Goal: Task Accomplishment & Management: Manage account settings

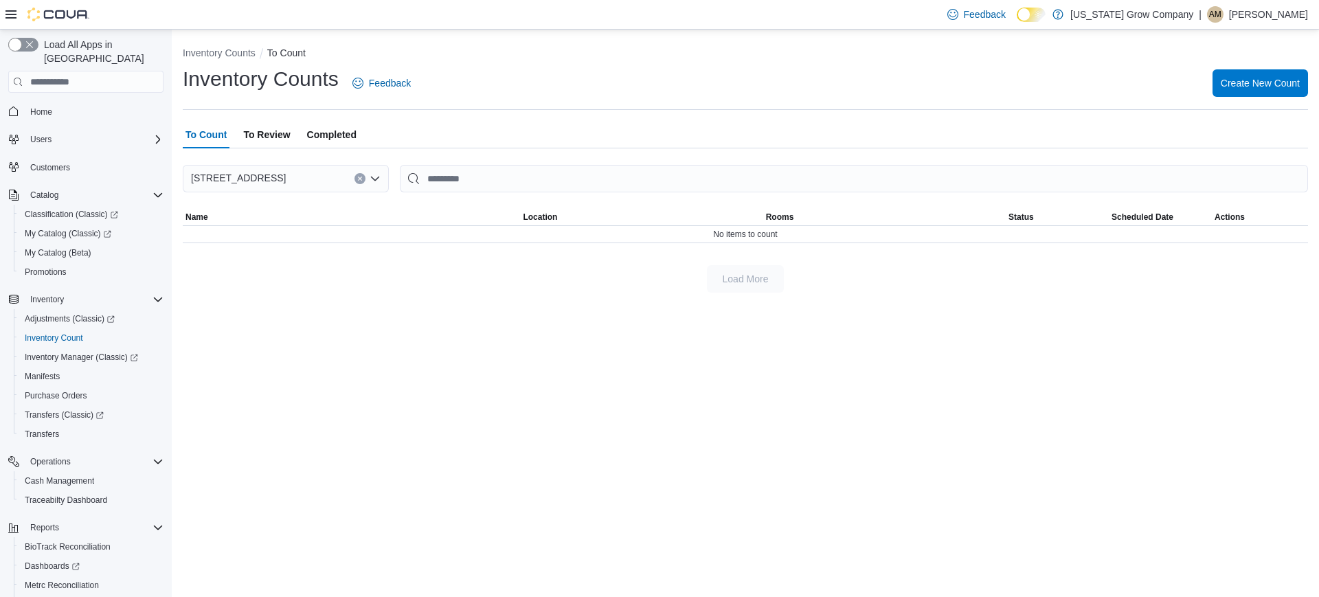
click at [337, 142] on span "Completed" at bounding box center [331, 134] width 49 height 27
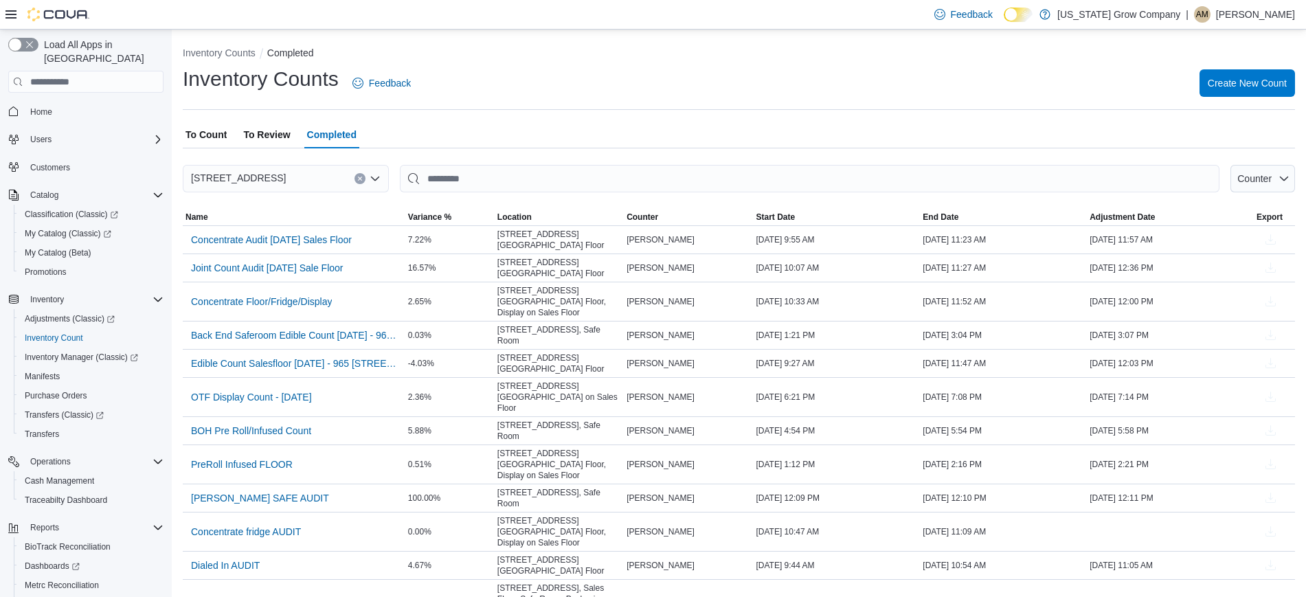
click at [202, 133] on span "To Count" at bounding box center [205, 134] width 41 height 27
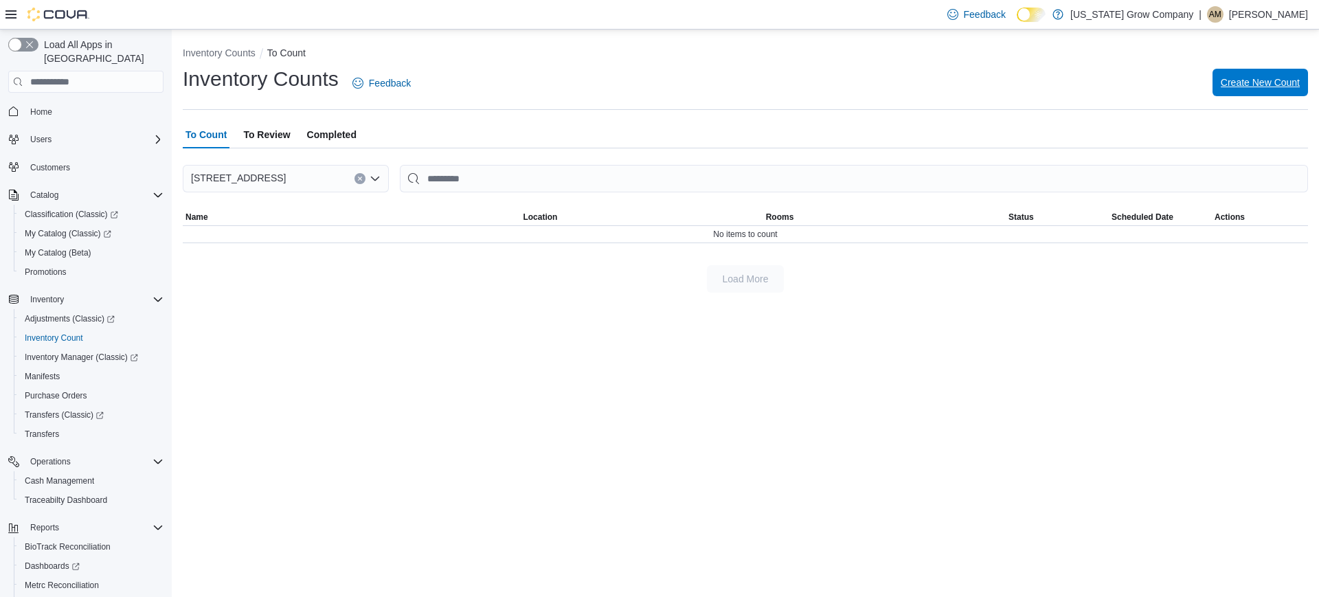
click at [1279, 91] on span "Create New Count" at bounding box center [1259, 82] width 79 height 27
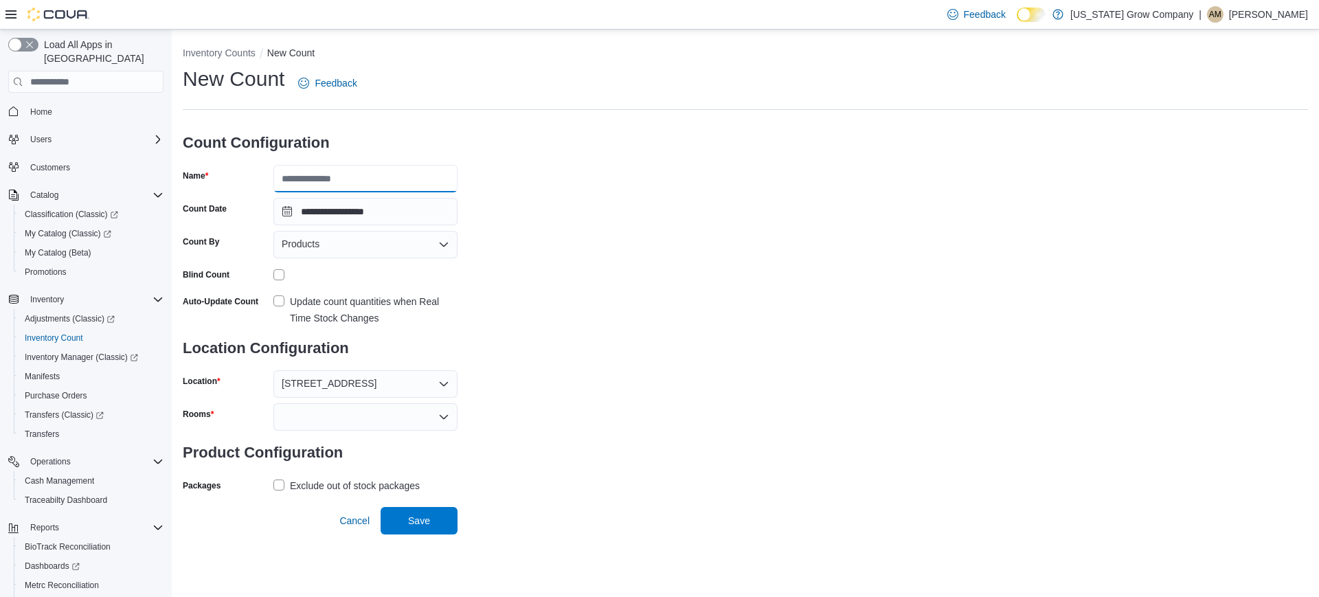
click at [317, 183] on input "Name" at bounding box center [365, 178] width 184 height 27
type input "*"
type input "**********"
click at [648, 258] on div "**********" at bounding box center [745, 280] width 1125 height 431
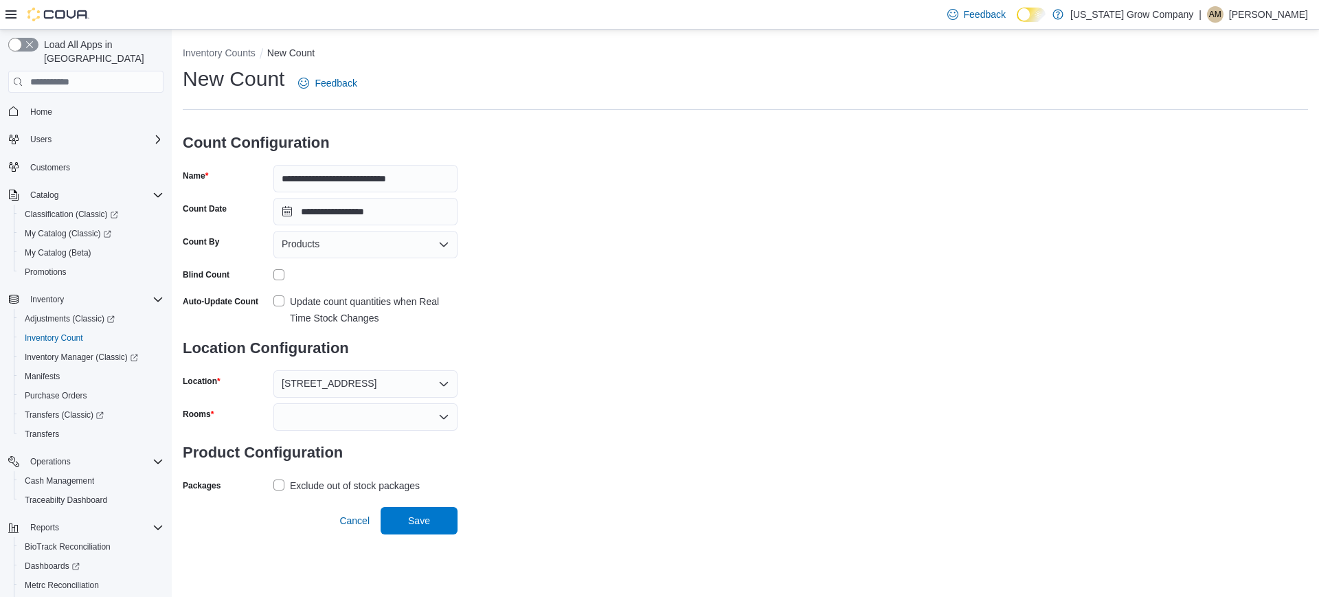
click at [377, 246] on div "Products" at bounding box center [365, 244] width 184 height 27
click at [360, 291] on span "Classifications" at bounding box center [373, 288] width 151 height 14
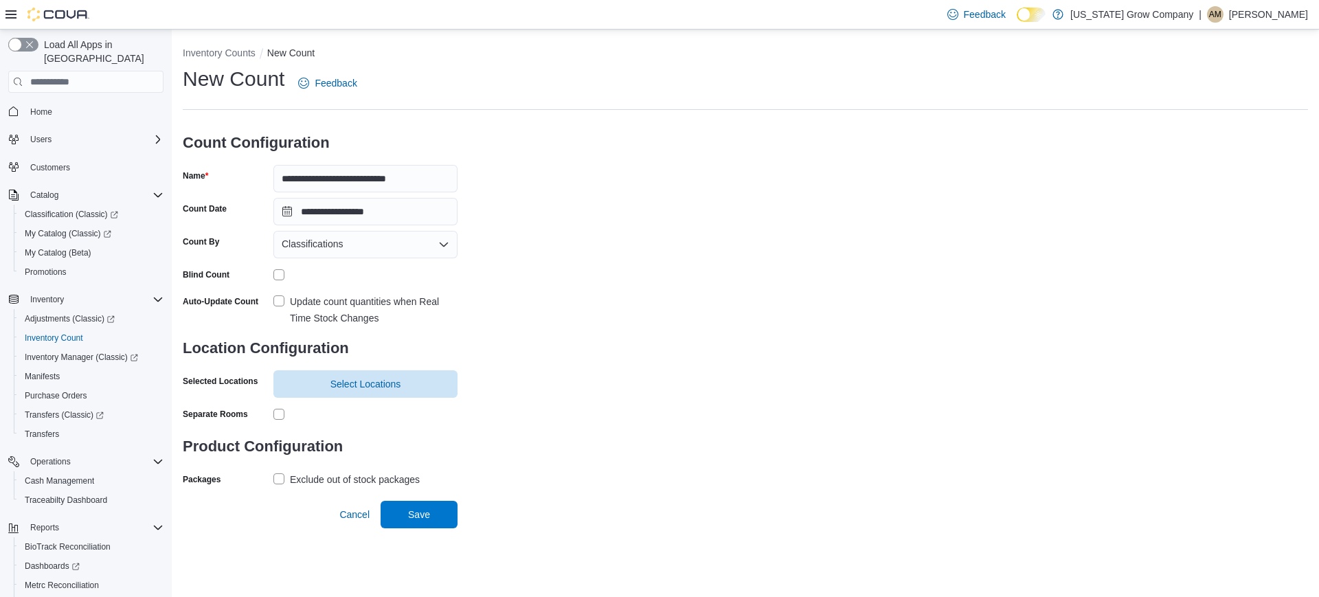
click at [523, 273] on div "**********" at bounding box center [745, 277] width 1125 height 424
click at [324, 383] on span "Select Locations" at bounding box center [366, 382] width 168 height 27
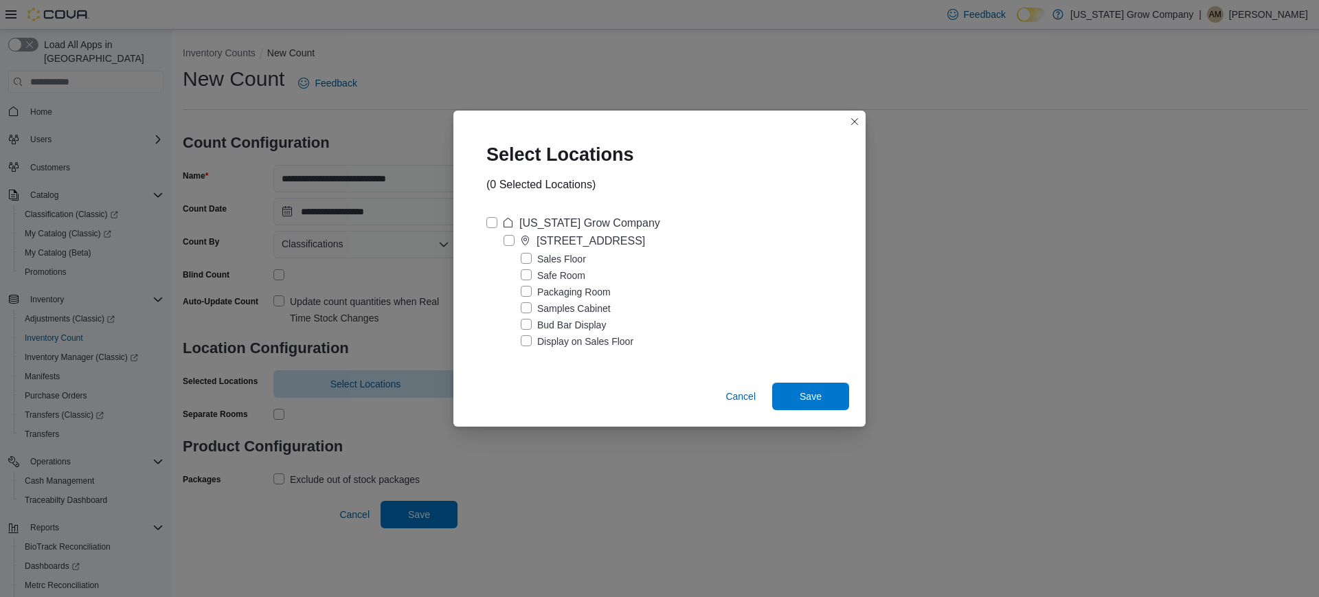
click at [529, 260] on label "Sales Floor" at bounding box center [553, 259] width 65 height 16
click at [495, 225] on label "[US_STATE] Grow Company" at bounding box center [573, 223] width 174 height 16
click at [815, 402] on span "Save" at bounding box center [810, 395] width 60 height 27
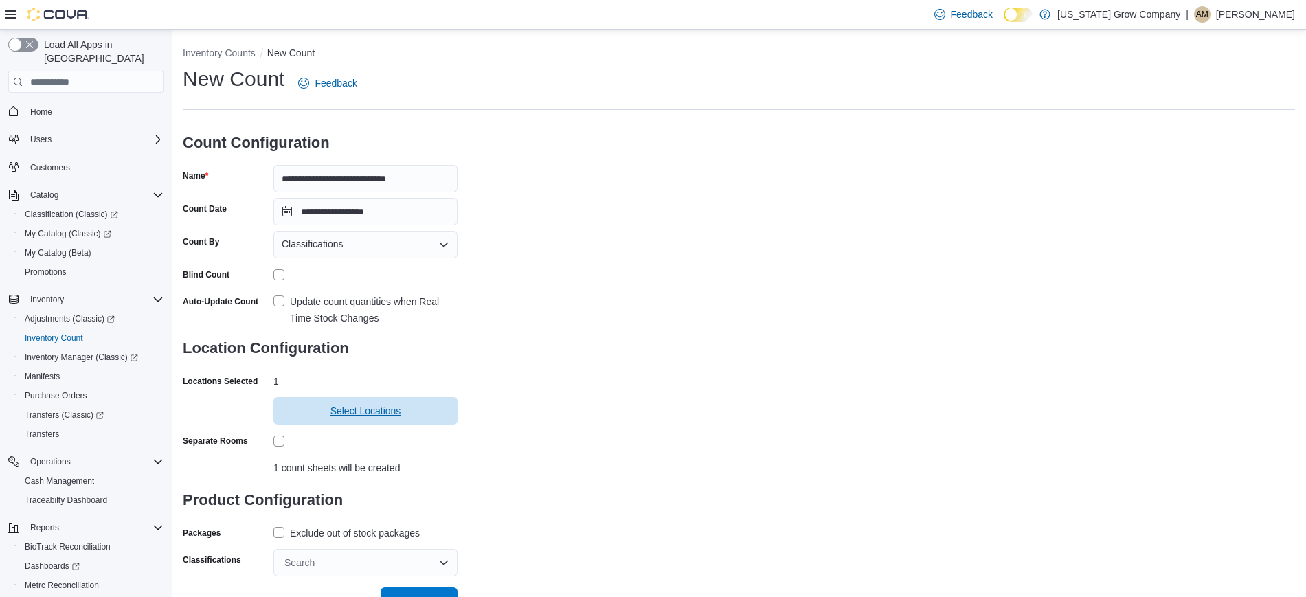
scroll to position [18, 0]
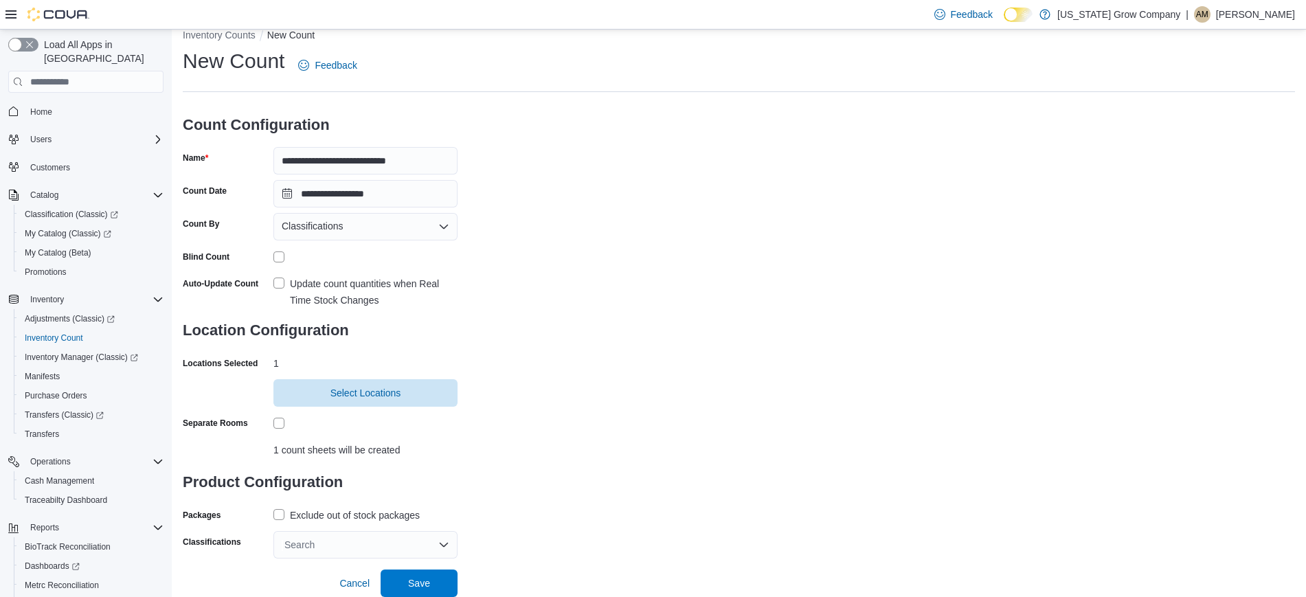
click at [280, 284] on label "Update count quantities when Real Time Stock Changes" at bounding box center [365, 291] width 184 height 33
click at [610, 357] on div "**********" at bounding box center [739, 302] width 1112 height 511
click at [275, 512] on label "Exclude out of stock packages" at bounding box center [346, 515] width 146 height 16
click at [365, 549] on div "Search" at bounding box center [365, 544] width 184 height 27
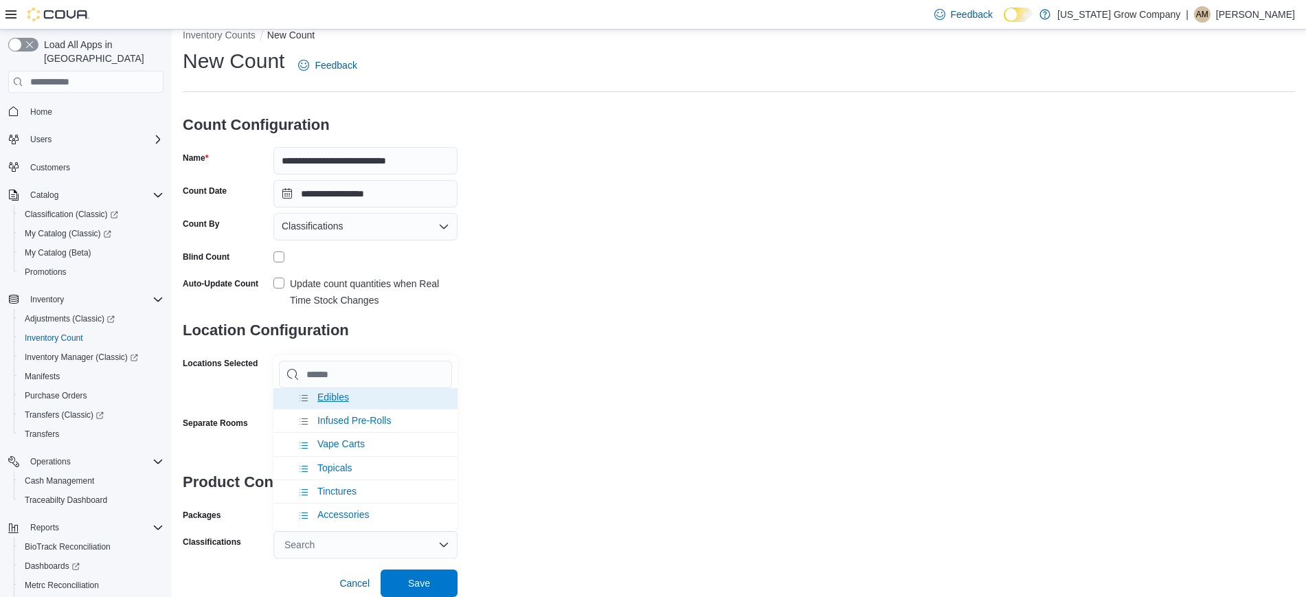
scroll to position [103, 0]
click at [366, 443] on li "Vape Carts" at bounding box center [365, 440] width 184 height 23
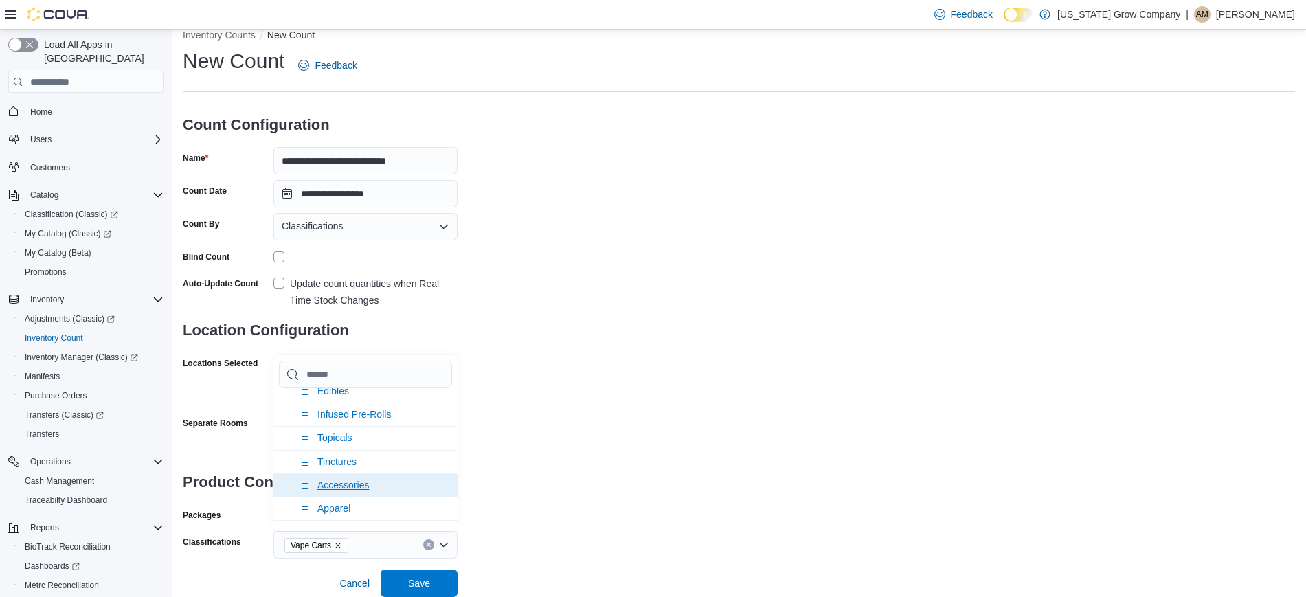
scroll to position [149, 0]
click at [527, 547] on div "**********" at bounding box center [739, 302] width 1112 height 511
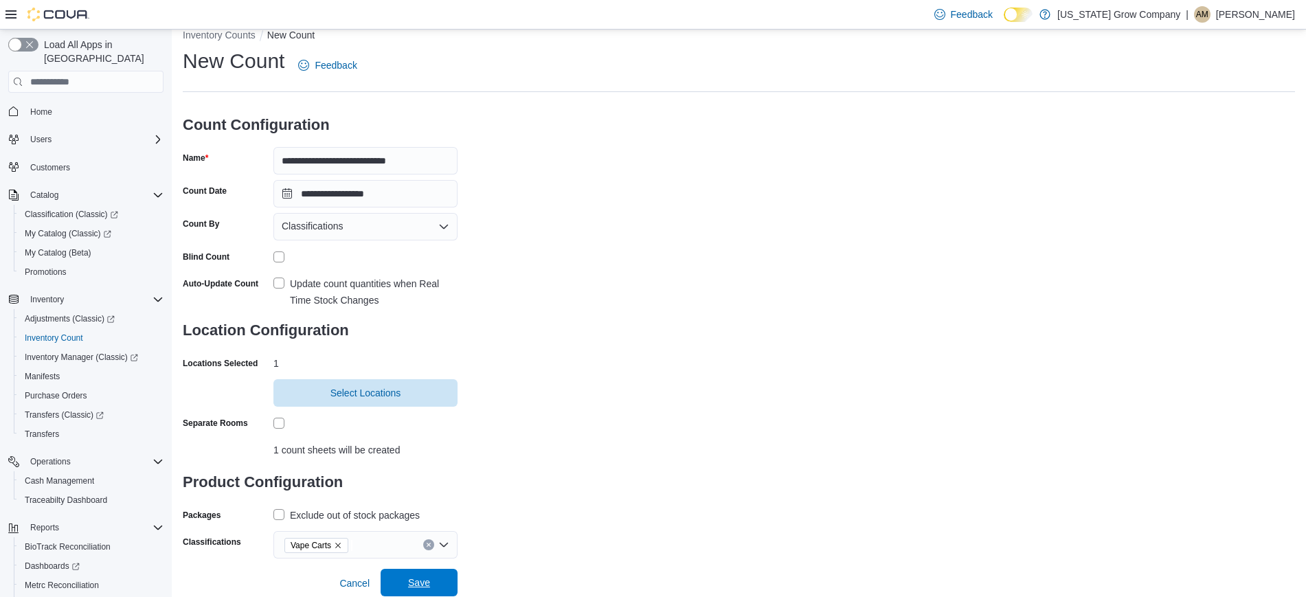
click at [446, 589] on span "Save" at bounding box center [419, 582] width 60 height 27
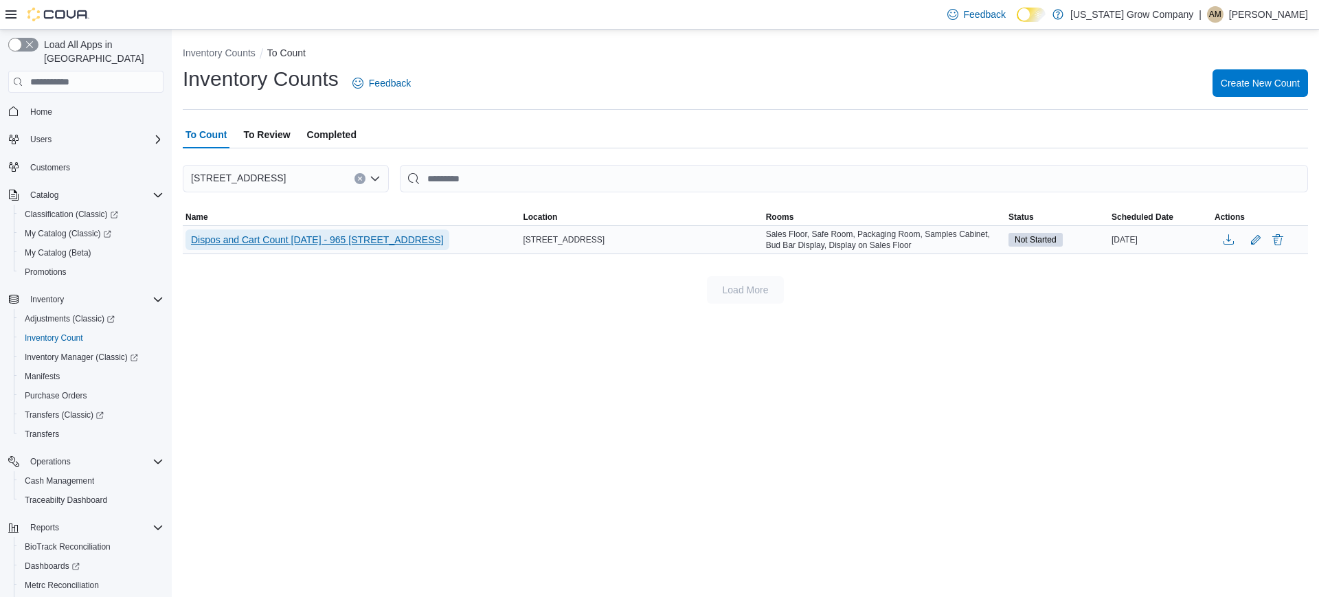
click at [258, 237] on span "Dispos and Cart Count [DATE] - 965 [STREET_ADDRESS]" at bounding box center [317, 240] width 253 height 14
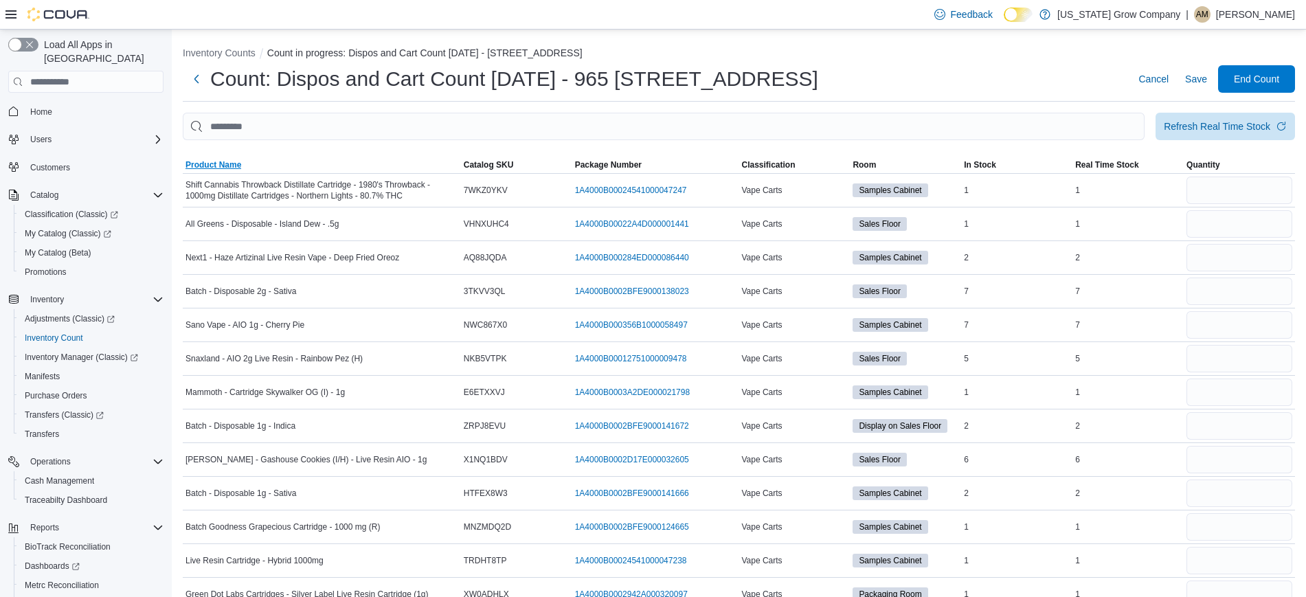
click at [236, 166] on span "Product Name" at bounding box center [213, 164] width 56 height 11
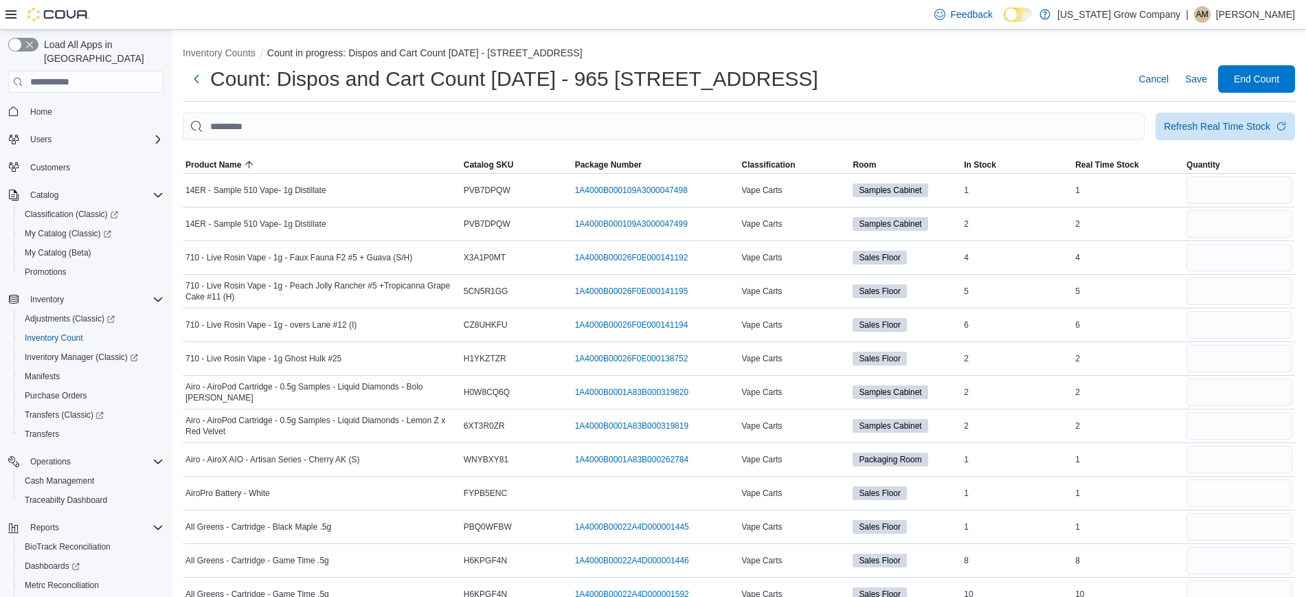
click at [876, 168] on span "Room" at bounding box center [863, 164] width 23 height 11
click at [1253, 264] on input "number" at bounding box center [1239, 257] width 106 height 27
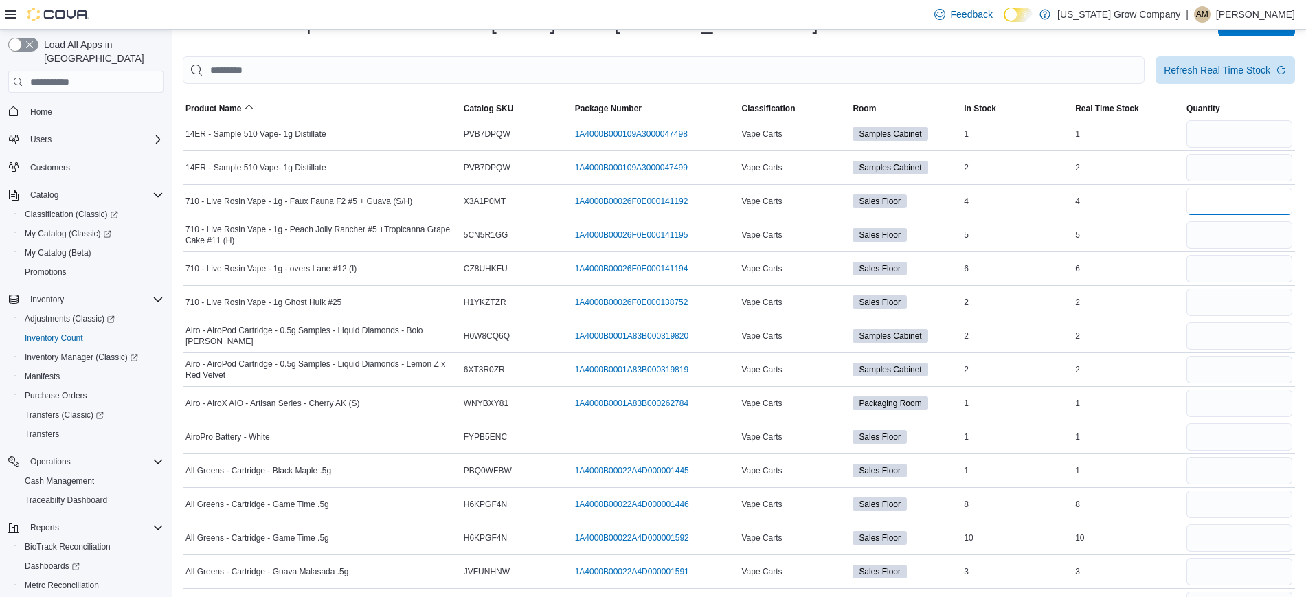
scroll to position [75, 0]
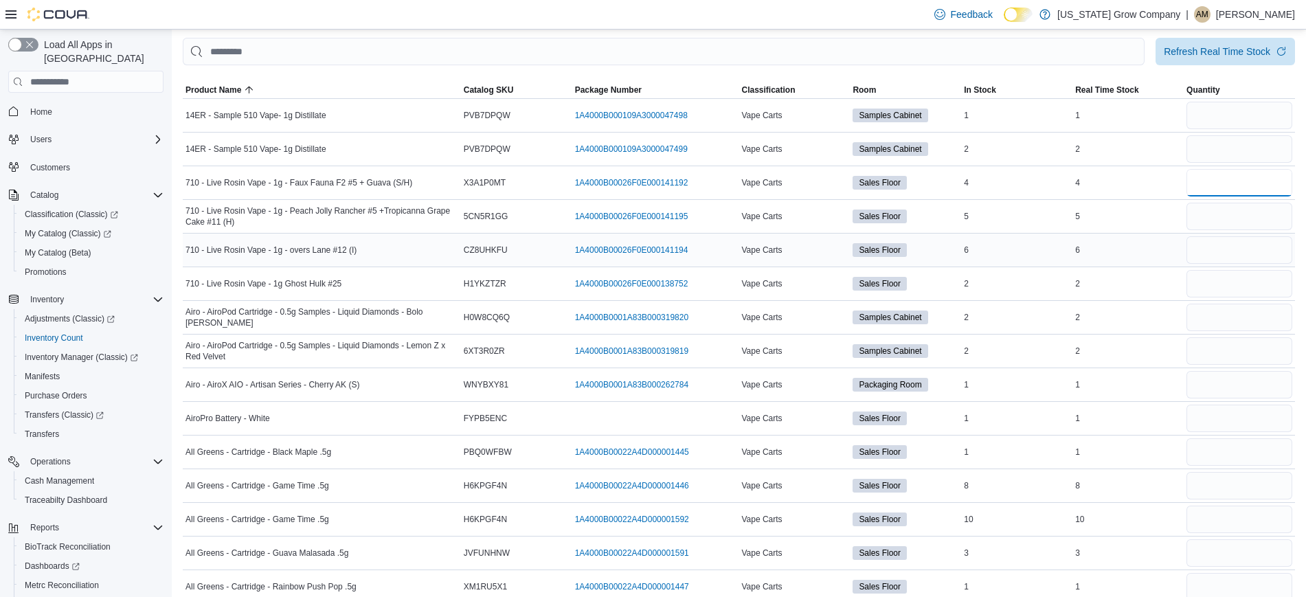
type input "*"
click at [1229, 251] on input "number" at bounding box center [1239, 249] width 106 height 27
type input "*"
click at [1223, 209] on input "number" at bounding box center [1239, 216] width 106 height 27
type input "*"
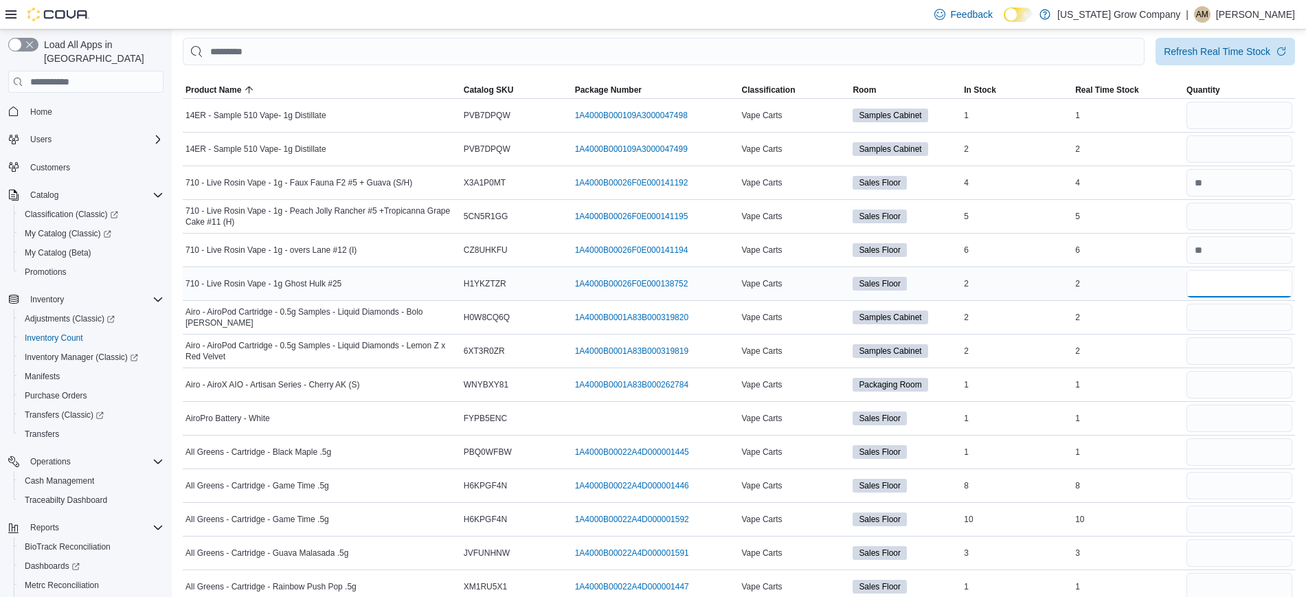
click at [1238, 295] on input "number" at bounding box center [1239, 283] width 106 height 27
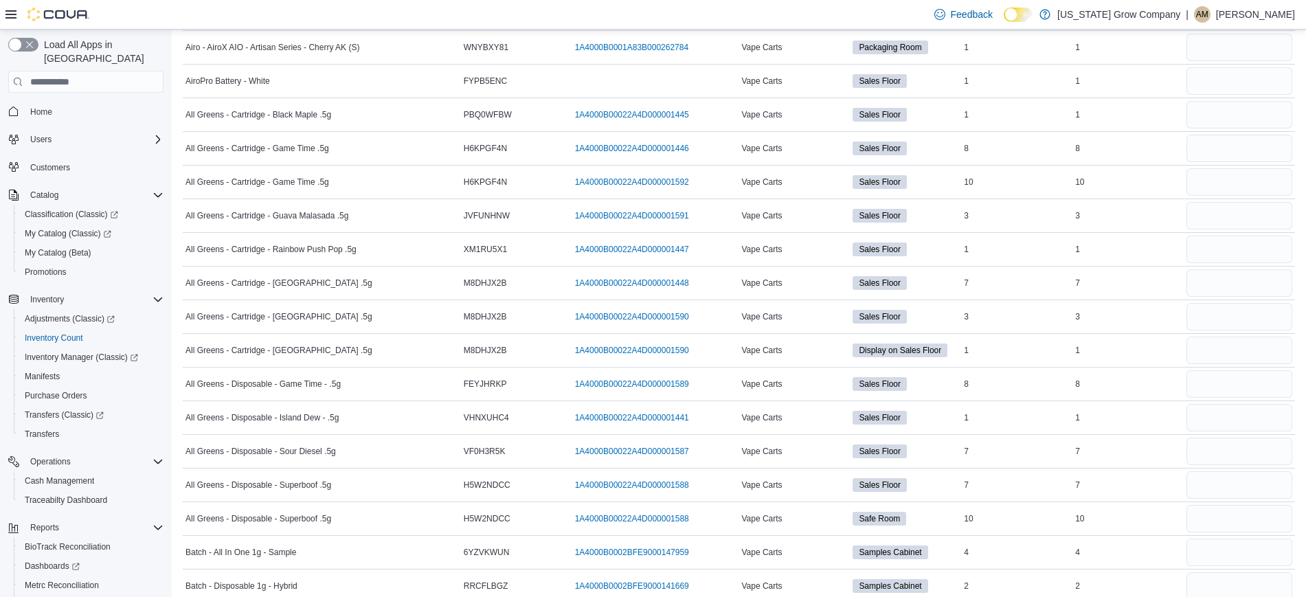
scroll to position [440, 0]
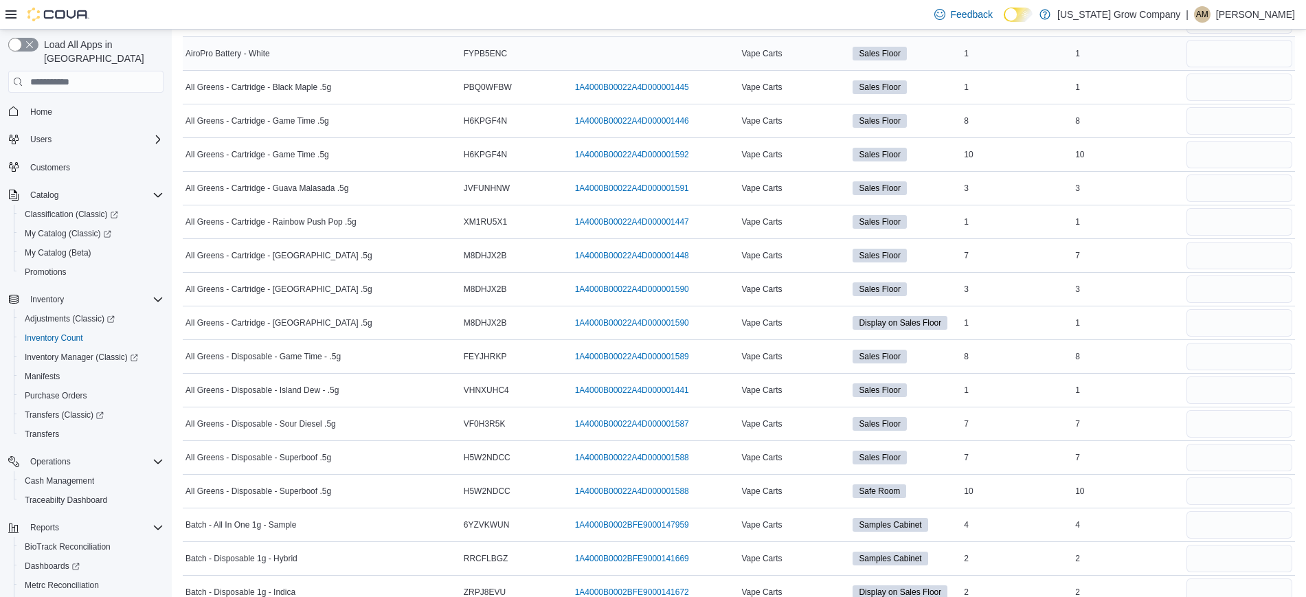
type input "*"
click at [1211, 53] on input "number" at bounding box center [1239, 53] width 106 height 27
type input "*"
click at [1218, 80] on input "number" at bounding box center [1239, 86] width 106 height 27
type input "*"
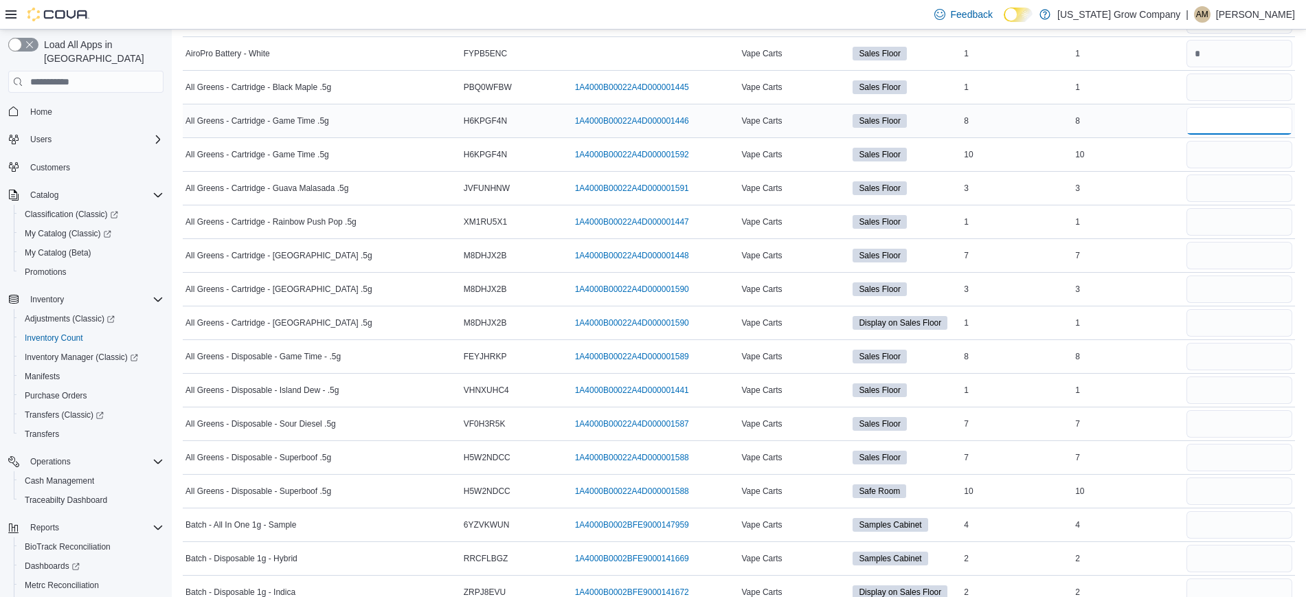
click at [1233, 125] on input "number" at bounding box center [1239, 120] width 106 height 27
click at [1234, 156] on input "number" at bounding box center [1239, 154] width 106 height 27
type input "*"
click at [1229, 117] on input "number" at bounding box center [1239, 120] width 106 height 27
drag, startPoint x: 1223, startPoint y: 150, endPoint x: 1186, endPoint y: 146, distance: 37.3
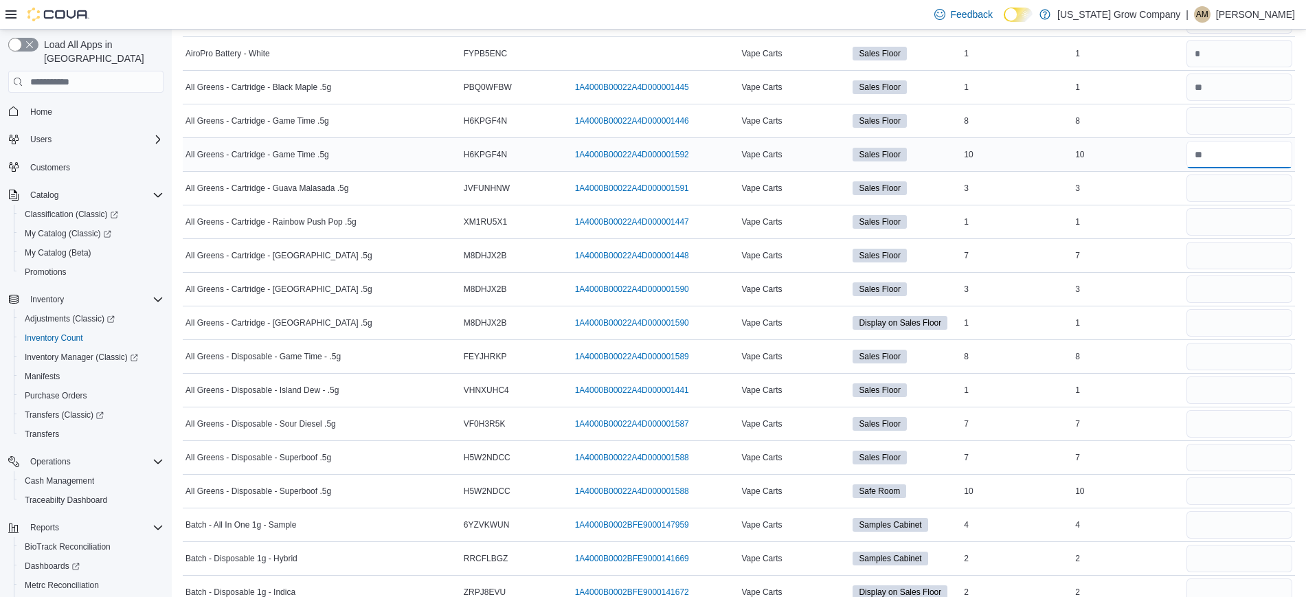
click at [1186, 146] on tr "All Greens - Cartridge - Game Time .5g Catalog SKU H6KPGF4N Package Number 1A40…" at bounding box center [739, 155] width 1112 height 34
click at [1220, 150] on input "number" at bounding box center [1239, 154] width 106 height 27
type input "**"
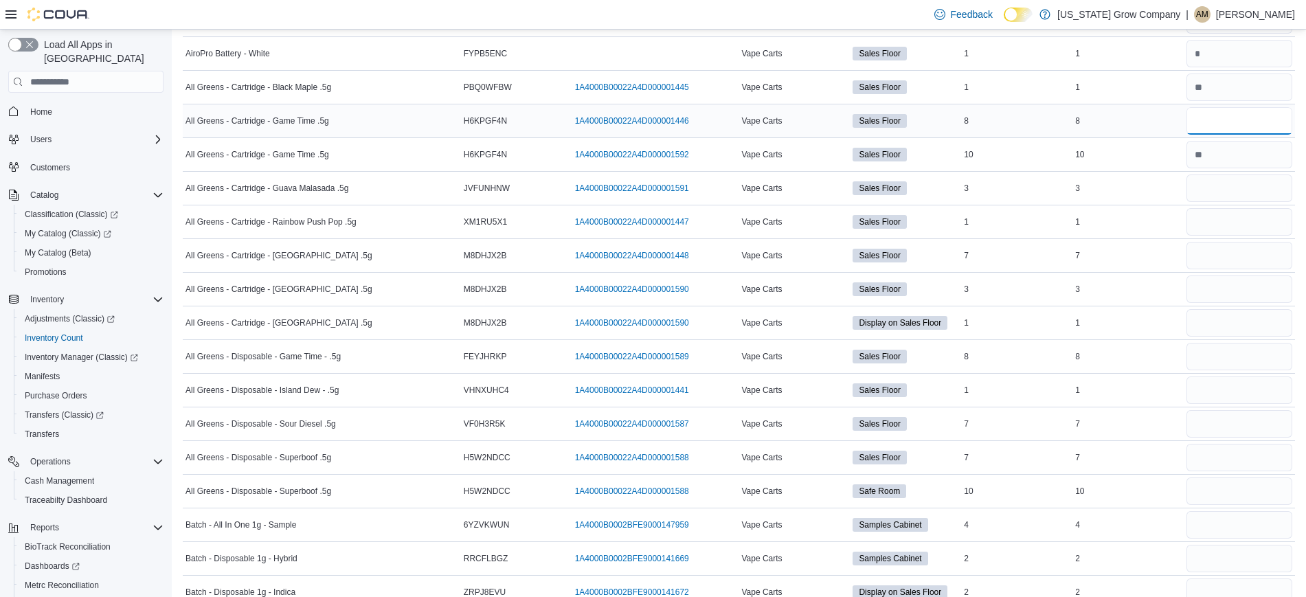
click at [1214, 128] on input "number" at bounding box center [1239, 120] width 106 height 27
type input "*"
click at [1229, 177] on input "number" at bounding box center [1239, 187] width 106 height 27
type input "*"
click at [1215, 226] on input "number" at bounding box center [1239, 221] width 106 height 27
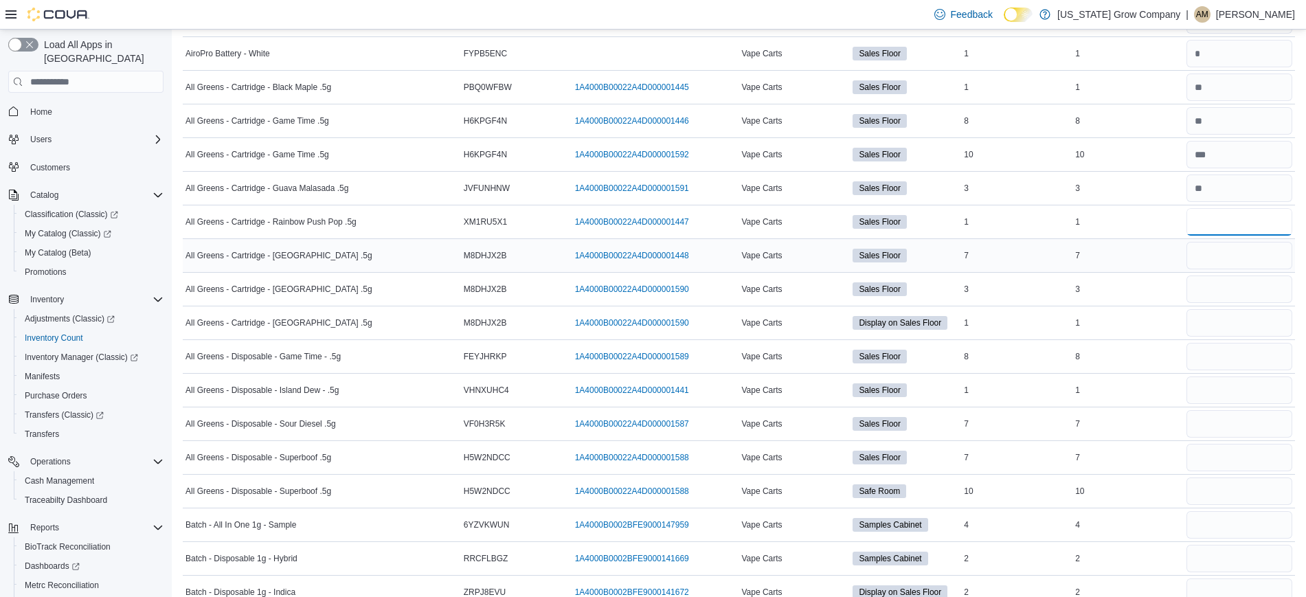
type input "*"
click at [1215, 255] on input "number" at bounding box center [1239, 255] width 106 height 27
click at [1242, 323] on input "number" at bounding box center [1239, 322] width 106 height 27
type input "*"
click at [1237, 289] on input "number" at bounding box center [1239, 288] width 106 height 27
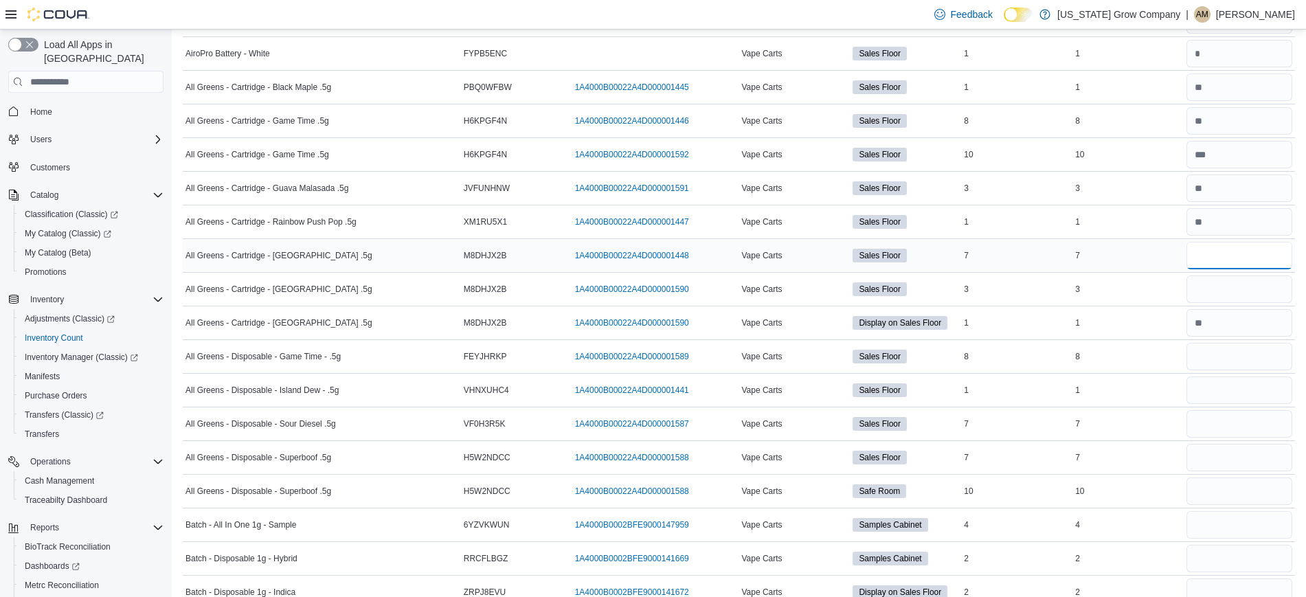
click at [1231, 257] on input "number" at bounding box center [1239, 255] width 106 height 27
type input "*"
click at [1230, 290] on input "number" at bounding box center [1239, 288] width 106 height 27
type input "*"
click at [1235, 358] on input "number" at bounding box center [1239, 356] width 106 height 27
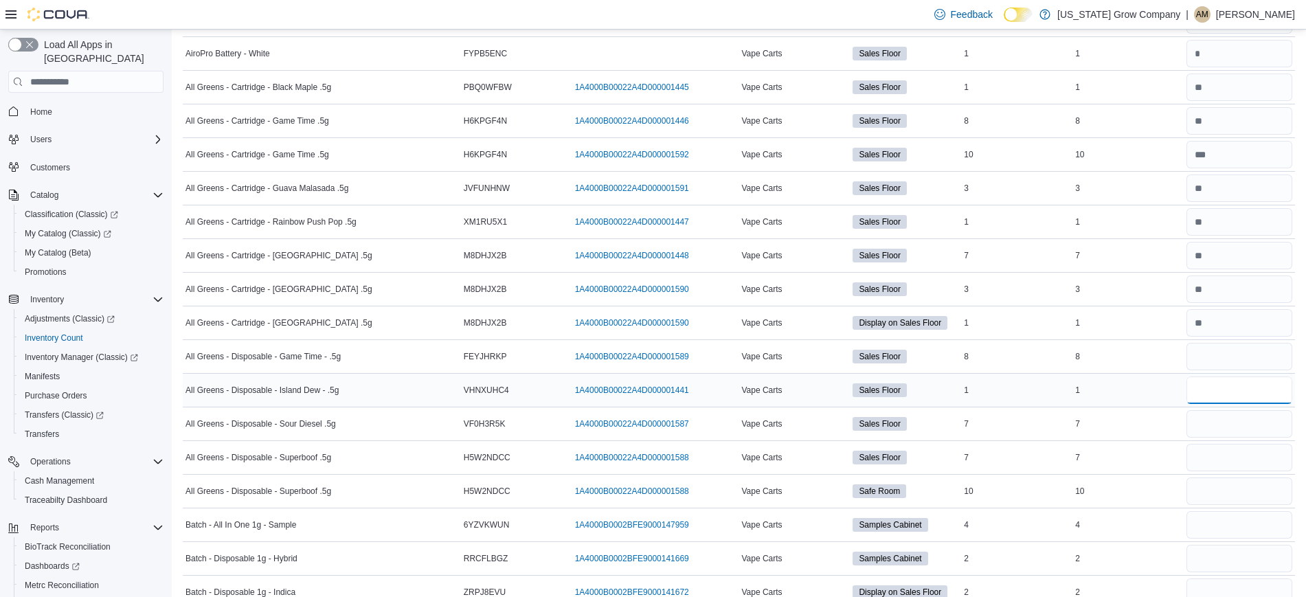
click at [1227, 380] on input "number" at bounding box center [1239, 389] width 106 height 27
type input "*"
click at [1232, 367] on input "number" at bounding box center [1239, 356] width 106 height 27
type input "*"
click at [1241, 433] on input "number" at bounding box center [1239, 423] width 106 height 27
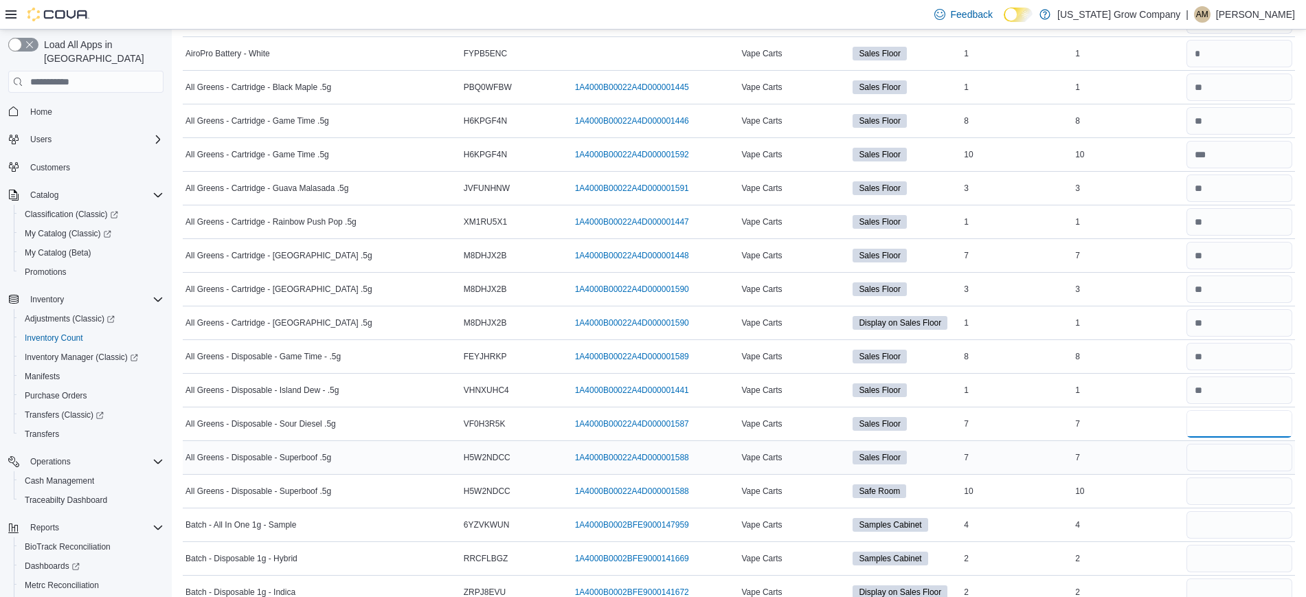
type input "*"
click at [1242, 457] on input "number" at bounding box center [1239, 457] width 106 height 27
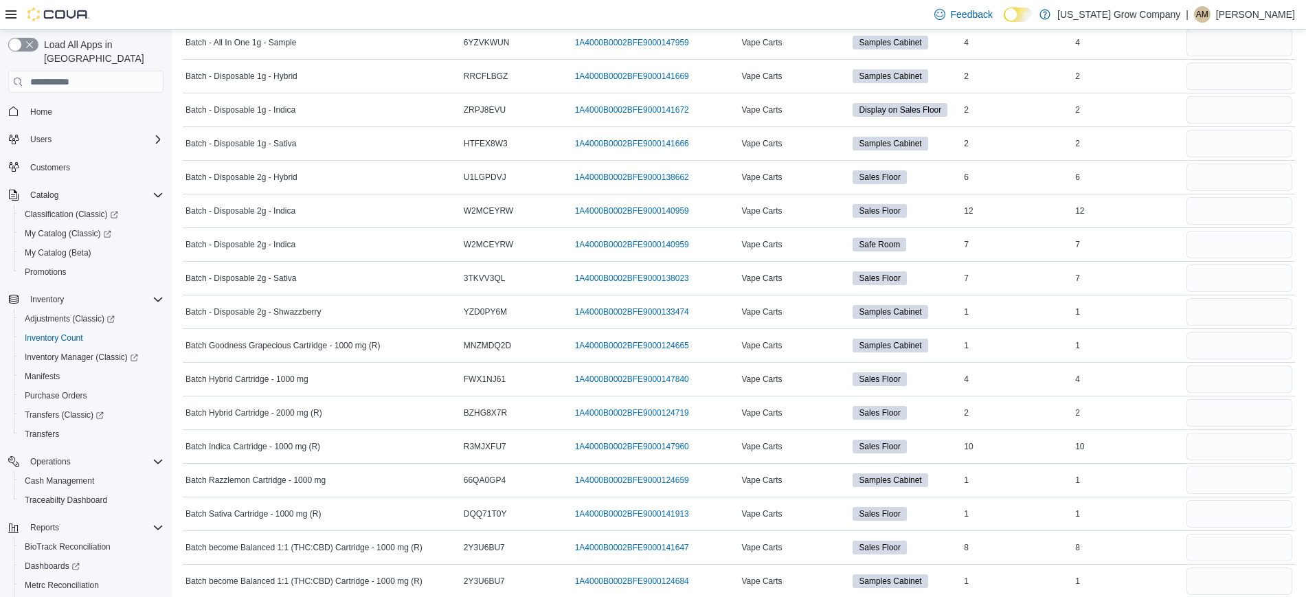
scroll to position [967, 0]
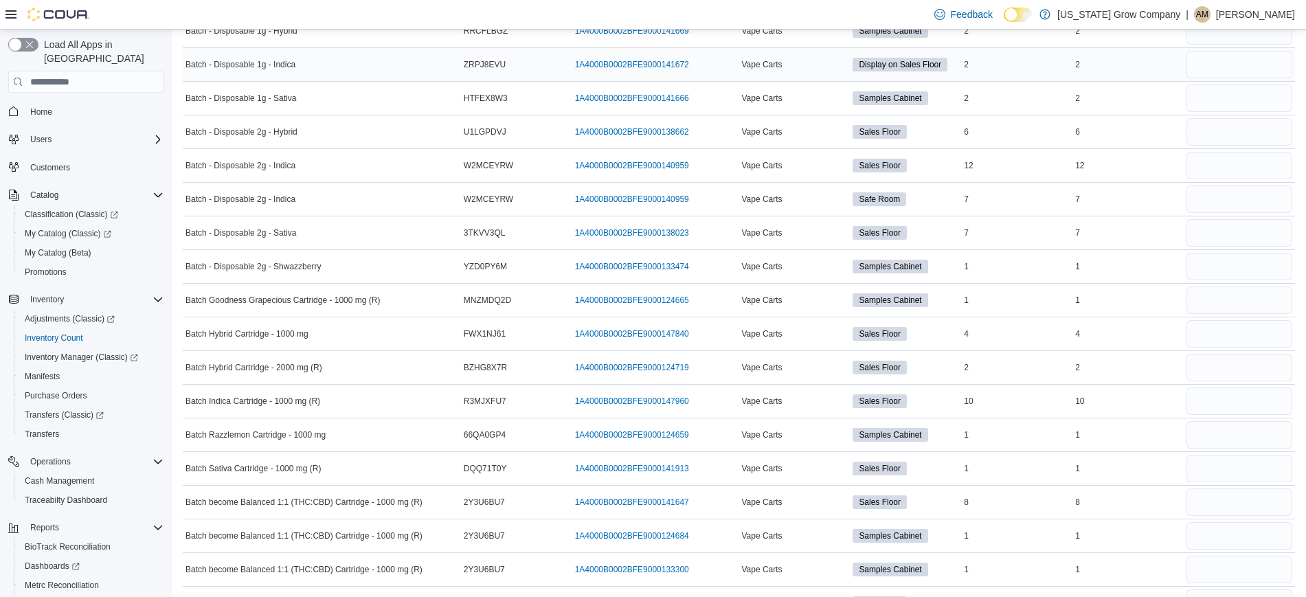
type input "*"
click at [1226, 65] on input "number" at bounding box center [1239, 64] width 106 height 27
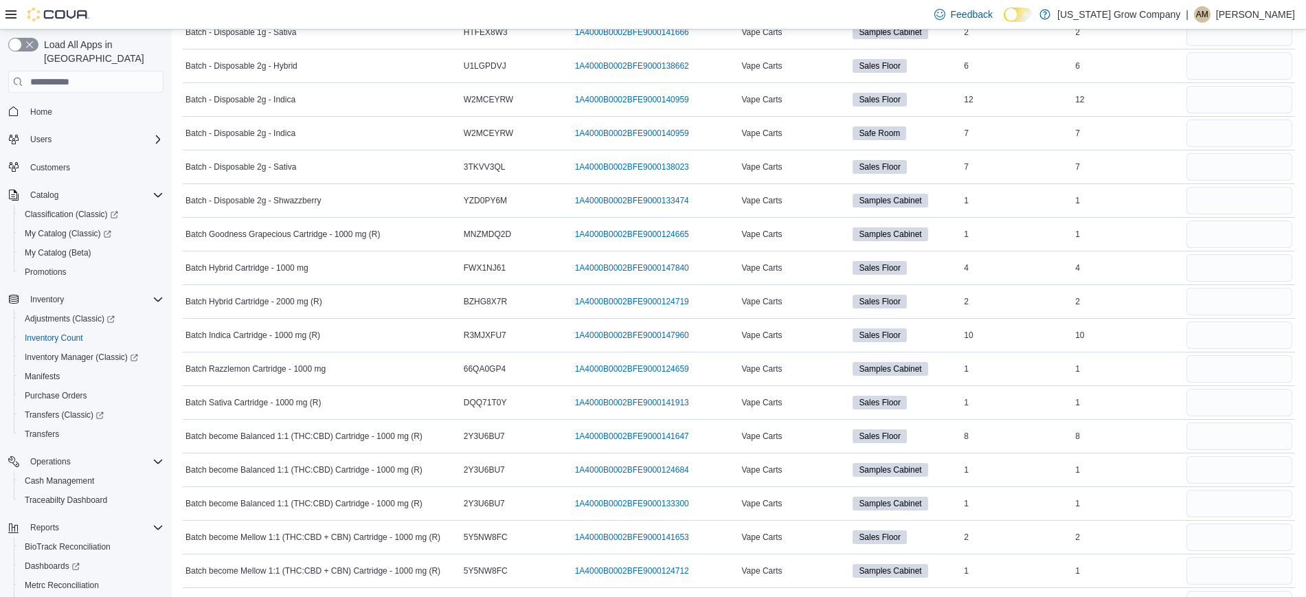
scroll to position [1051, 0]
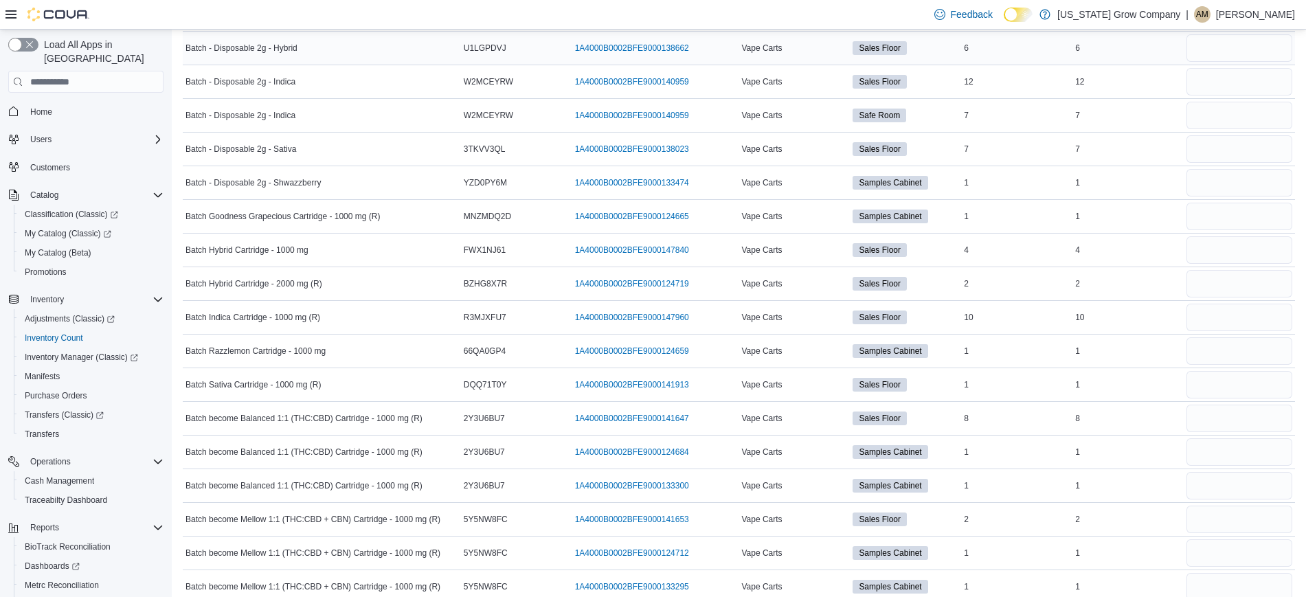
type input "*"
click at [1205, 47] on input "number" at bounding box center [1239, 47] width 106 height 27
type input "*"
click at [1212, 72] on input "number" at bounding box center [1239, 81] width 106 height 27
type input "**"
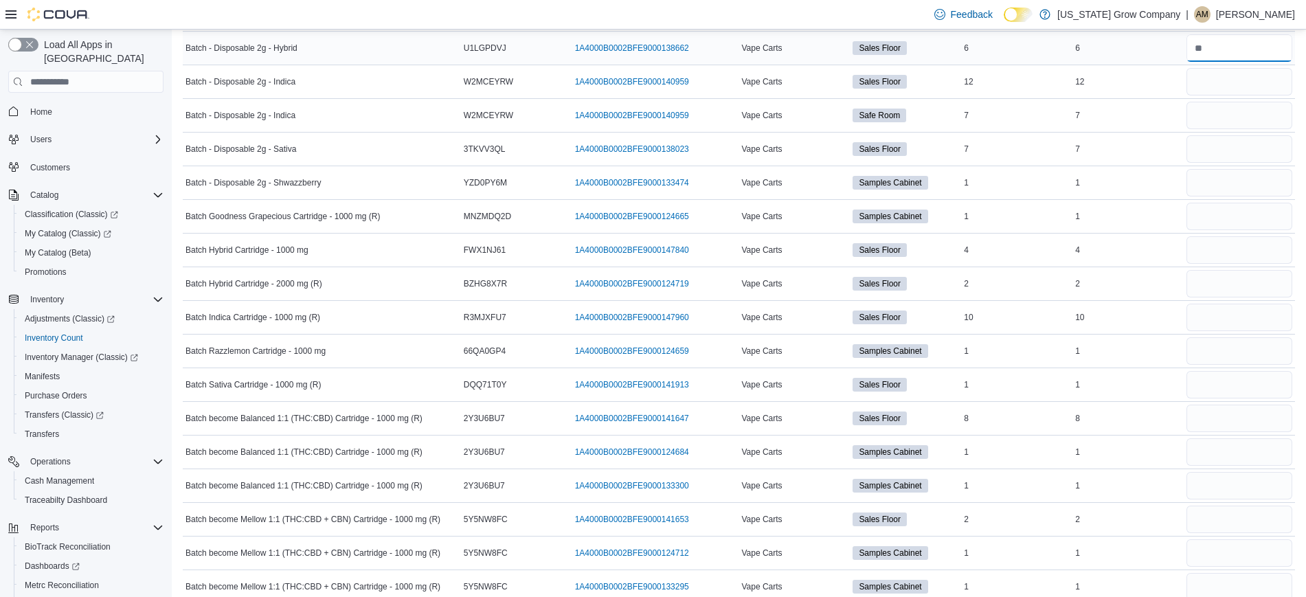
click at [1233, 45] on input "number" at bounding box center [1239, 47] width 106 height 27
type input "*"
click at [1236, 161] on input "number" at bounding box center [1239, 148] width 106 height 27
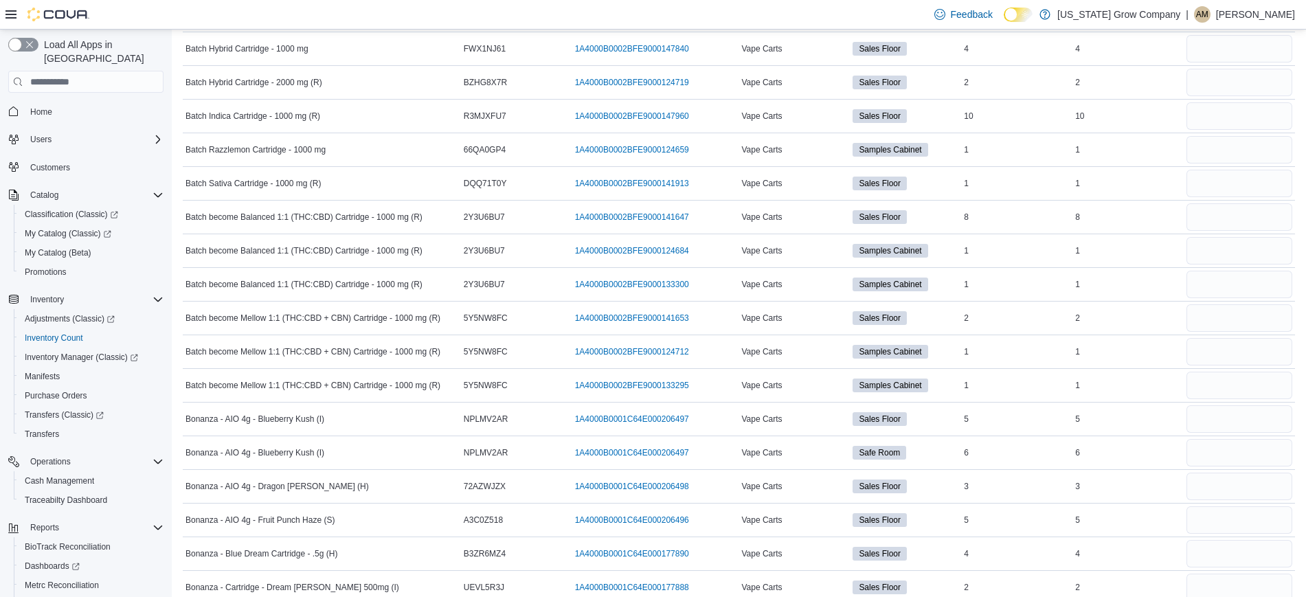
scroll to position [1243, 0]
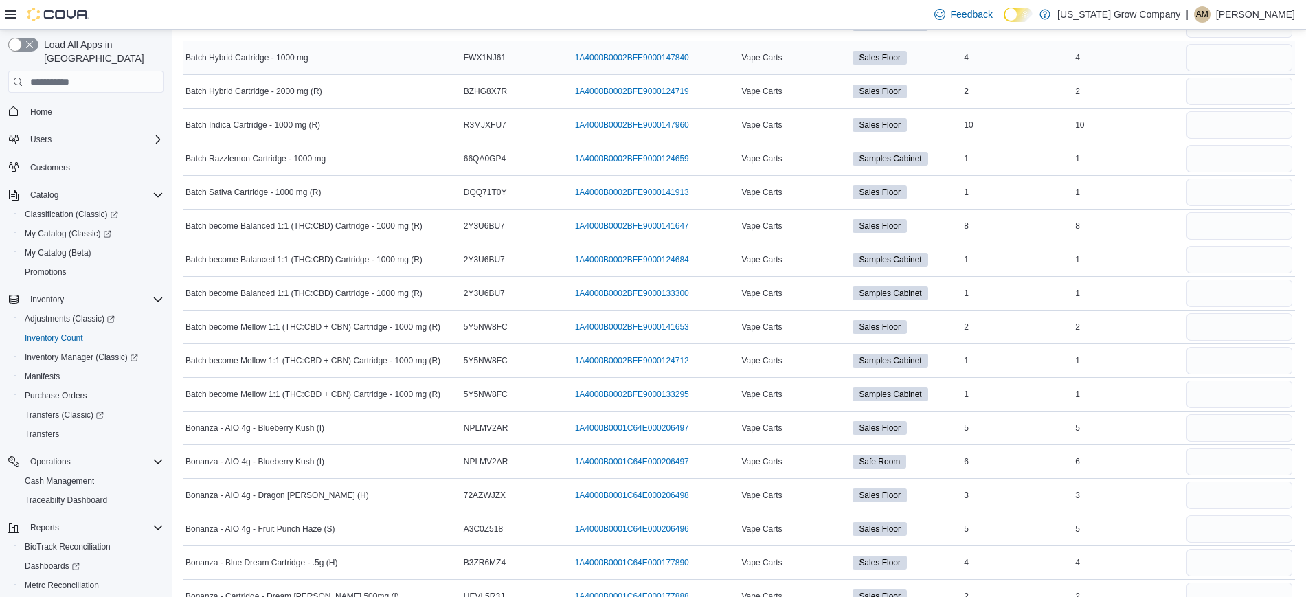
type input "*"
click at [1232, 58] on input "number" at bounding box center [1239, 57] width 106 height 27
type input "*"
click at [1237, 86] on input "number" at bounding box center [1239, 91] width 106 height 27
type input "*"
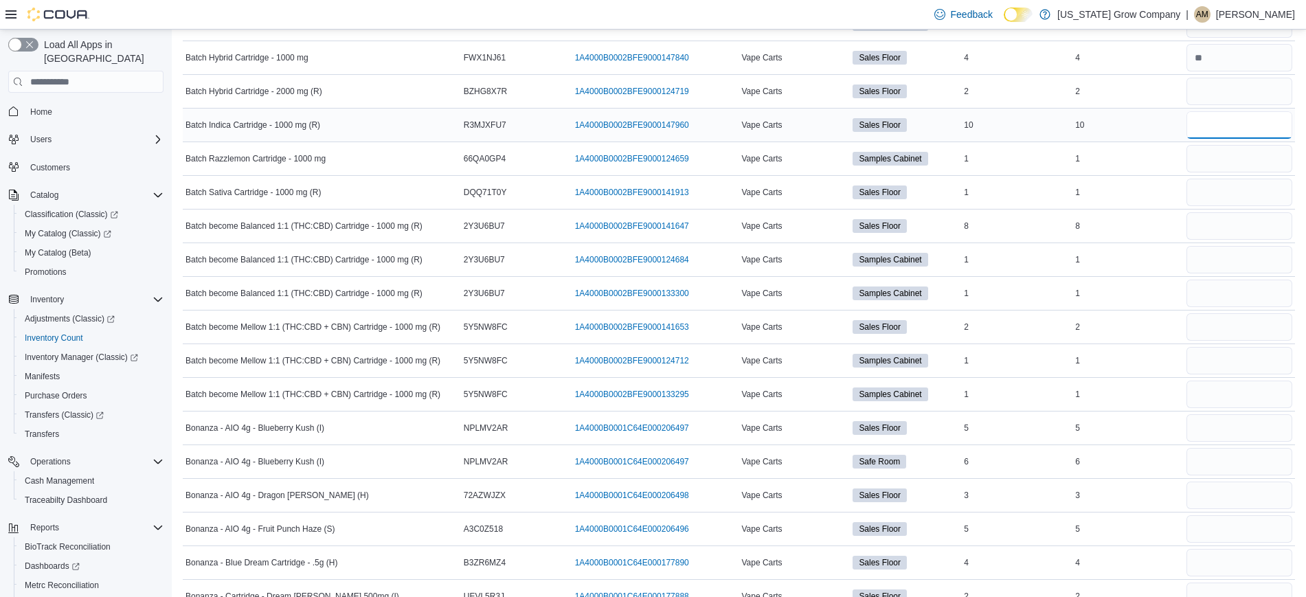
click at [1243, 116] on input "number" at bounding box center [1239, 124] width 106 height 27
type input "**"
click at [1271, 192] on input "number" at bounding box center [1239, 192] width 106 height 27
type input "*"
click at [1269, 219] on input "number" at bounding box center [1239, 225] width 106 height 27
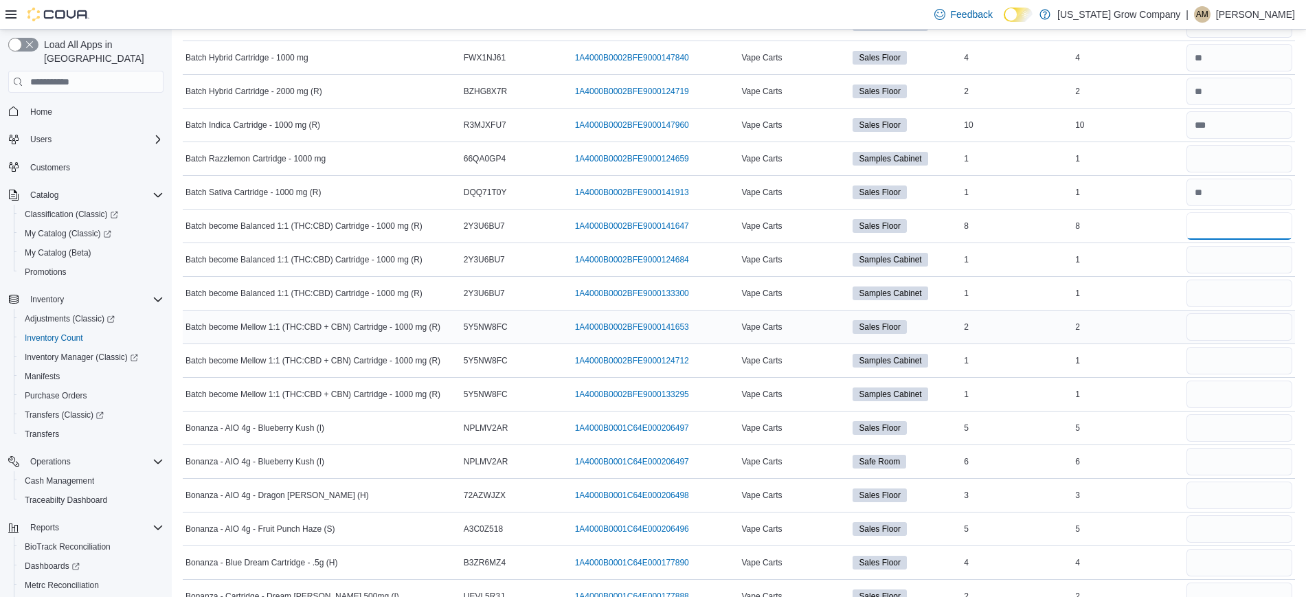
type input "*"
click at [1255, 337] on input "number" at bounding box center [1239, 326] width 106 height 27
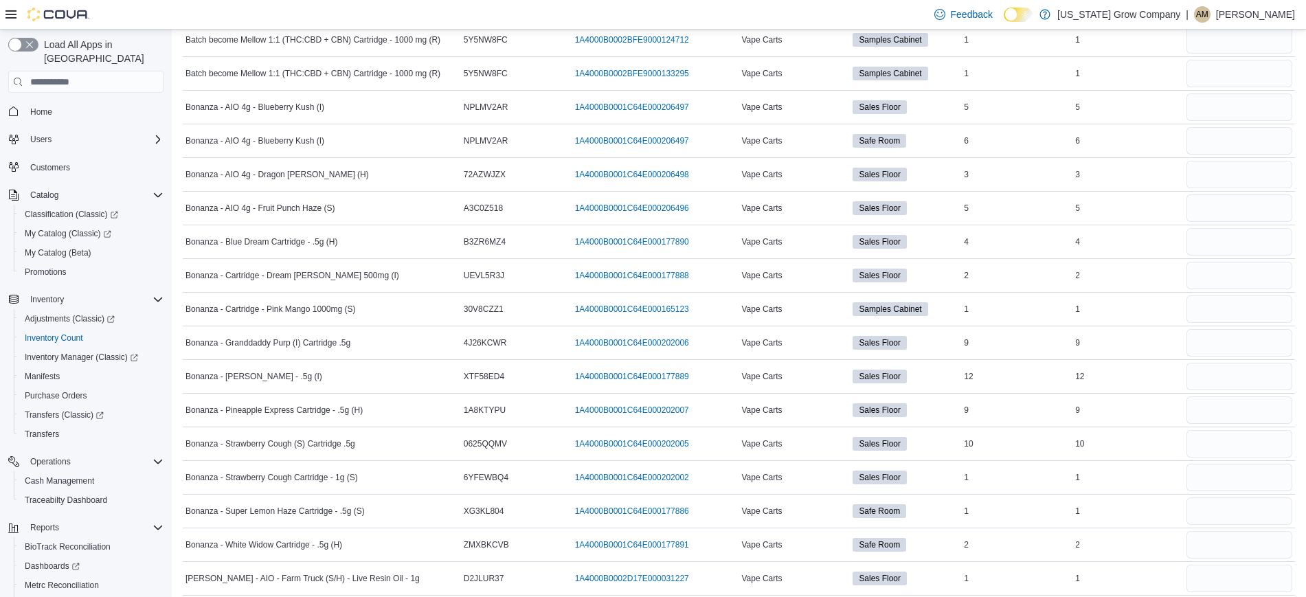
scroll to position [1503, 0]
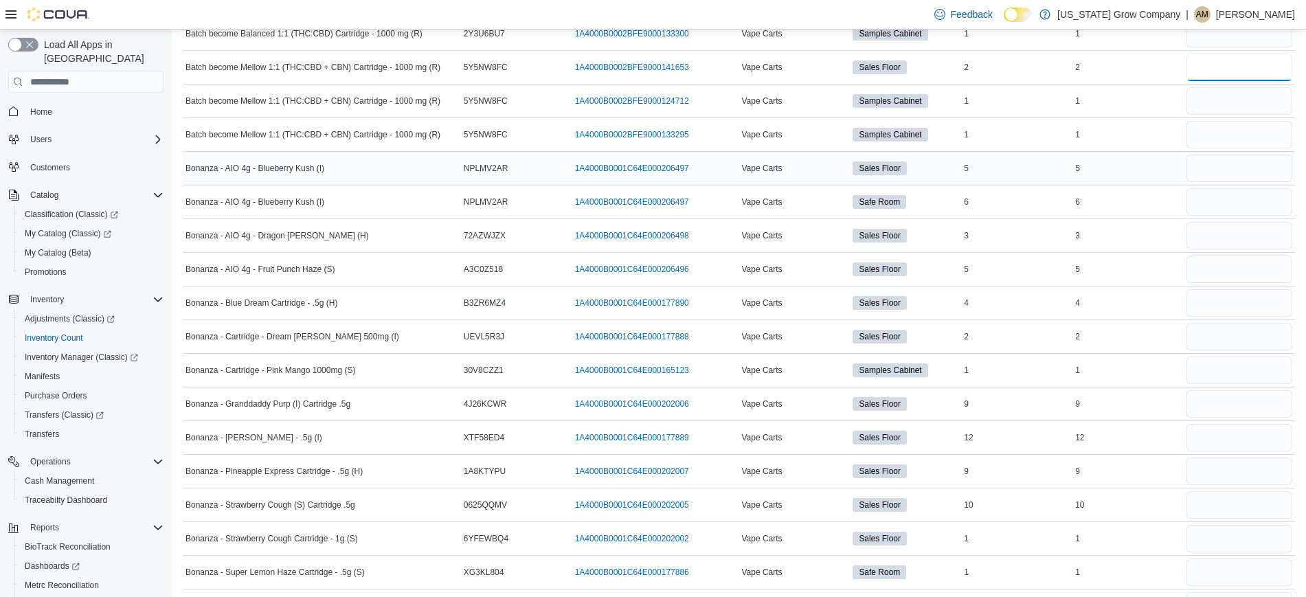
type input "*"
click at [1227, 172] on input "number" at bounding box center [1239, 168] width 106 height 27
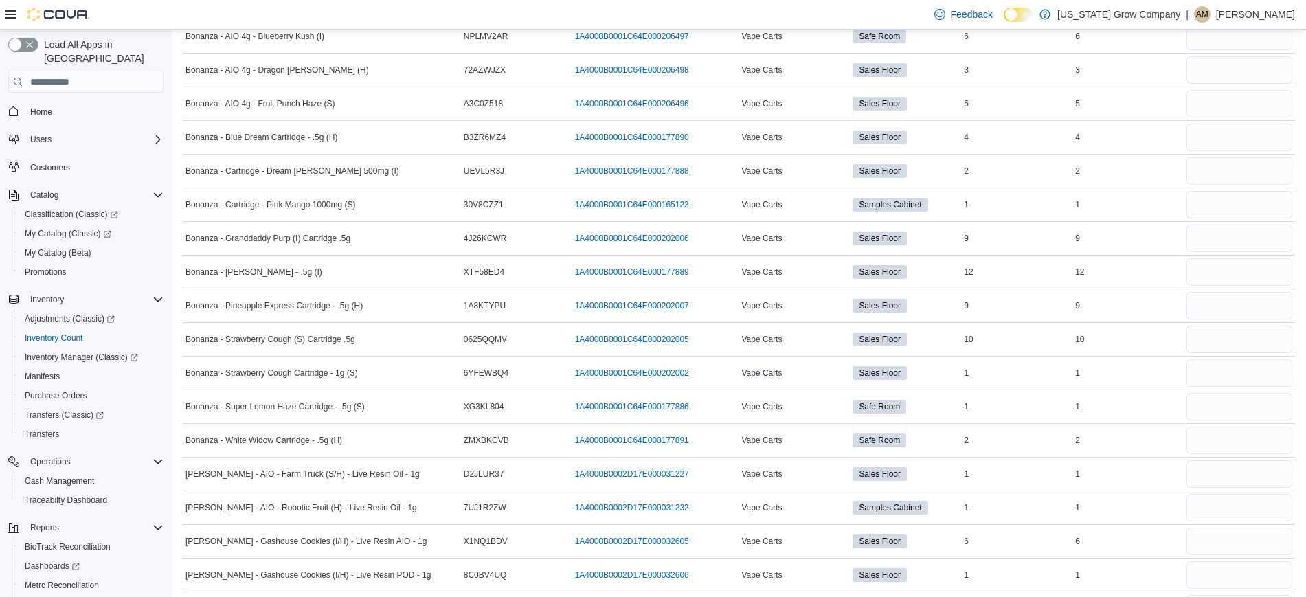
scroll to position [1696, 0]
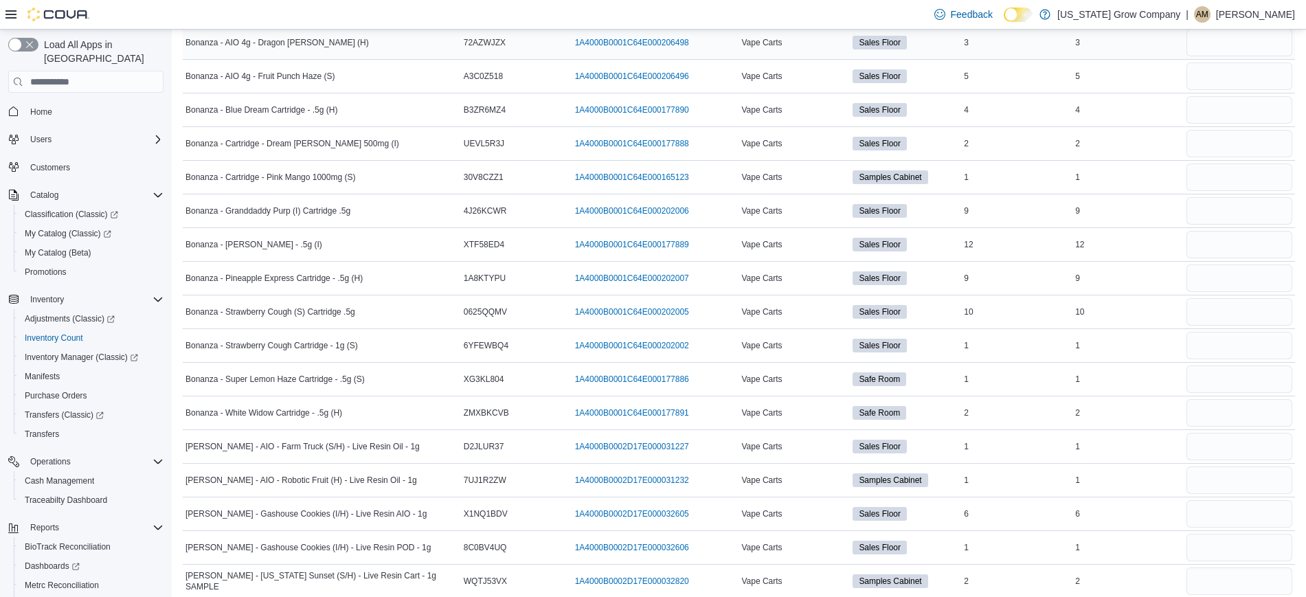
type input "*"
click at [1262, 42] on input "number" at bounding box center [1239, 42] width 106 height 27
type input "*"
click at [1255, 73] on input "number" at bounding box center [1239, 75] width 106 height 27
type input "*"
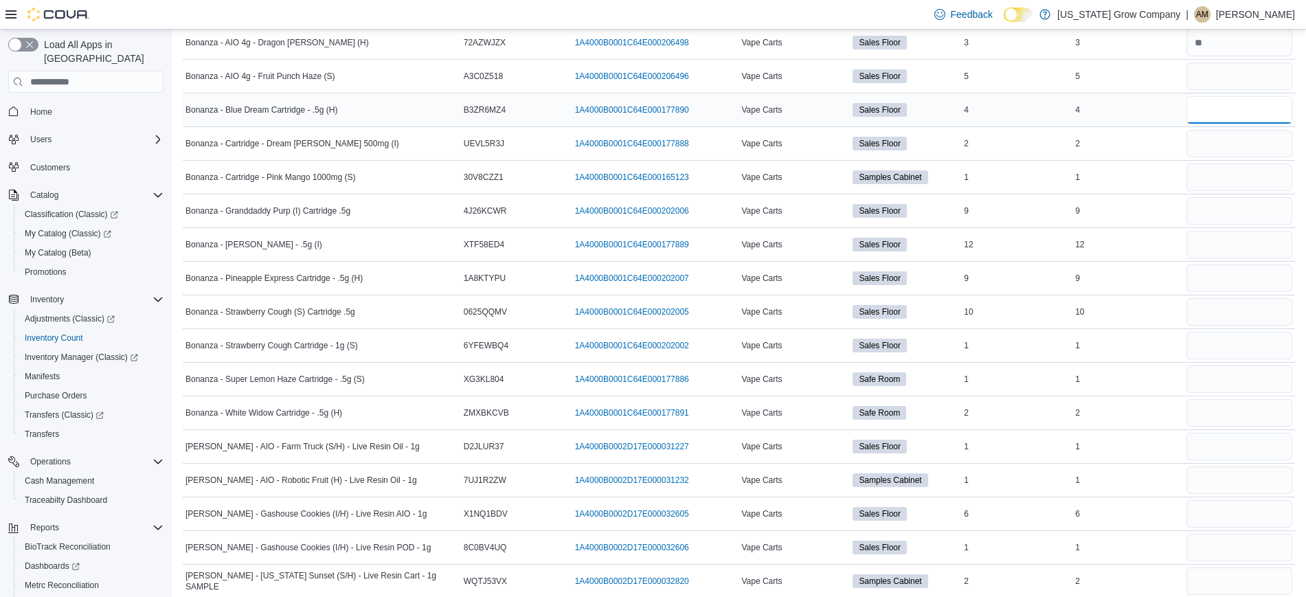
click at [1249, 106] on input "number" at bounding box center [1239, 109] width 106 height 27
type input "*"
click at [1244, 133] on input "number" at bounding box center [1239, 143] width 106 height 27
click at [1244, 113] on input "number" at bounding box center [1239, 109] width 106 height 27
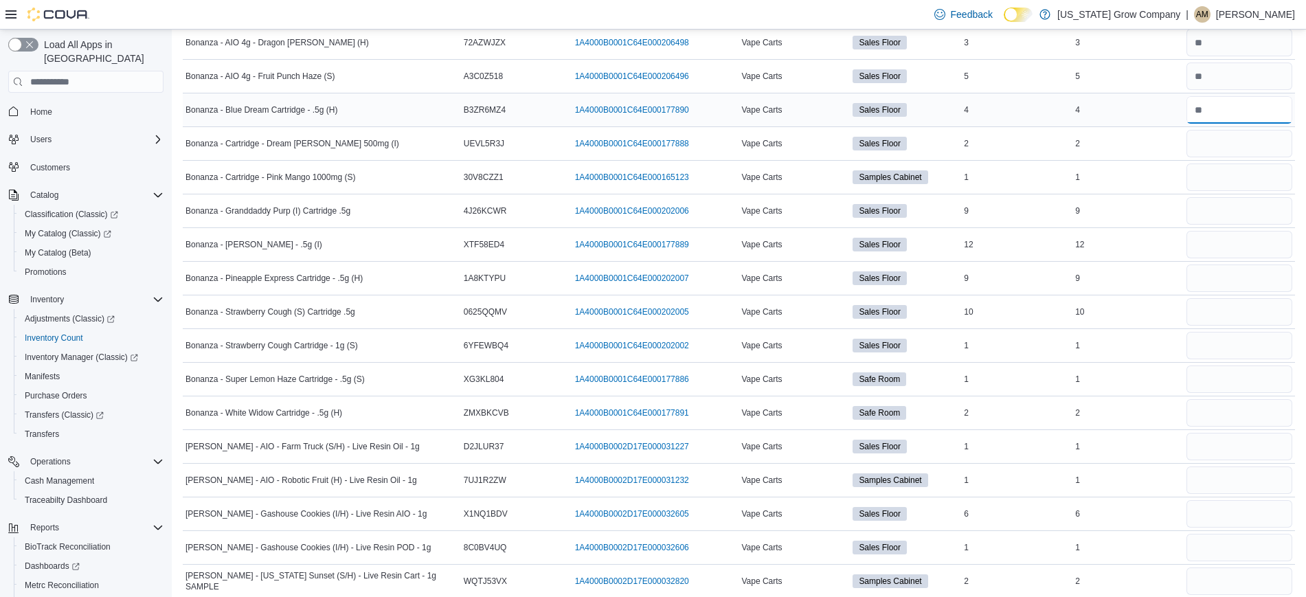
type input "**"
type input "*"
click at [1242, 139] on input "number" at bounding box center [1239, 143] width 106 height 27
type input "*"
click at [1229, 179] on input "number" at bounding box center [1239, 176] width 106 height 27
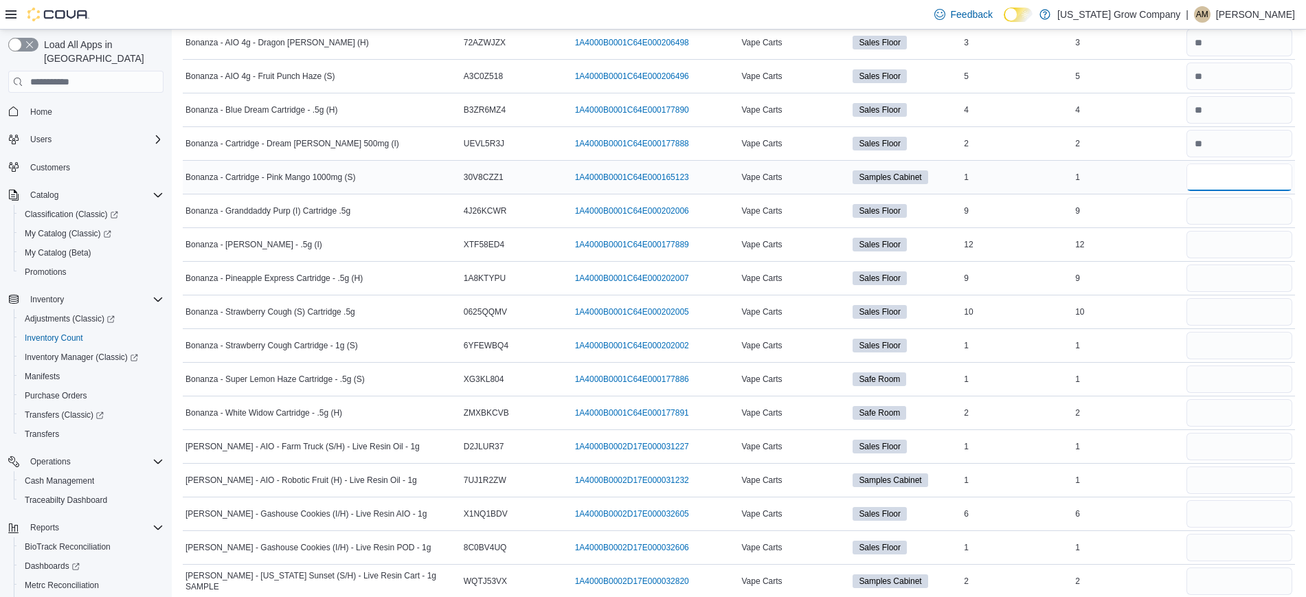
type input "*"
click at [1229, 207] on input "number" at bounding box center [1239, 210] width 106 height 27
type input "*"
click at [1223, 244] on input "number" at bounding box center [1239, 244] width 106 height 27
type input "**"
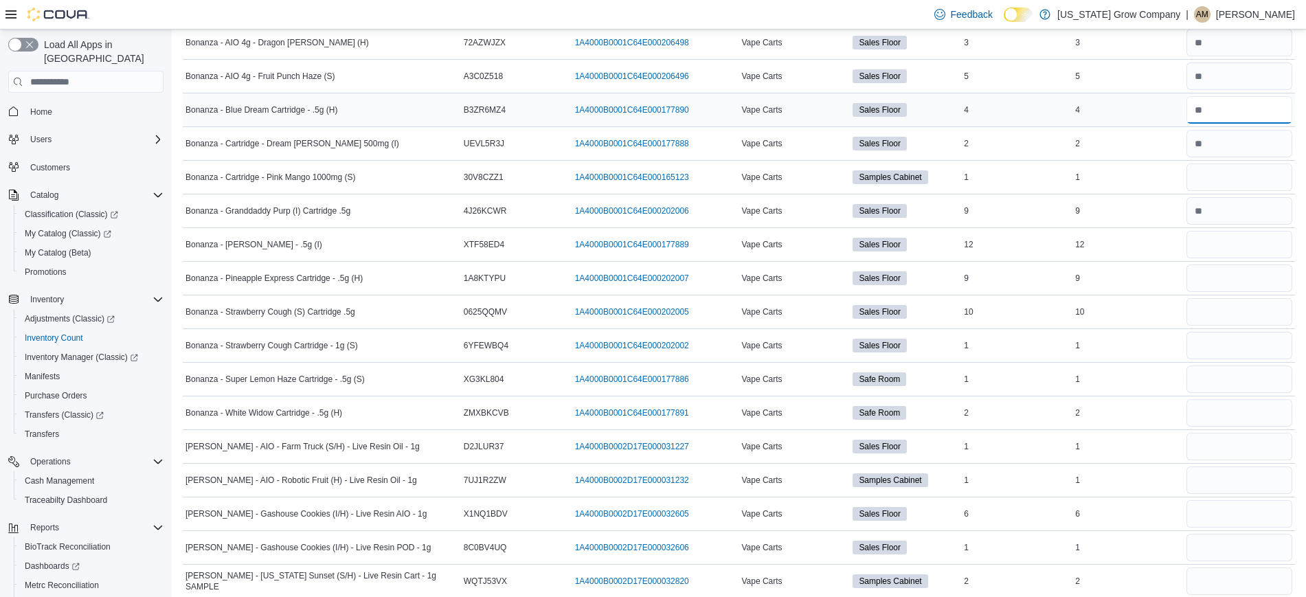
click at [1221, 109] on input "number" at bounding box center [1239, 109] width 106 height 27
type input "*"
click at [1221, 145] on input "number" at bounding box center [1239, 143] width 106 height 27
type input "*"
click at [1238, 247] on input "number" at bounding box center [1239, 244] width 106 height 27
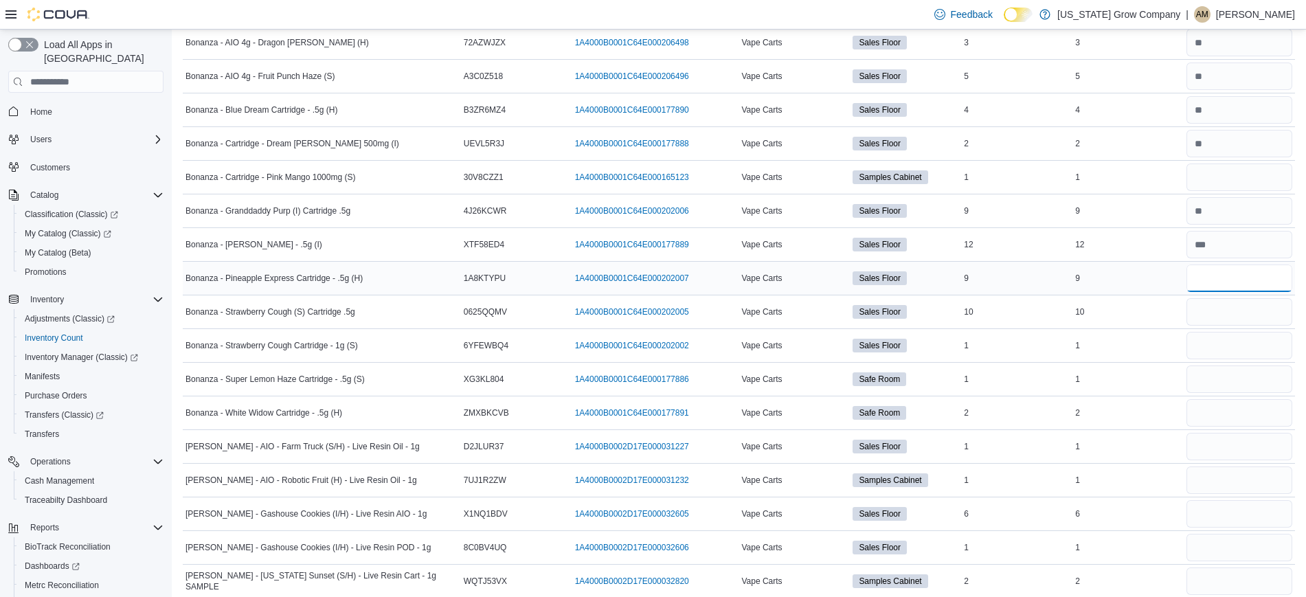
click at [1231, 287] on input "number" at bounding box center [1239, 277] width 106 height 27
type input "*"
click at [1233, 302] on input "number" at bounding box center [1239, 311] width 106 height 27
type input "*"
click at [1222, 345] on input "number" at bounding box center [1239, 345] width 106 height 27
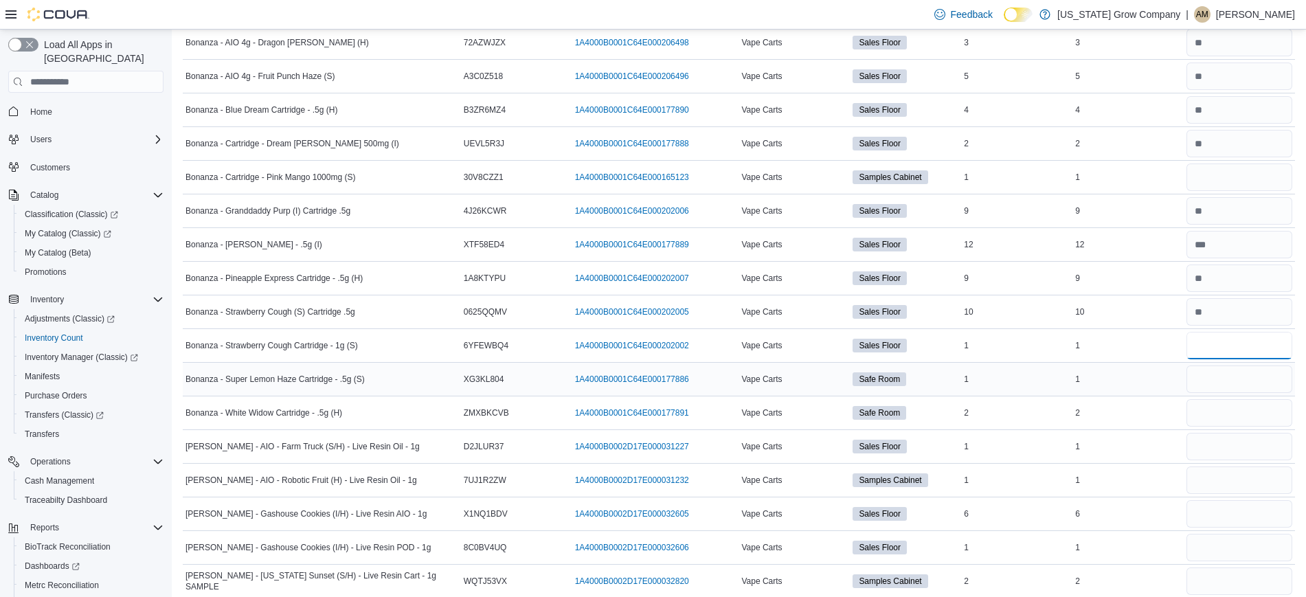
type input "*"
click at [1211, 386] on input "number" at bounding box center [1239, 378] width 106 height 27
click at [1226, 453] on input "number" at bounding box center [1239, 446] width 106 height 27
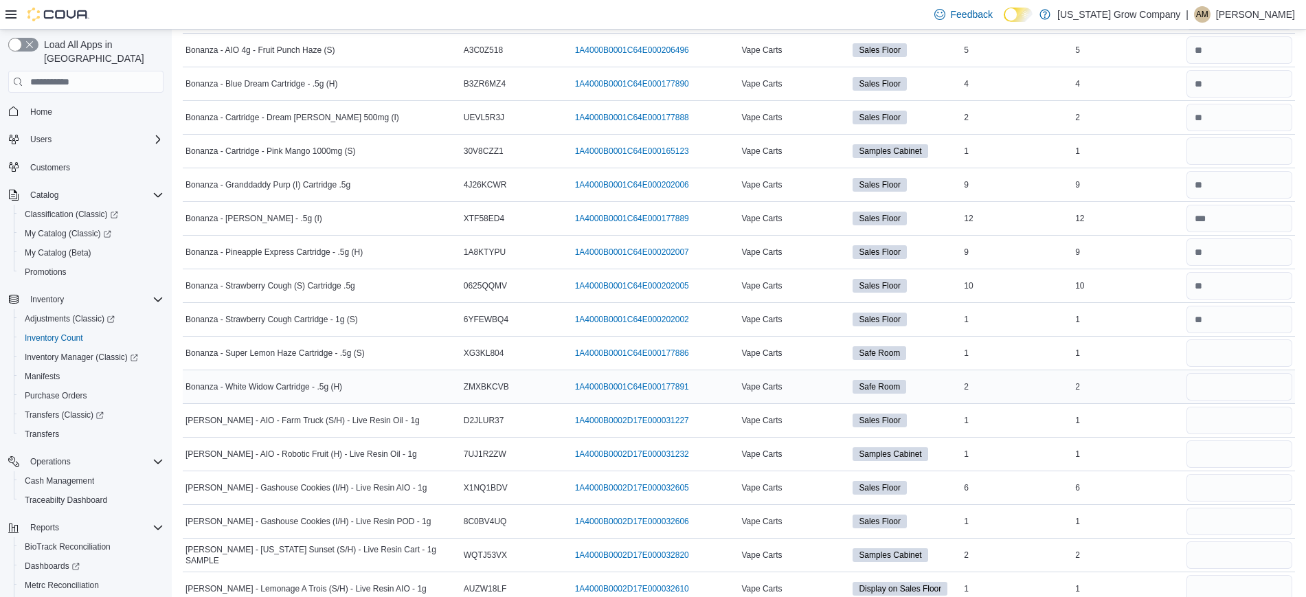
scroll to position [1776, 0]
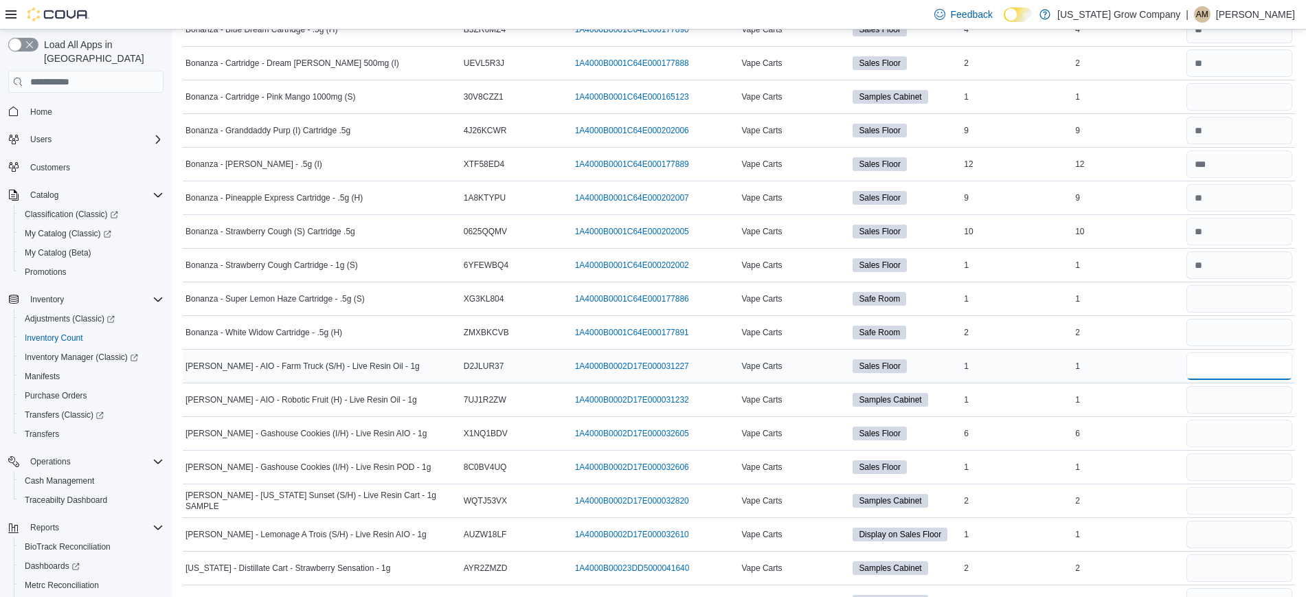
click at [1238, 367] on input "number" at bounding box center [1239, 365] width 106 height 27
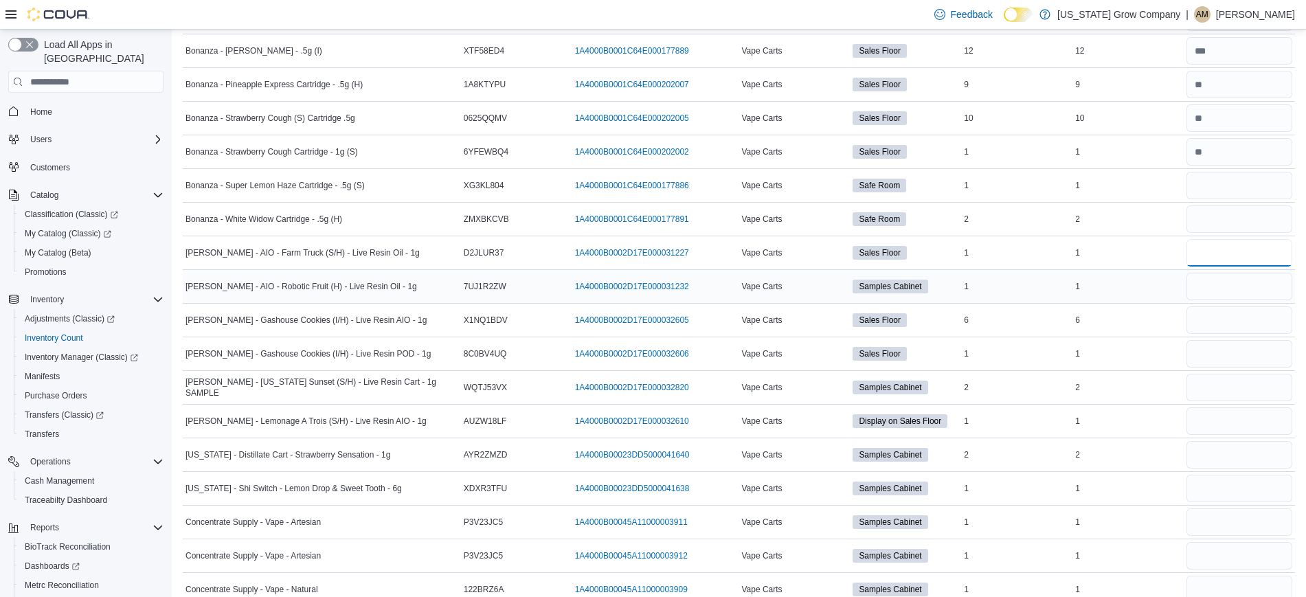
scroll to position [1898, 0]
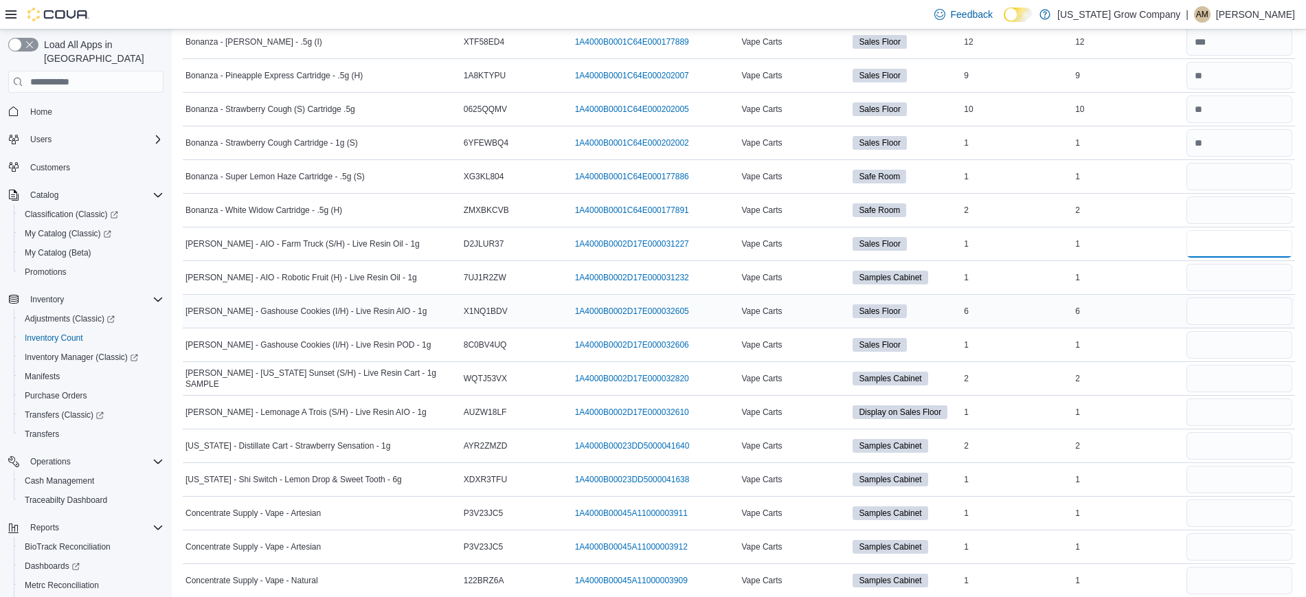
type input "*"
click at [1229, 314] on input "number" at bounding box center [1239, 310] width 106 height 27
type input "*"
click at [1229, 345] on input "number" at bounding box center [1239, 344] width 106 height 27
click at [1264, 416] on input "number" at bounding box center [1239, 411] width 106 height 27
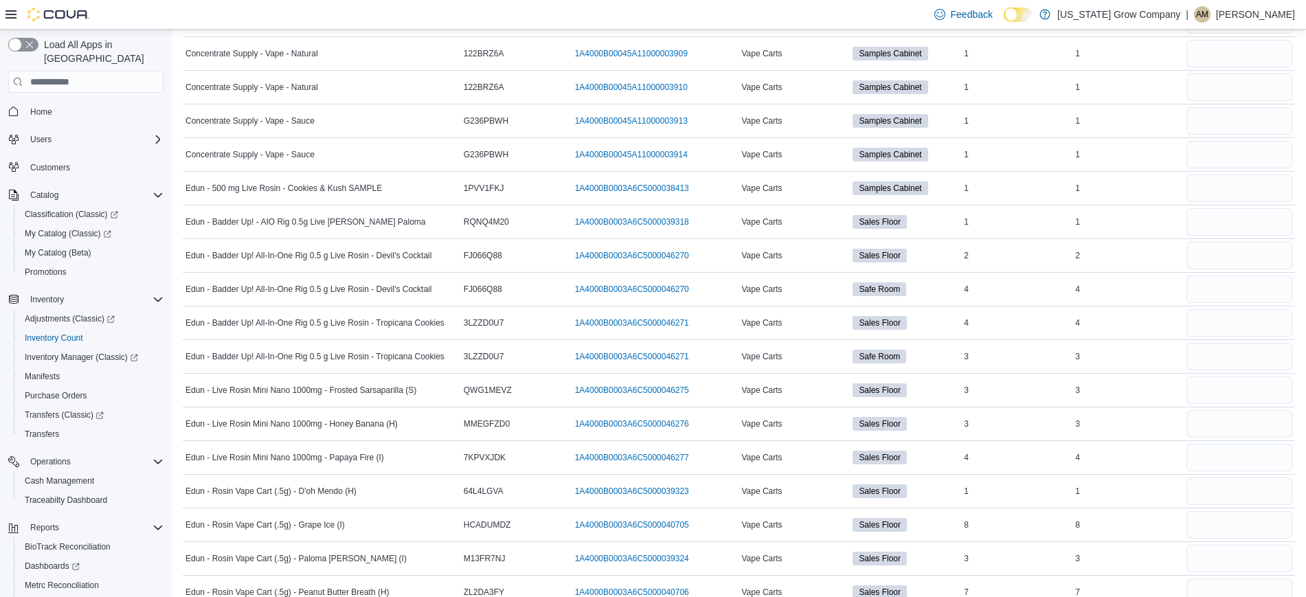
scroll to position [2426, 0]
type input "*"
click at [1233, 222] on input "number" at bounding box center [1239, 220] width 106 height 27
click at [1238, 253] on input "number" at bounding box center [1239, 254] width 106 height 27
type input "*"
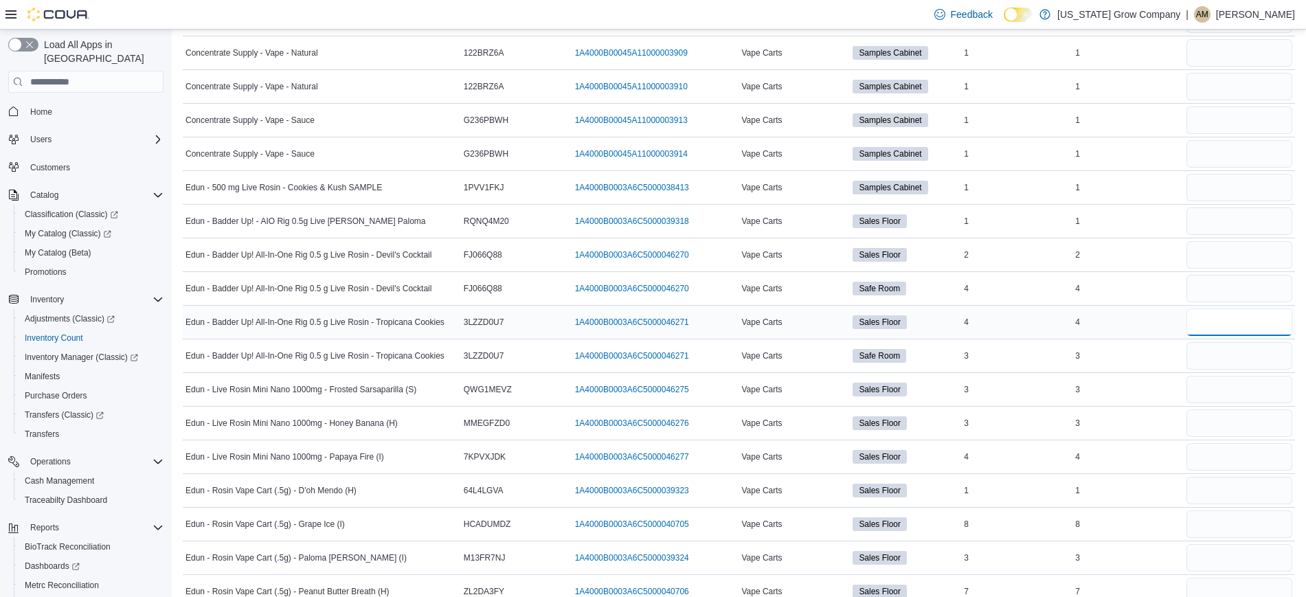
click at [1247, 318] on input "number" at bounding box center [1239, 321] width 106 height 27
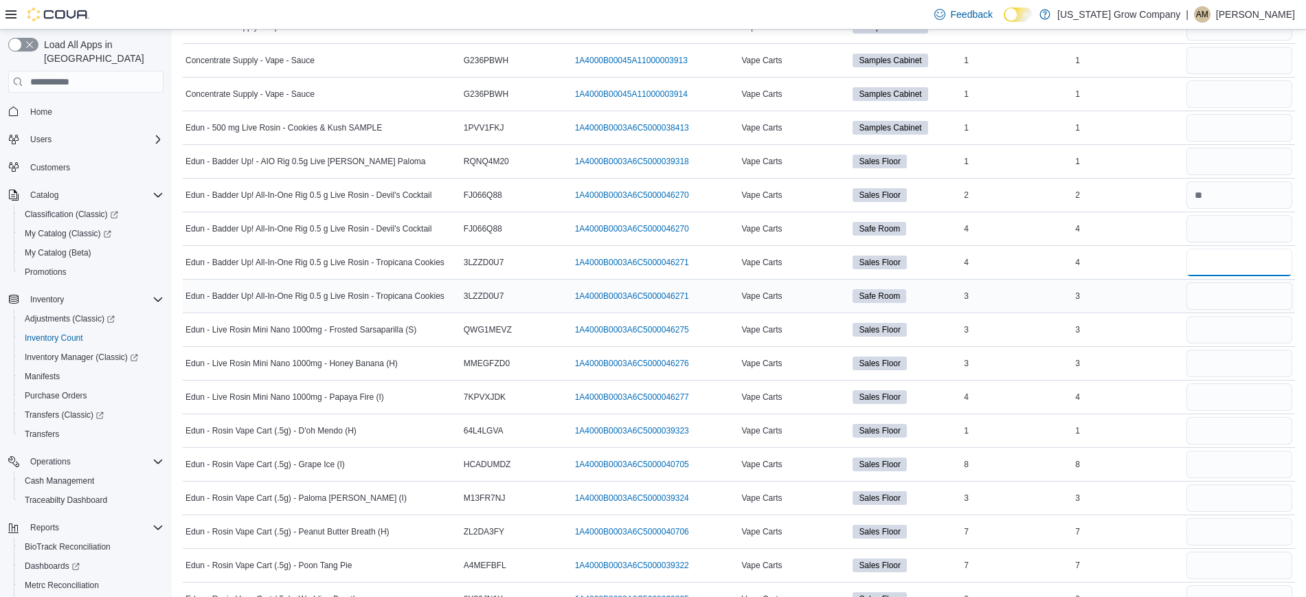
scroll to position [2484, 0]
type input "*"
click at [1272, 330] on input "number" at bounding box center [1239, 330] width 106 height 27
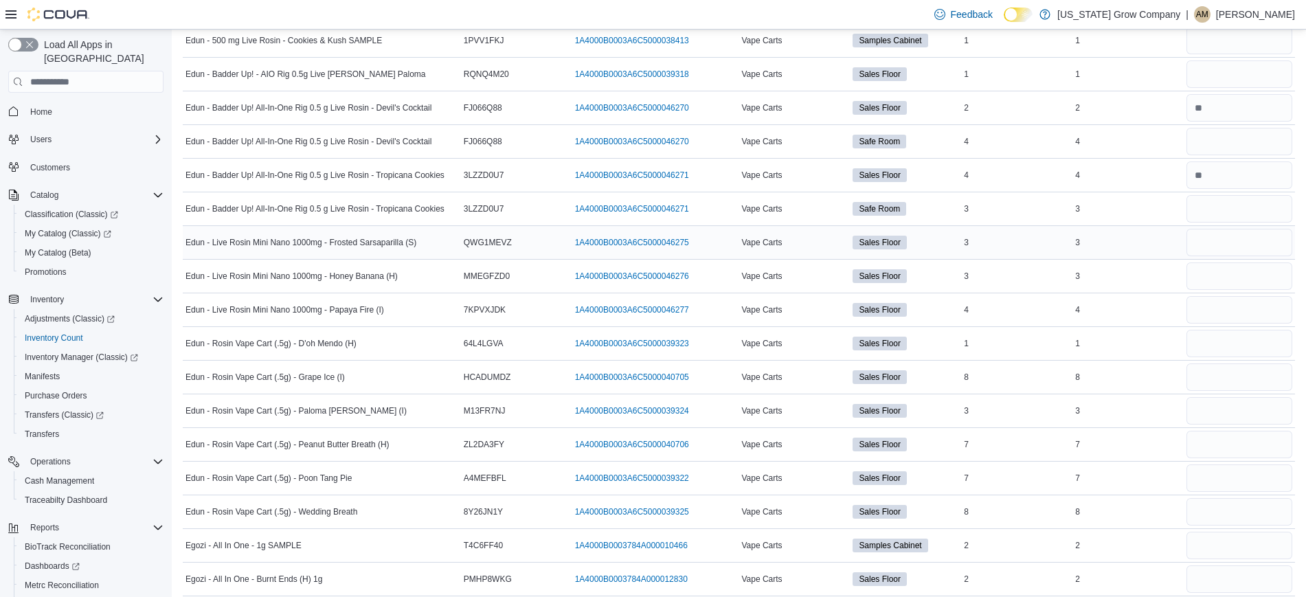
scroll to position [2575, 0]
click at [1246, 246] on input "number" at bounding box center [1239, 240] width 106 height 27
type input "*"
click at [1244, 267] on input "number" at bounding box center [1239, 273] width 106 height 27
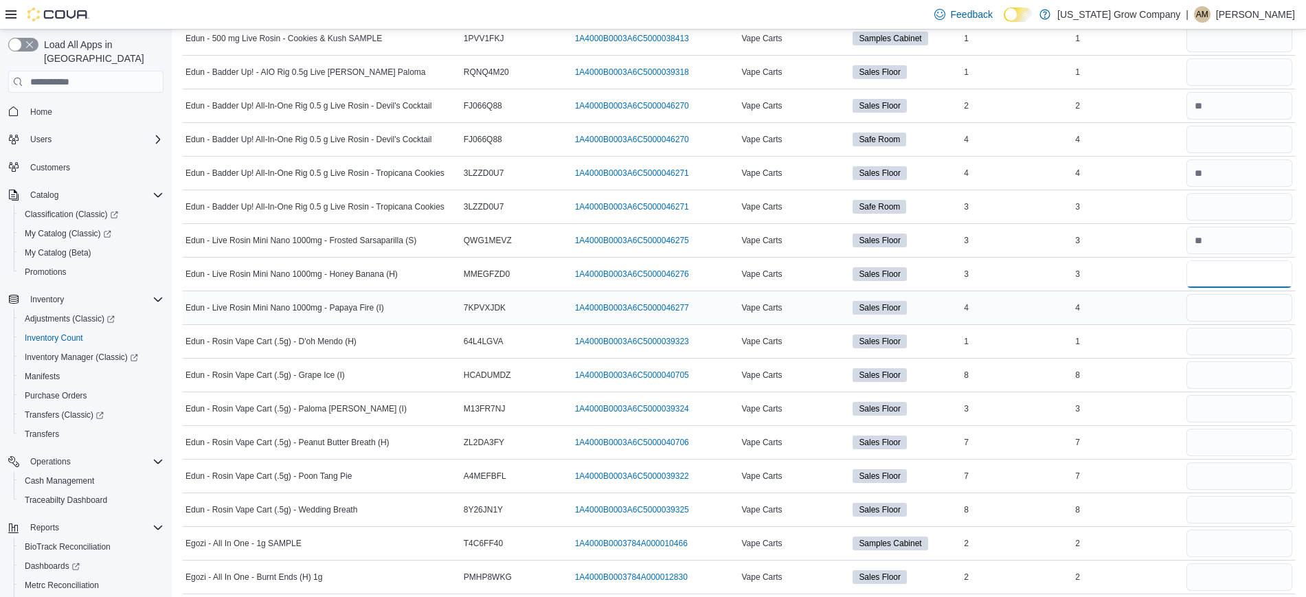
type input "*"
click at [1246, 301] on input "number" at bounding box center [1239, 307] width 106 height 27
type input "*"
click at [1229, 333] on input "number" at bounding box center [1239, 341] width 106 height 27
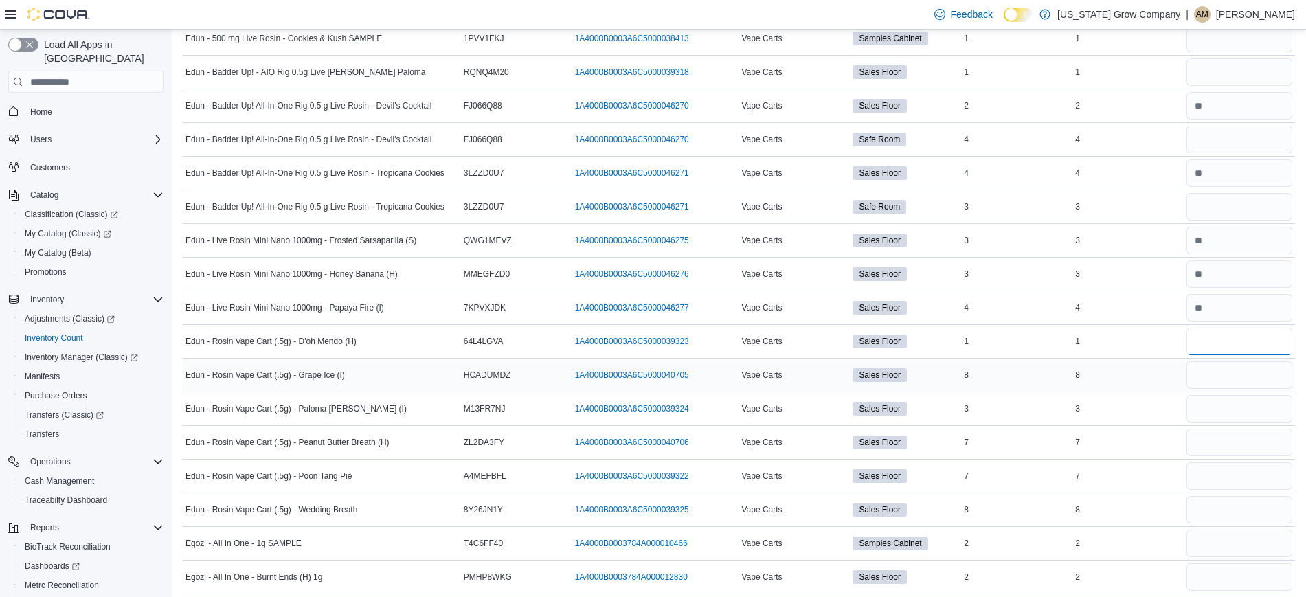
type input "*"
click at [1227, 376] on input "number" at bounding box center [1239, 374] width 106 height 27
type input "*"
click at [1234, 416] on input "number" at bounding box center [1239, 408] width 106 height 27
type input "*"
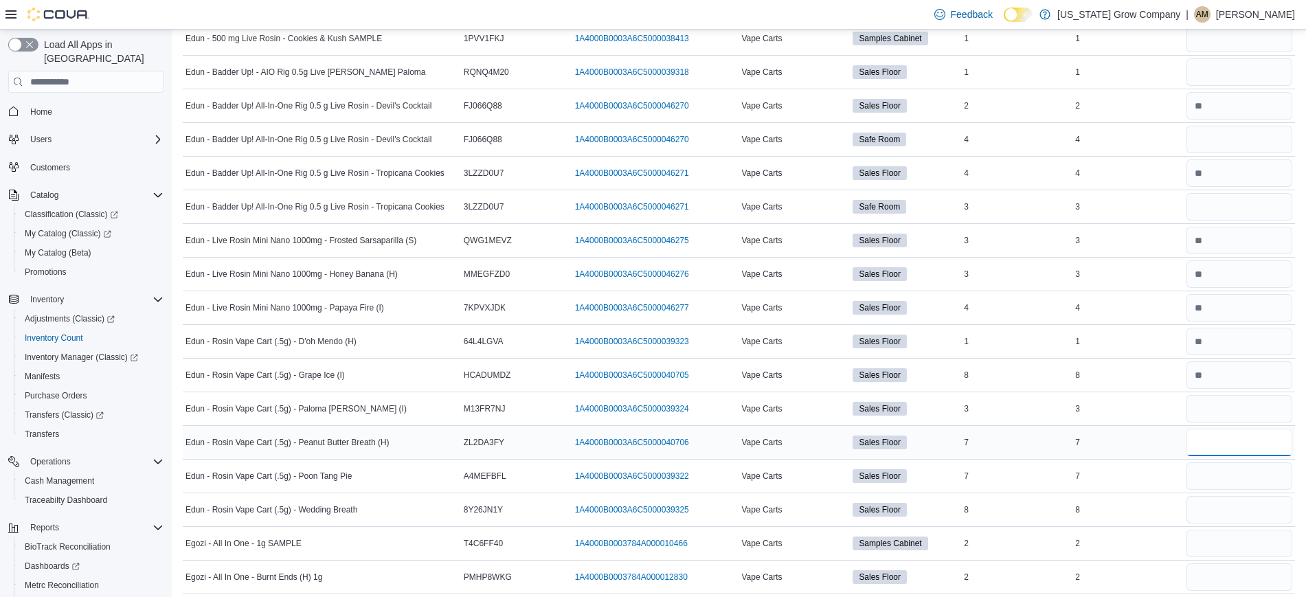
click at [1235, 447] on input "number" at bounding box center [1239, 442] width 106 height 27
drag, startPoint x: 1244, startPoint y: 514, endPoint x: 1280, endPoint y: 460, distance: 64.8
click at [1280, 460] on div at bounding box center [1238, 475] width 111 height 33
click at [1262, 436] on input "number" at bounding box center [1239, 442] width 106 height 27
type input "*"
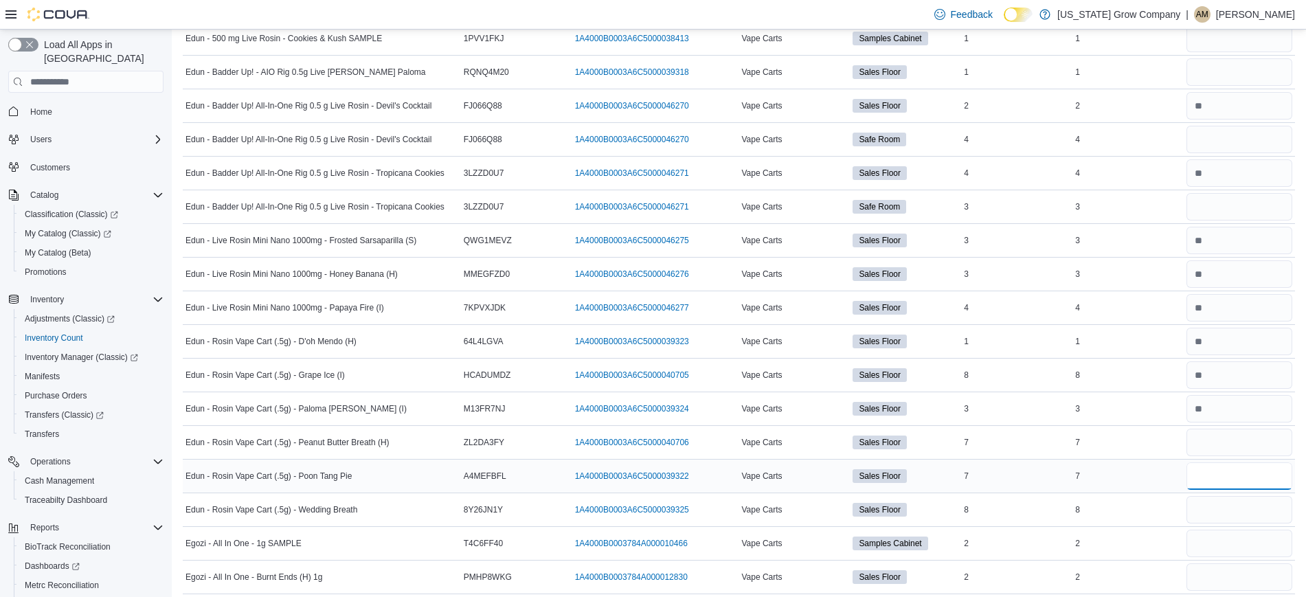
click at [1256, 470] on input "number" at bounding box center [1239, 475] width 106 height 27
type input "*"
drag, startPoint x: 1217, startPoint y: 510, endPoint x: 1231, endPoint y: 510, distance: 13.7
click at [1231, 510] on input "number" at bounding box center [1239, 509] width 106 height 27
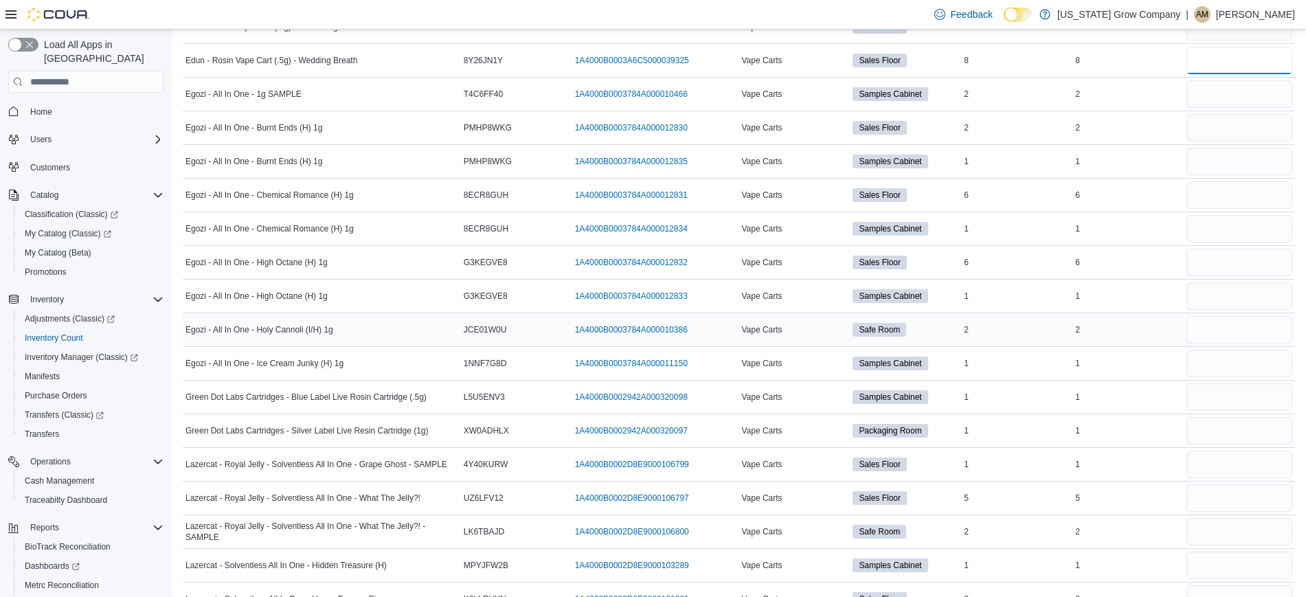
scroll to position [3025, 0]
type input "*"
click at [1249, 131] on input "number" at bounding box center [1239, 126] width 106 height 27
type input "*"
click at [1240, 265] on input "number" at bounding box center [1239, 261] width 106 height 27
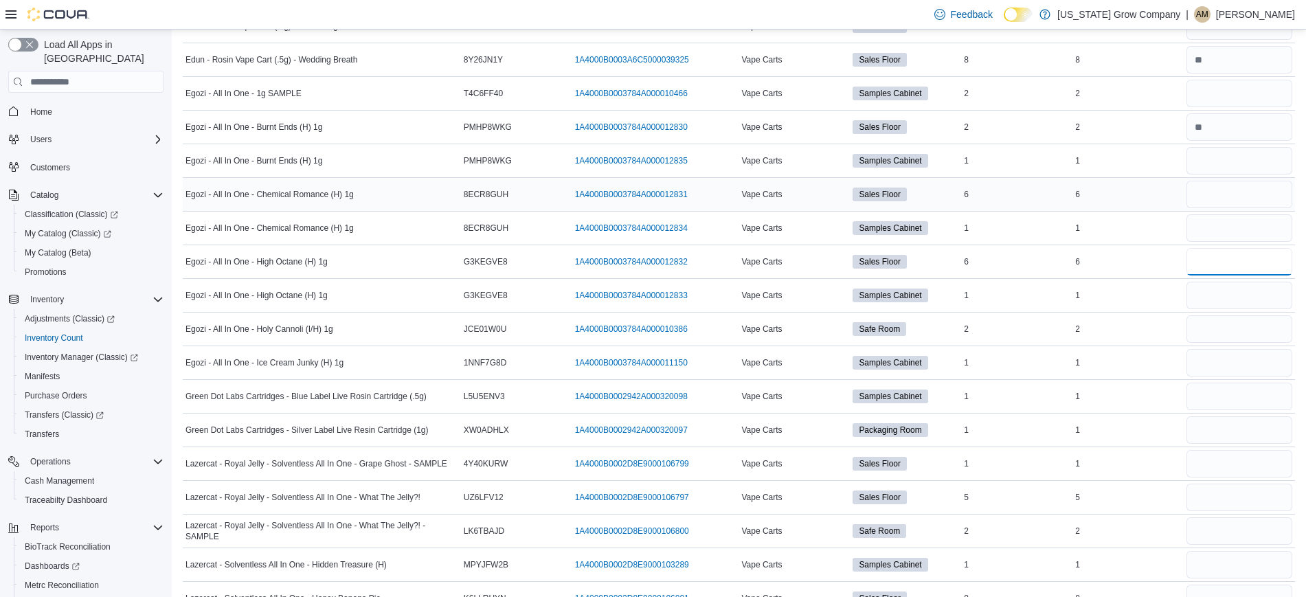
type input "*"
click at [1225, 188] on input "number" at bounding box center [1239, 194] width 106 height 27
type input "*"
click at [1266, 322] on input "number" at bounding box center [1239, 328] width 106 height 27
type input "*"
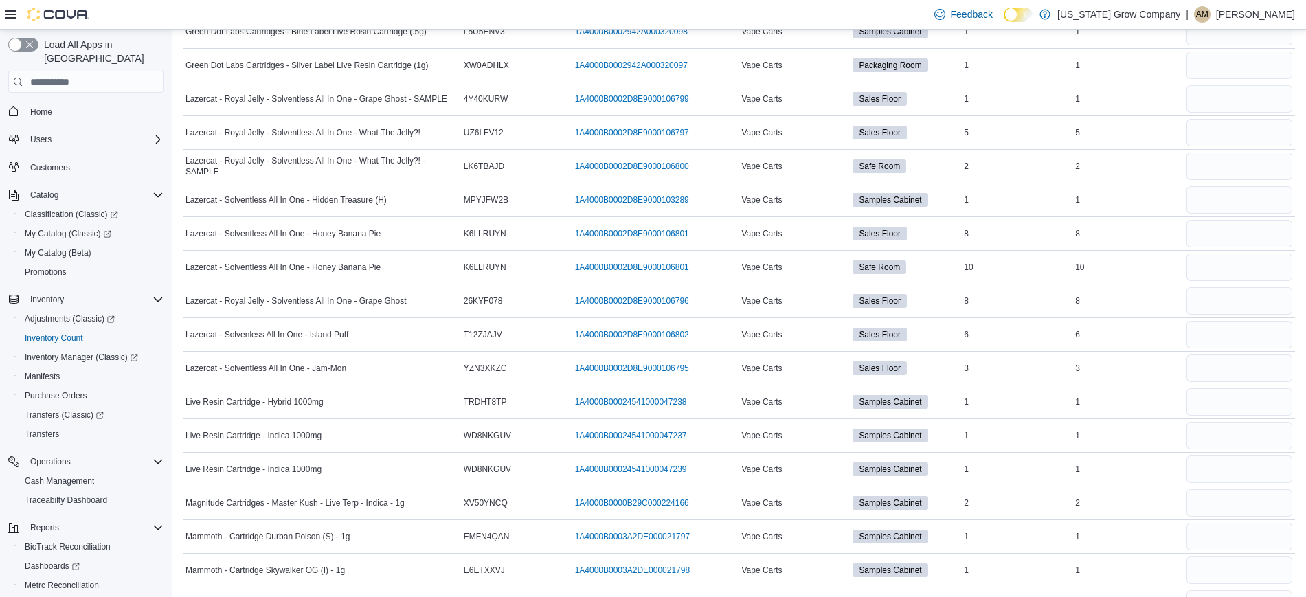
scroll to position [3408, 0]
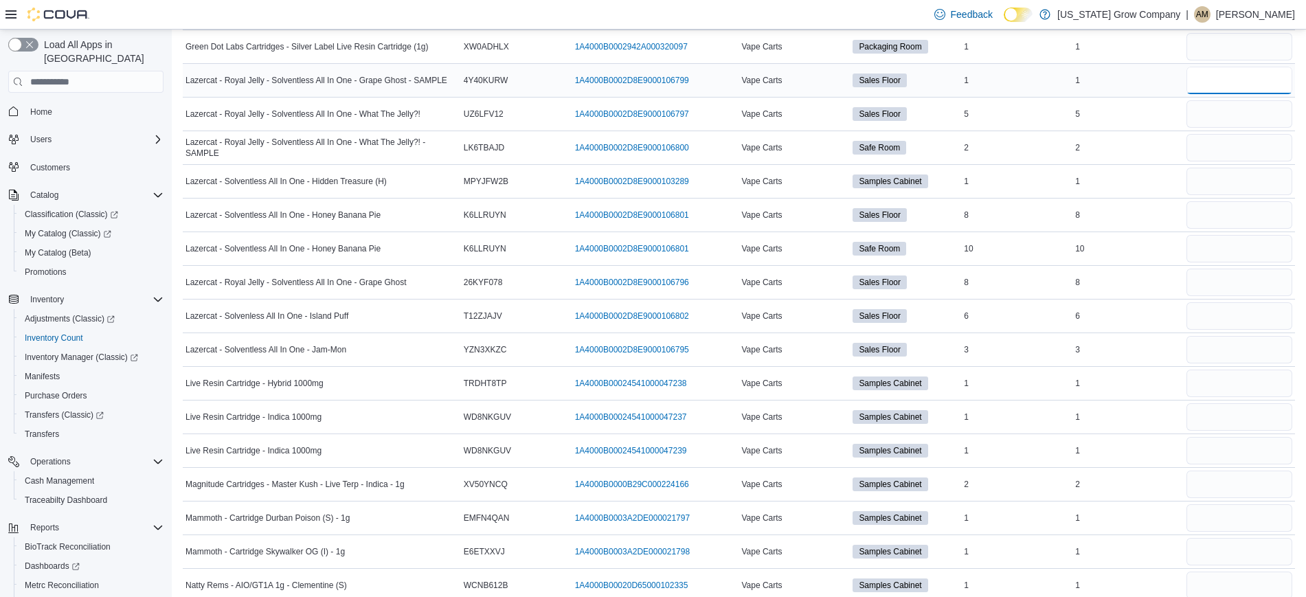
click at [1235, 80] on input "number" at bounding box center [1239, 80] width 106 height 27
click at [1220, 117] on input "number" at bounding box center [1239, 113] width 106 height 27
type input "*"
click at [1229, 227] on input "number" at bounding box center [1239, 214] width 106 height 27
click at [1216, 281] on input "number" at bounding box center [1239, 282] width 106 height 27
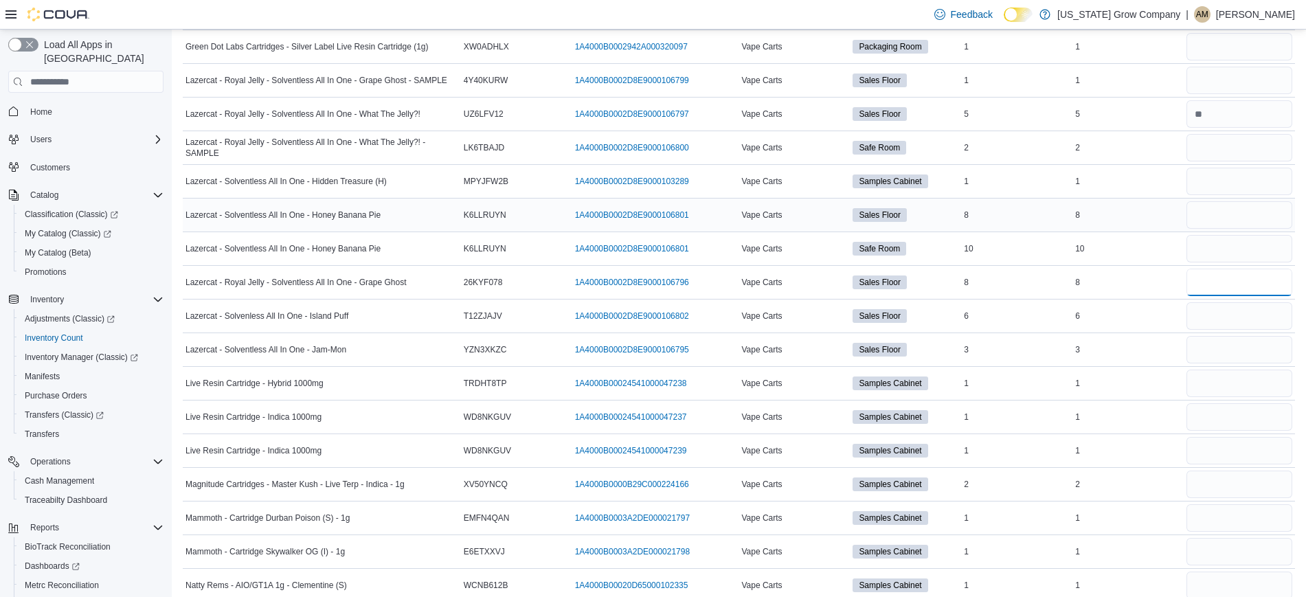
type input "*"
click at [1227, 210] on input "number" at bounding box center [1239, 214] width 106 height 27
type input "*"
click at [1241, 320] on input "number" at bounding box center [1239, 315] width 106 height 27
type input "*"
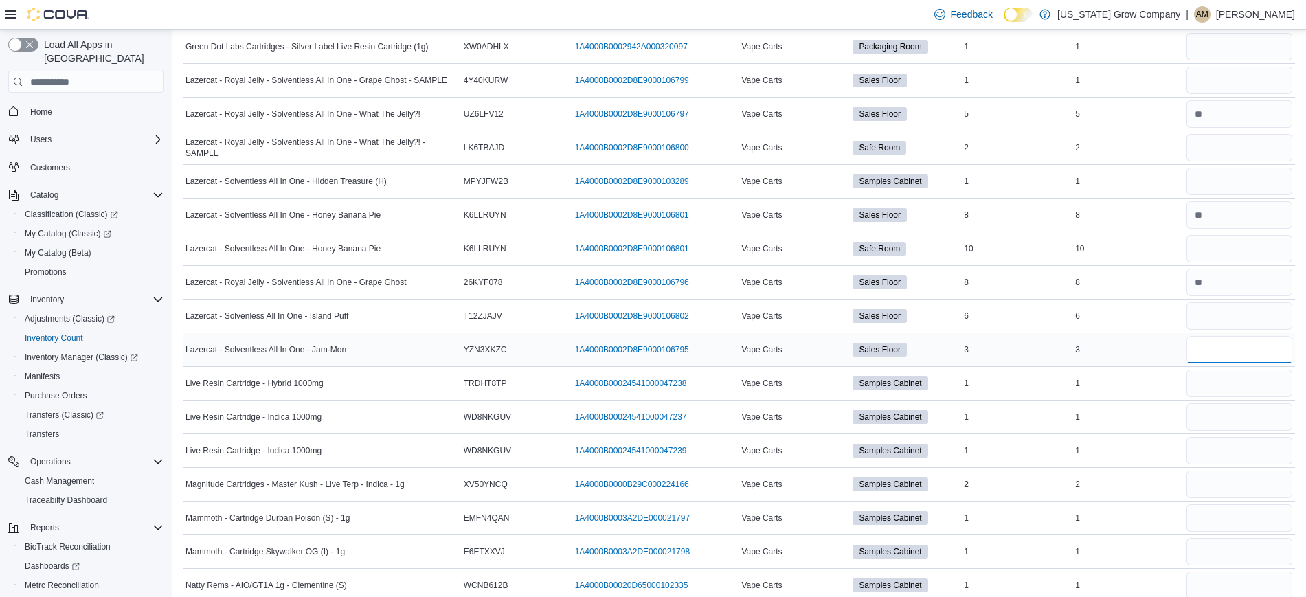
click at [1247, 348] on input "number" at bounding box center [1239, 349] width 106 height 27
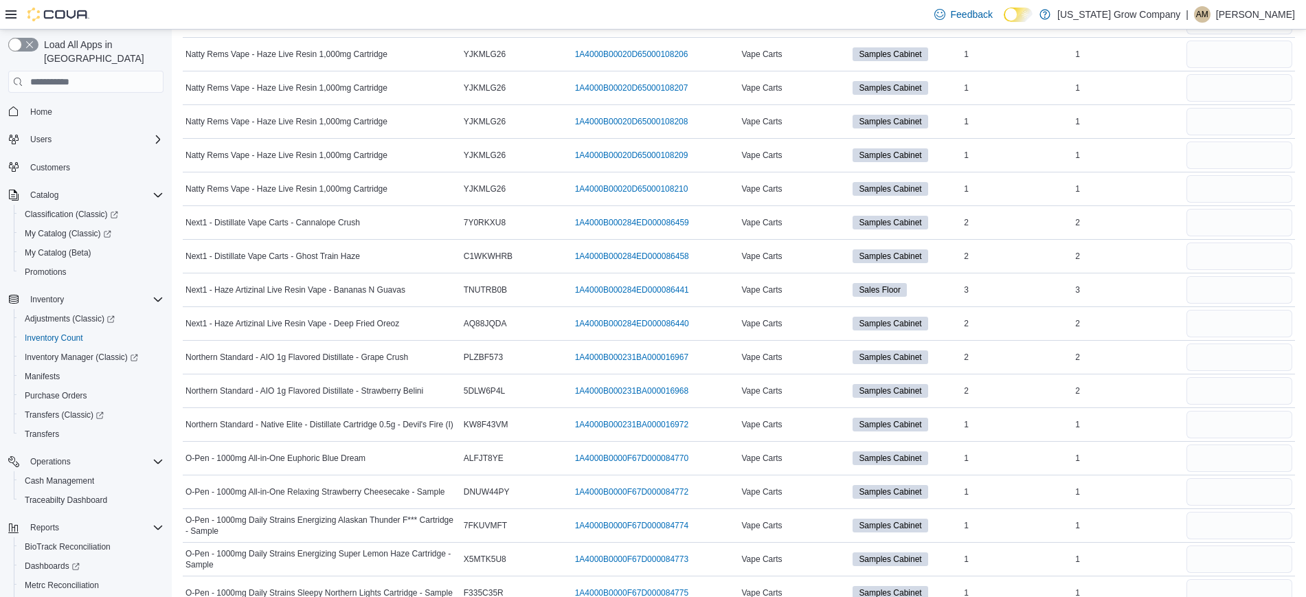
scroll to position [4225, 0]
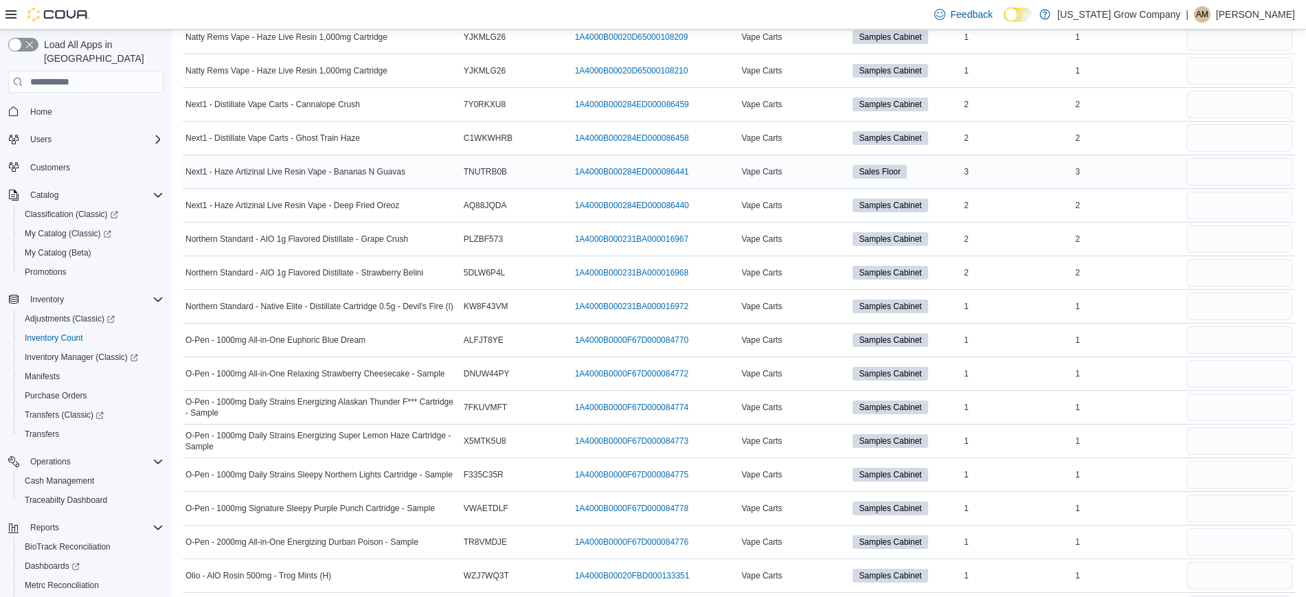
type input "*"
click at [1230, 163] on input "number" at bounding box center [1239, 171] width 106 height 27
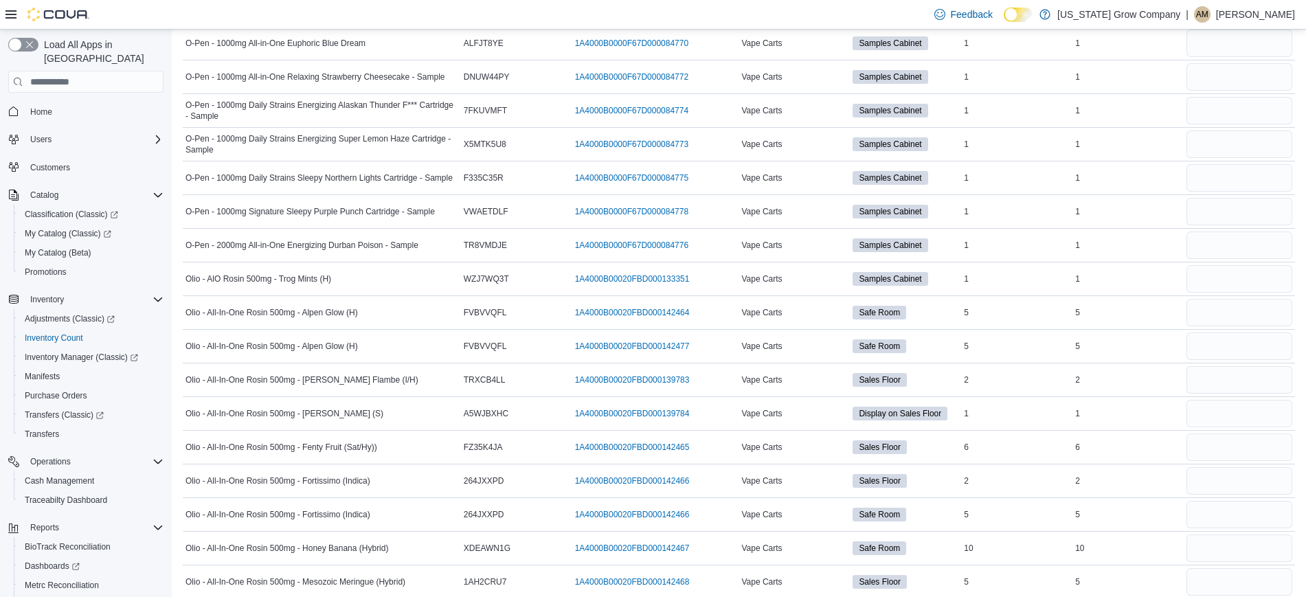
scroll to position [4652, 0]
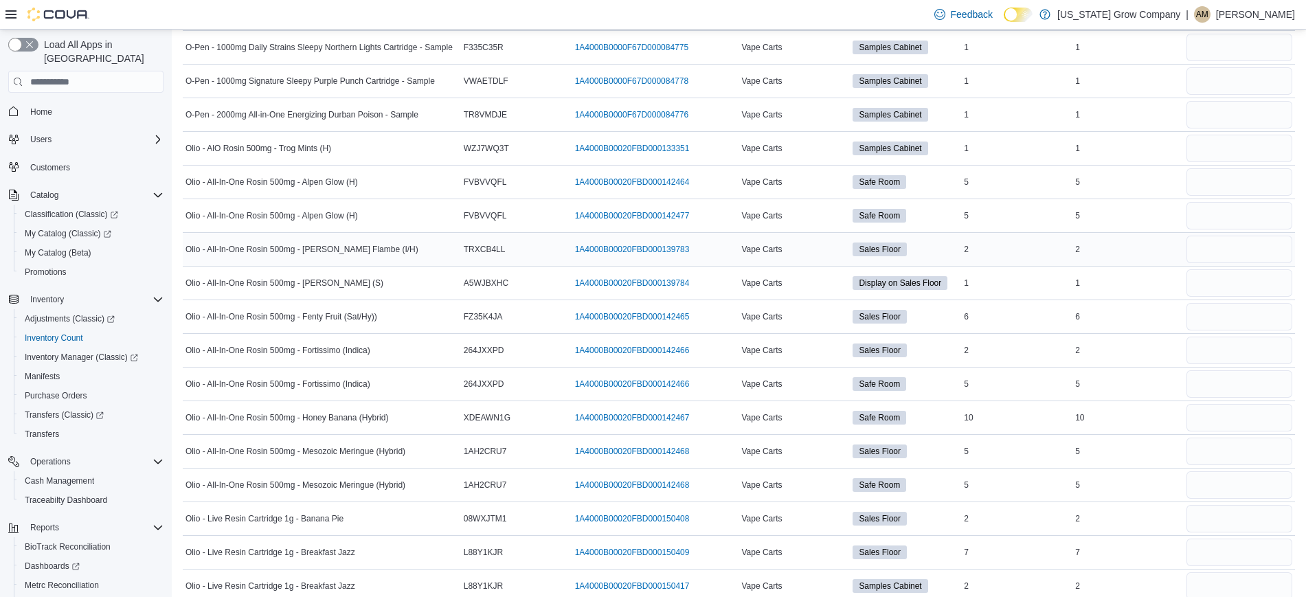
type input "*"
click at [1238, 251] on input "number" at bounding box center [1239, 249] width 106 height 27
type input "*"
click at [1227, 324] on input "number" at bounding box center [1239, 316] width 106 height 27
type input "*"
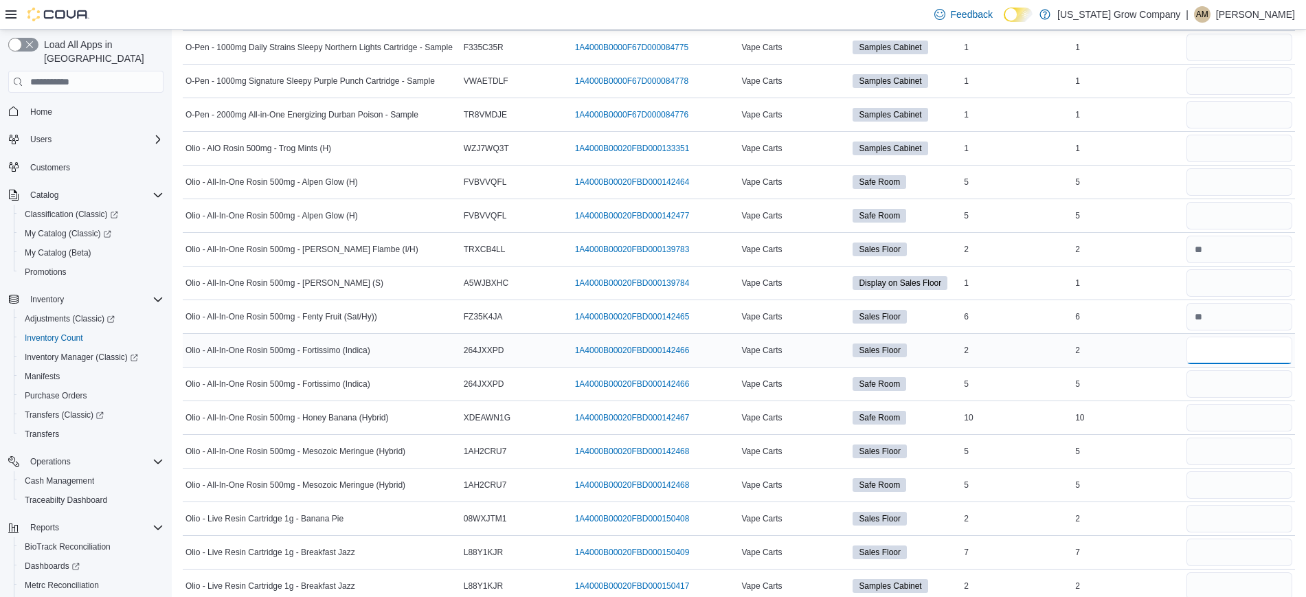
drag, startPoint x: 1228, startPoint y: 361, endPoint x: 1238, endPoint y: 349, distance: 15.6
click at [1238, 349] on input "number" at bounding box center [1239, 350] width 106 height 27
type input "*"
click at [1255, 448] on input "number" at bounding box center [1239, 450] width 106 height 27
type input "*"
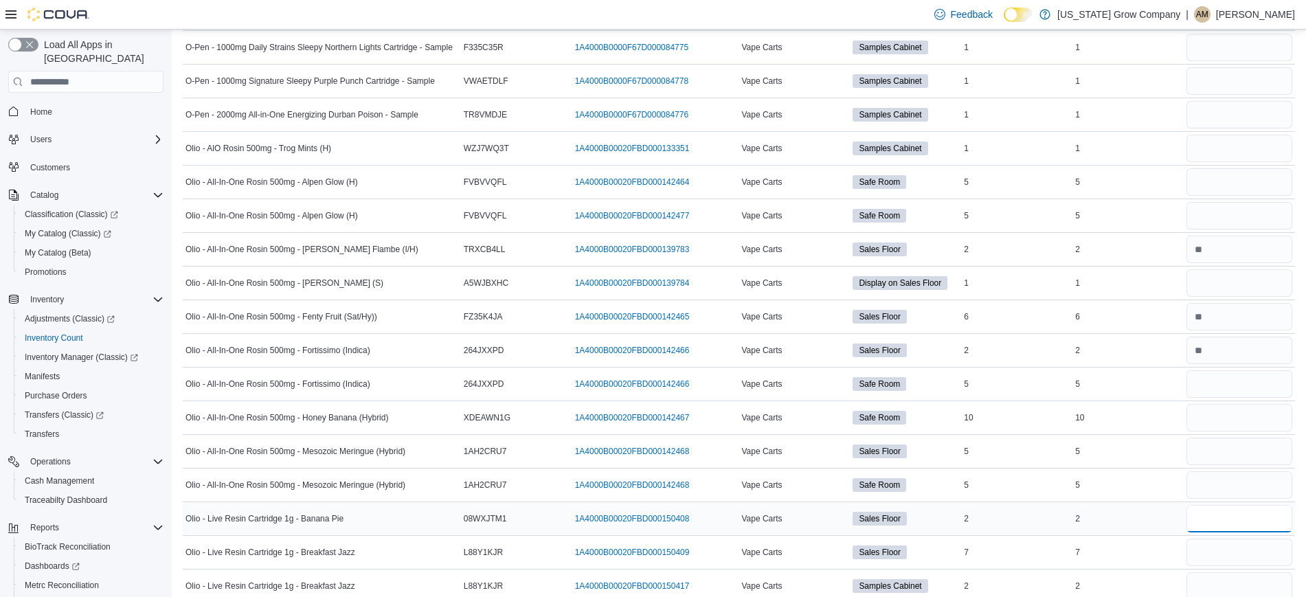
click at [1271, 519] on input "number" at bounding box center [1239, 518] width 106 height 27
type input "*"
click at [1265, 551] on input "number" at bounding box center [1239, 551] width 106 height 27
type input "*"
click at [1265, 523] on input "number" at bounding box center [1239, 518] width 106 height 27
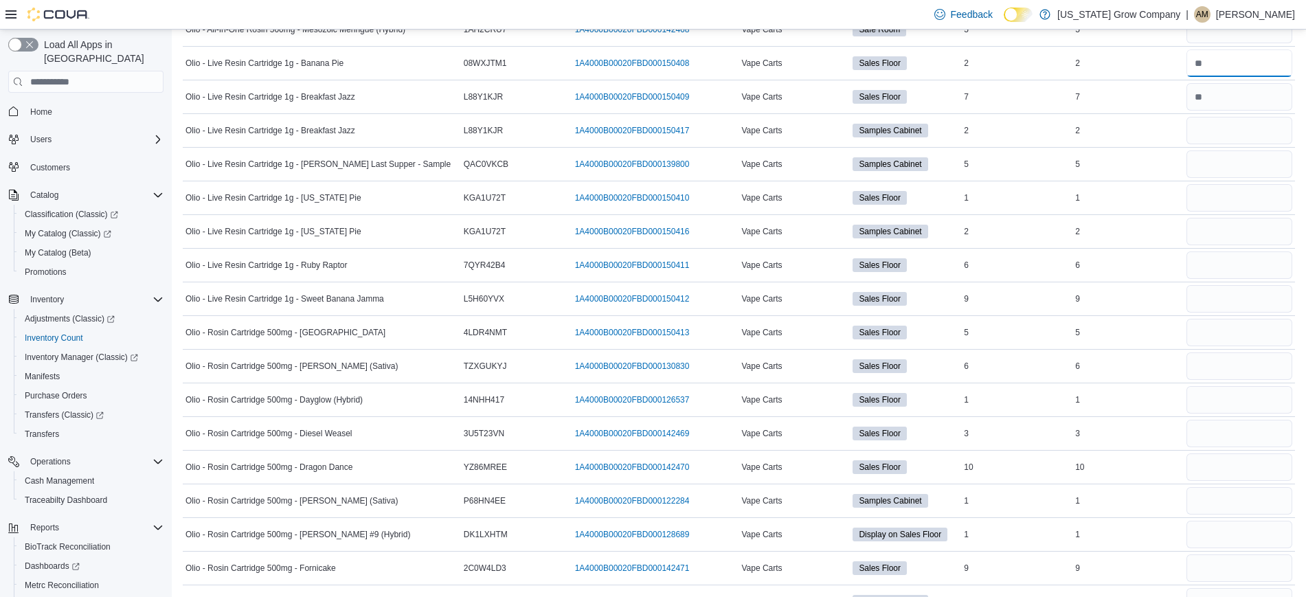
scroll to position [5116, 0]
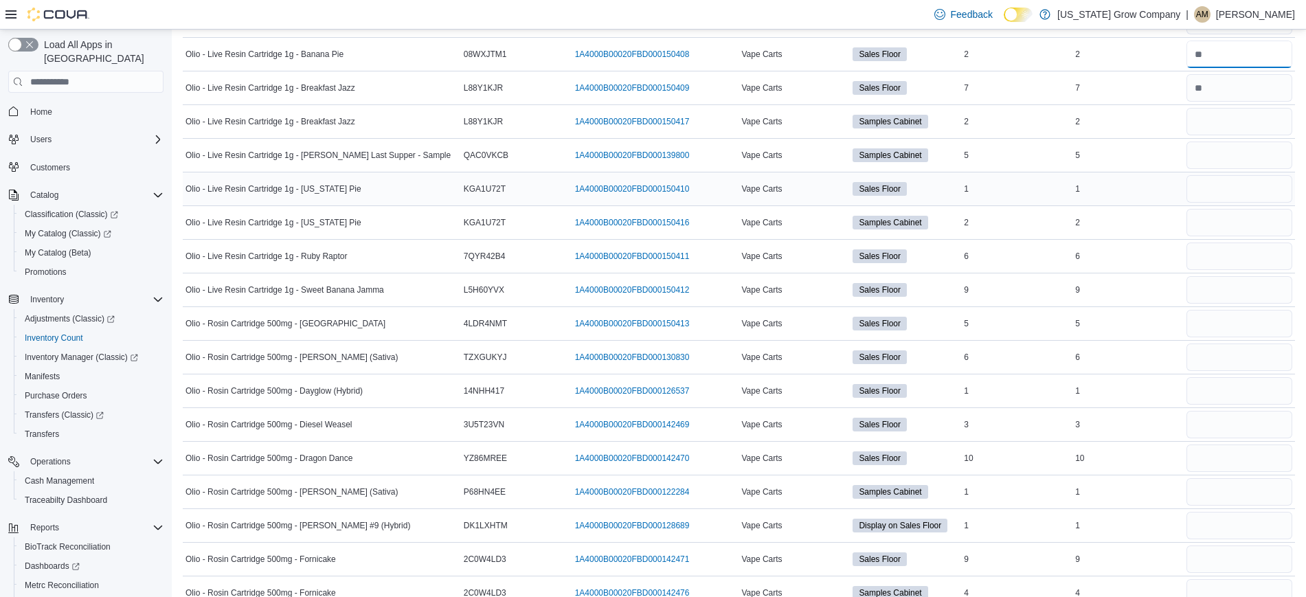
type input "*"
click at [1272, 180] on input "number" at bounding box center [1239, 188] width 106 height 27
type input "*"
click at [1257, 257] on input "number" at bounding box center [1239, 255] width 106 height 27
type input "*"
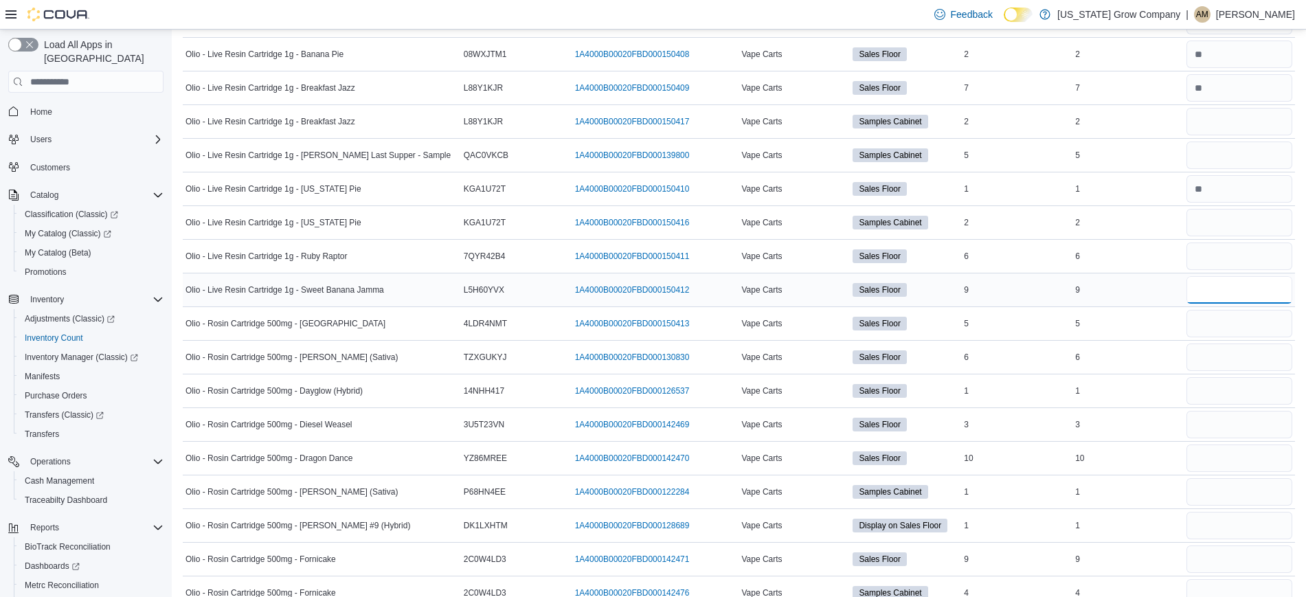
click at [1253, 286] on input "number" at bounding box center [1239, 289] width 106 height 27
type input "*"
click at [1266, 326] on input "number" at bounding box center [1239, 323] width 106 height 27
type input "*"
click at [1262, 356] on input "number" at bounding box center [1239, 356] width 106 height 27
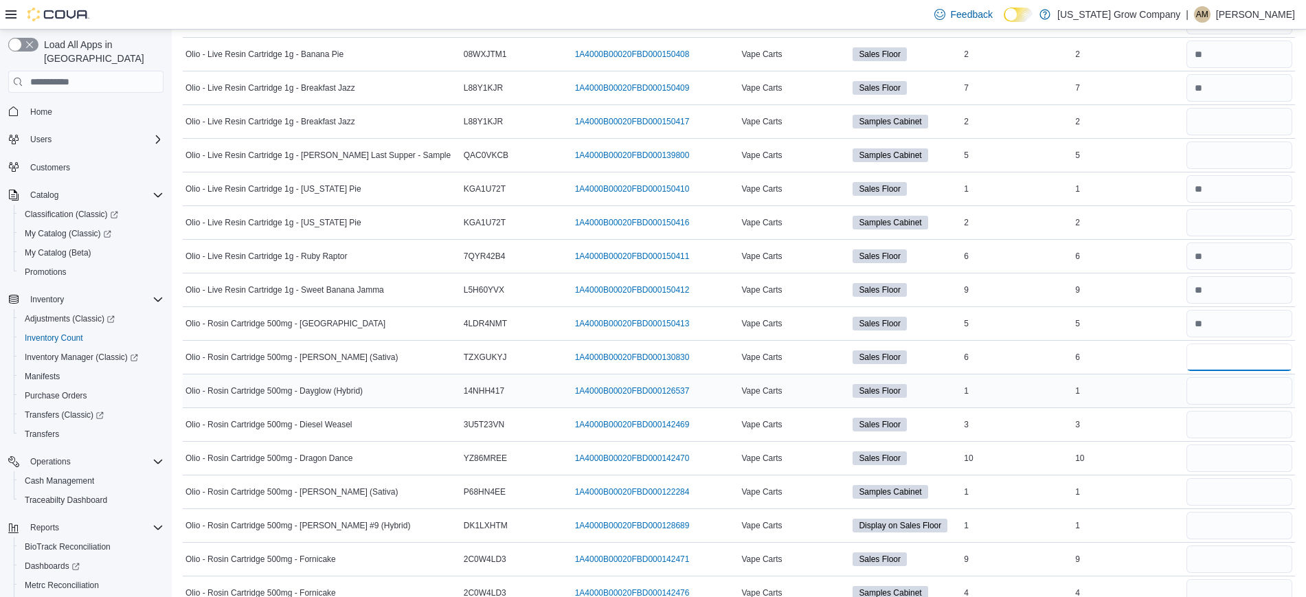
type input "*"
click at [1271, 392] on input "number" at bounding box center [1239, 390] width 106 height 27
click at [1253, 429] on input "number" at bounding box center [1239, 424] width 106 height 27
type input "*"
click at [1253, 380] on input "number" at bounding box center [1239, 390] width 106 height 27
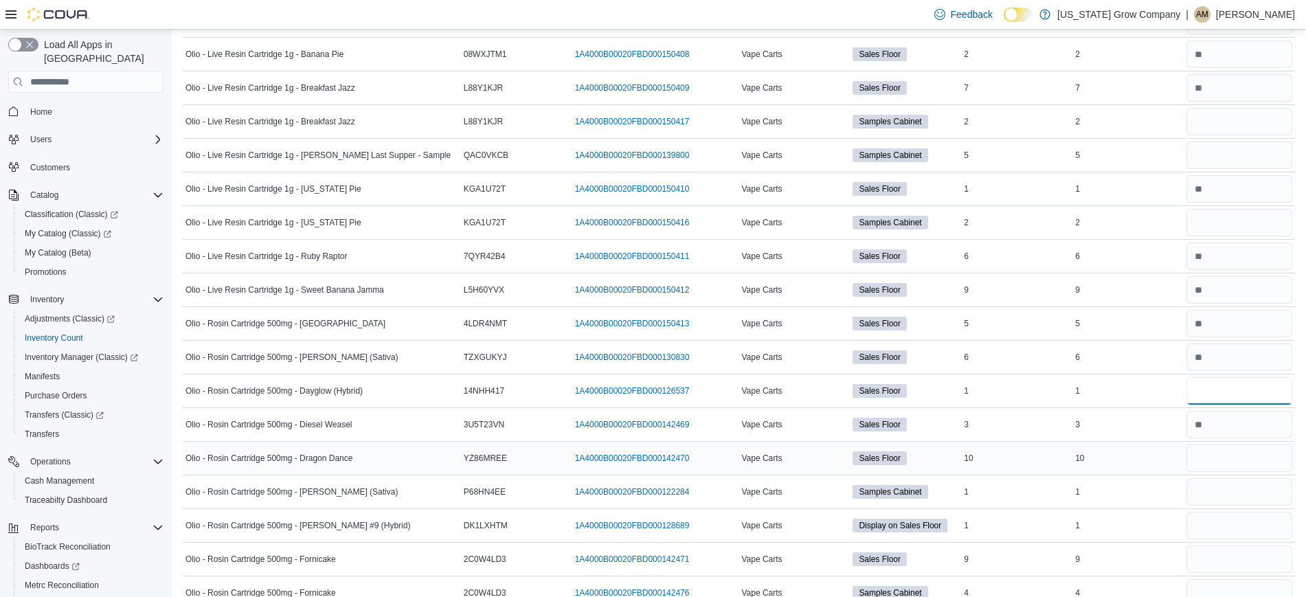
type input "*"
click at [1249, 457] on input "number" at bounding box center [1239, 457] width 106 height 27
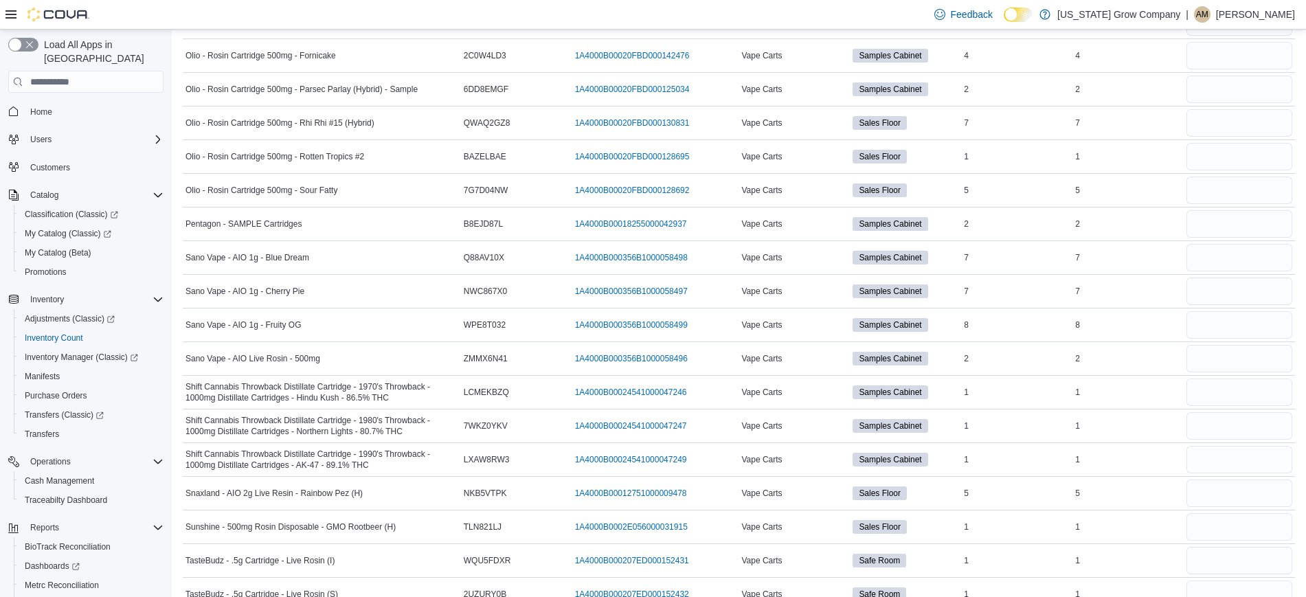
scroll to position [5635, 0]
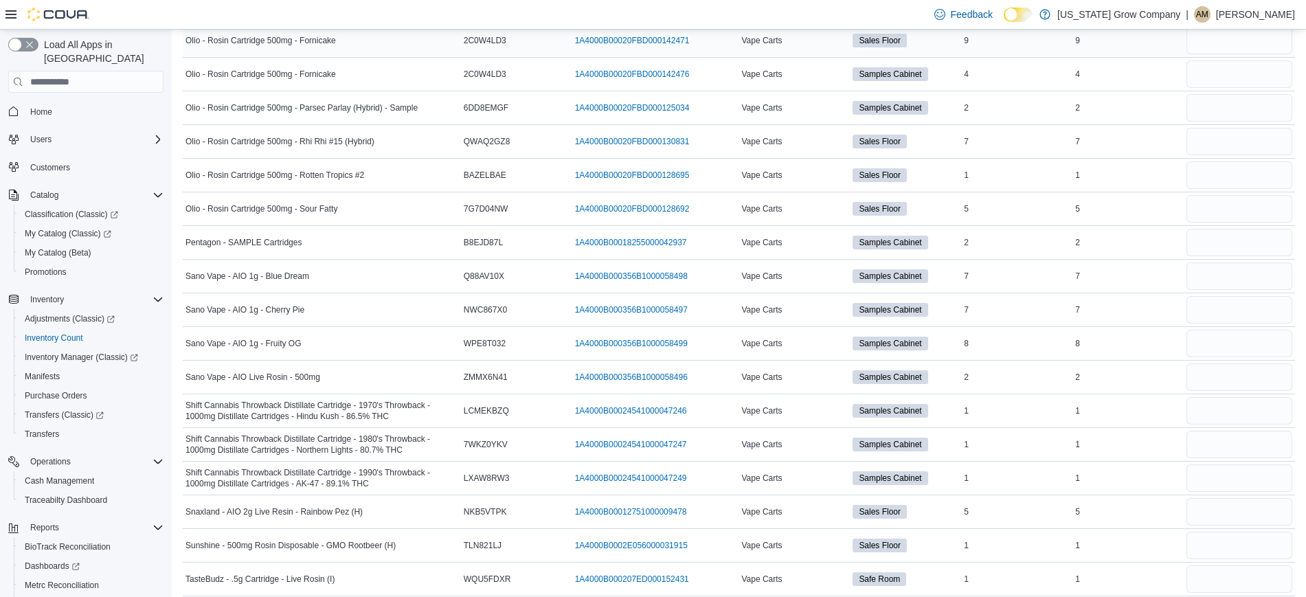
type input "**"
click at [1233, 46] on input "number" at bounding box center [1239, 40] width 106 height 27
type input "*"
click at [1230, 144] on input "number" at bounding box center [1239, 141] width 106 height 27
type input "*"
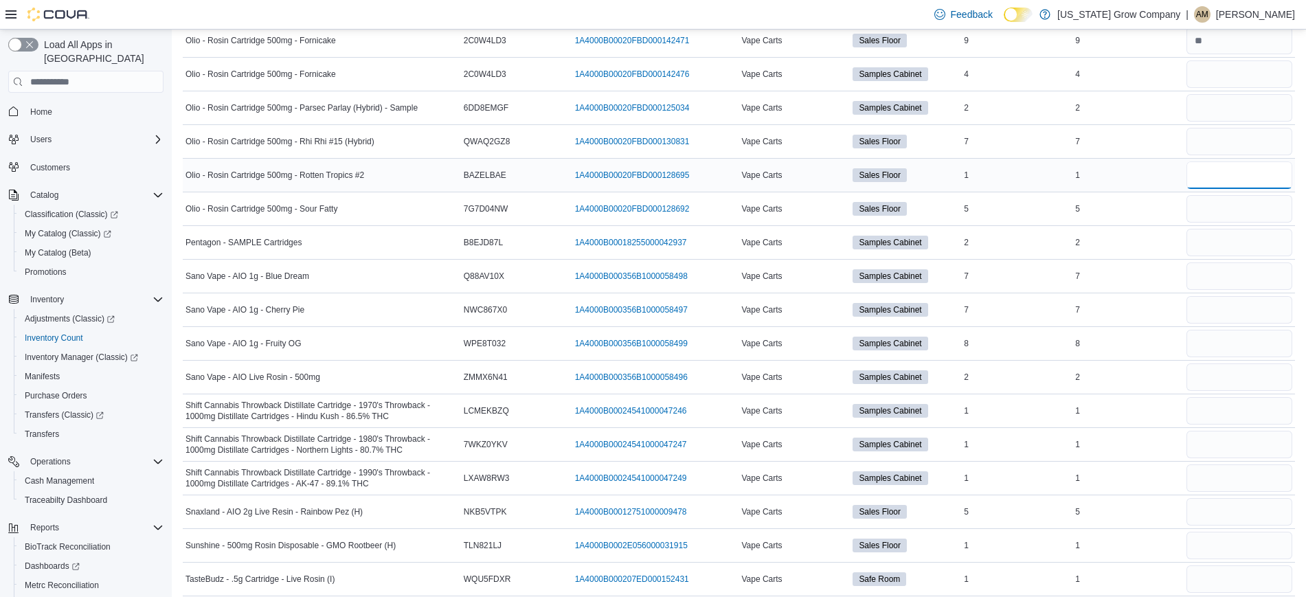
click at [1231, 165] on input "number" at bounding box center [1239, 174] width 106 height 27
type input "*"
click at [1234, 195] on input "number" at bounding box center [1239, 208] width 106 height 27
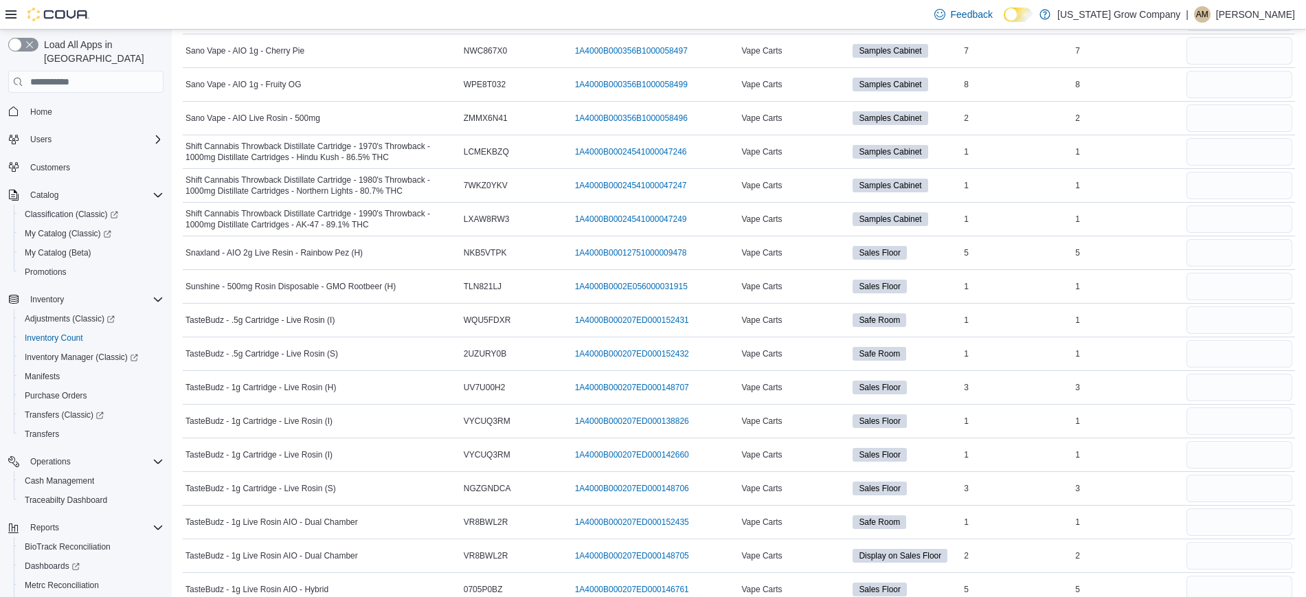
scroll to position [5895, 0]
click at [1247, 258] on input "number" at bounding box center [1239, 251] width 106 height 27
type input "*"
click at [1244, 282] on input "number" at bounding box center [1239, 285] width 106 height 27
type input "*"
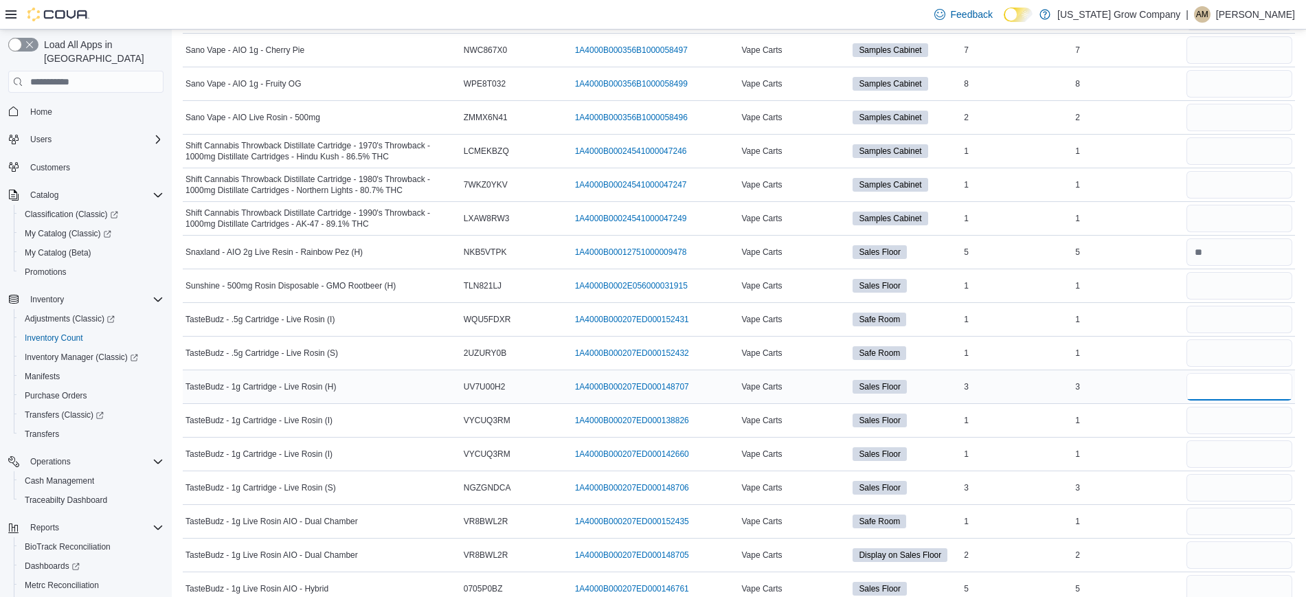
click at [1233, 396] on input "number" at bounding box center [1239, 386] width 106 height 27
type input "*"
click at [1233, 424] on input "number" at bounding box center [1239, 420] width 106 height 27
type input "*"
click at [1242, 458] on input "number" at bounding box center [1239, 453] width 106 height 27
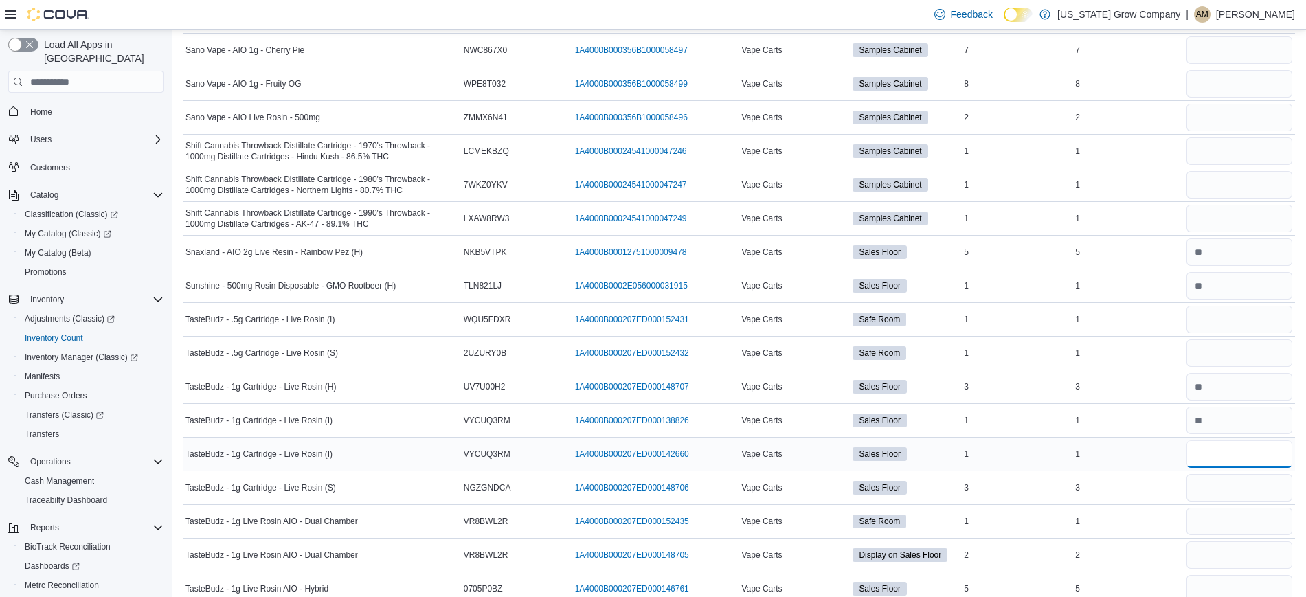
type input "*"
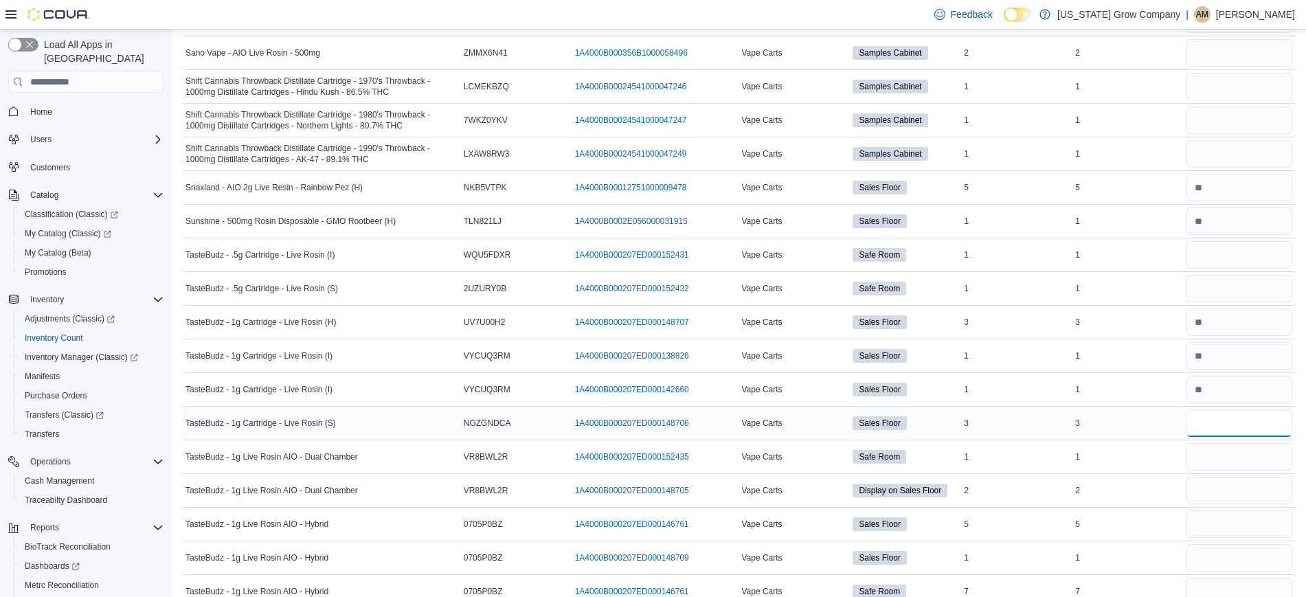
click at [1238, 428] on input "number" at bounding box center [1239, 422] width 106 height 27
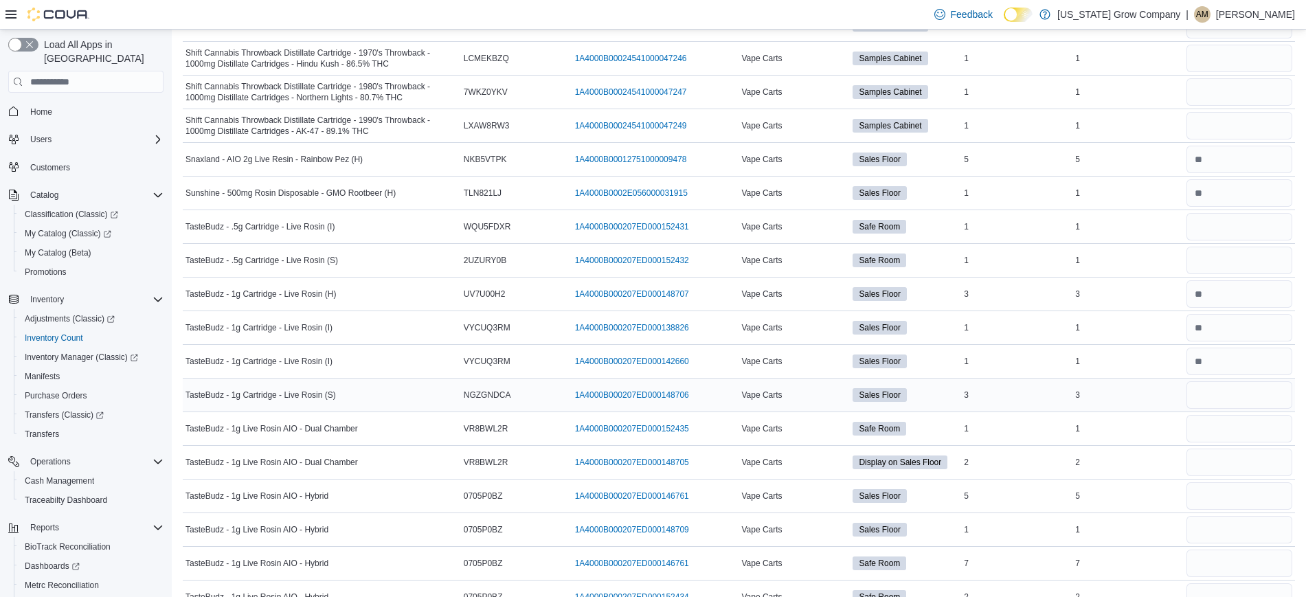
scroll to position [5991, 0]
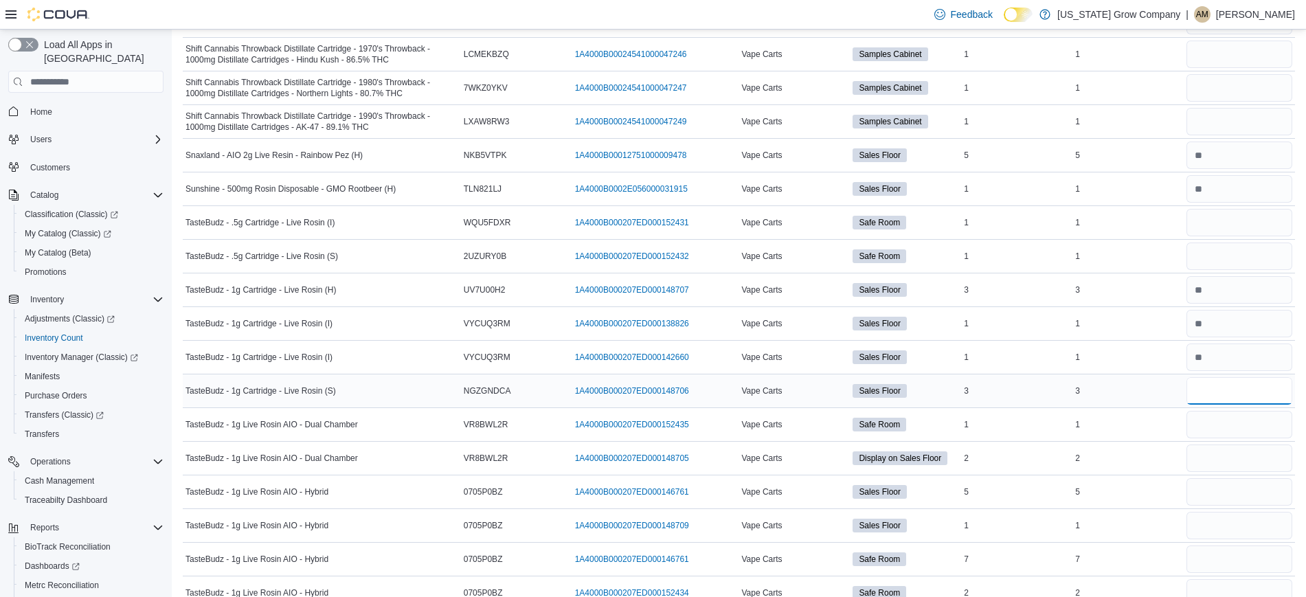
click at [1240, 401] on input "number" at bounding box center [1239, 390] width 106 height 27
type input "*"
click at [1251, 426] on input "number" at bounding box center [1239, 424] width 106 height 27
click at [1244, 455] on input "number" at bounding box center [1239, 457] width 106 height 27
type input "*"
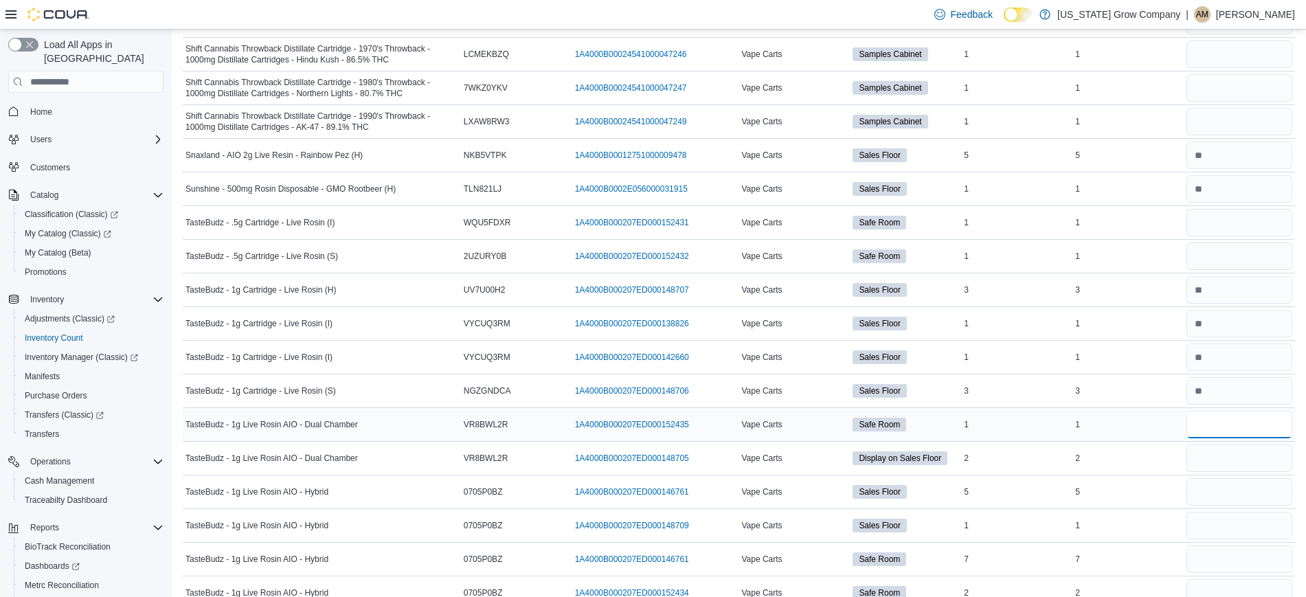
click at [1227, 422] on input "number" at bounding box center [1239, 424] width 106 height 27
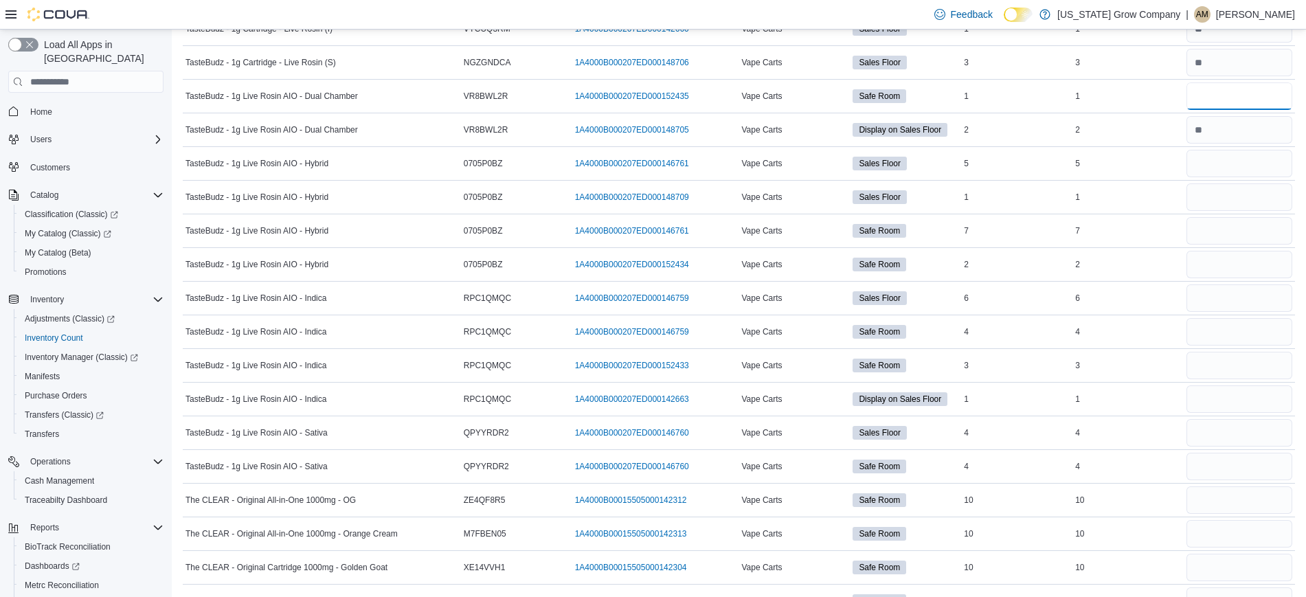
scroll to position [6393, 0]
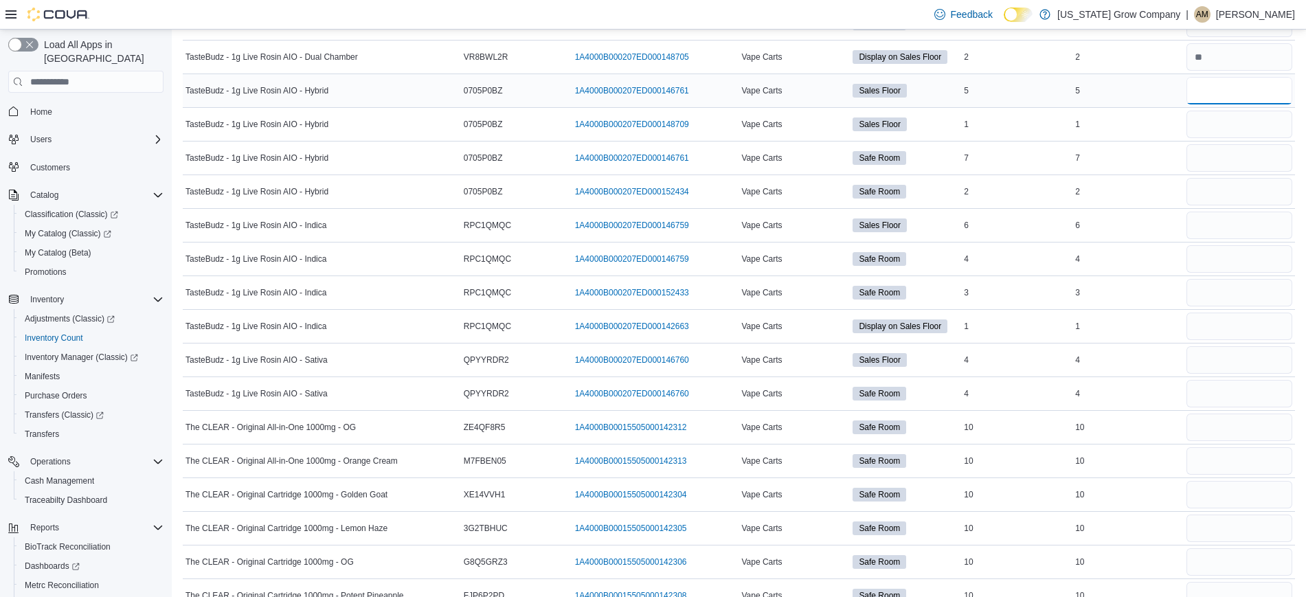
click at [1237, 95] on input "number" at bounding box center [1239, 90] width 106 height 27
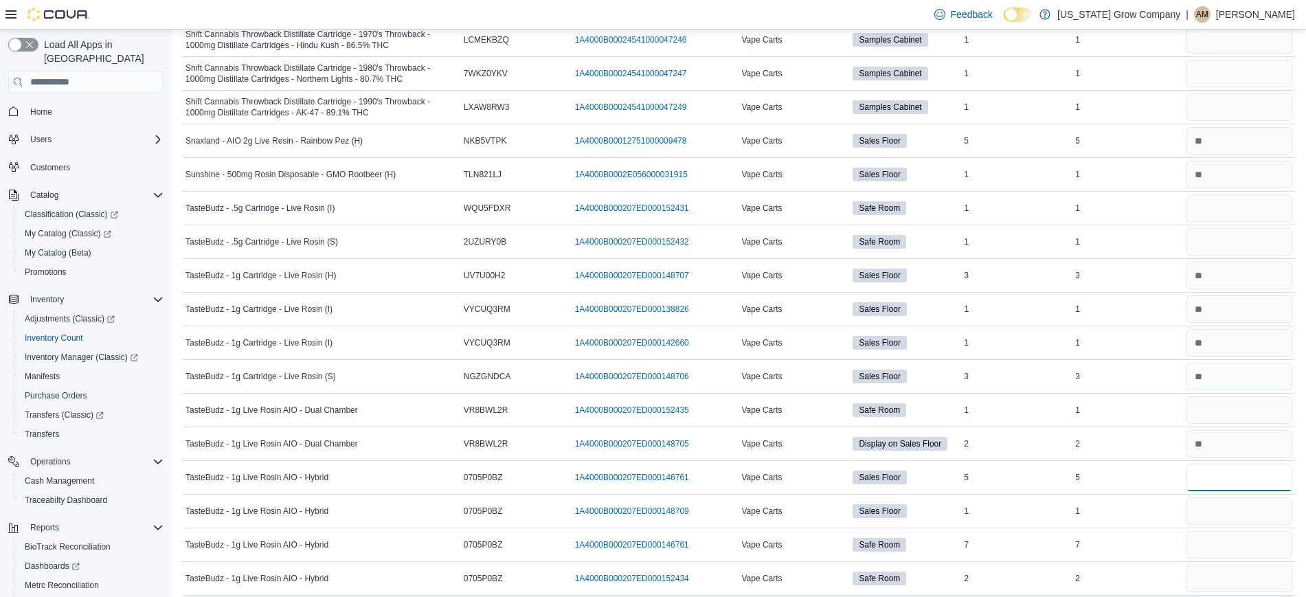
scroll to position [6005, 0]
click at [1221, 284] on input "number" at bounding box center [1239, 275] width 106 height 27
type input "*"
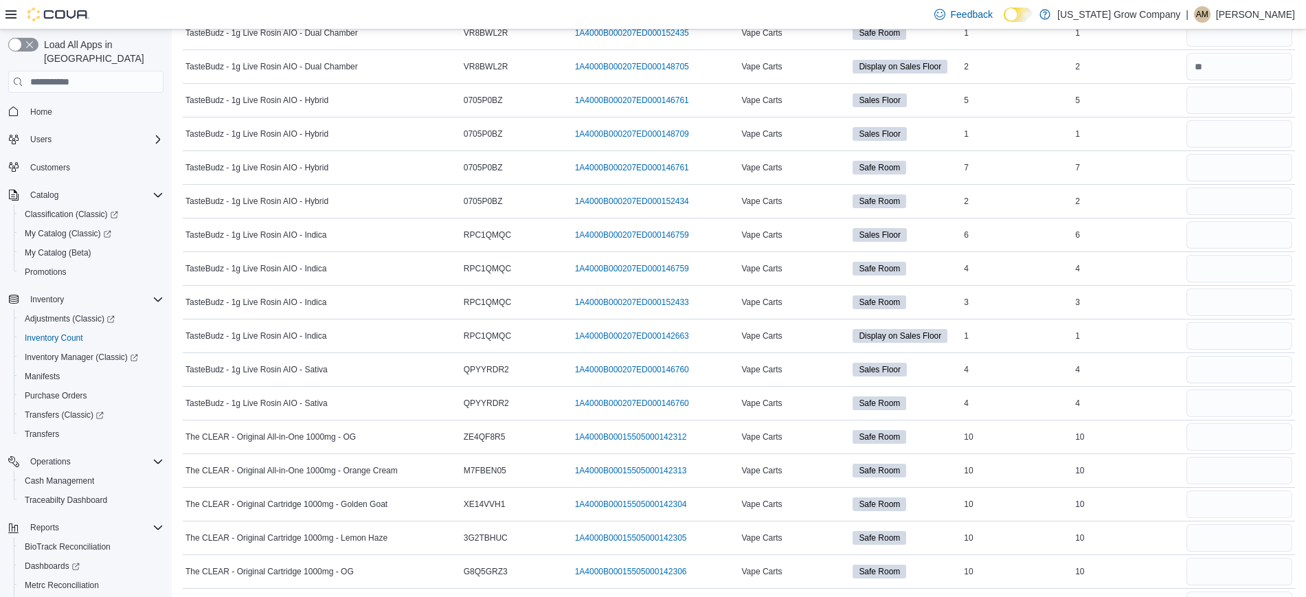
scroll to position [6342, 0]
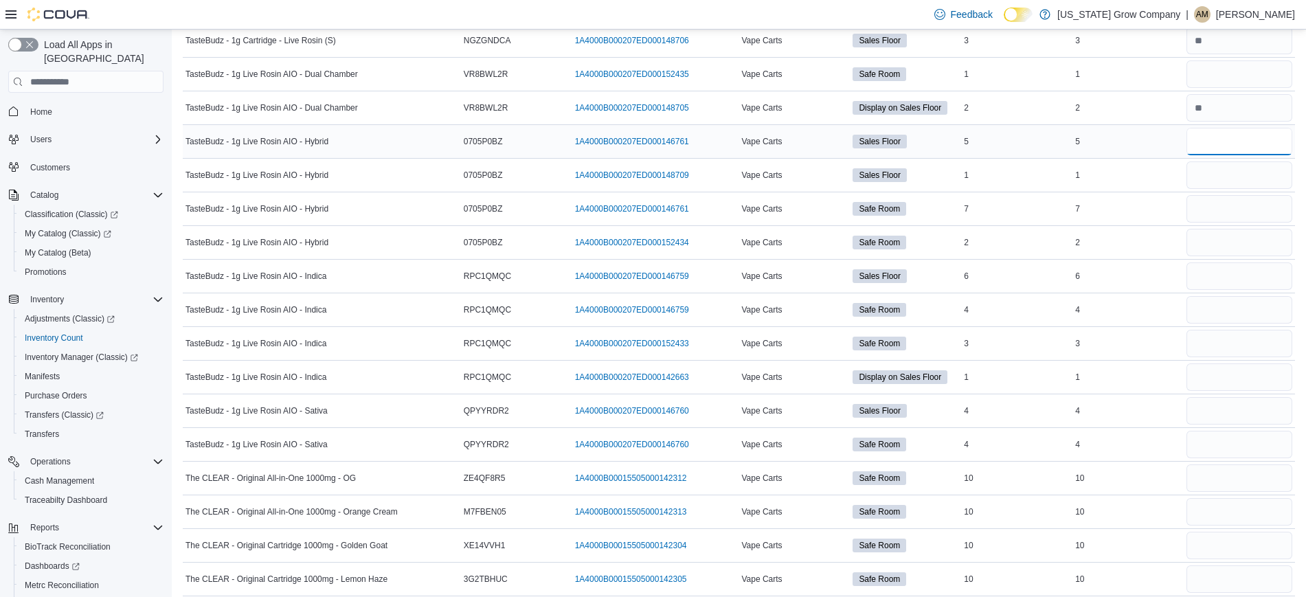
click at [1262, 150] on input "number" at bounding box center [1239, 141] width 106 height 27
type input "*"
click at [1260, 171] on input "number" at bounding box center [1239, 174] width 106 height 27
click at [1251, 146] on input "number" at bounding box center [1239, 141] width 106 height 27
type input "*"
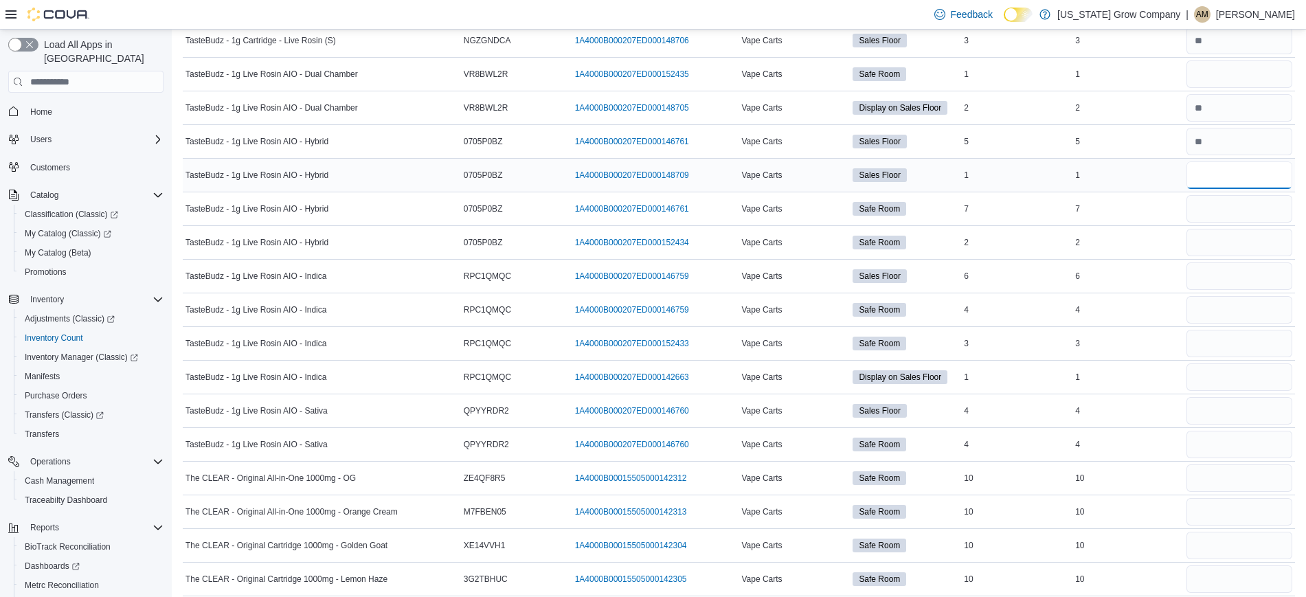
click at [1207, 171] on input "number" at bounding box center [1239, 174] width 106 height 27
type input "*"
click at [1206, 212] on input "number" at bounding box center [1239, 208] width 106 height 27
click at [1265, 280] on input "number" at bounding box center [1239, 275] width 106 height 27
type input "*"
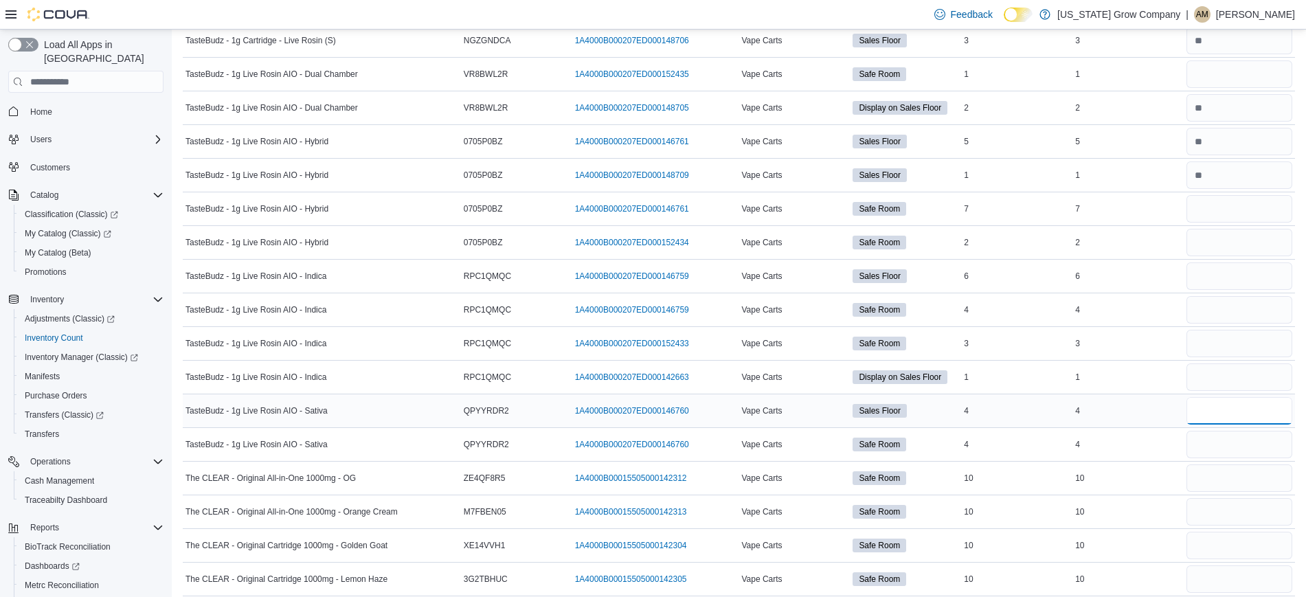
click at [1220, 403] on input "number" at bounding box center [1239, 410] width 106 height 27
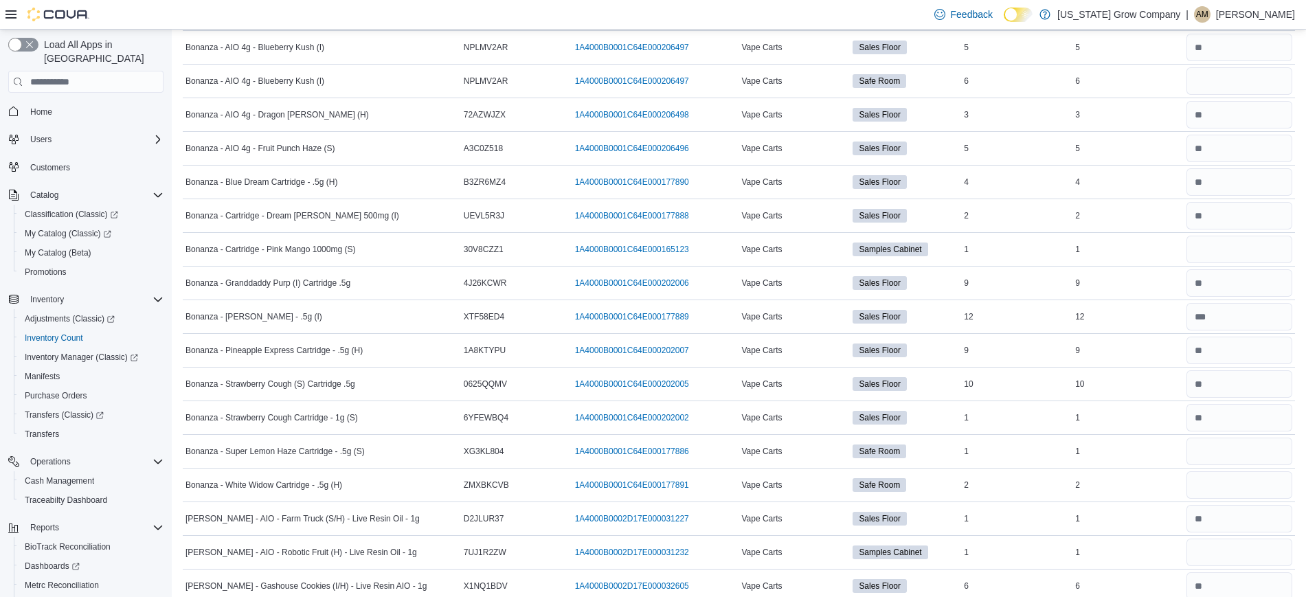
scroll to position [1632, 0]
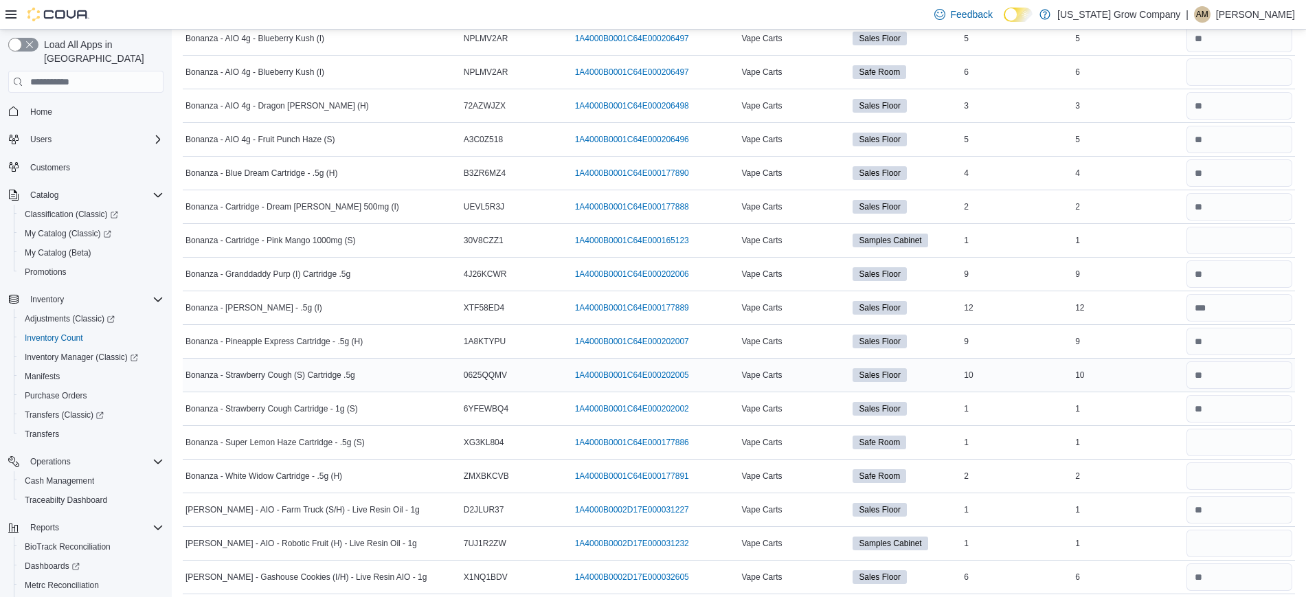
type input "*"
click at [1237, 376] on input "number" at bounding box center [1239, 374] width 106 height 27
type input "**"
click at [1251, 311] on input "number" at bounding box center [1239, 307] width 106 height 27
click at [1152, 451] on td "Real Time Stock 1" at bounding box center [1127, 443] width 111 height 34
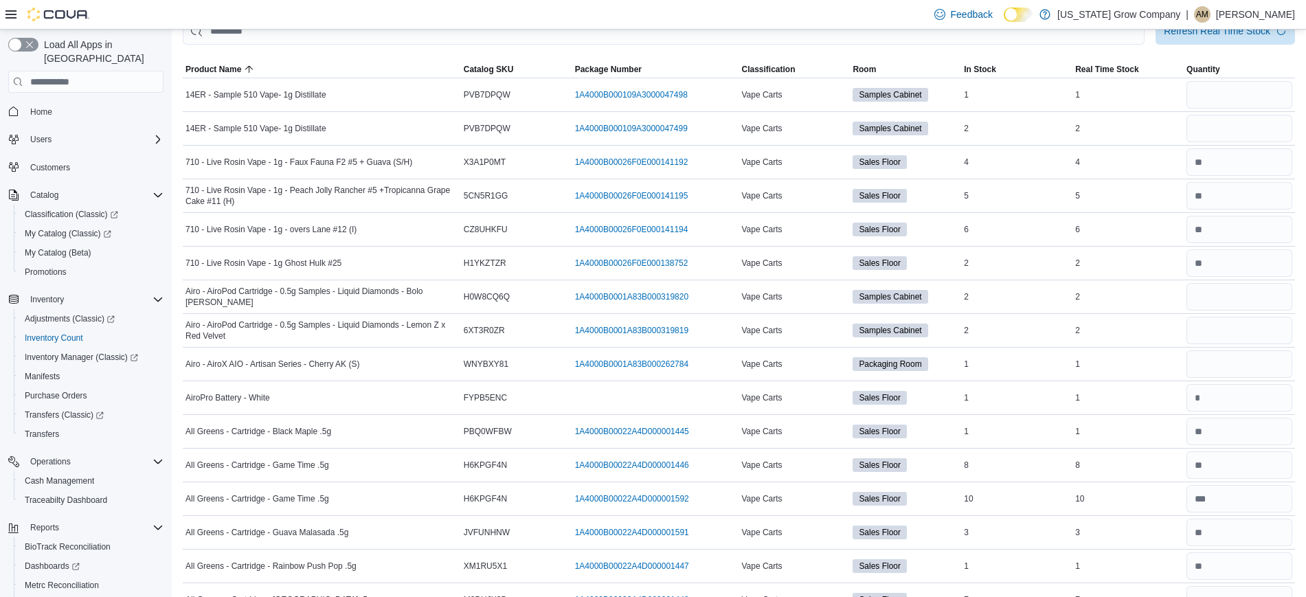
scroll to position [0, 0]
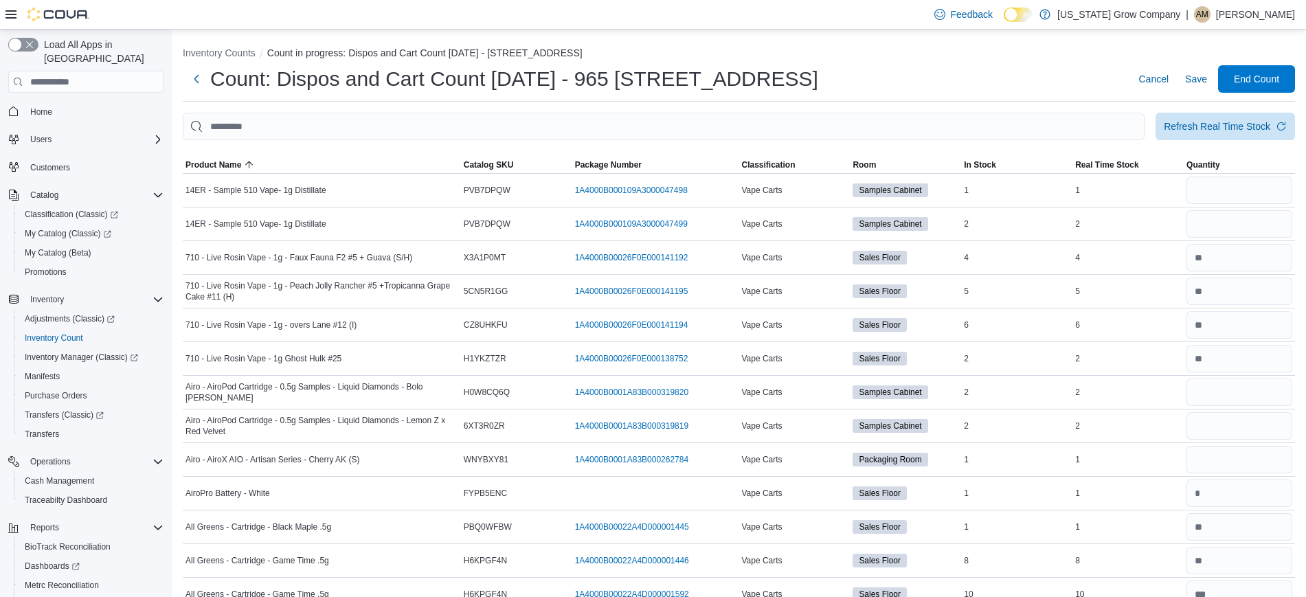
click at [577, 141] on div at bounding box center [739, 148] width 1112 height 16
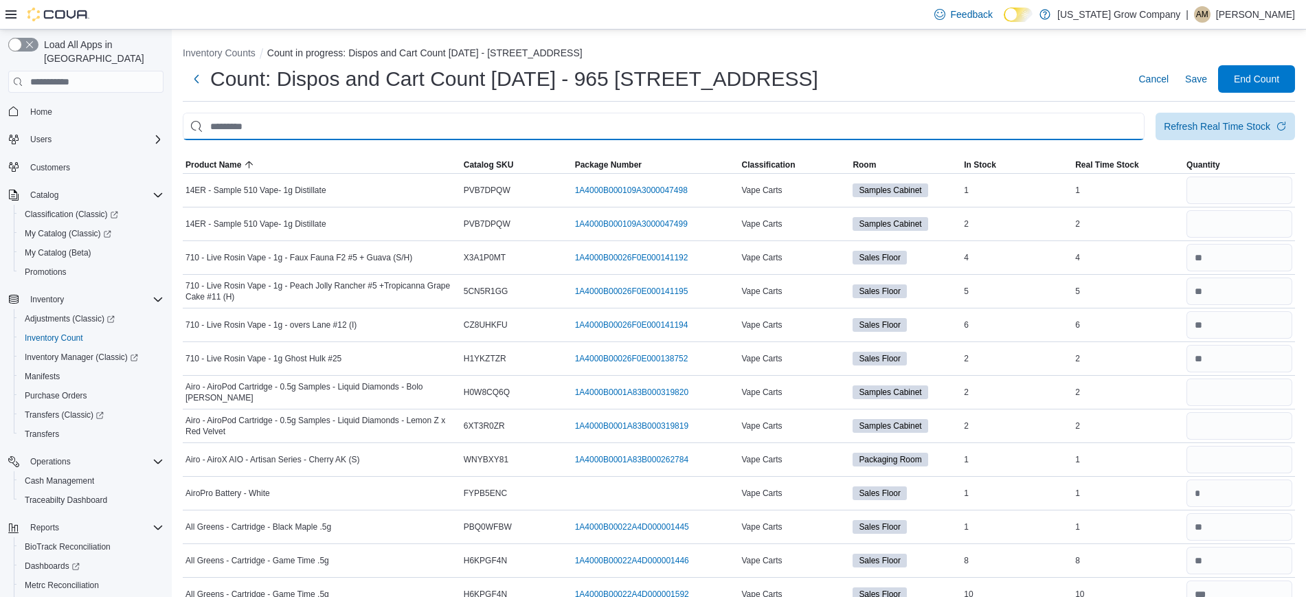
click at [570, 130] on input "This is a search bar. After typing your query, hit enter to filter the results …" at bounding box center [663, 126] width 961 height 27
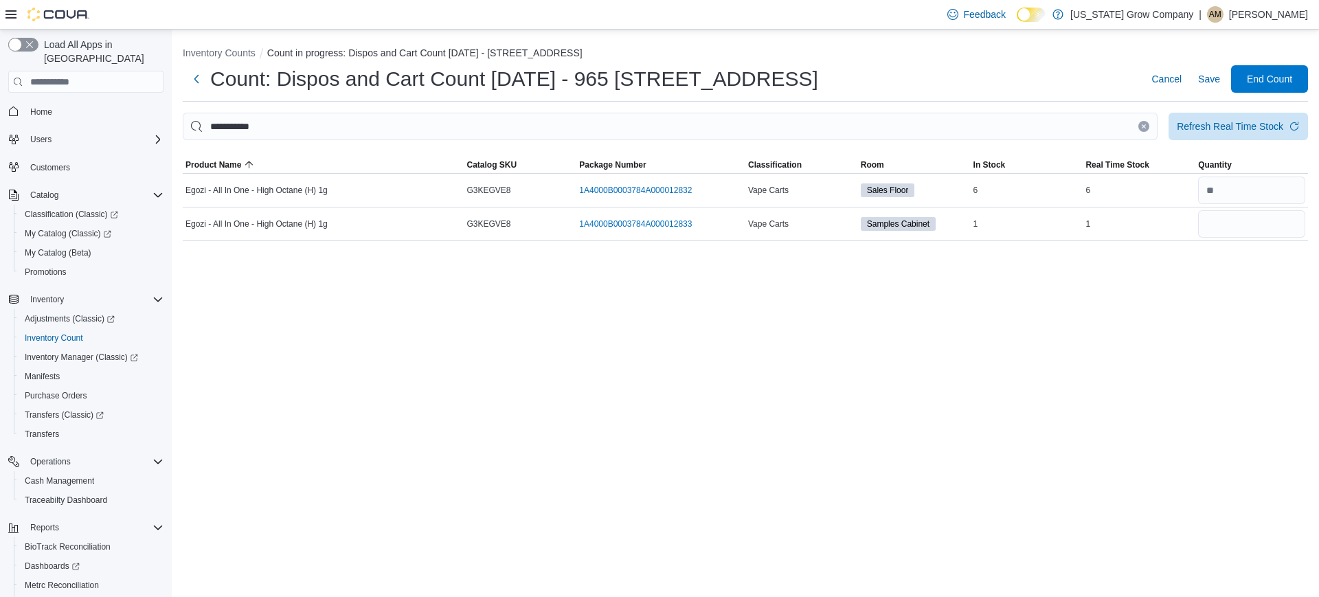
click at [1146, 128] on icon "Clear input" at bounding box center [1143, 126] width 3 height 3
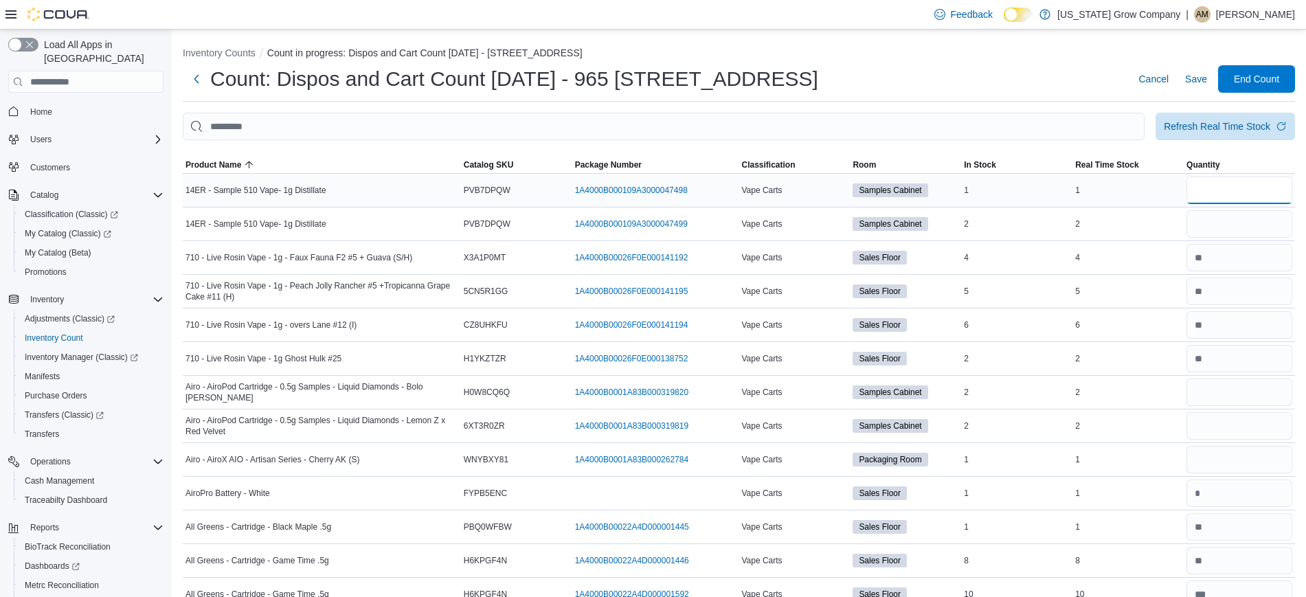
click at [1212, 190] on input "number" at bounding box center [1239, 190] width 106 height 27
click at [1214, 218] on input "number" at bounding box center [1239, 223] width 106 height 27
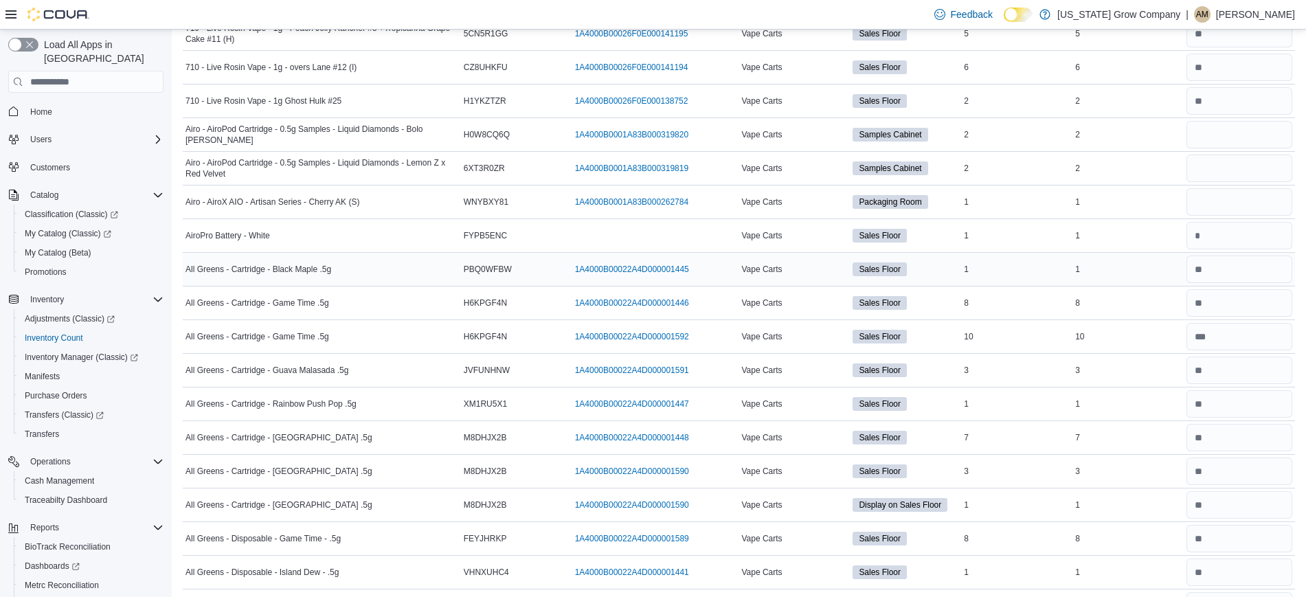
scroll to position [257, 0]
click at [1222, 147] on input "number" at bounding box center [1239, 135] width 106 height 27
click at [1222, 174] on input "number" at bounding box center [1239, 168] width 106 height 27
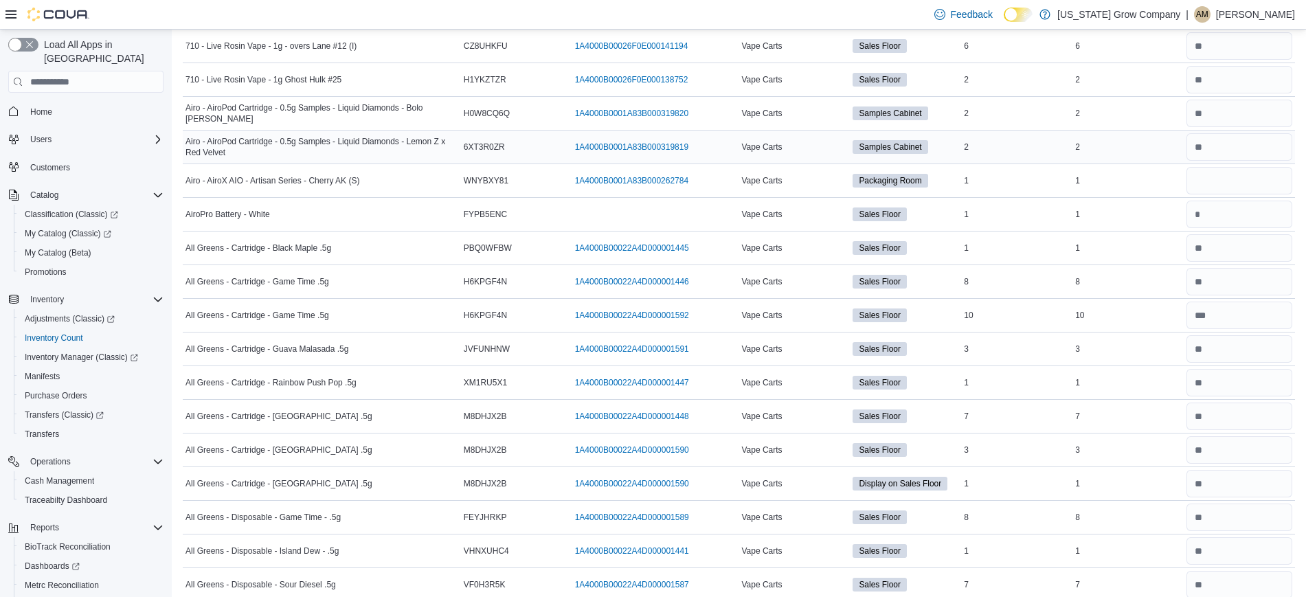
scroll to position [282, 0]
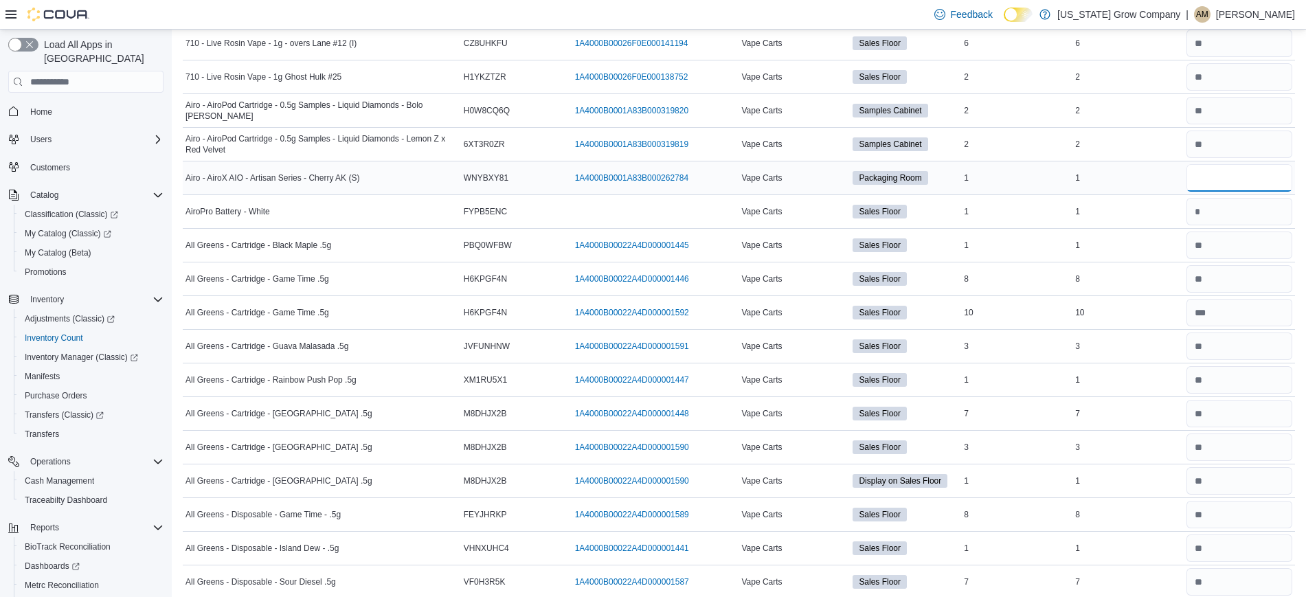
click at [1229, 181] on input "number" at bounding box center [1239, 177] width 106 height 27
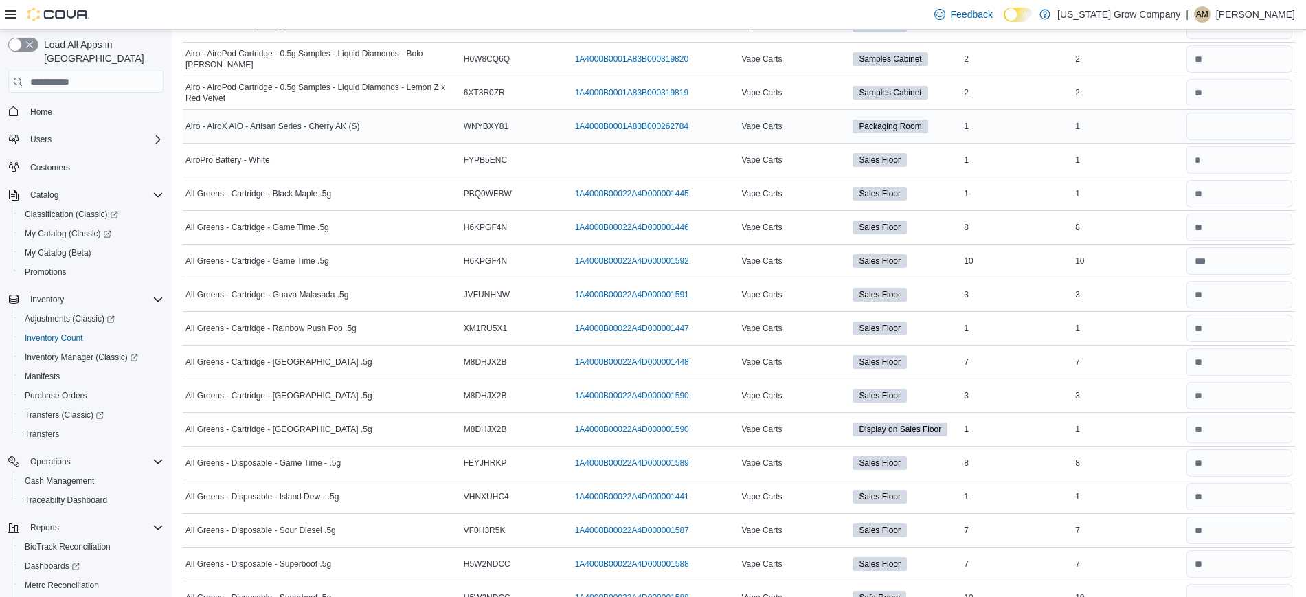
scroll to position [330, 0]
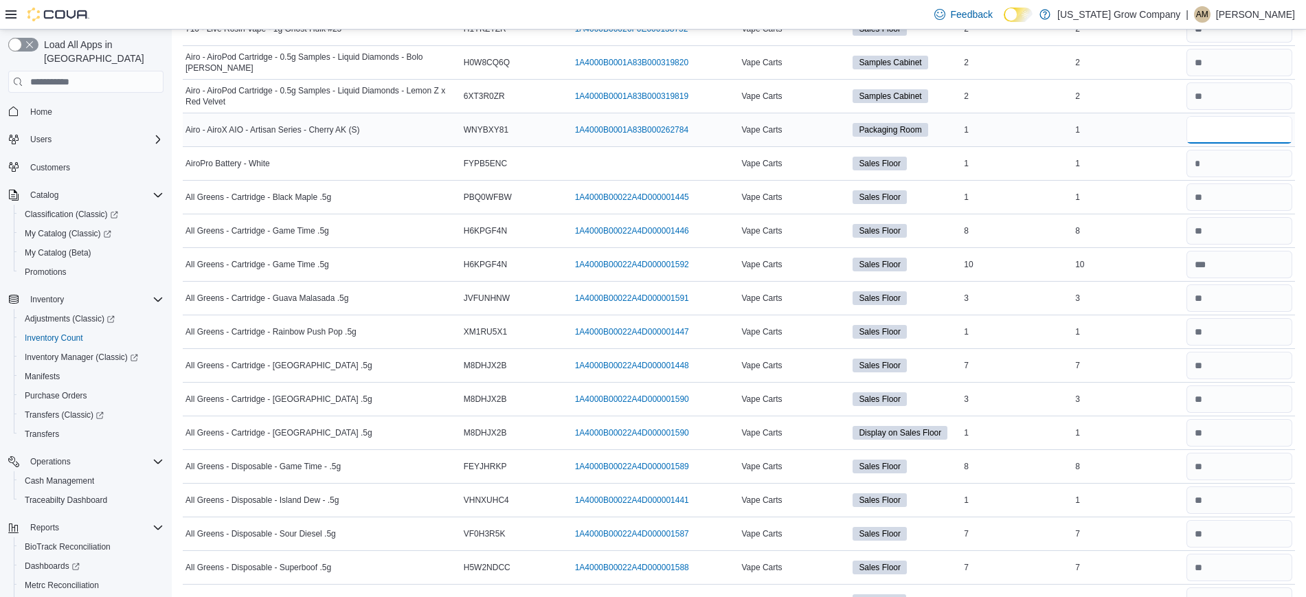
click at [1237, 141] on input "number" at bounding box center [1239, 129] width 106 height 27
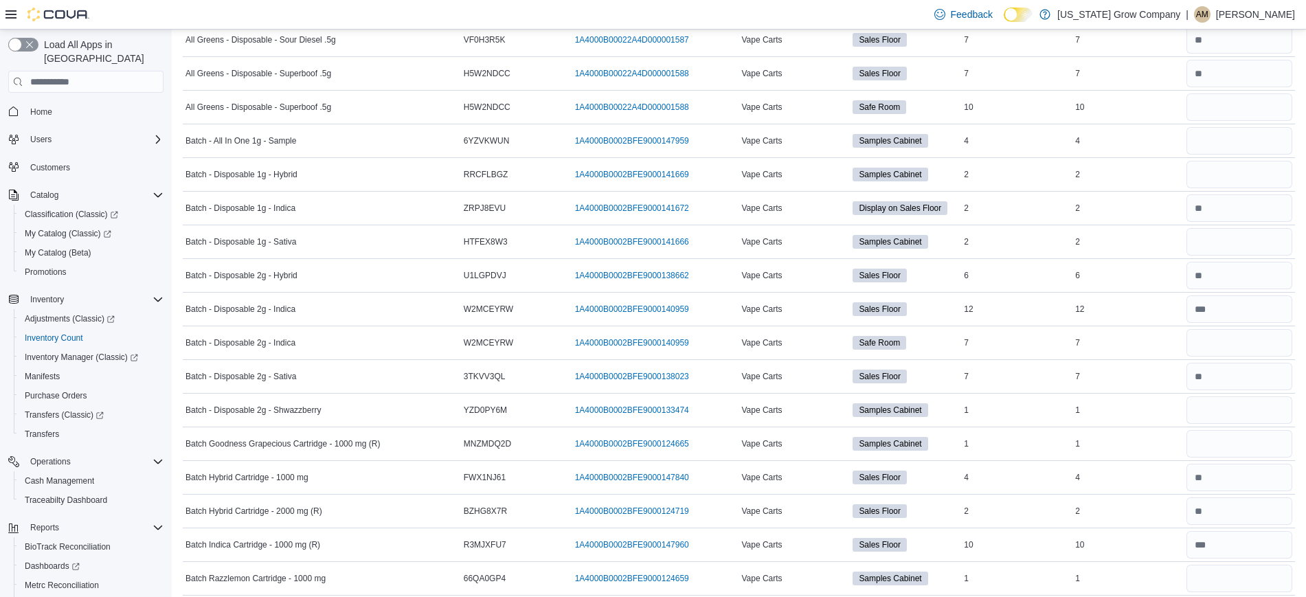
scroll to position [827, 0]
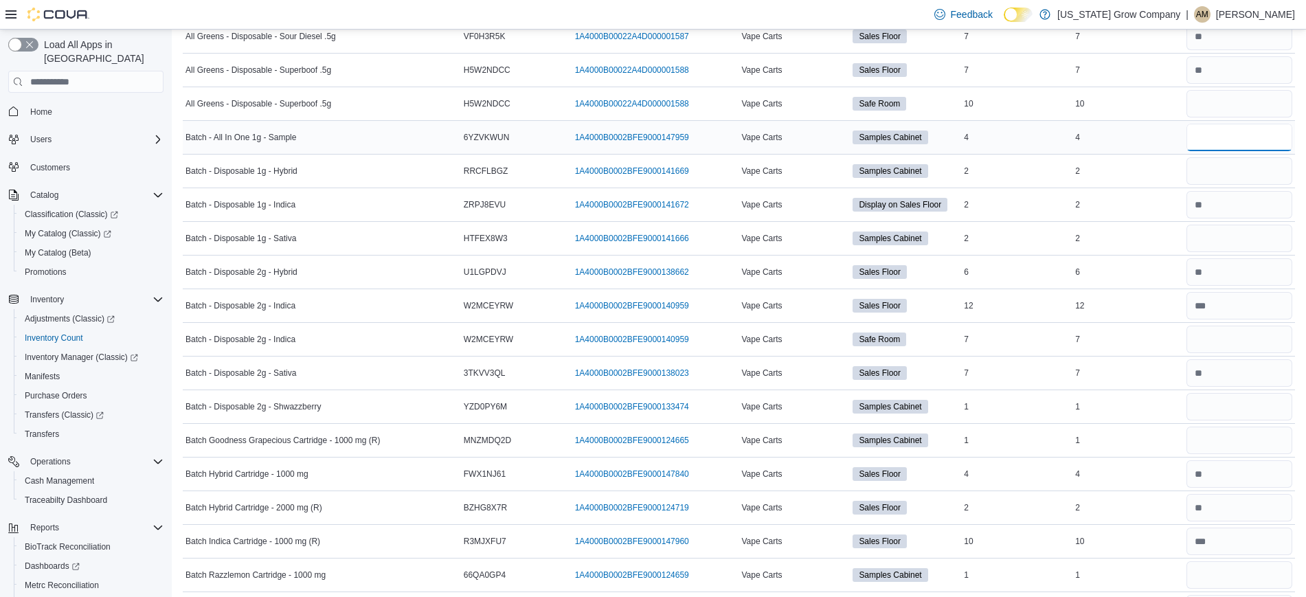
click at [1233, 144] on input "number" at bounding box center [1239, 137] width 106 height 27
click at [1235, 172] on input "number" at bounding box center [1239, 170] width 106 height 27
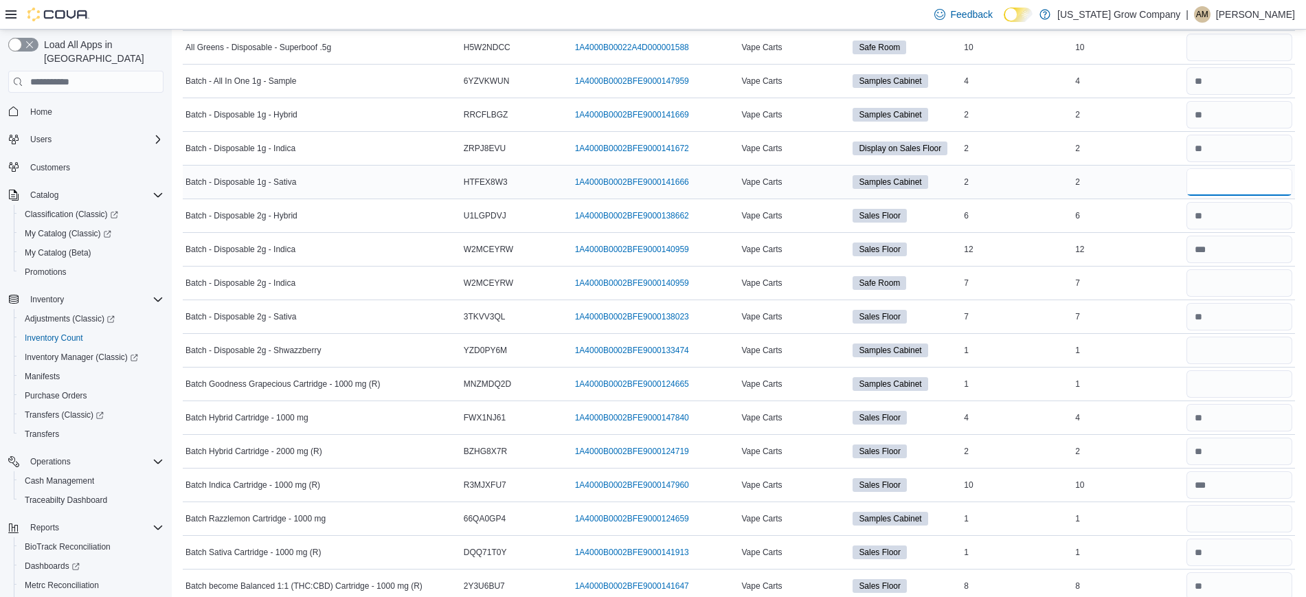
click at [1236, 179] on input "number" at bounding box center [1239, 181] width 106 height 27
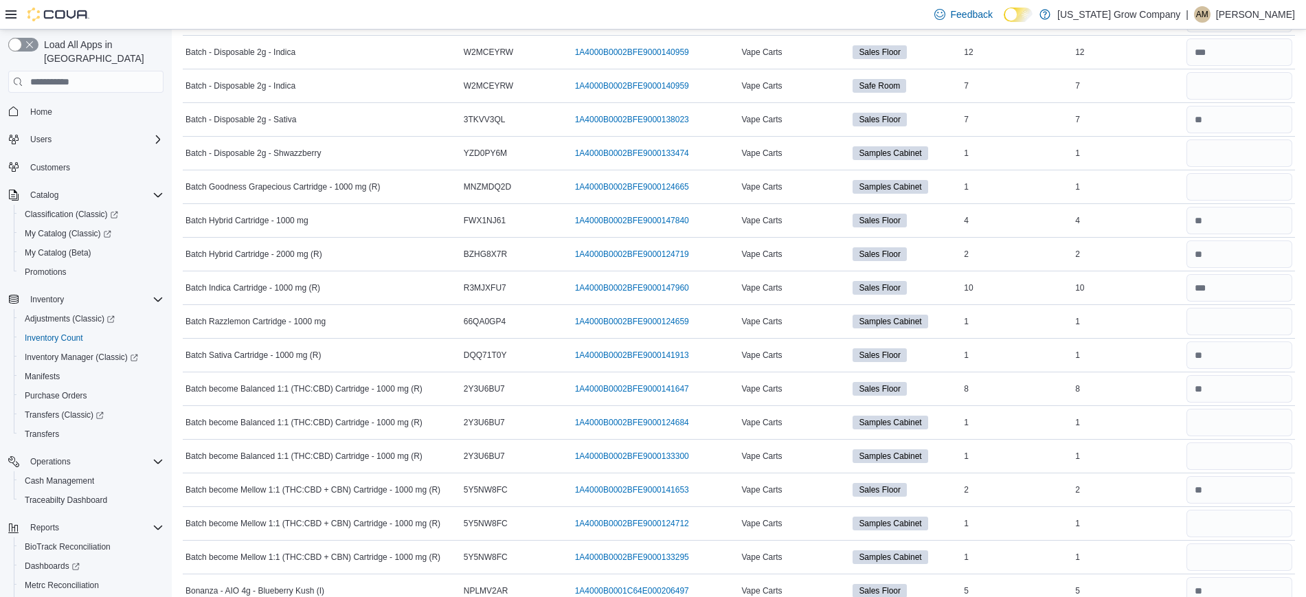
scroll to position [1086, 0]
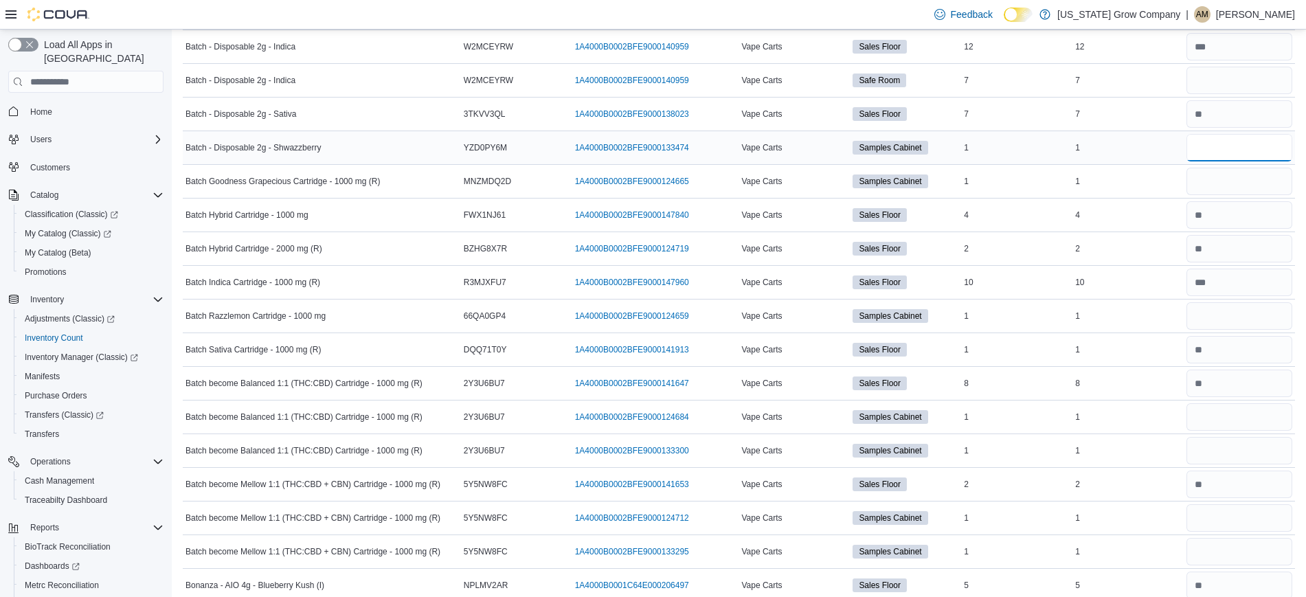
click at [1231, 155] on input "number" at bounding box center [1239, 147] width 106 height 27
click at [1231, 183] on input "number" at bounding box center [1239, 181] width 106 height 27
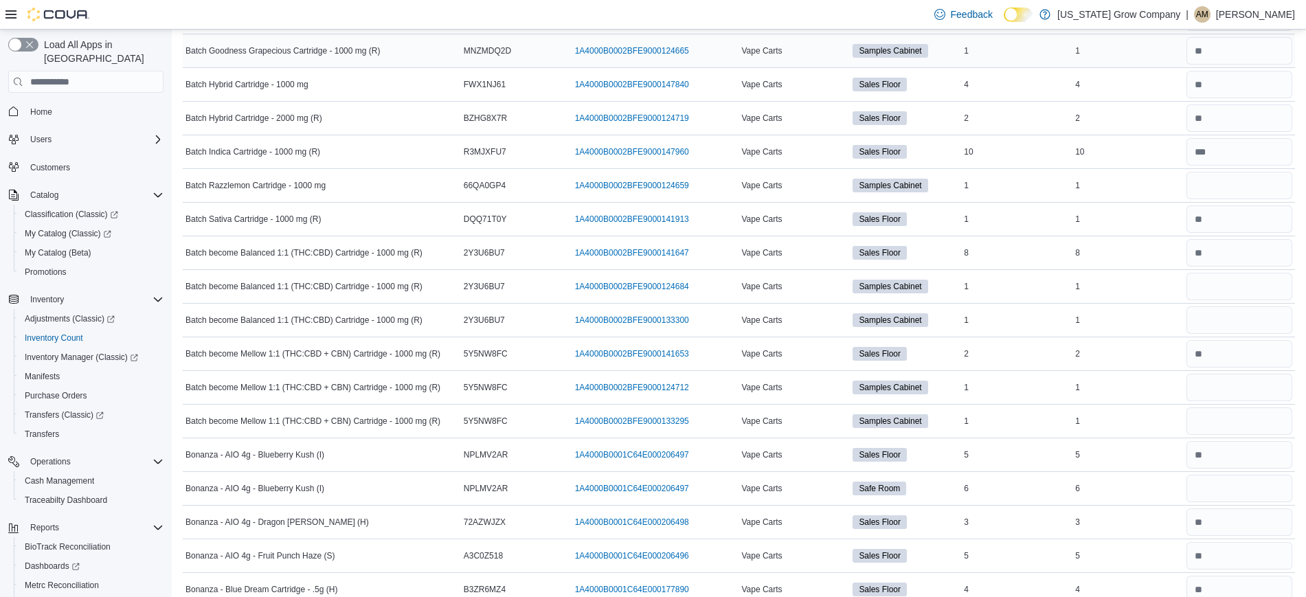
scroll to position [1225, 0]
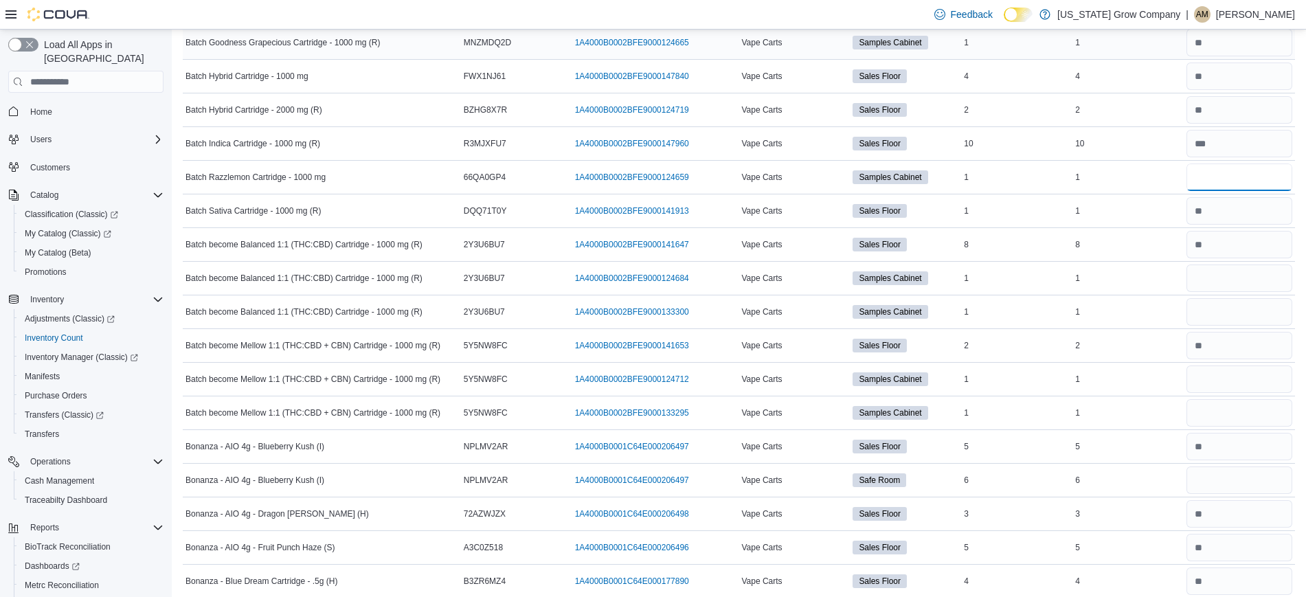
click at [1231, 183] on input "number" at bounding box center [1239, 176] width 106 height 27
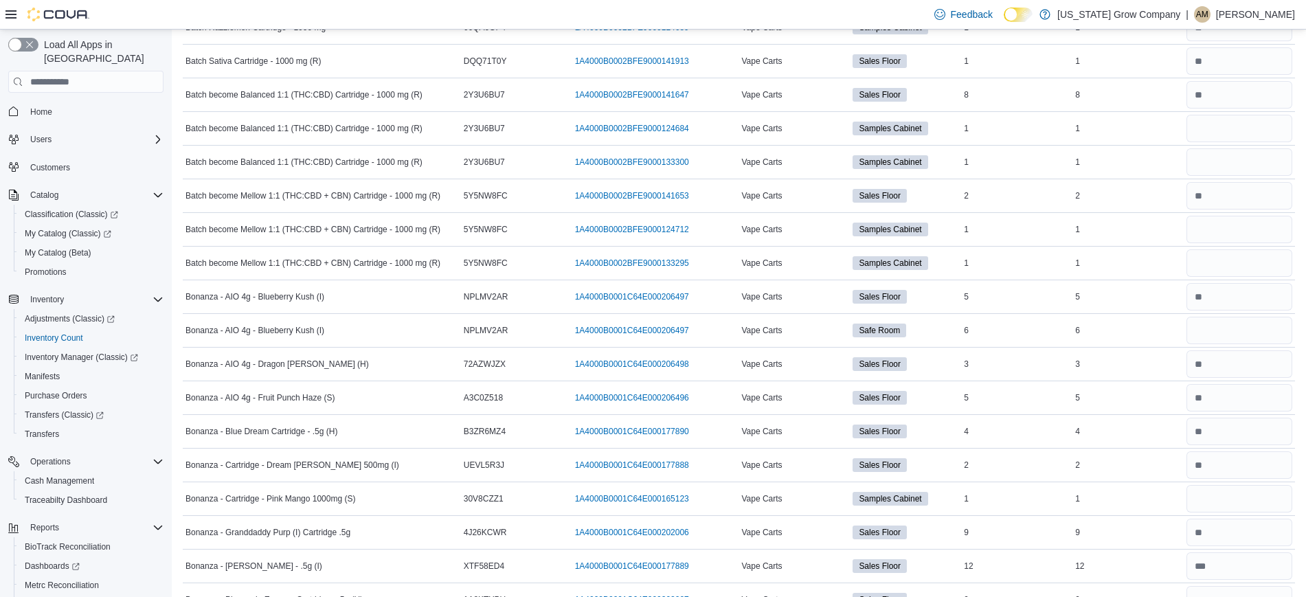
scroll to position [1376, 0]
click at [1208, 128] on input "number" at bounding box center [1239, 126] width 106 height 27
click at [1218, 167] on input "number" at bounding box center [1239, 160] width 106 height 27
click at [1231, 229] on input "number" at bounding box center [1239, 227] width 106 height 27
click at [1229, 258] on input "number" at bounding box center [1239, 261] width 106 height 27
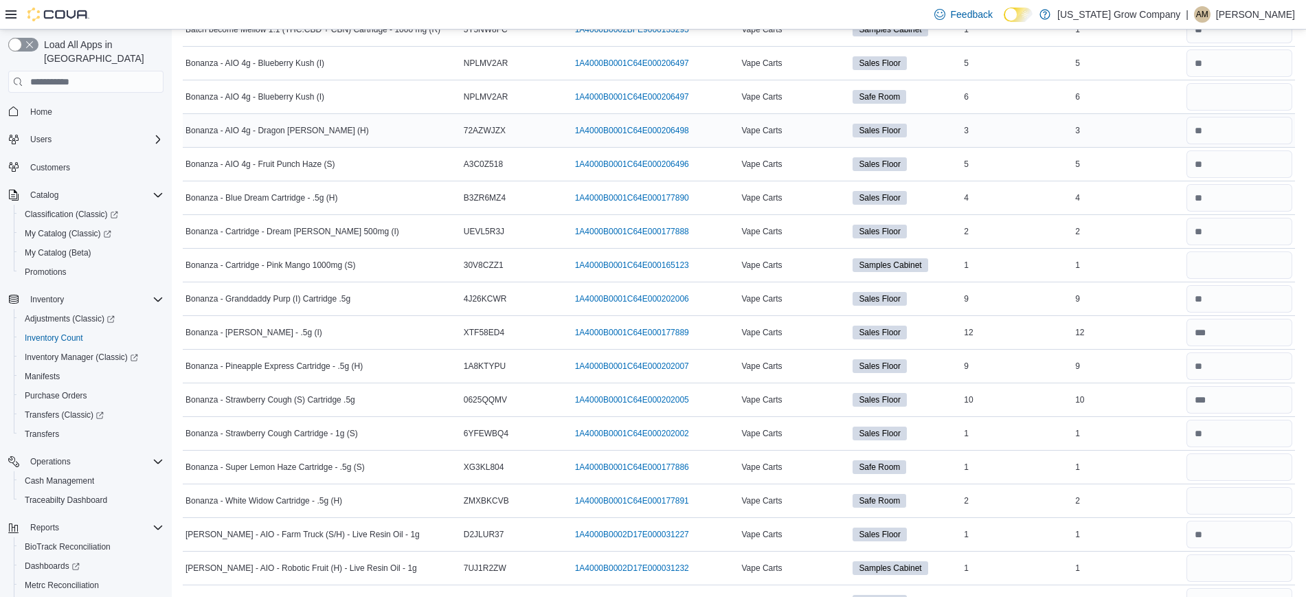
scroll to position [1613, 0]
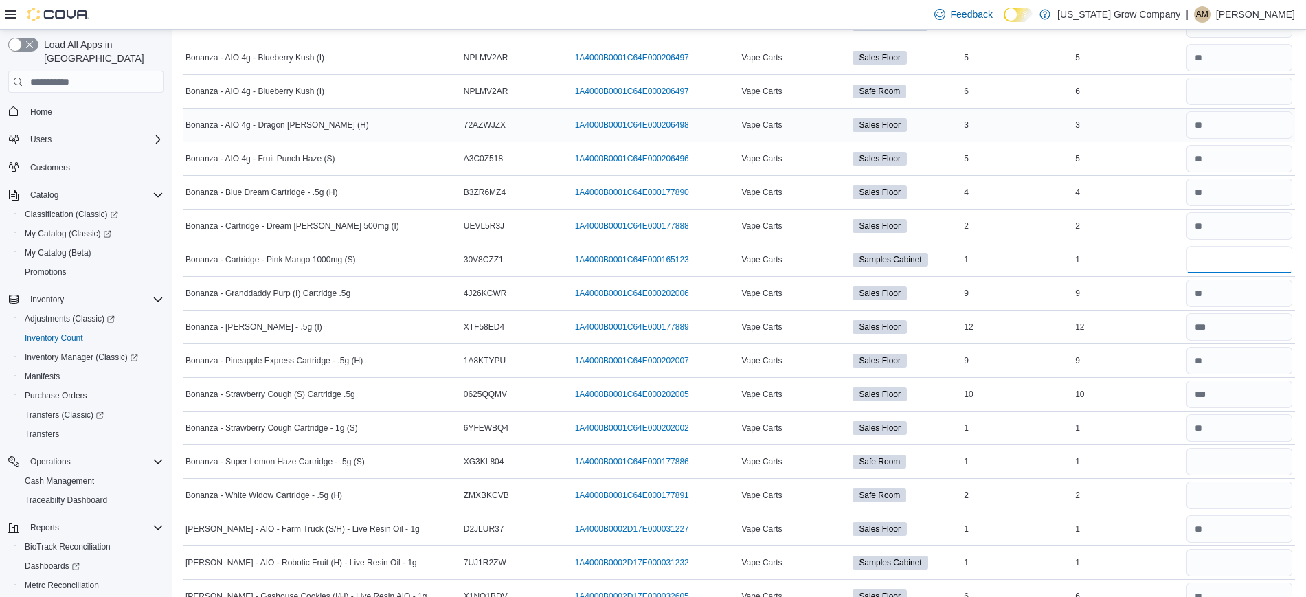
click at [1235, 271] on input "number" at bounding box center [1239, 259] width 106 height 27
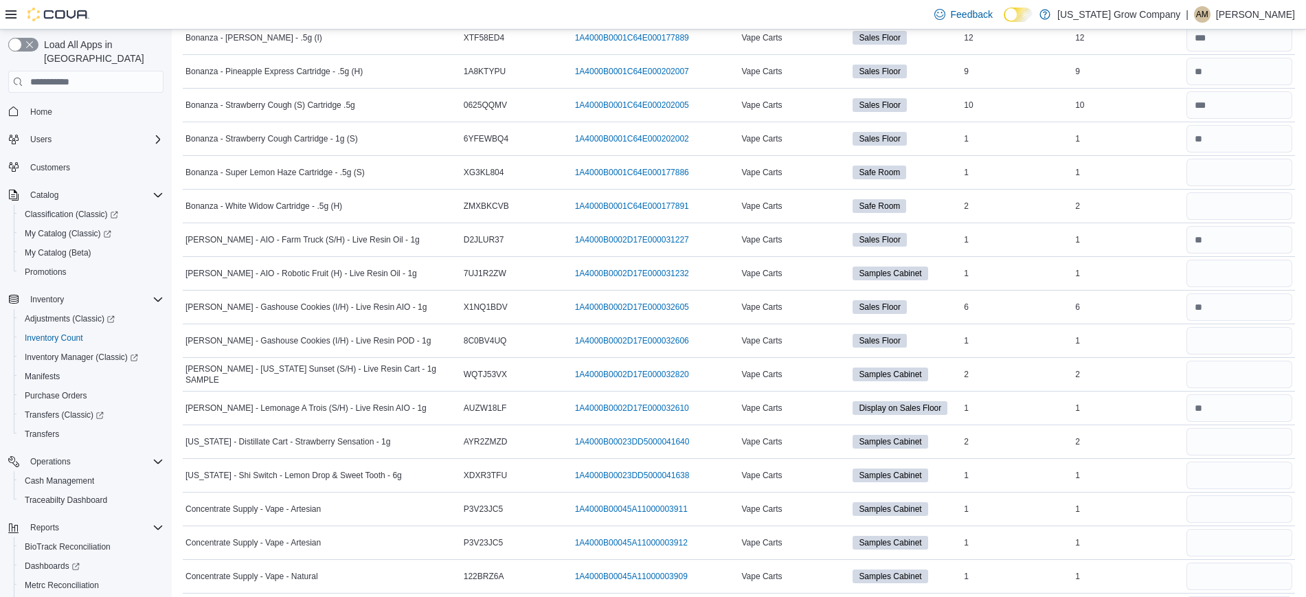
scroll to position [1903, 0]
click at [1235, 271] on input "number" at bounding box center [1239, 272] width 106 height 27
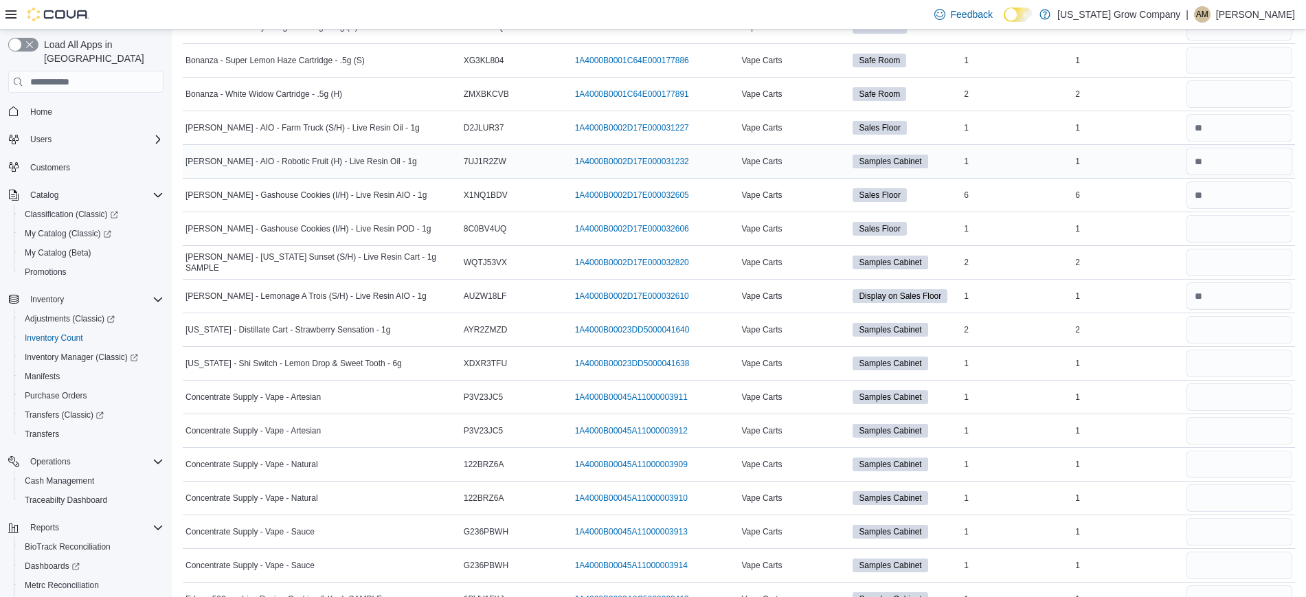
scroll to position [2015, 0]
click at [1235, 271] on input "number" at bounding box center [1239, 261] width 106 height 27
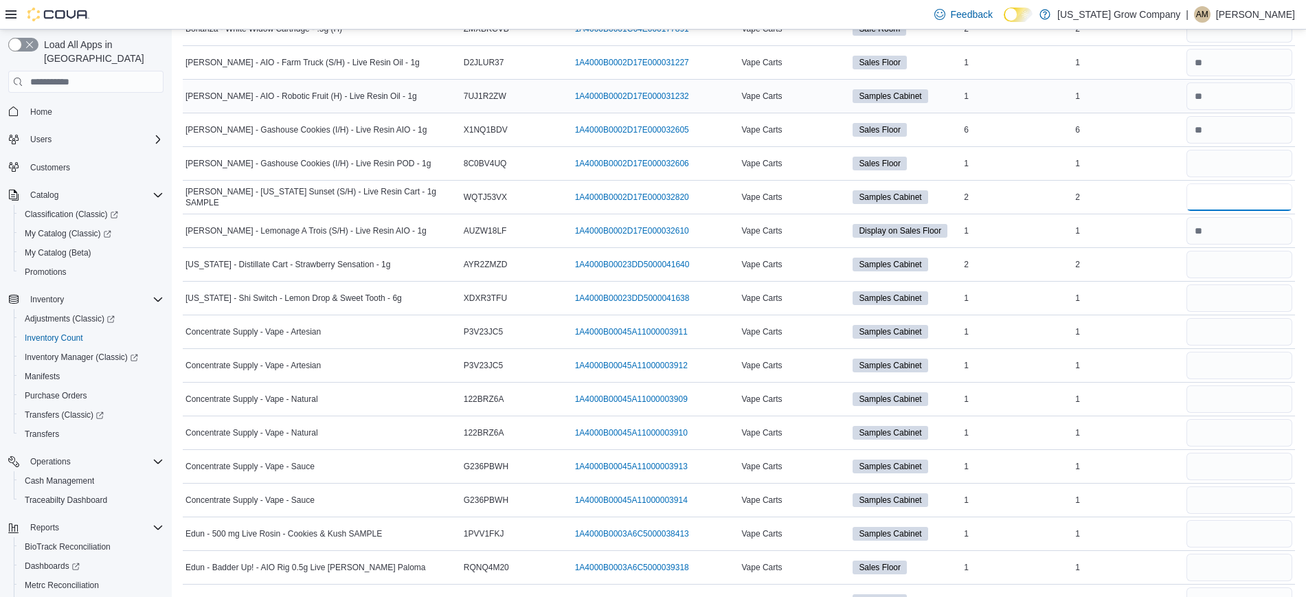
scroll to position [2080, 0]
click at [1235, 271] on input "number" at bounding box center [1239, 263] width 106 height 27
click at [1233, 313] on div at bounding box center [1238, 297] width 111 height 33
click at [1232, 297] on input "number" at bounding box center [1239, 297] width 106 height 27
click at [1230, 338] on input "number" at bounding box center [1239, 330] width 106 height 27
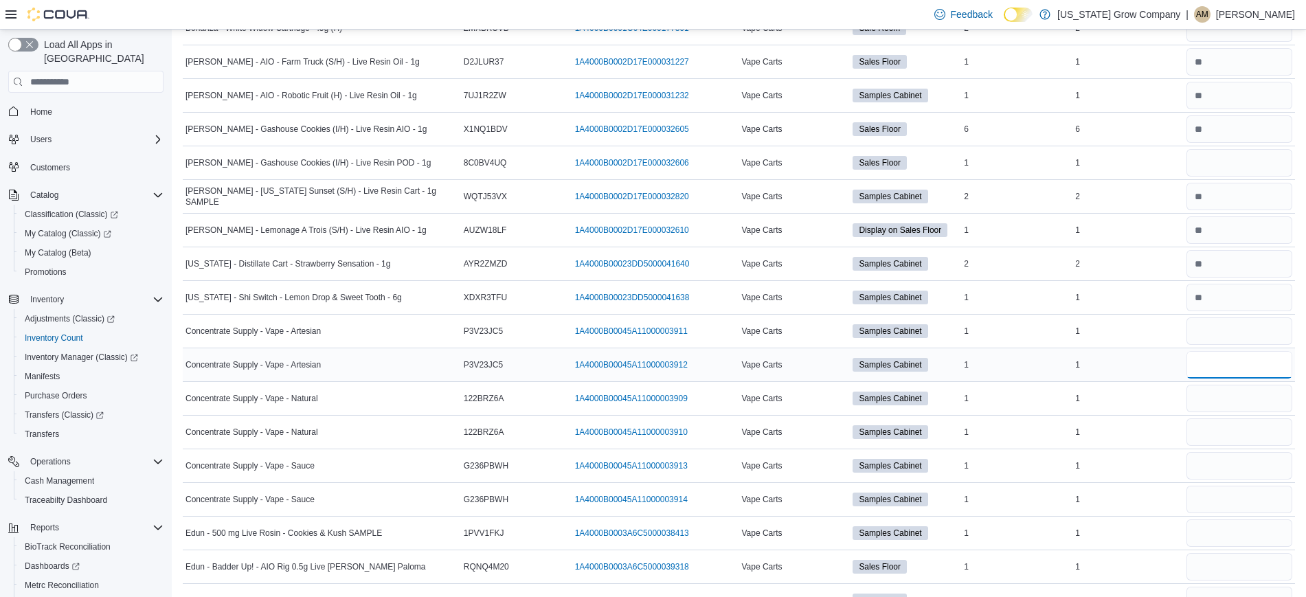
click at [1223, 368] on input "number" at bounding box center [1239, 364] width 106 height 27
click at [1222, 401] on input "number" at bounding box center [1239, 398] width 106 height 27
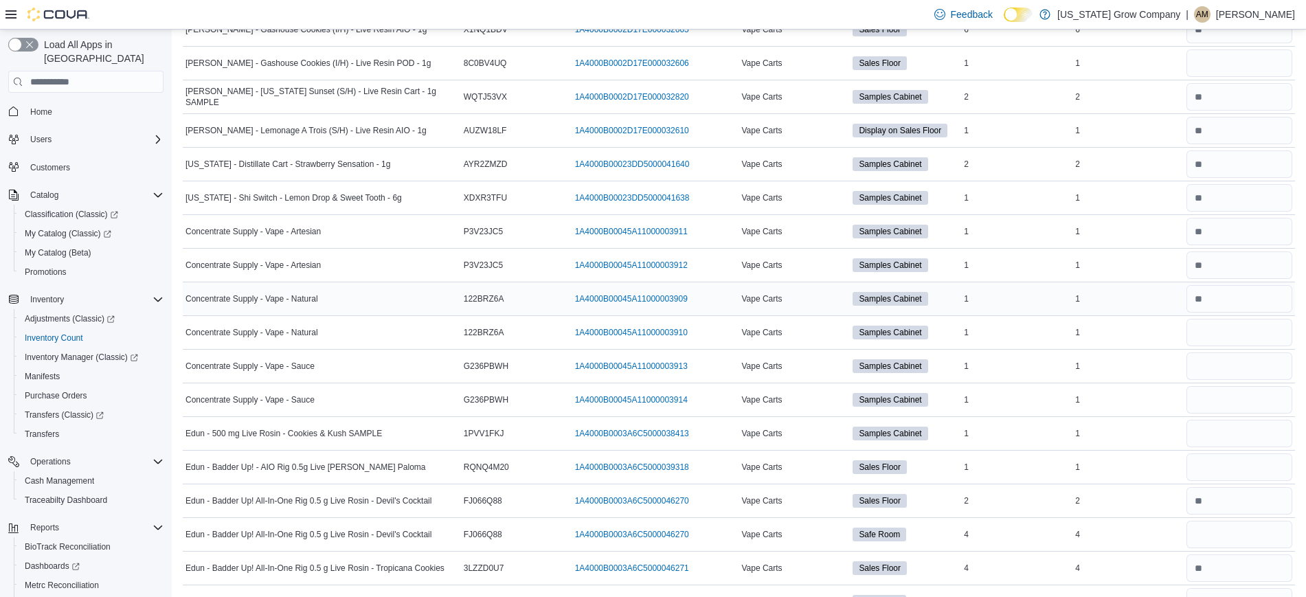
scroll to position [2181, 0]
click at [1211, 325] on input "number" at bounding box center [1239, 331] width 106 height 27
click at [1220, 383] on div at bounding box center [1238, 399] width 111 height 33
click at [1220, 369] on input "number" at bounding box center [1239, 365] width 106 height 27
click at [1218, 396] on input "number" at bounding box center [1239, 398] width 106 height 27
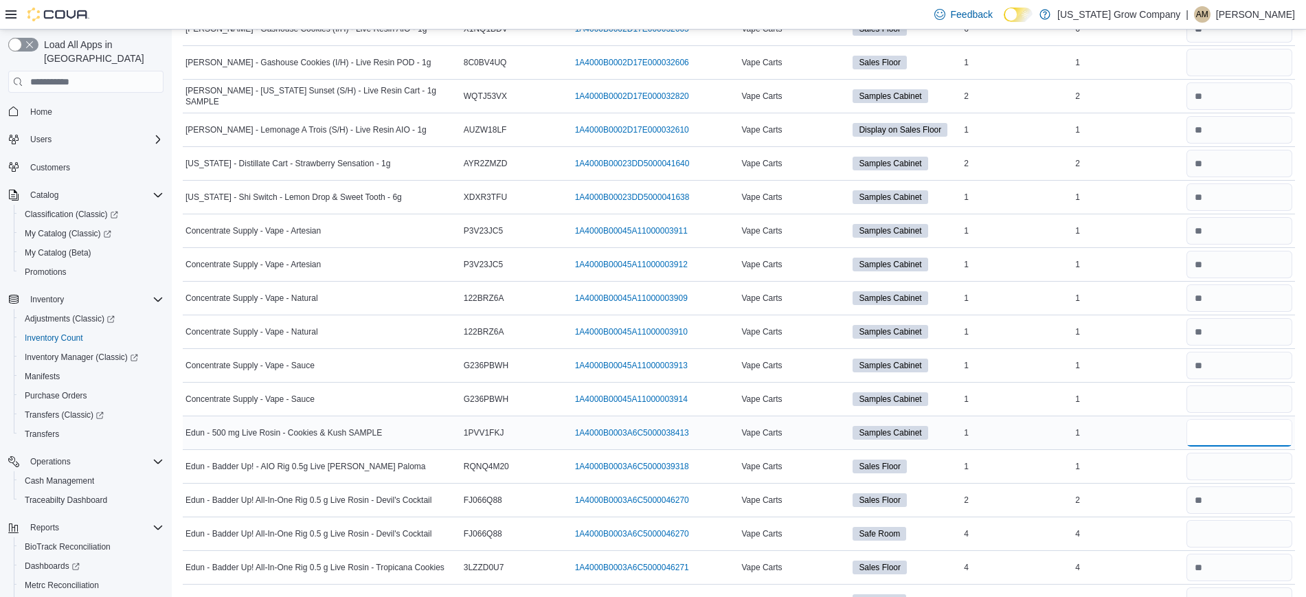
click at [1218, 440] on input "number" at bounding box center [1239, 432] width 106 height 27
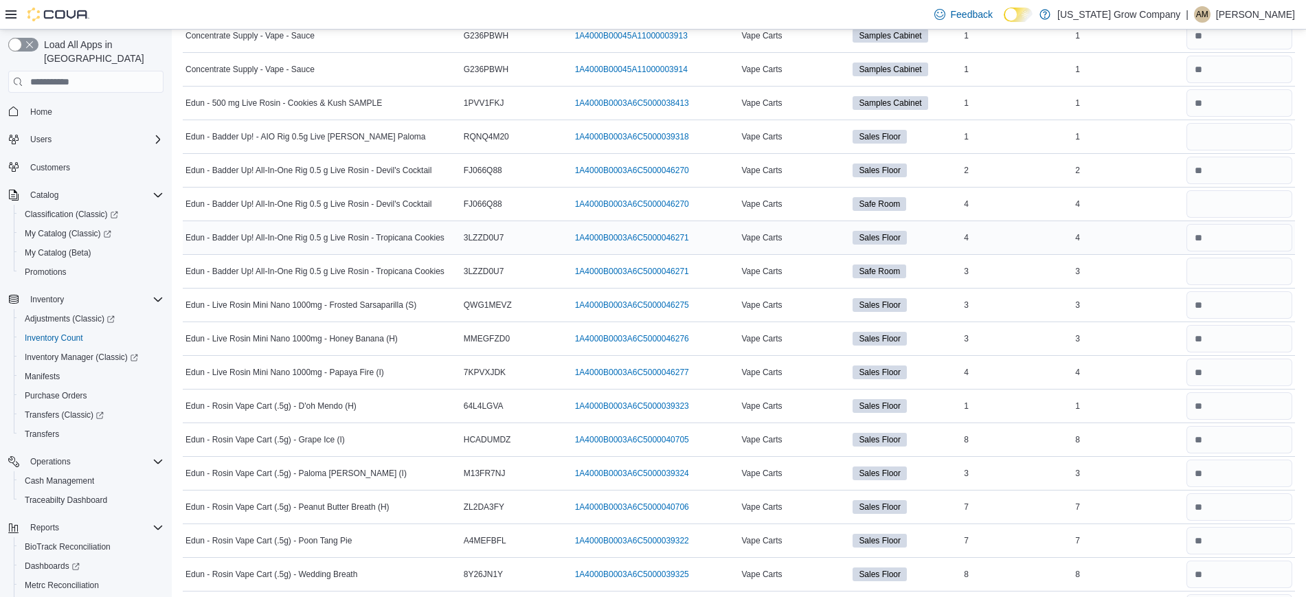
scroll to position [2511, 0]
click at [1215, 140] on input "number" at bounding box center [1239, 135] width 106 height 27
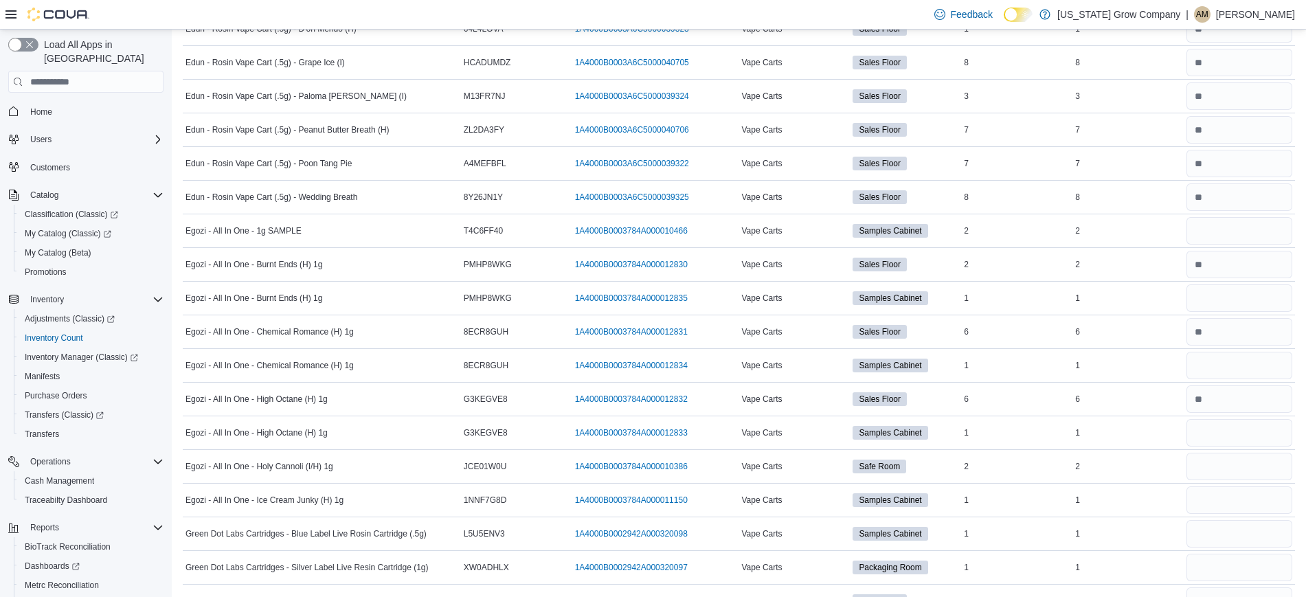
scroll to position [2894, 0]
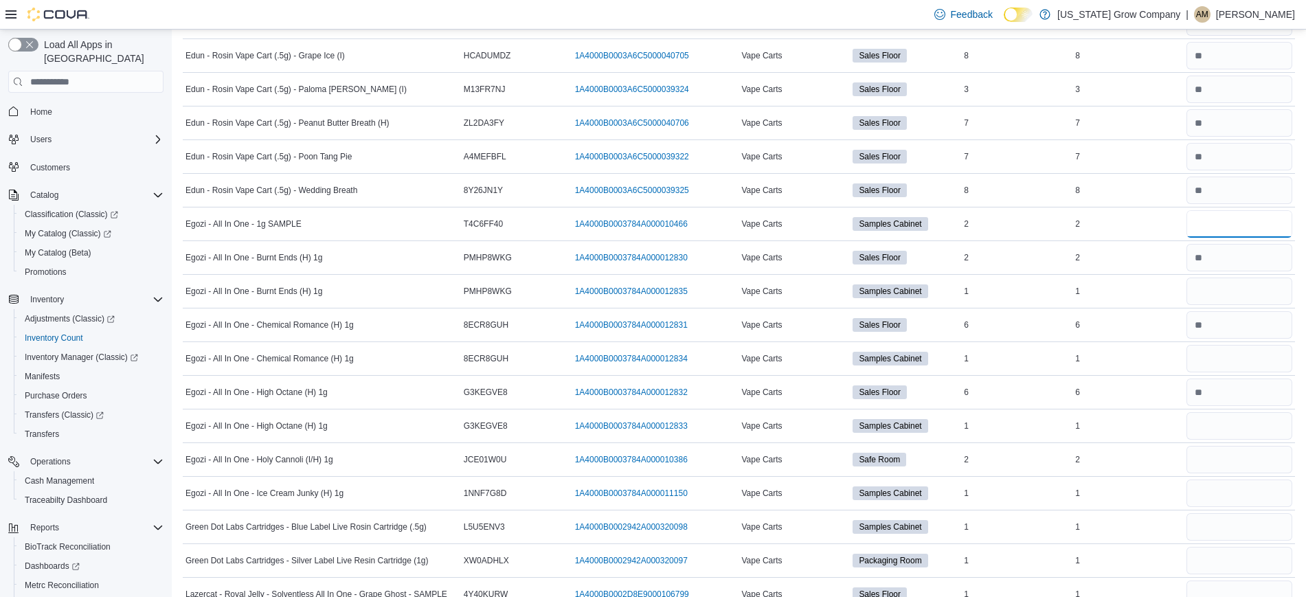
click at [1221, 229] on input "number" at bounding box center [1239, 223] width 106 height 27
click at [1246, 302] on input "number" at bounding box center [1239, 290] width 106 height 27
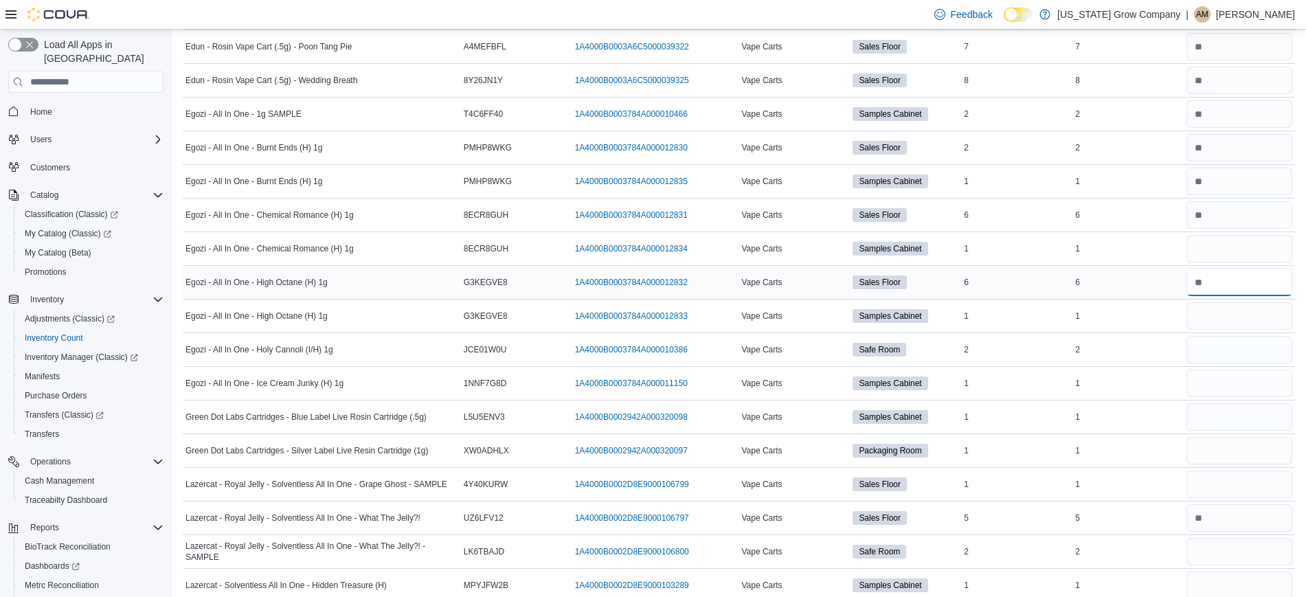
click at [1222, 269] on input "number" at bounding box center [1239, 282] width 106 height 27
click at [1222, 260] on input "number" at bounding box center [1239, 248] width 106 height 27
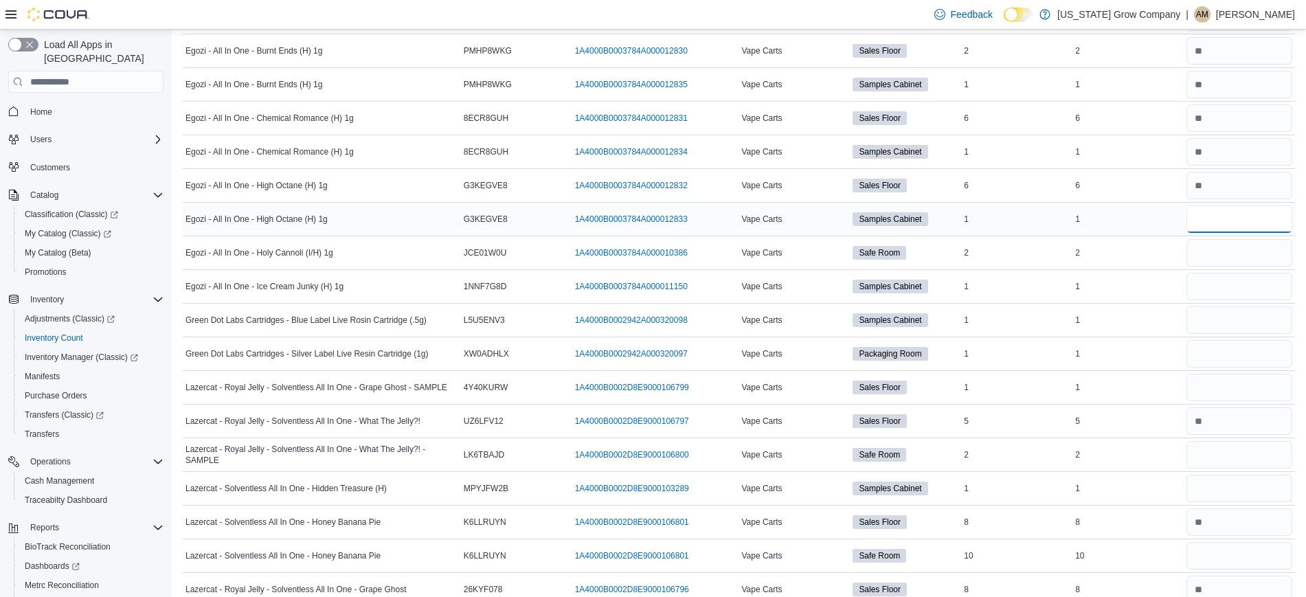
click at [1216, 225] on input "number" at bounding box center [1239, 218] width 106 height 27
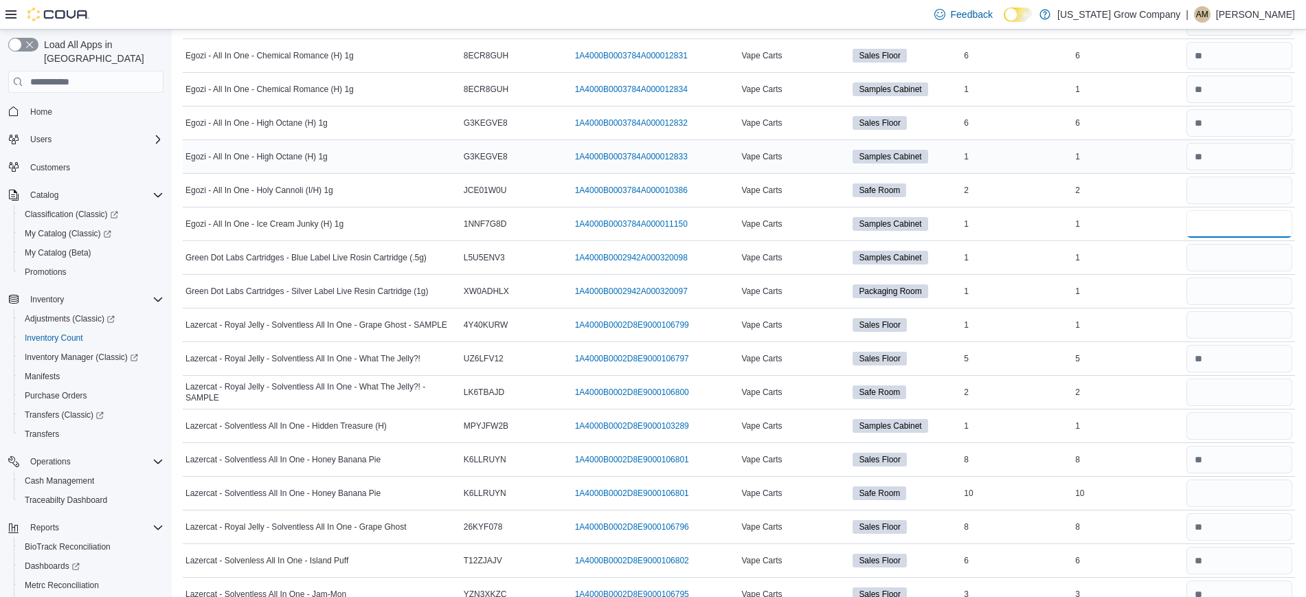
click at [1216, 225] on input "number" at bounding box center [1239, 223] width 106 height 27
click at [1211, 259] on input "number" at bounding box center [1239, 257] width 106 height 27
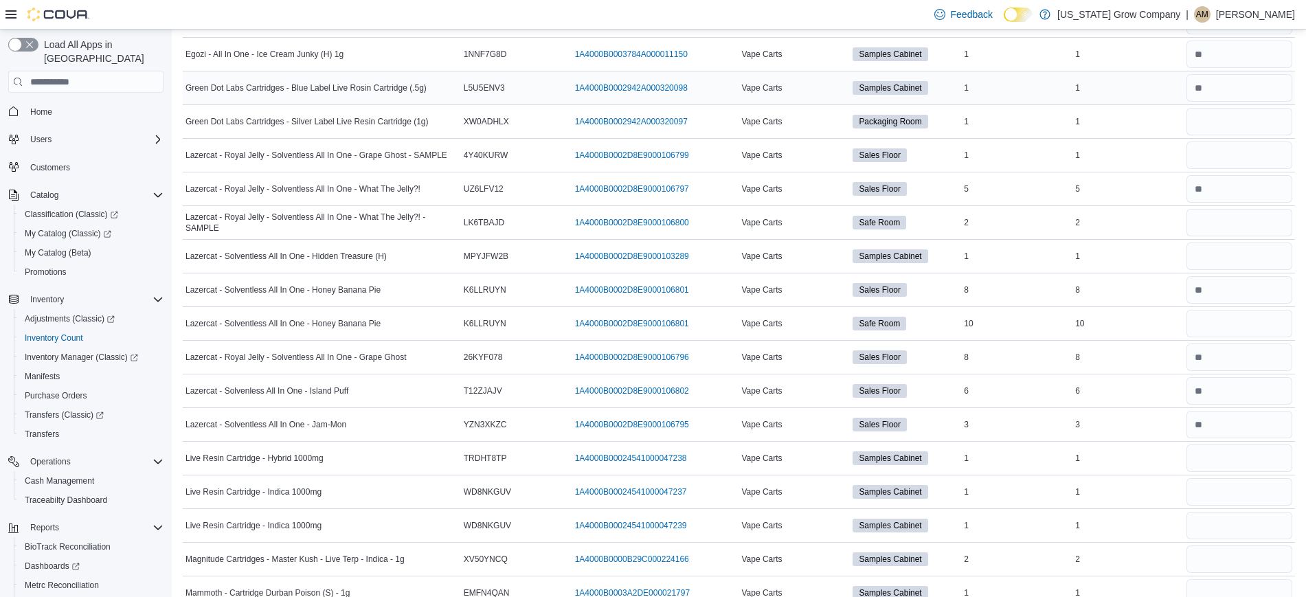
scroll to position [3337, 0]
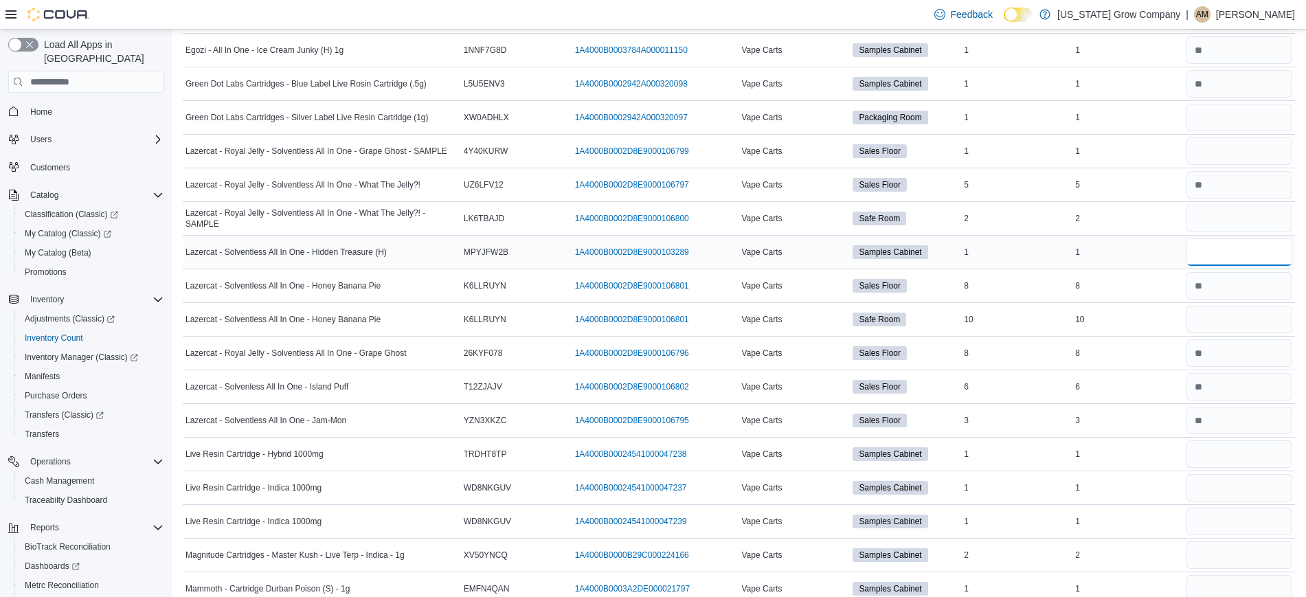
click at [1217, 262] on input "number" at bounding box center [1239, 251] width 106 height 27
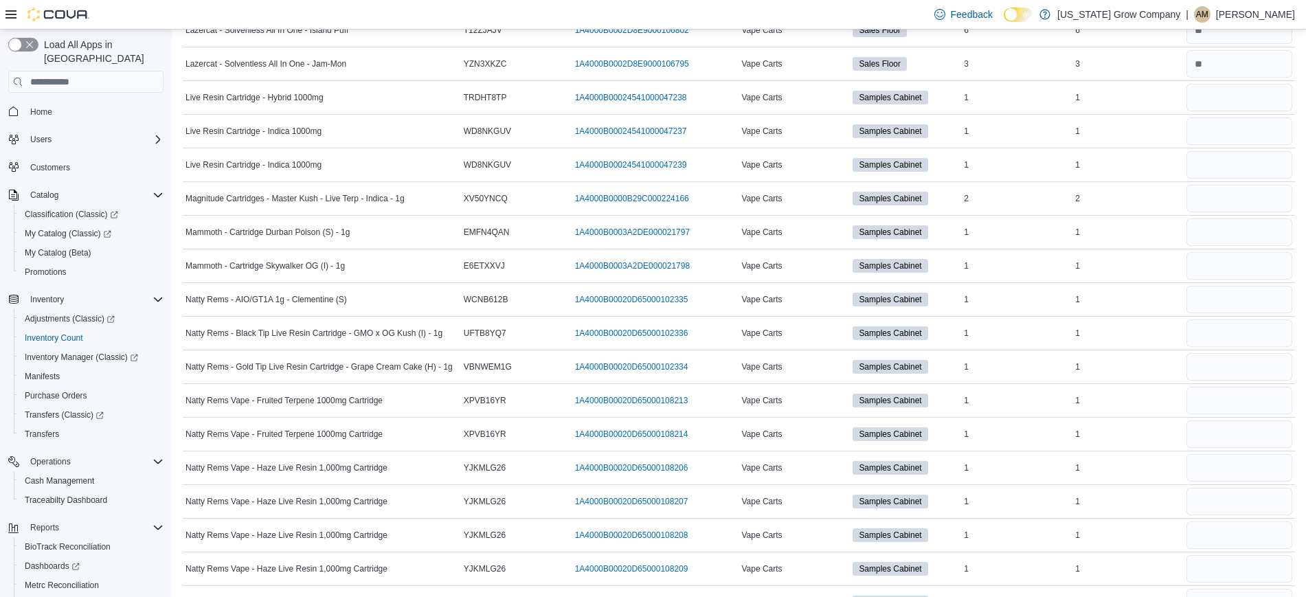
scroll to position [3694, 0]
click at [1215, 98] on input "number" at bounding box center [1239, 96] width 106 height 27
click at [1212, 129] on input "number" at bounding box center [1239, 130] width 106 height 27
click at [1211, 150] on input "number" at bounding box center [1239, 163] width 106 height 27
click at [1216, 192] on input "number" at bounding box center [1239, 197] width 106 height 27
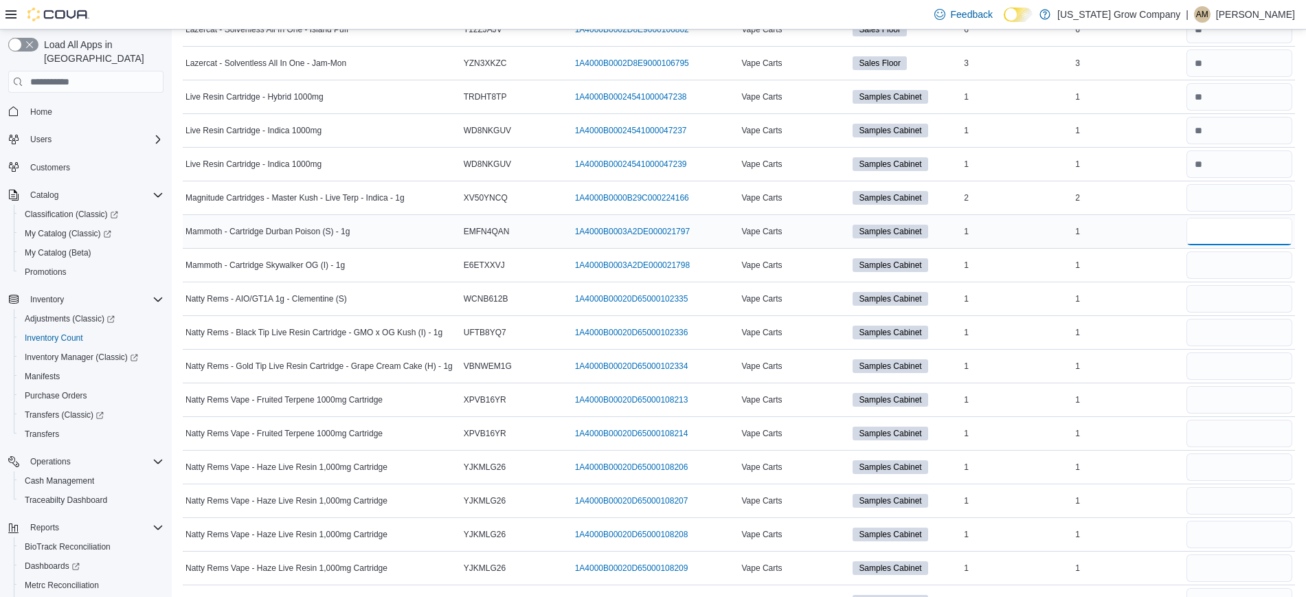
click at [1216, 228] on input "number" at bounding box center [1239, 231] width 106 height 27
click at [1215, 266] on input "number" at bounding box center [1239, 264] width 106 height 27
click at [1218, 299] on input "number" at bounding box center [1239, 298] width 106 height 27
click at [1220, 331] on input "number" at bounding box center [1239, 332] width 106 height 27
click at [1222, 353] on input "number" at bounding box center [1239, 365] width 106 height 27
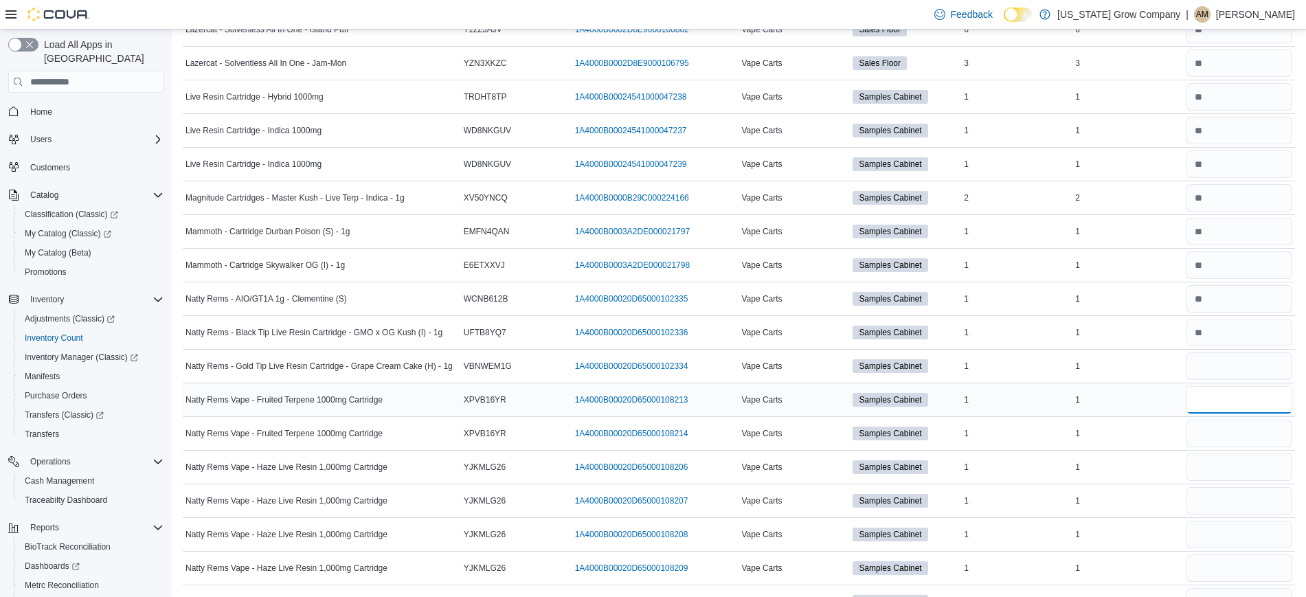
click at [1223, 398] on input "number" at bounding box center [1239, 399] width 106 height 27
click at [1220, 432] on input "number" at bounding box center [1239, 433] width 106 height 27
click at [1215, 459] on input "number" at bounding box center [1239, 466] width 106 height 27
click at [1220, 433] on input "number" at bounding box center [1239, 433] width 106 height 27
click at [1211, 468] on input "number" at bounding box center [1239, 466] width 106 height 27
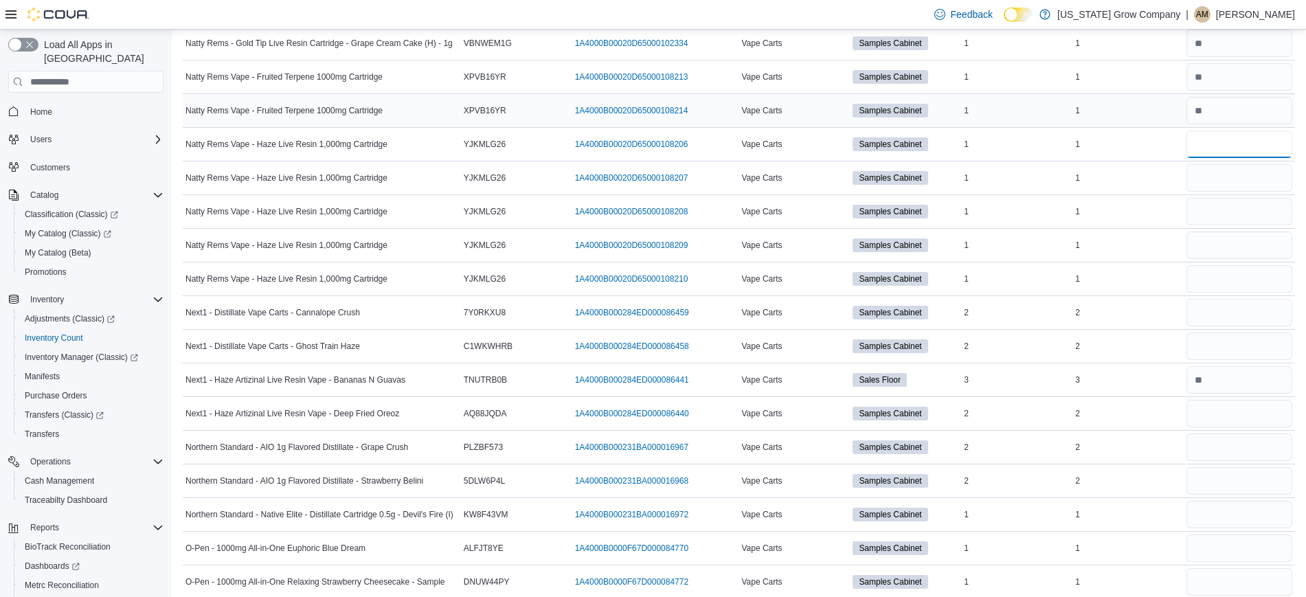
scroll to position [4024, 0]
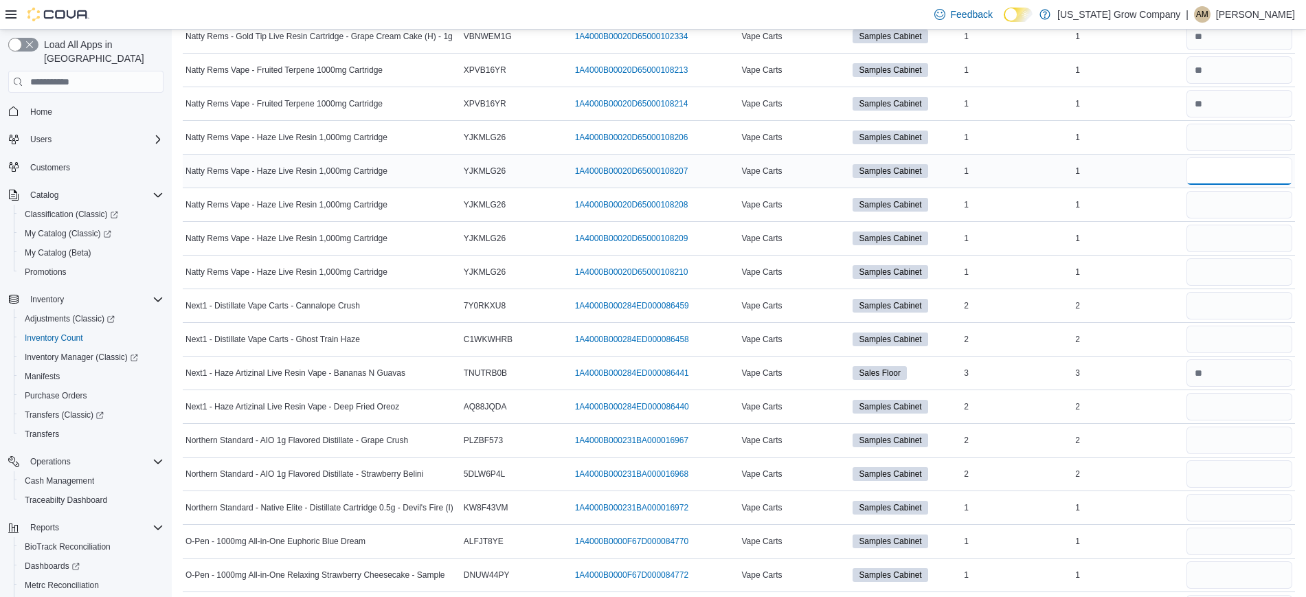
click at [1216, 166] on input "number" at bounding box center [1239, 170] width 106 height 27
click at [1217, 222] on div at bounding box center [1238, 238] width 111 height 33
click at [1220, 214] on input "number" at bounding box center [1239, 204] width 106 height 27
click at [1218, 239] on input "number" at bounding box center [1239, 238] width 106 height 27
click at [1218, 277] on input "number" at bounding box center [1239, 271] width 106 height 27
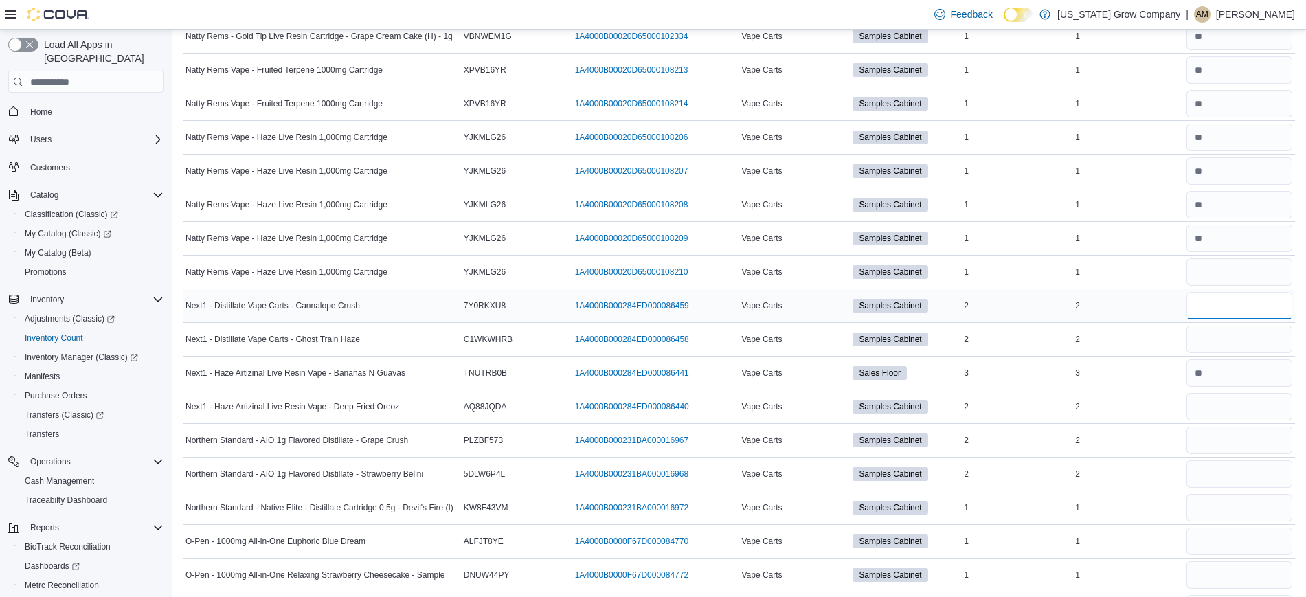
click at [1217, 307] on input "number" at bounding box center [1239, 305] width 106 height 27
click at [1215, 333] on input "number" at bounding box center [1239, 339] width 106 height 27
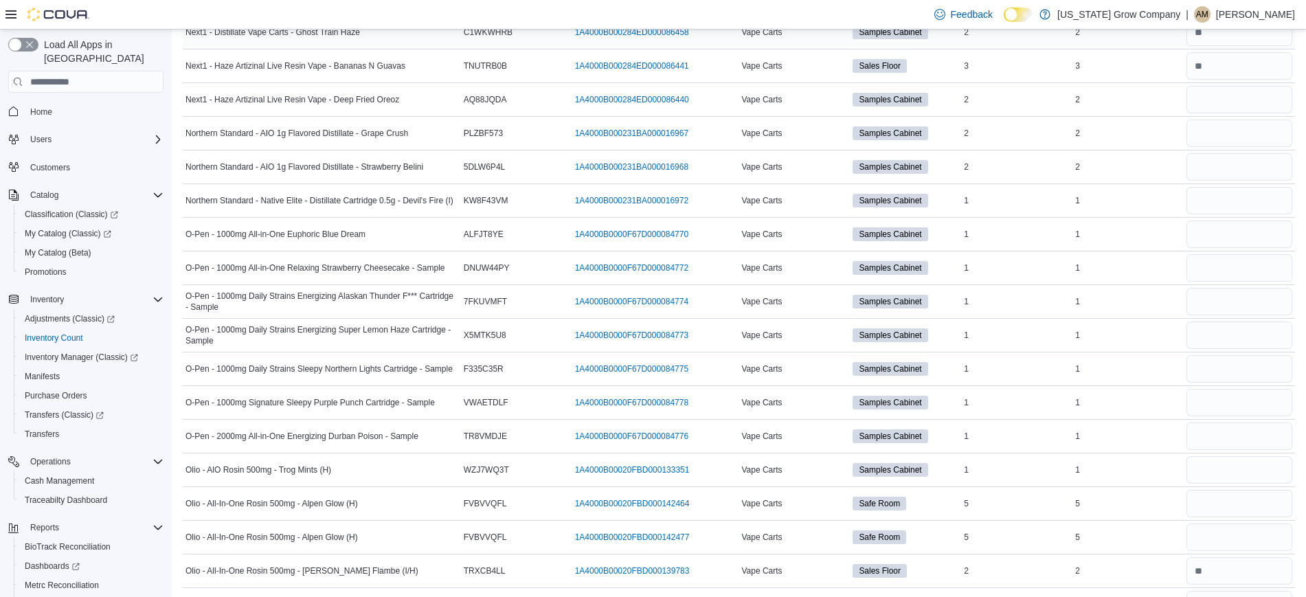
scroll to position [4346, 0]
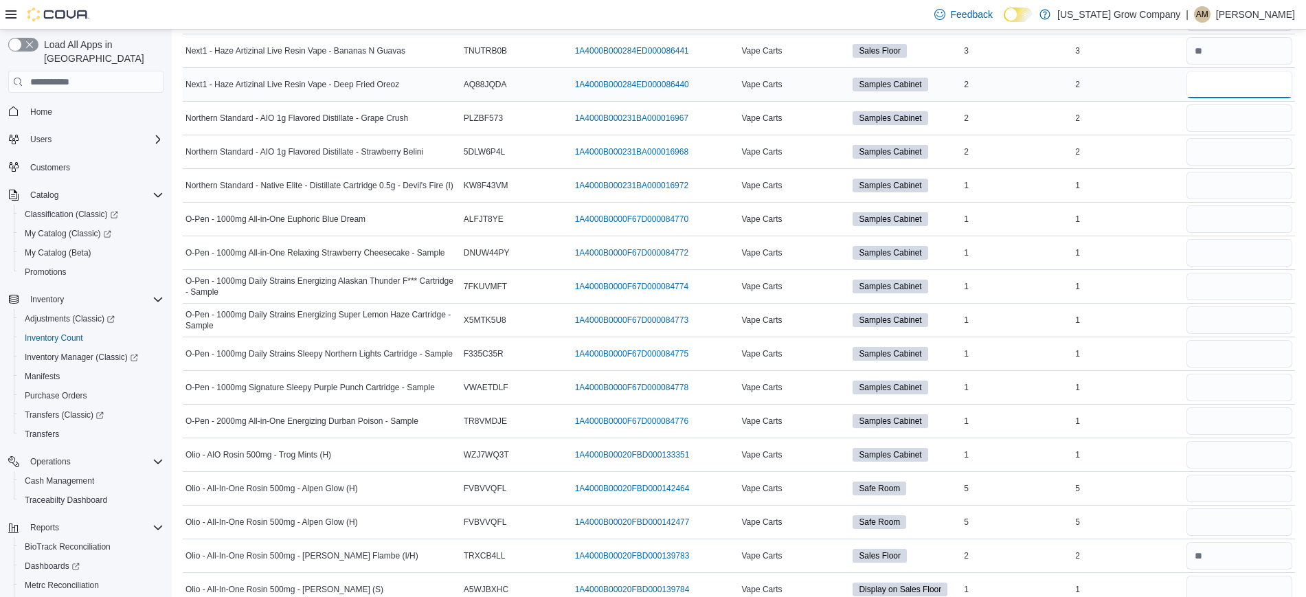
click at [1216, 96] on input "number" at bounding box center [1239, 84] width 106 height 27
click at [1226, 126] on input "number" at bounding box center [1239, 117] width 106 height 27
click at [1225, 150] on input "number" at bounding box center [1239, 151] width 106 height 27
click at [1230, 176] on input "number" at bounding box center [1239, 185] width 106 height 27
click at [1231, 220] on input "number" at bounding box center [1239, 218] width 106 height 27
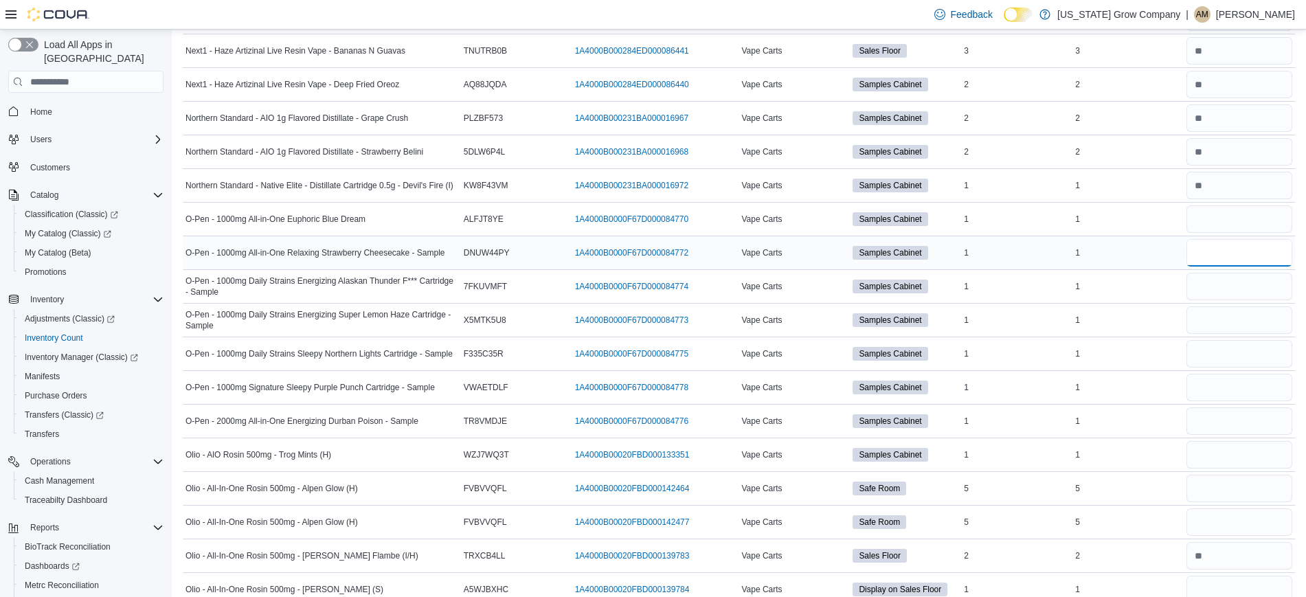
click at [1231, 239] on input "number" at bounding box center [1239, 252] width 106 height 27
click at [1228, 291] on input "number" at bounding box center [1239, 286] width 106 height 27
click at [1228, 321] on input "number" at bounding box center [1239, 319] width 106 height 27
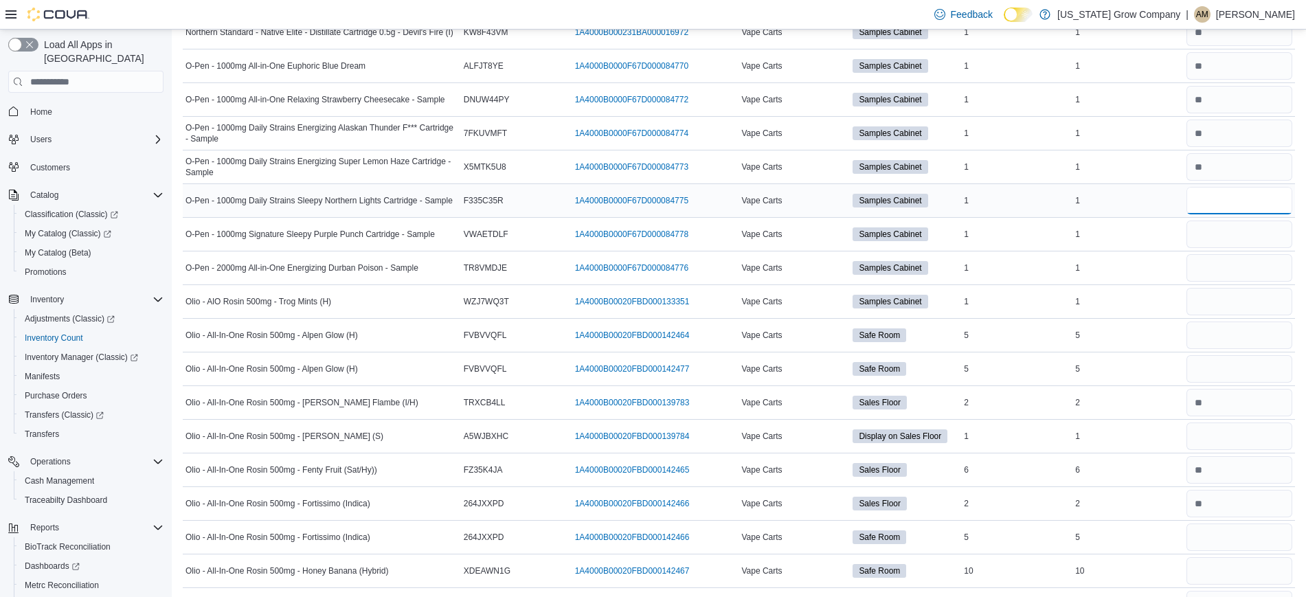
click at [1203, 204] on input "number" at bounding box center [1239, 200] width 106 height 27
click at [1205, 235] on input "number" at bounding box center [1239, 233] width 106 height 27
click at [1207, 269] on input "number" at bounding box center [1239, 267] width 106 height 27
click at [1218, 310] on input "number" at bounding box center [1239, 301] width 106 height 27
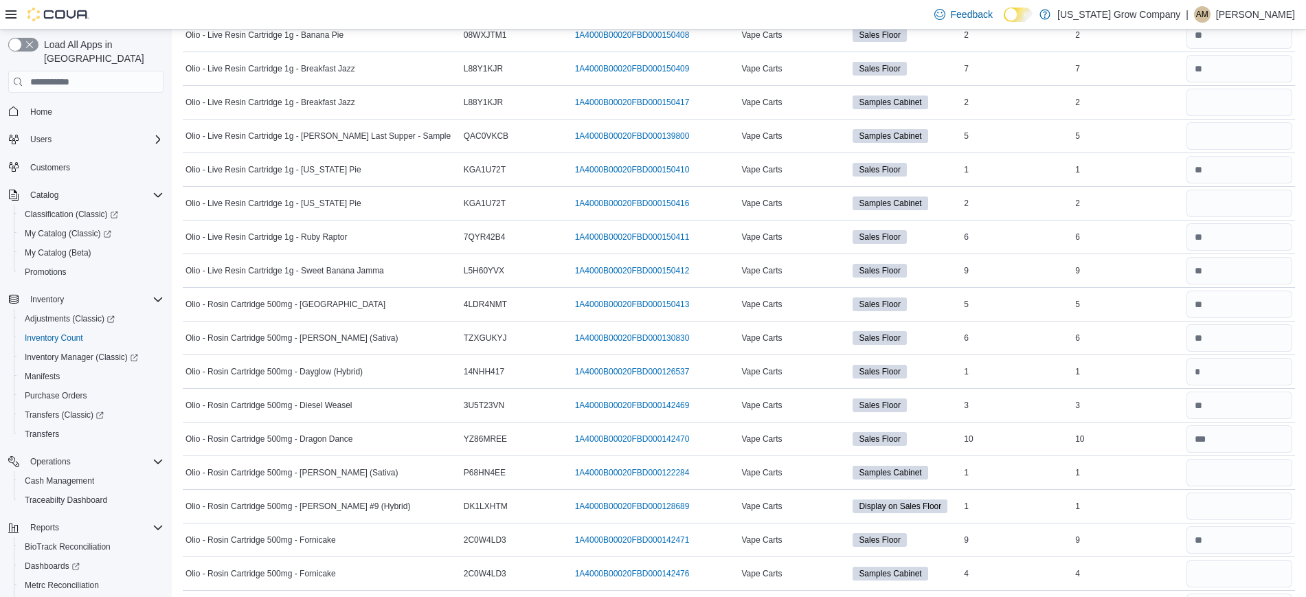
scroll to position [5139, 0]
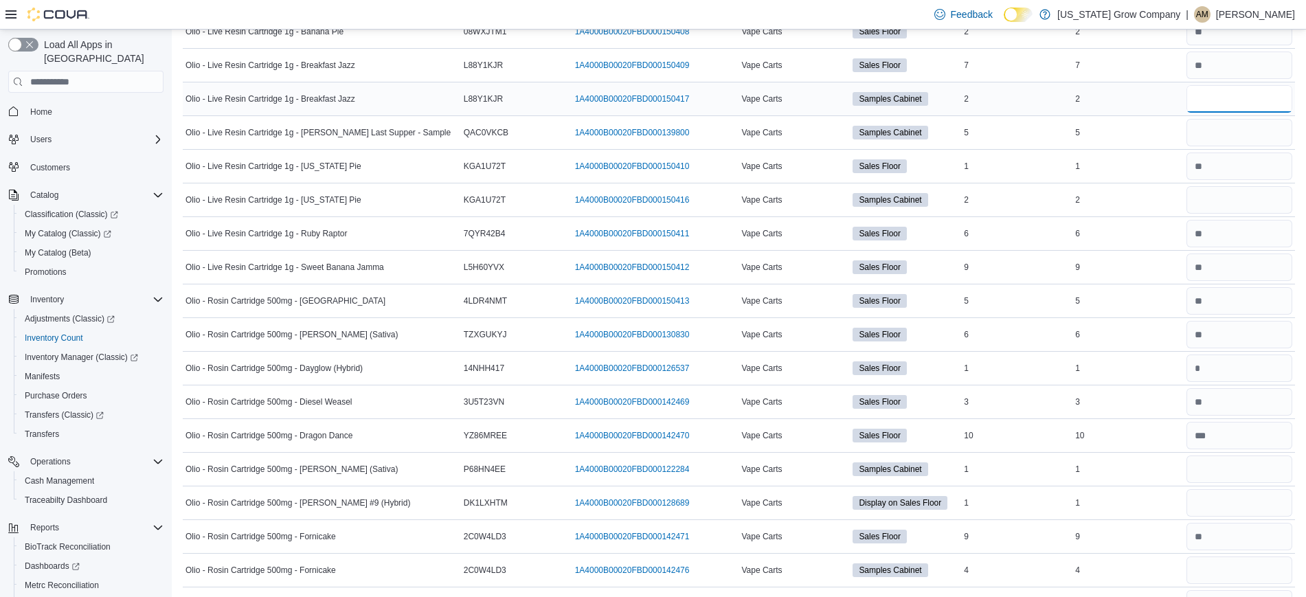
click at [1270, 95] on input "number" at bounding box center [1239, 98] width 106 height 27
click at [1262, 144] on input "number" at bounding box center [1239, 132] width 106 height 27
click at [1238, 207] on input "number" at bounding box center [1239, 199] width 106 height 27
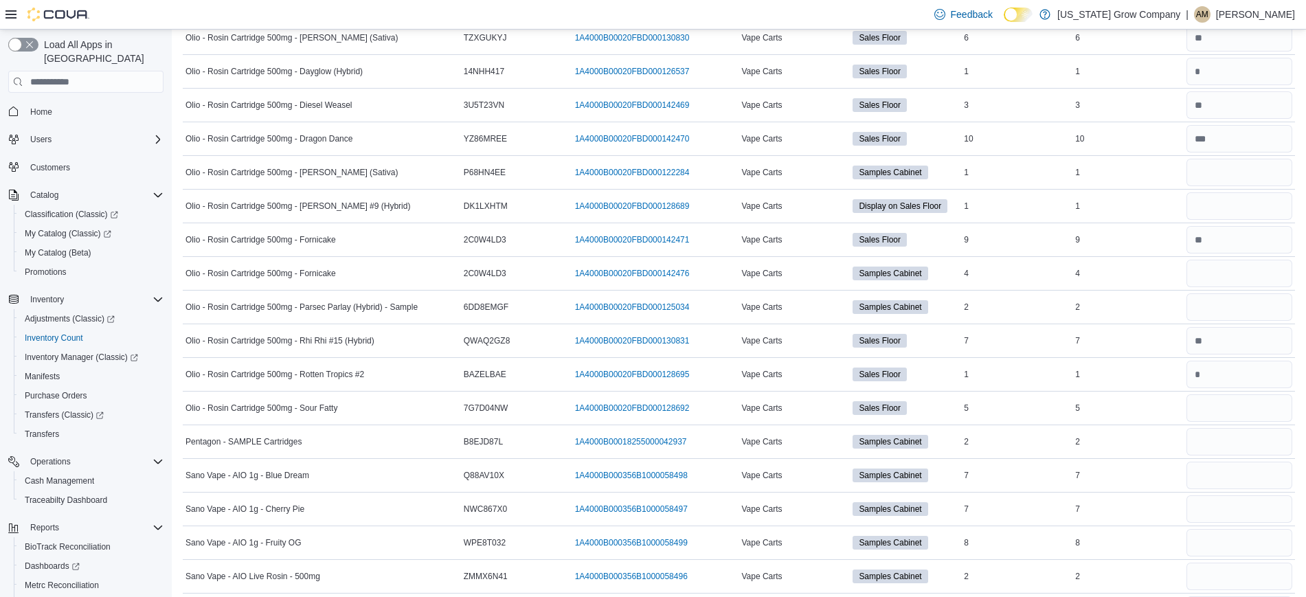
scroll to position [5439, 0]
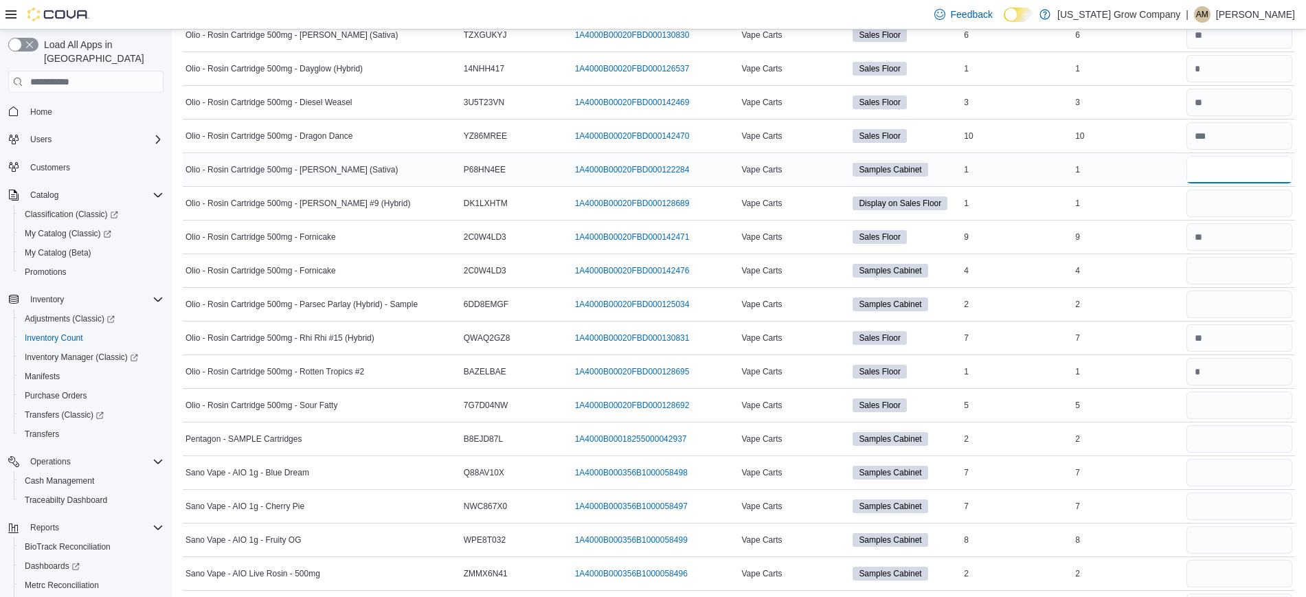
click at [1222, 171] on input "number" at bounding box center [1239, 169] width 106 height 27
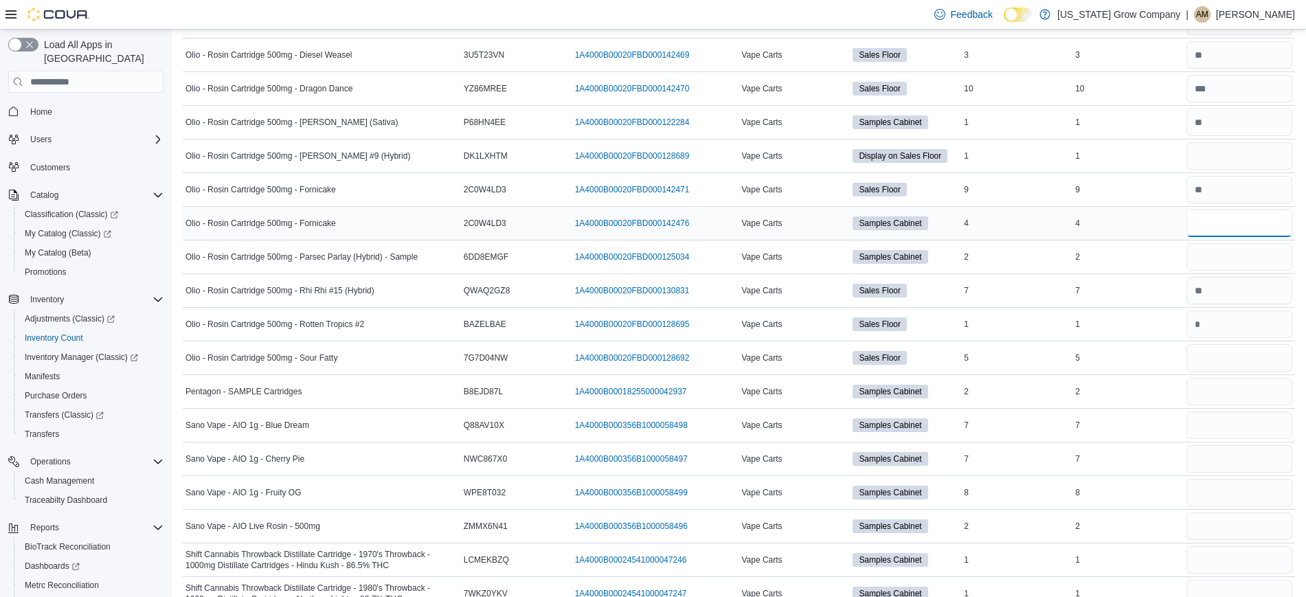
click at [1220, 217] on input "number" at bounding box center [1239, 222] width 106 height 27
click at [1216, 258] on input "number" at bounding box center [1239, 256] width 106 height 27
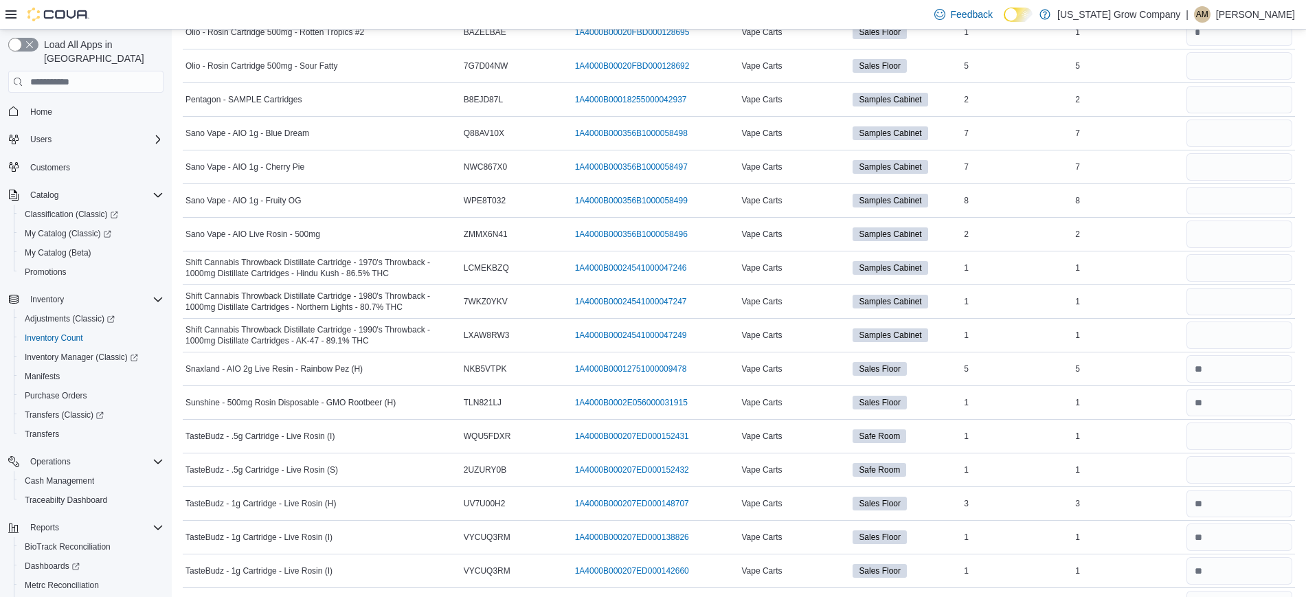
scroll to position [5779, 0]
click at [1241, 104] on input "number" at bounding box center [1239, 97] width 106 height 27
click at [1236, 146] on div at bounding box center [1238, 131] width 111 height 33
click at [1232, 144] on input "number" at bounding box center [1239, 131] width 106 height 27
click at [1222, 167] on input "number" at bounding box center [1239, 165] width 106 height 27
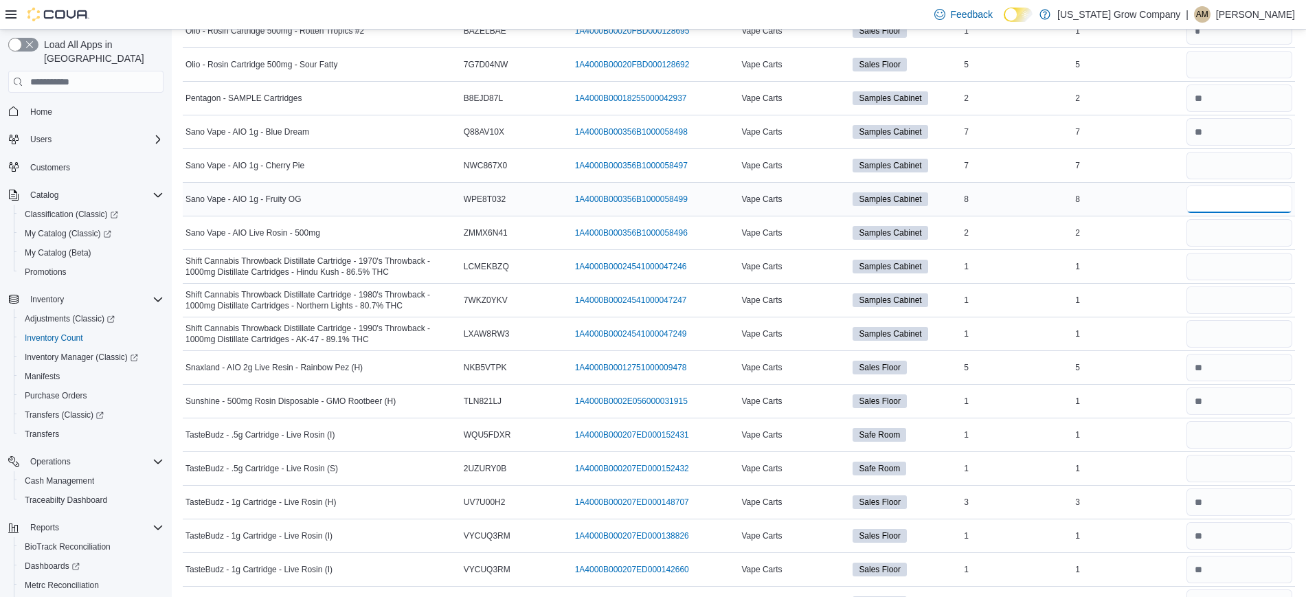
click at [1219, 191] on input "number" at bounding box center [1239, 198] width 106 height 27
click at [1215, 231] on input "number" at bounding box center [1239, 232] width 106 height 27
click at [1212, 270] on input "number" at bounding box center [1239, 266] width 106 height 27
click at [1212, 270] on input "*" at bounding box center [1239, 266] width 106 height 27
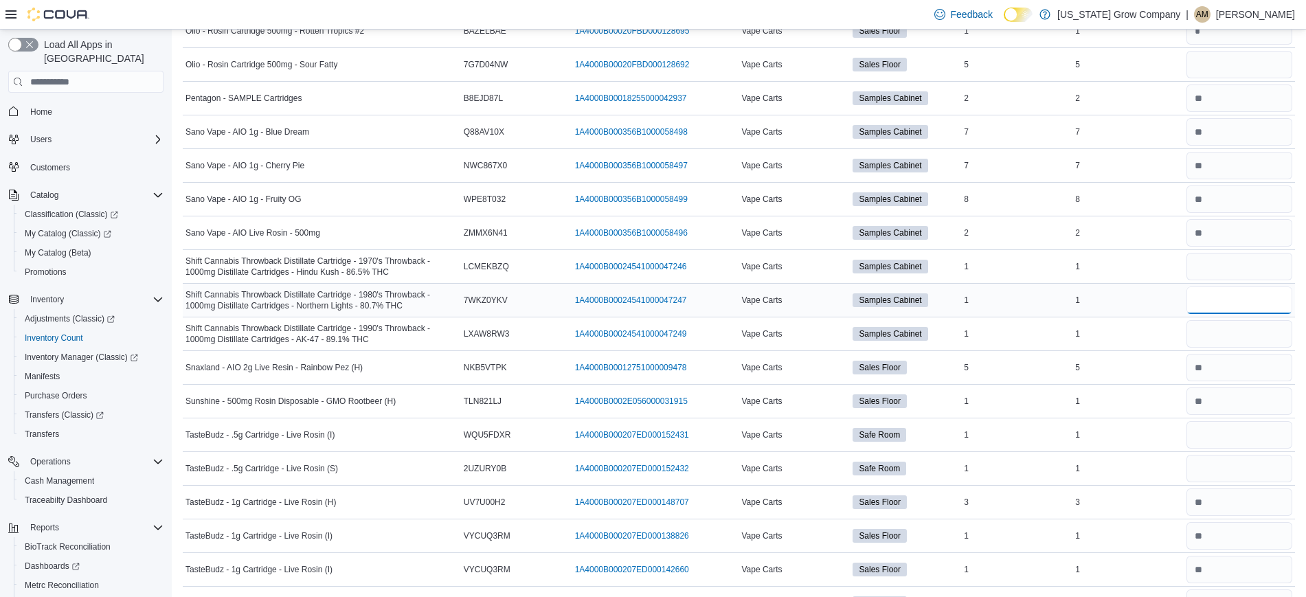
click at [1211, 301] on input "number" at bounding box center [1239, 299] width 106 height 27
click at [1207, 345] on input "number" at bounding box center [1239, 333] width 106 height 27
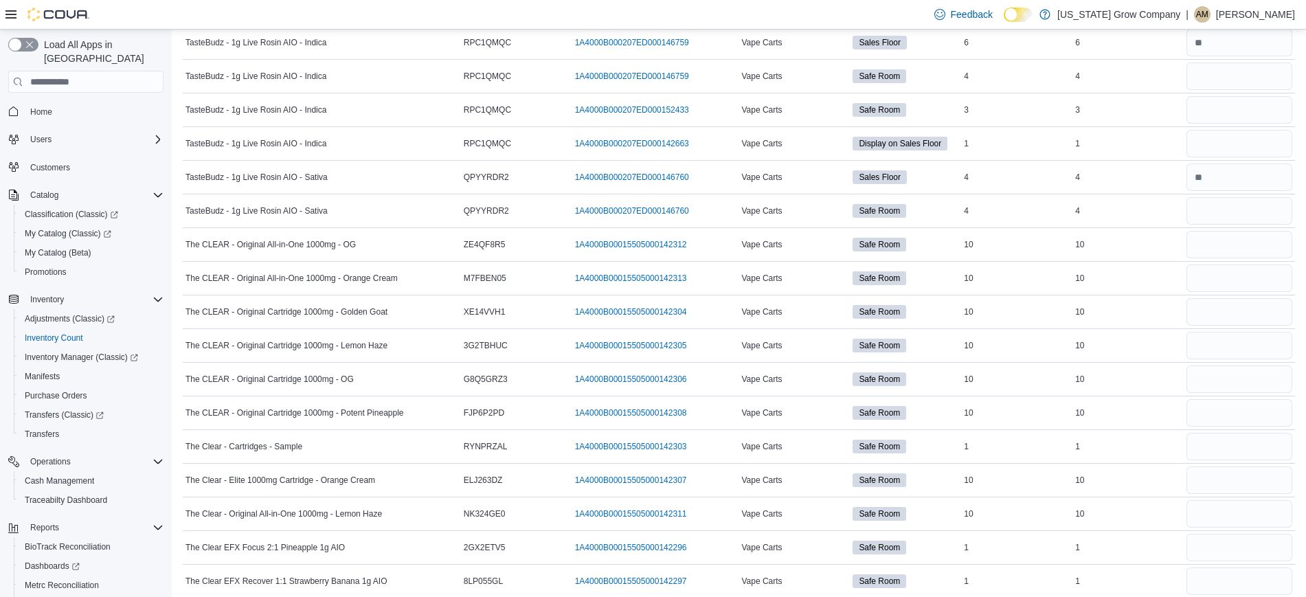
scroll to position [6857, 0]
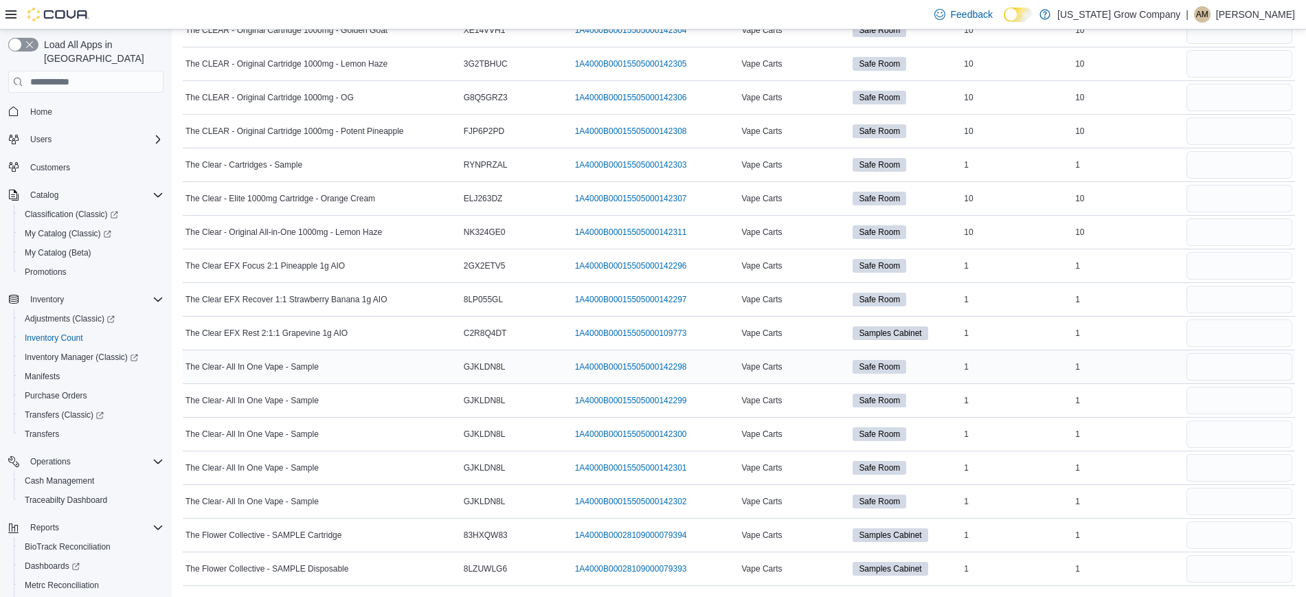
click at [1213, 350] on div at bounding box center [1238, 366] width 111 height 33
click at [1218, 331] on input "number" at bounding box center [1239, 332] width 106 height 27
click at [1253, 543] on input "number" at bounding box center [1239, 534] width 106 height 27
click at [1247, 580] on input "number" at bounding box center [1239, 568] width 106 height 27
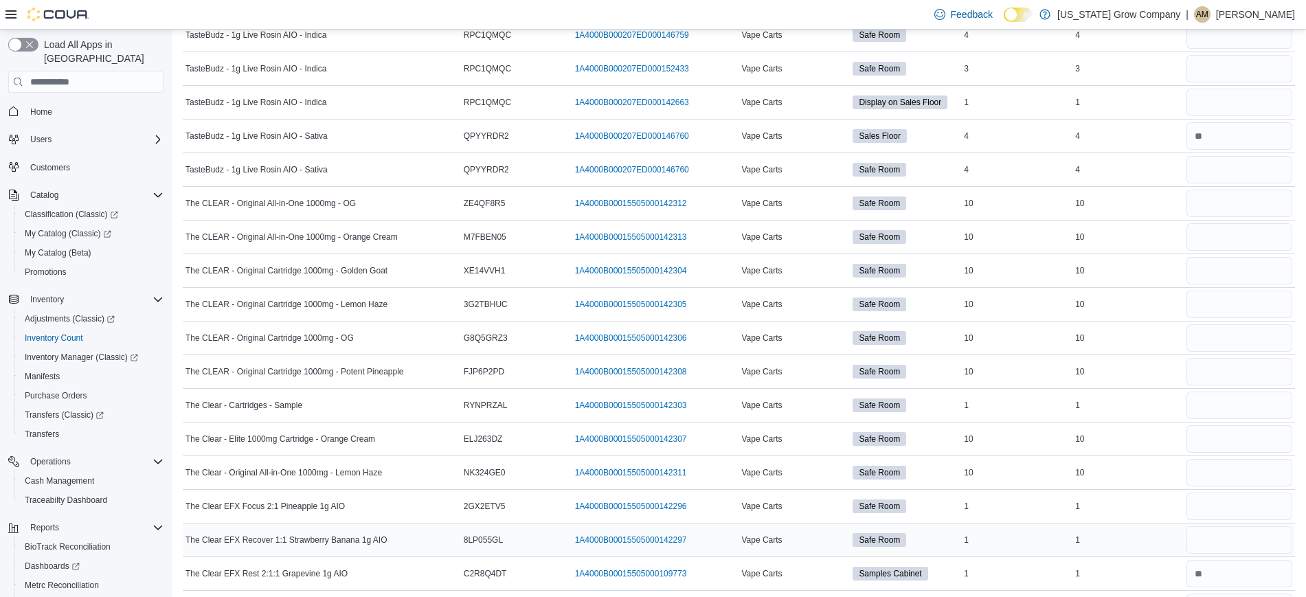
scroll to position [6616, 0]
click at [1254, 212] on input "number" at bounding box center [1239, 203] width 106 height 27
click at [1253, 235] on input "number" at bounding box center [1239, 237] width 106 height 27
click at [1238, 275] on input "number" at bounding box center [1239, 271] width 106 height 27
click at [1231, 306] on input "number" at bounding box center [1239, 304] width 106 height 27
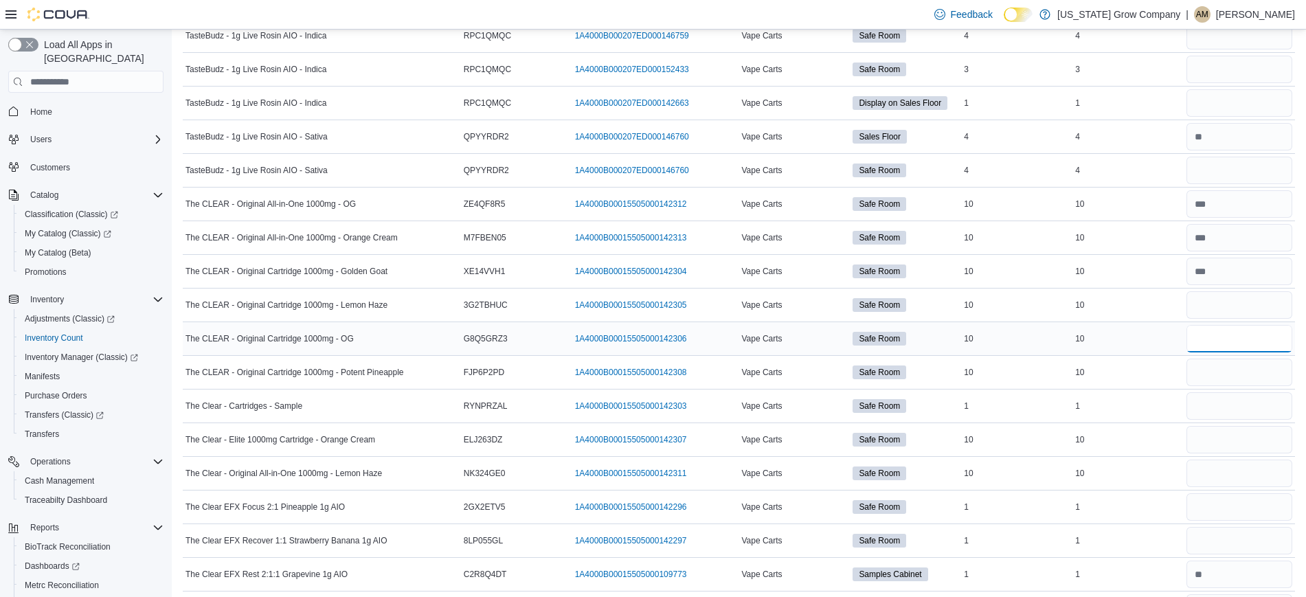
click at [1222, 343] on input "number" at bounding box center [1239, 338] width 106 height 27
click at [1211, 383] on input "number" at bounding box center [1239, 371] width 106 height 27
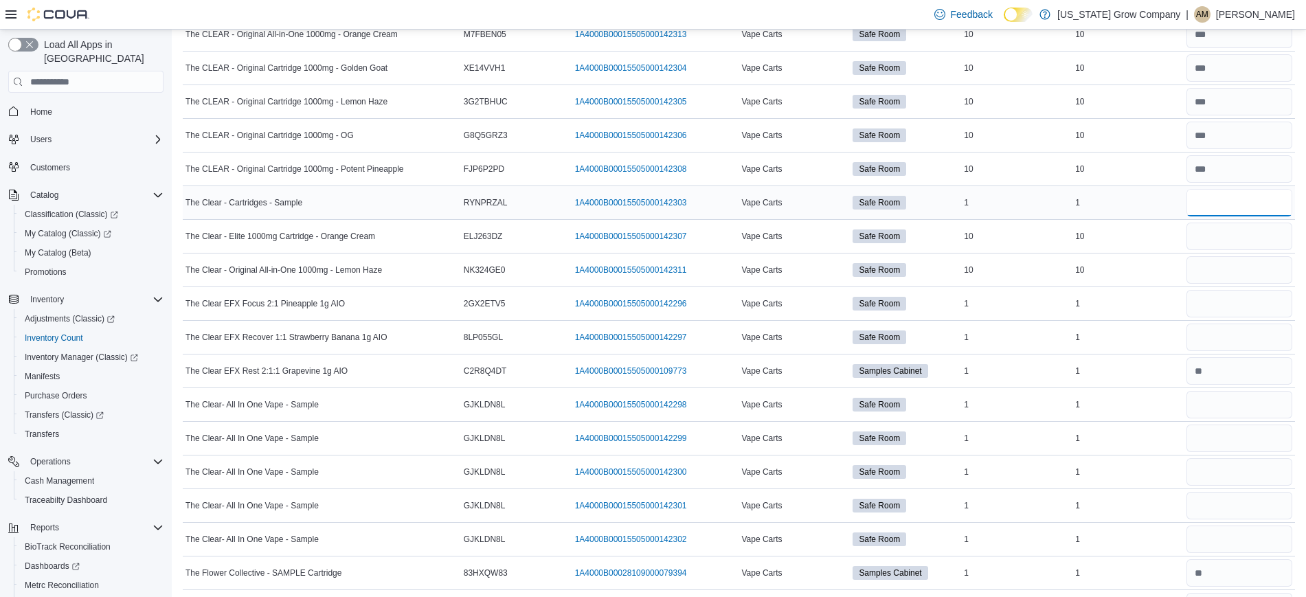
click at [1218, 201] on input "number" at bounding box center [1239, 202] width 106 height 27
click at [1216, 241] on input "number" at bounding box center [1239, 236] width 106 height 27
click at [1216, 273] on input "number" at bounding box center [1239, 269] width 106 height 27
click at [1213, 305] on input "number" at bounding box center [1239, 303] width 106 height 27
click at [1214, 335] on input "number" at bounding box center [1239, 336] width 106 height 27
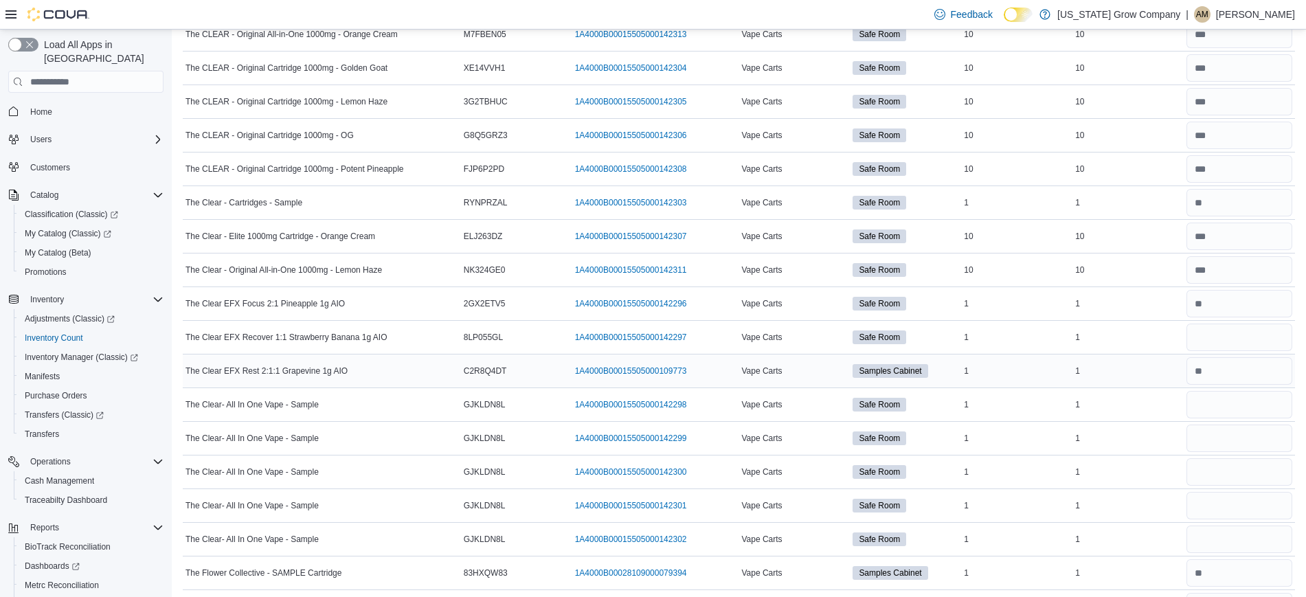
click at [1247, 385] on div at bounding box center [1238, 370] width 111 height 33
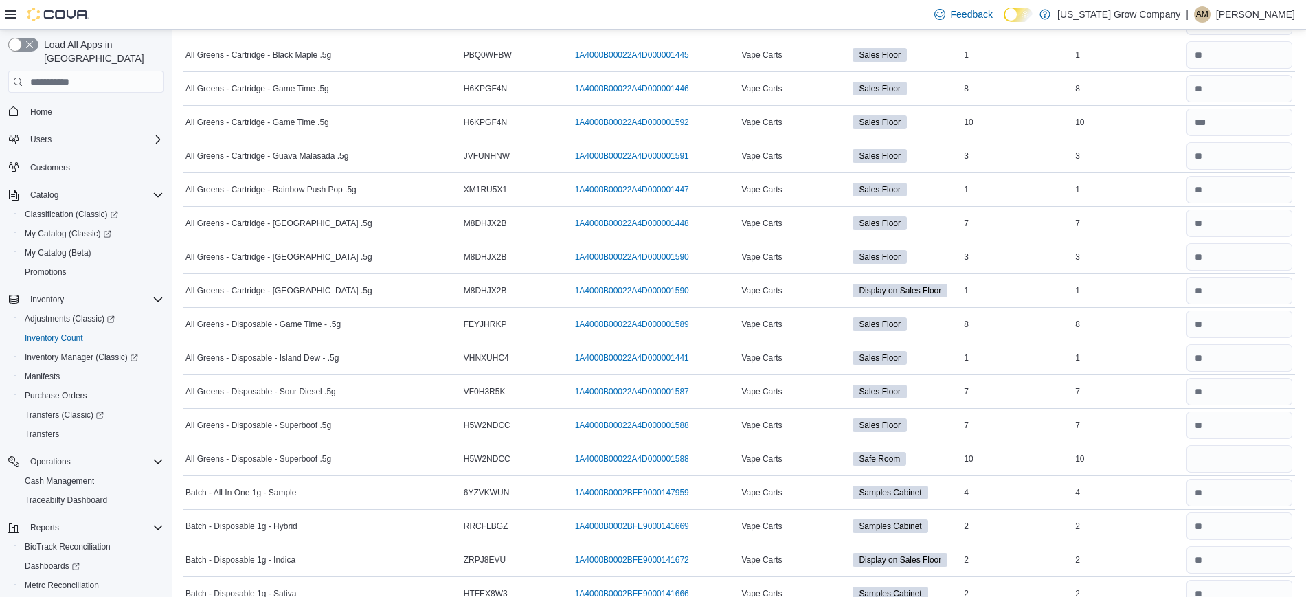
scroll to position [0, 0]
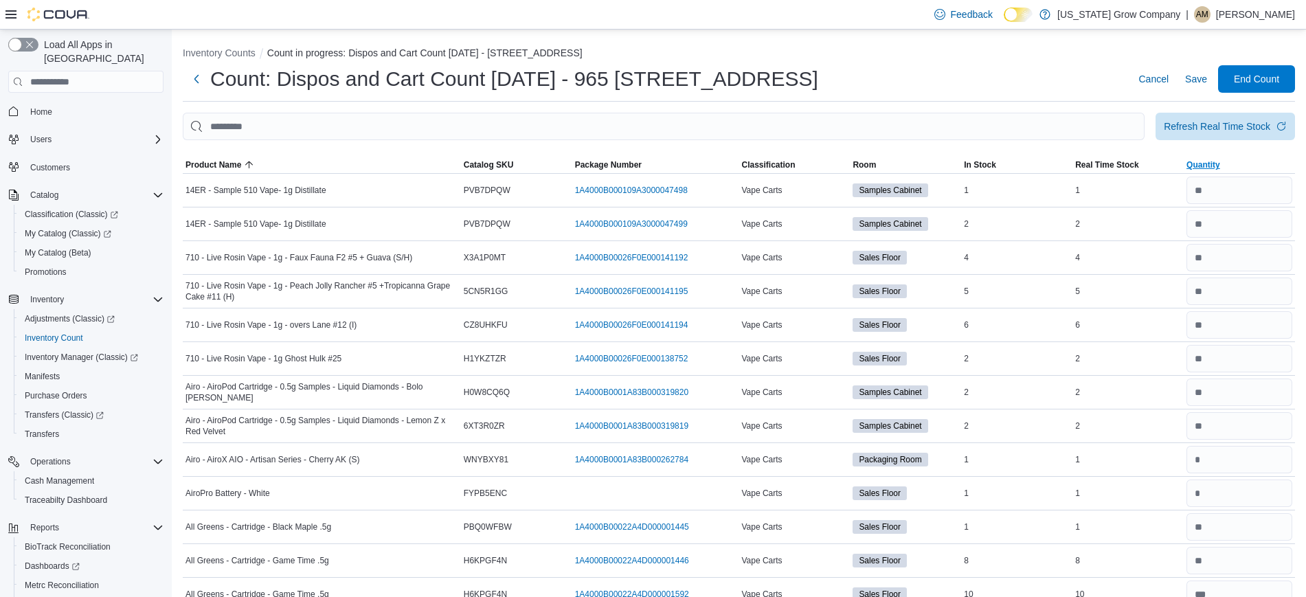
click at [1217, 163] on span "Quantity" at bounding box center [1203, 164] width 34 height 11
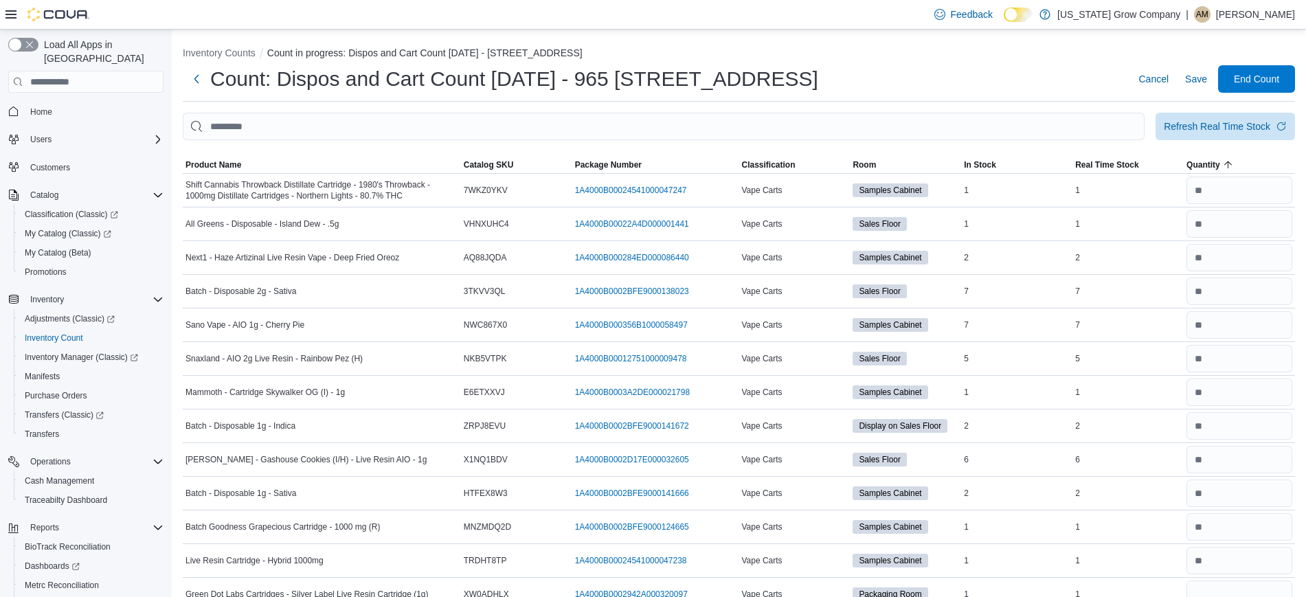
click at [1223, 152] on div at bounding box center [739, 148] width 1112 height 16
click at [1220, 166] on span "Quantity" at bounding box center [1203, 164] width 34 height 11
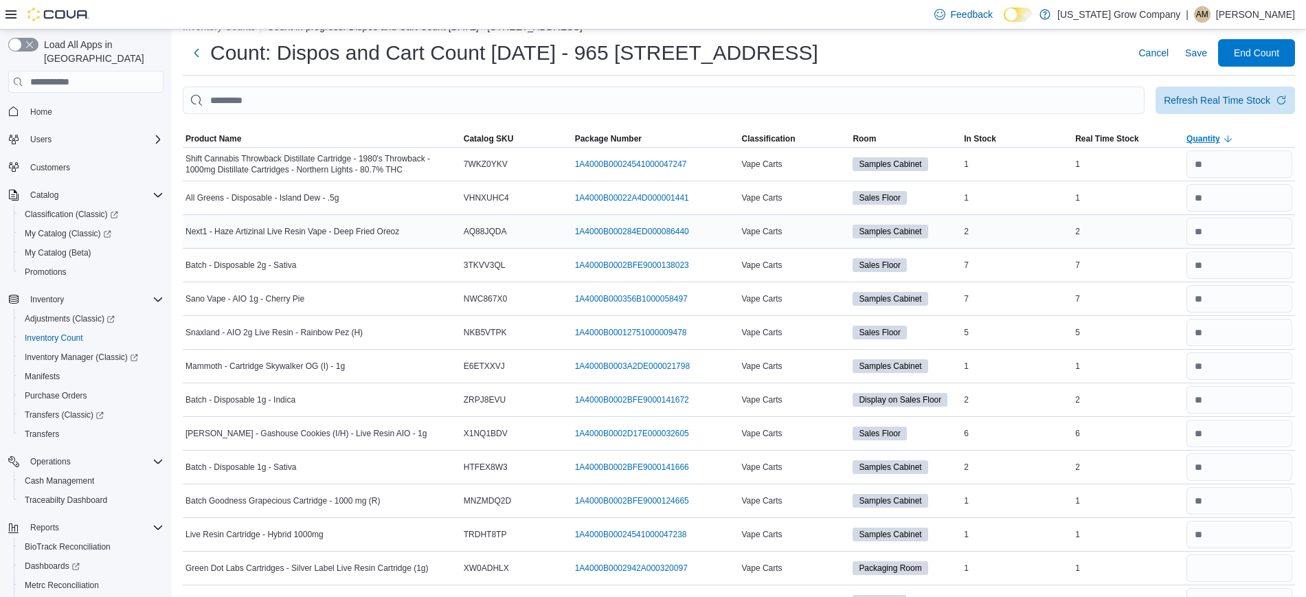
scroll to position [35, 0]
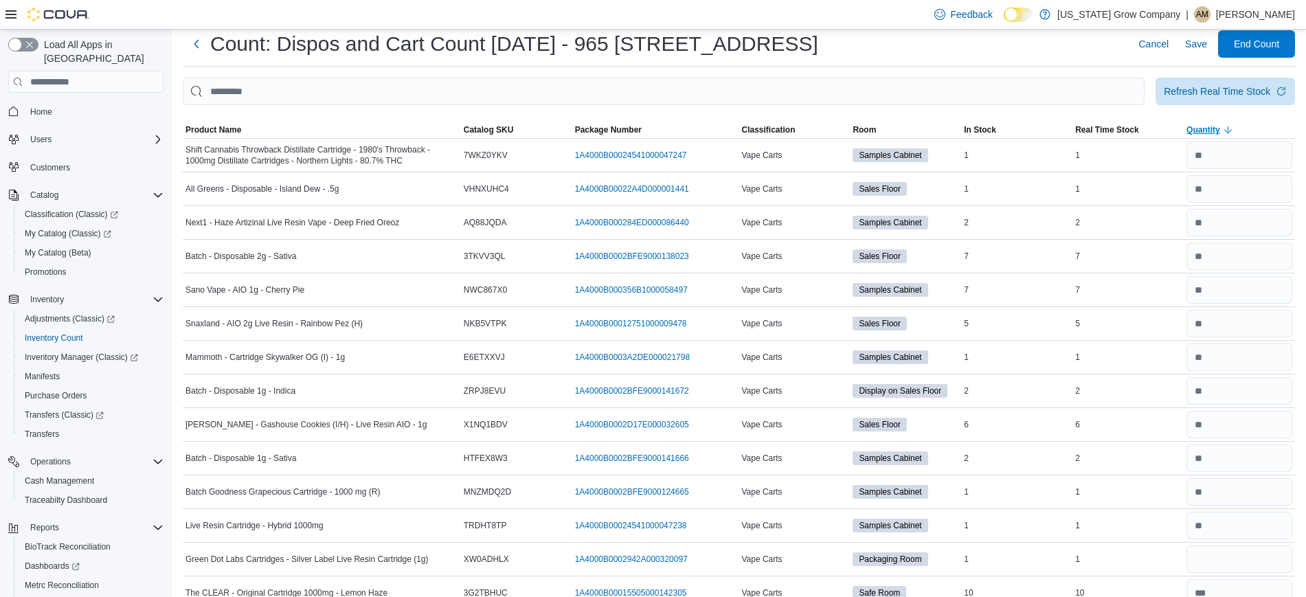
click at [1233, 129] on icon "button" at bounding box center [1227, 129] width 11 height 11
click at [1040, 106] on div at bounding box center [739, 113] width 1112 height 16
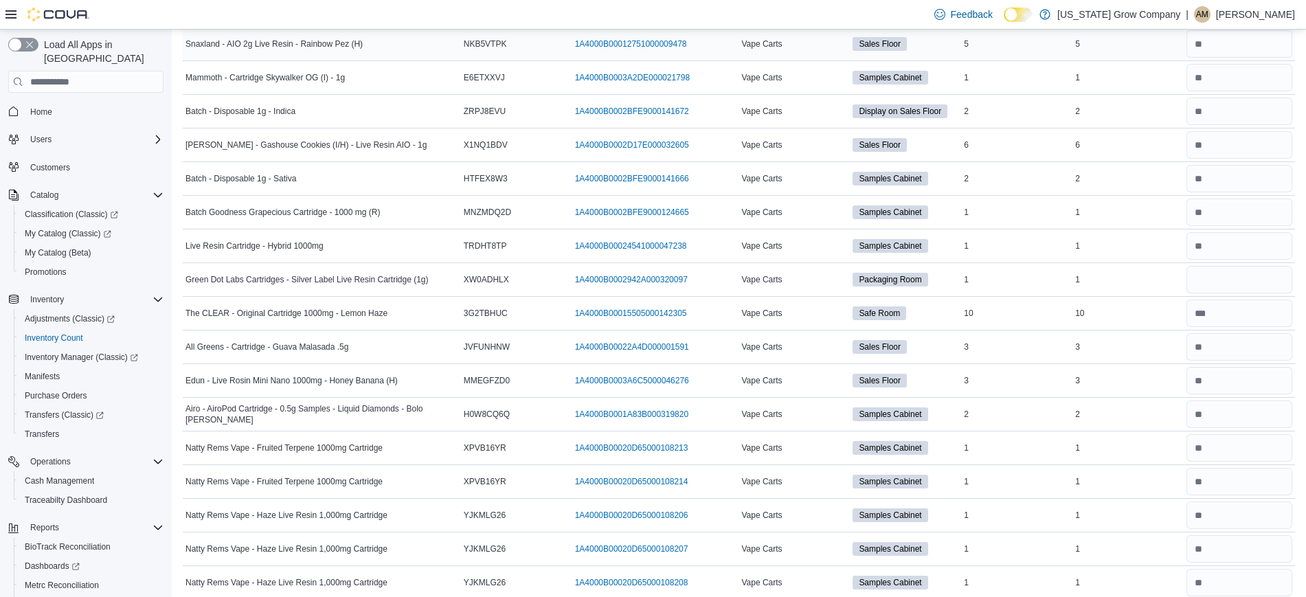
scroll to position [313, 0]
click at [1242, 292] on input "number" at bounding box center [1239, 280] width 106 height 27
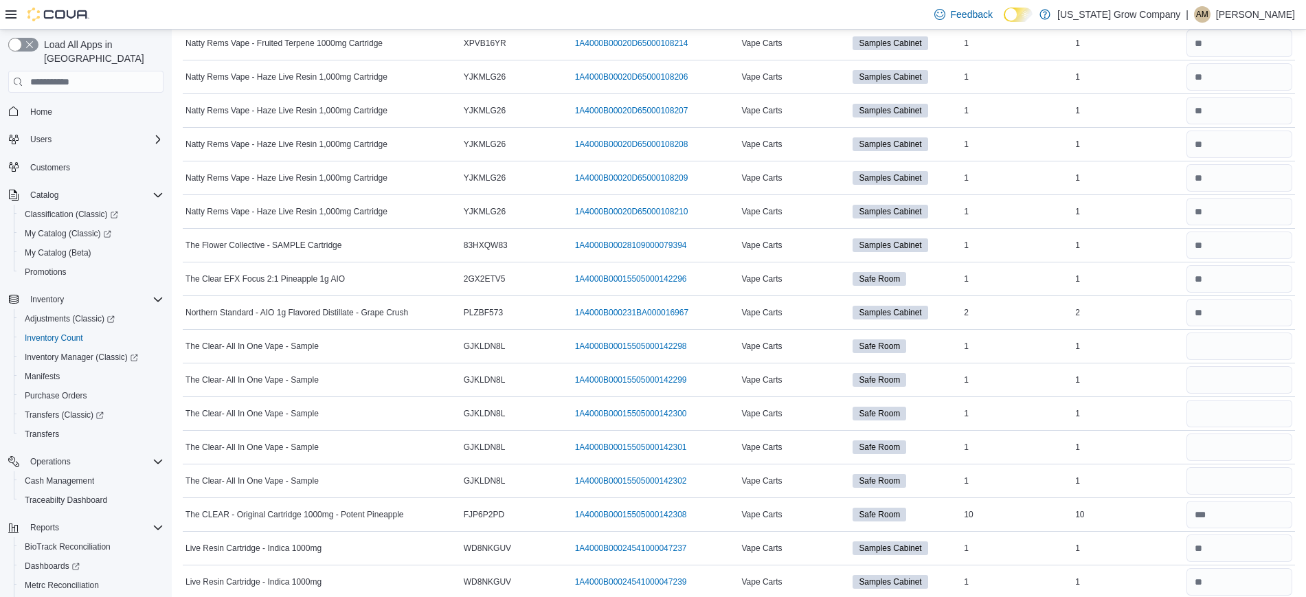
scroll to position [754, 0]
click at [1240, 344] on input "number" at bounding box center [1239, 344] width 106 height 27
click at [1231, 377] on input "number" at bounding box center [1239, 378] width 106 height 27
click at [1229, 405] on input "number" at bounding box center [1239, 411] width 106 height 27
click at [1228, 440] on input "number" at bounding box center [1239, 445] width 106 height 27
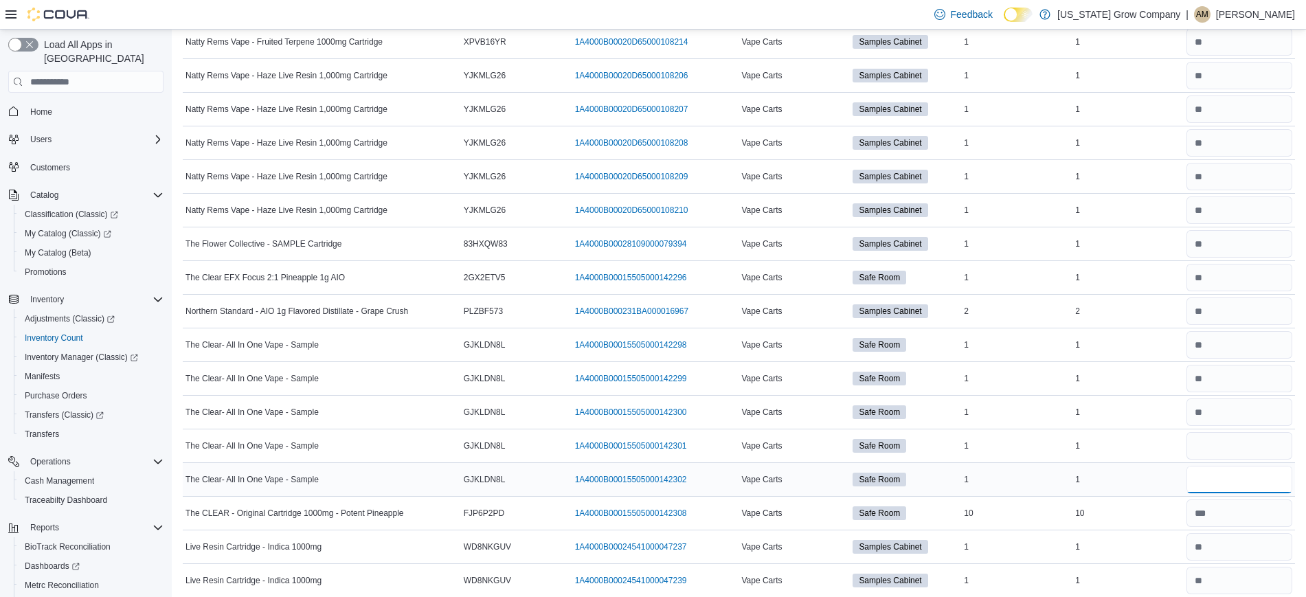
click at [1228, 487] on input "number" at bounding box center [1239, 479] width 106 height 27
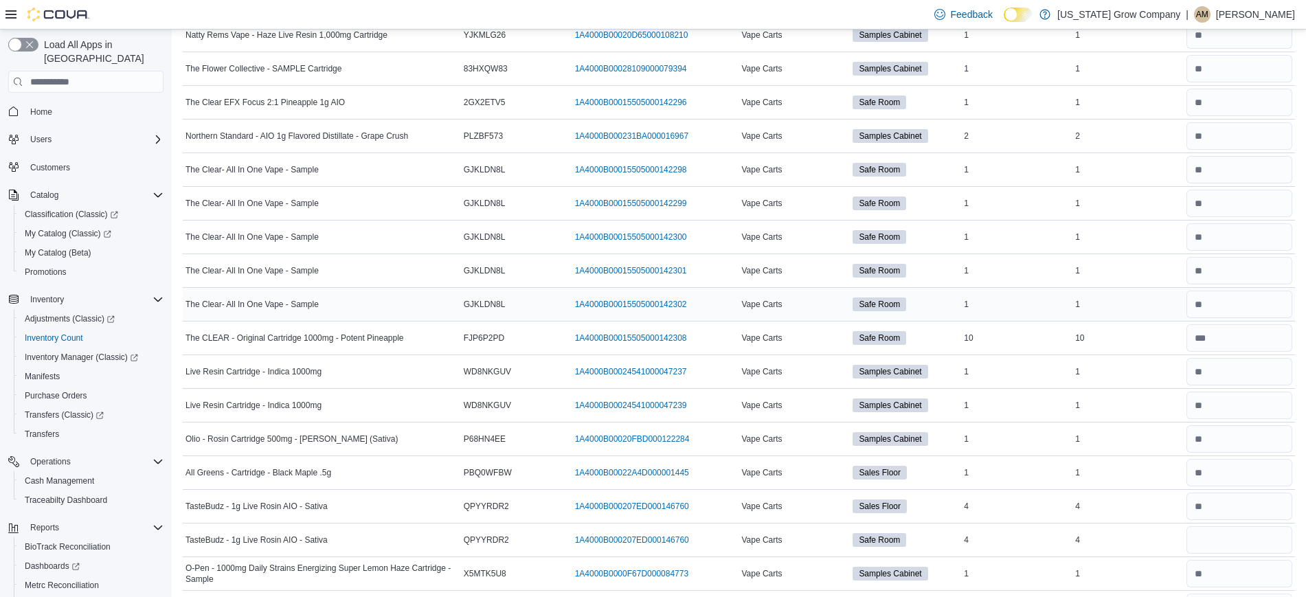
scroll to position [1251, 0]
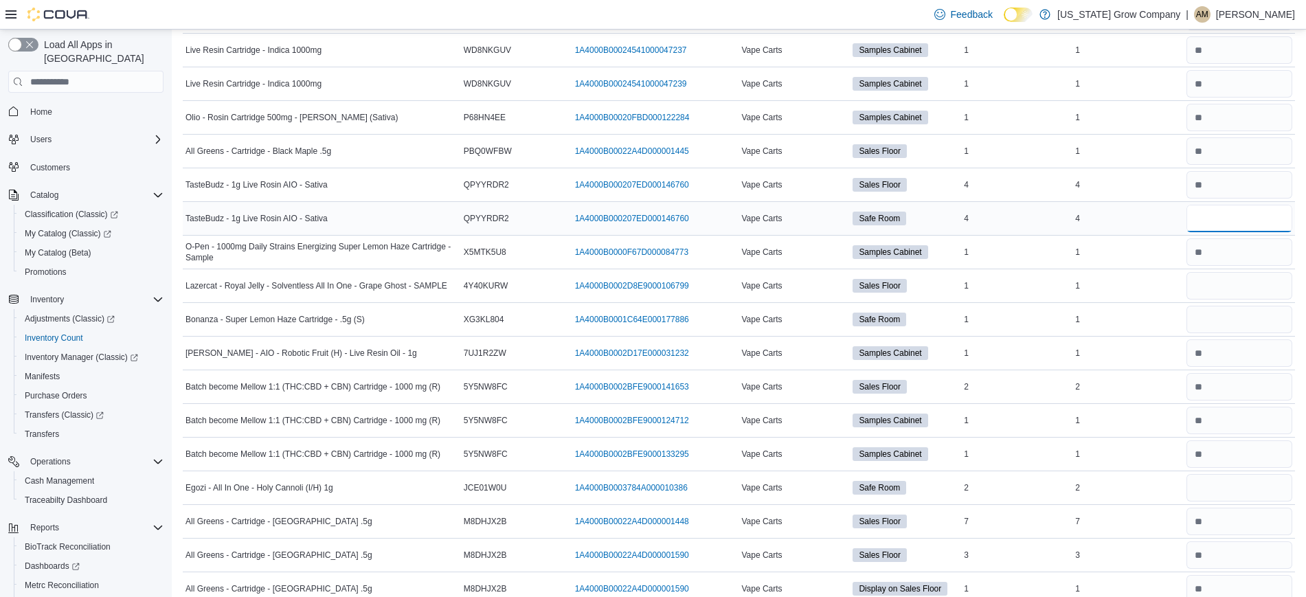
click at [1226, 221] on input "number" at bounding box center [1239, 218] width 106 height 27
click at [1202, 287] on input "number" at bounding box center [1239, 285] width 106 height 27
click at [1199, 319] on input "number" at bounding box center [1239, 319] width 106 height 27
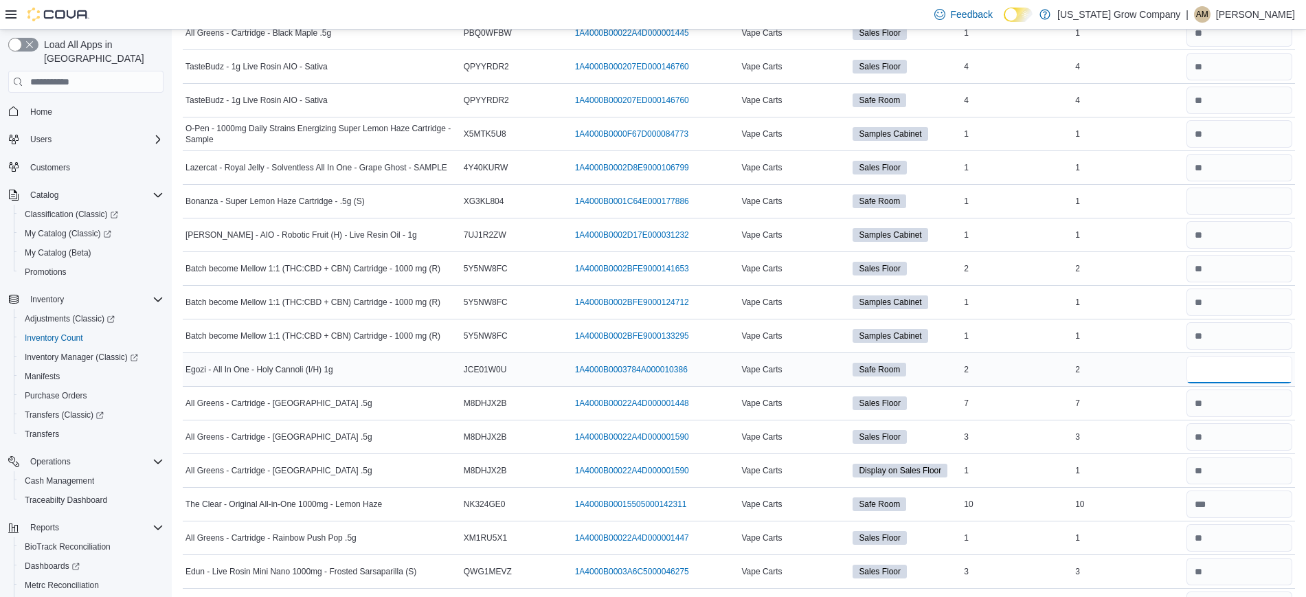
click at [1214, 373] on input "number" at bounding box center [1239, 369] width 106 height 27
click at [1225, 198] on input "number" at bounding box center [1239, 200] width 106 height 27
click at [1205, 369] on input "number" at bounding box center [1239, 369] width 106 height 27
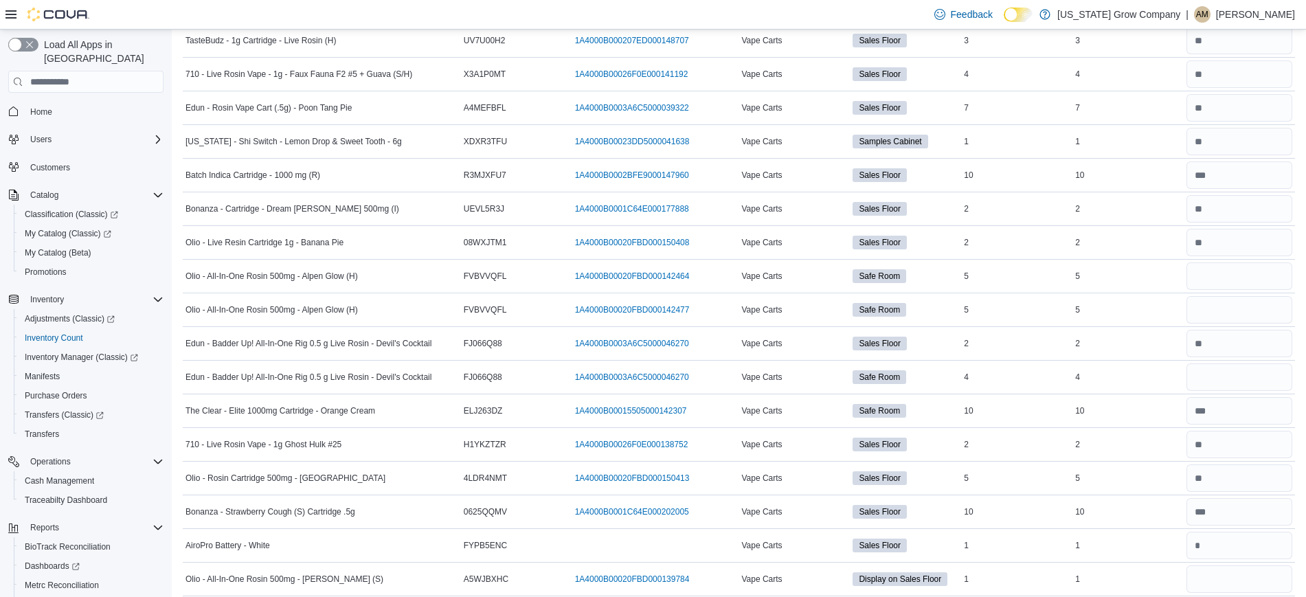
scroll to position [2472, 0]
click at [1240, 277] on input "number" at bounding box center [1239, 275] width 106 height 27
click at [1240, 321] on input "number" at bounding box center [1239, 308] width 106 height 27
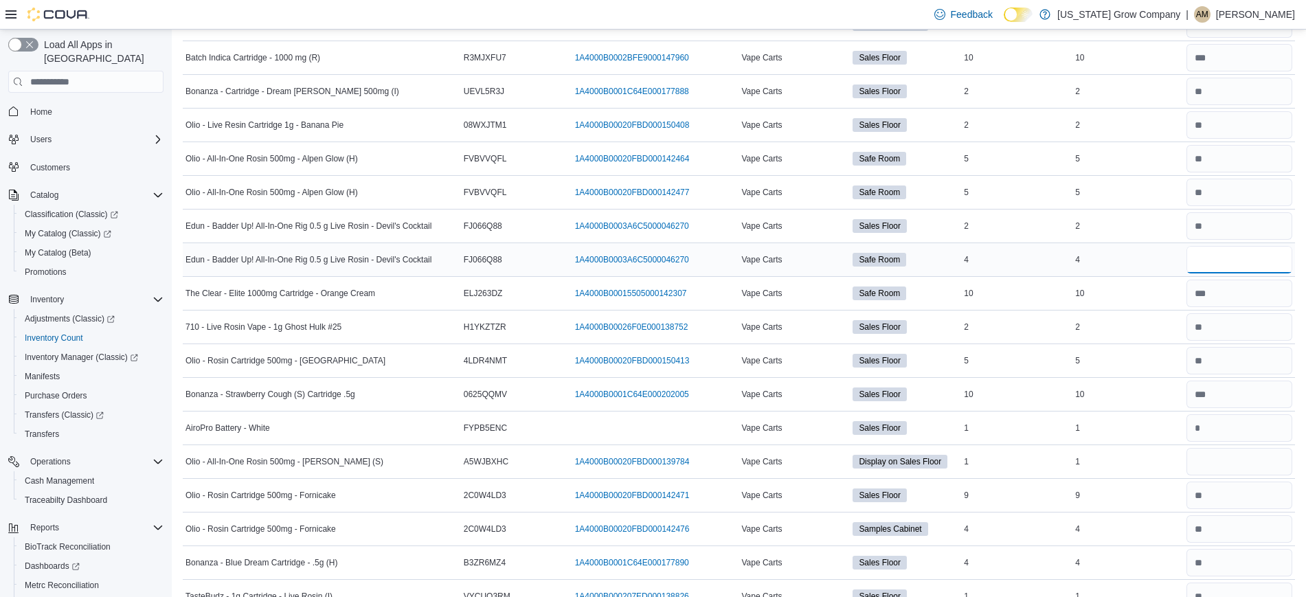
click at [1250, 265] on input "number" at bounding box center [1239, 259] width 106 height 27
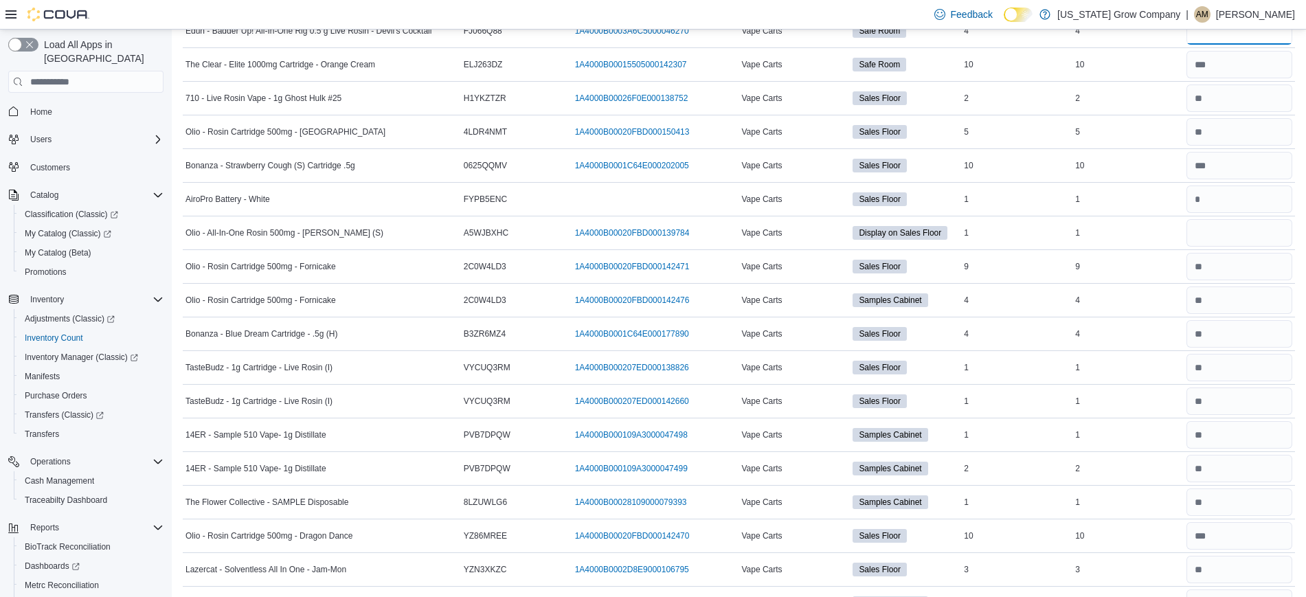
scroll to position [2827, 0]
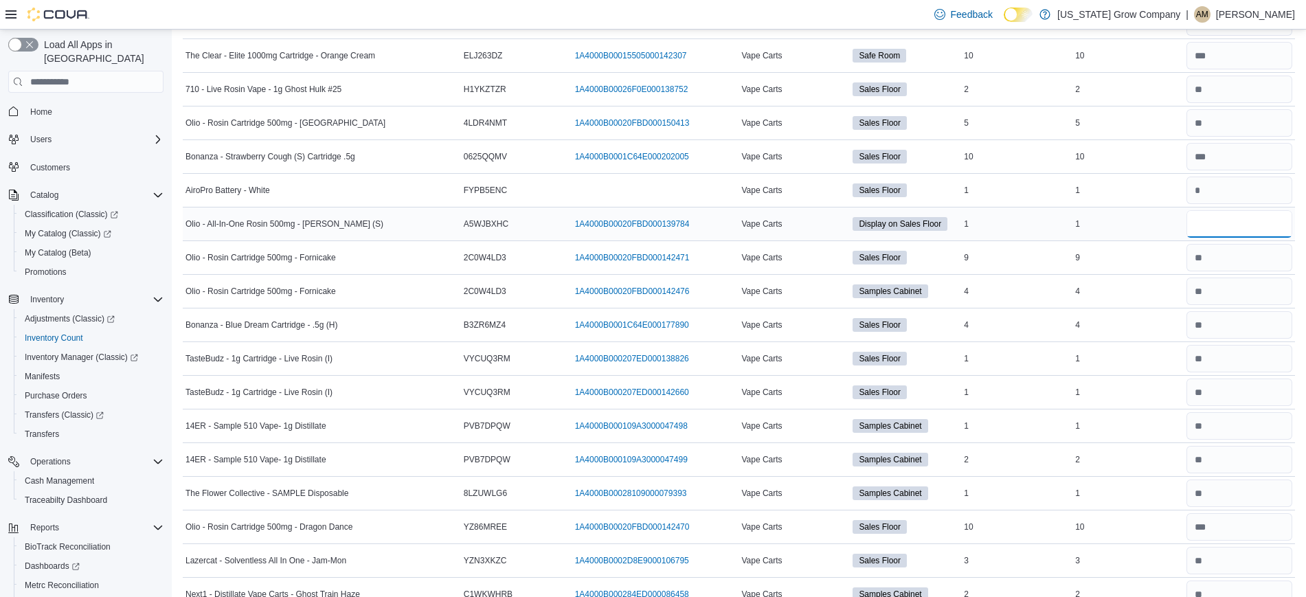
click at [1255, 227] on input "number" at bounding box center [1239, 223] width 106 height 27
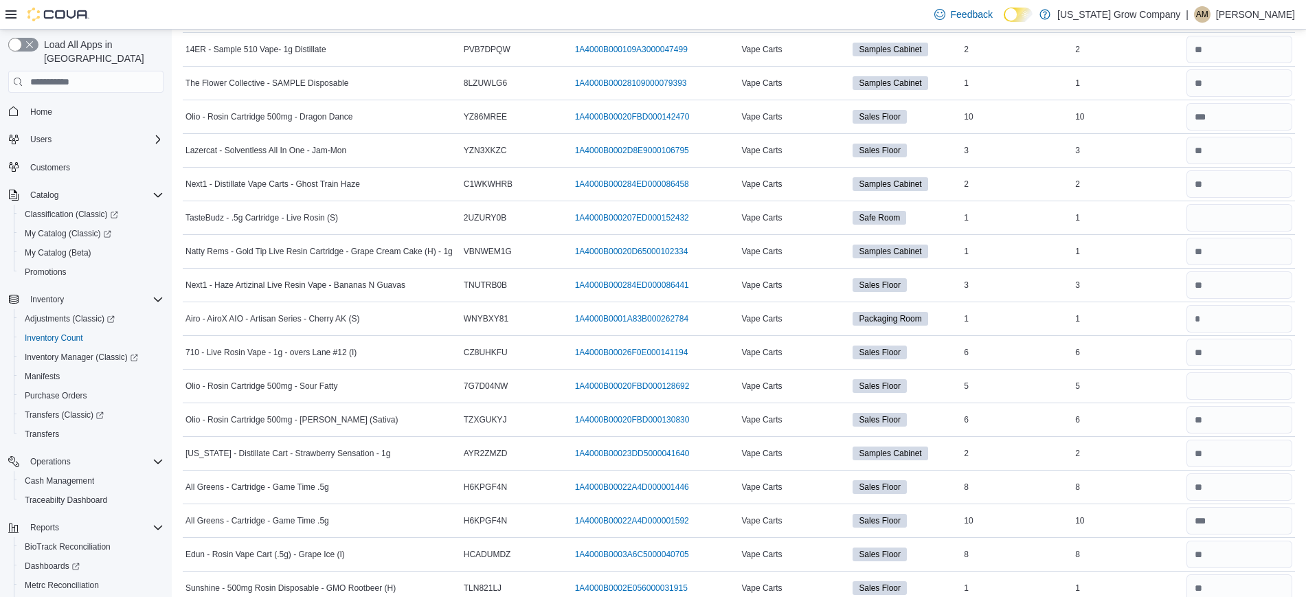
scroll to position [3246, 0]
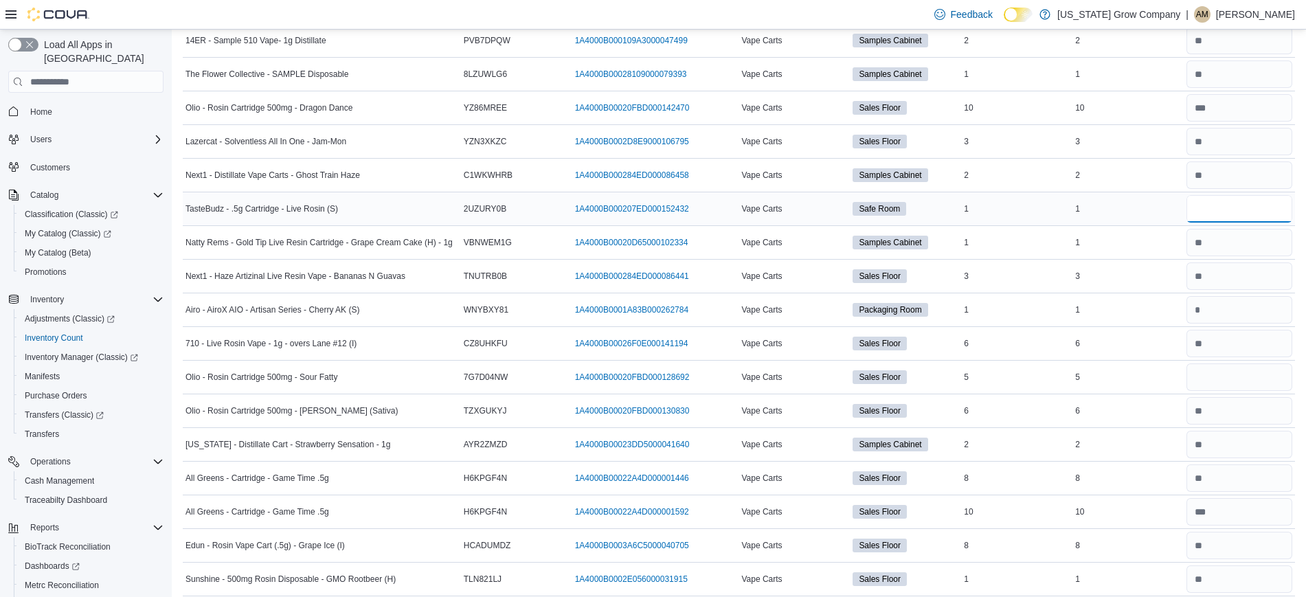
click at [1239, 220] on input "number" at bounding box center [1239, 208] width 106 height 27
click at [1260, 383] on input "number" at bounding box center [1239, 376] width 106 height 27
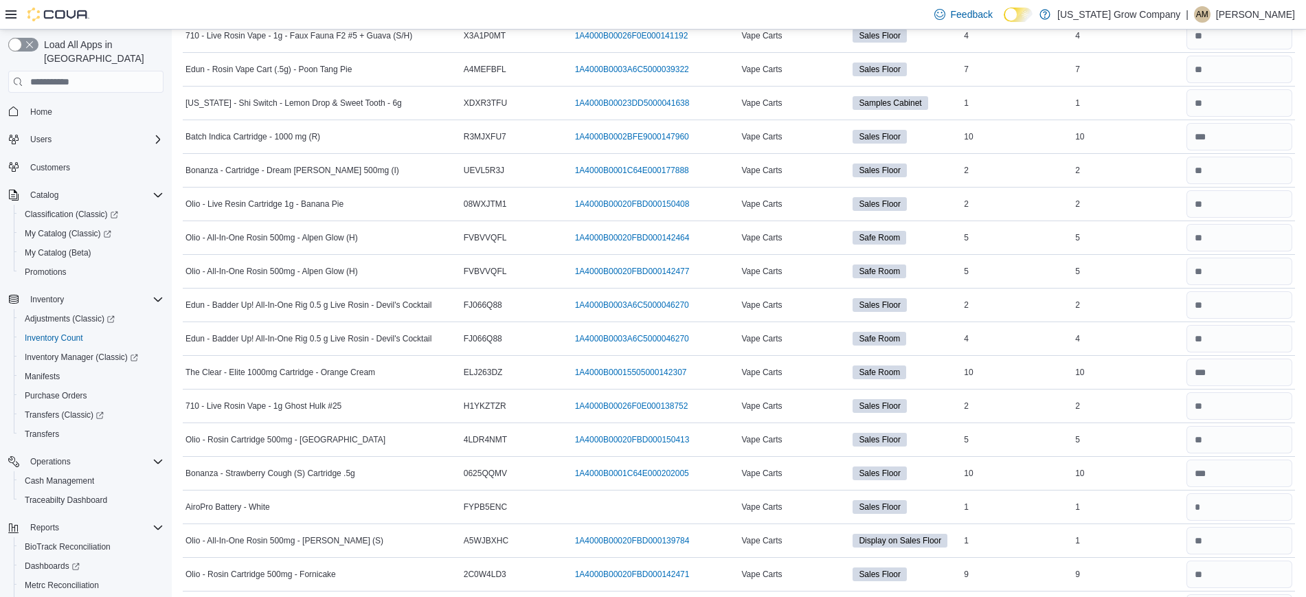
scroll to position [2519, 0]
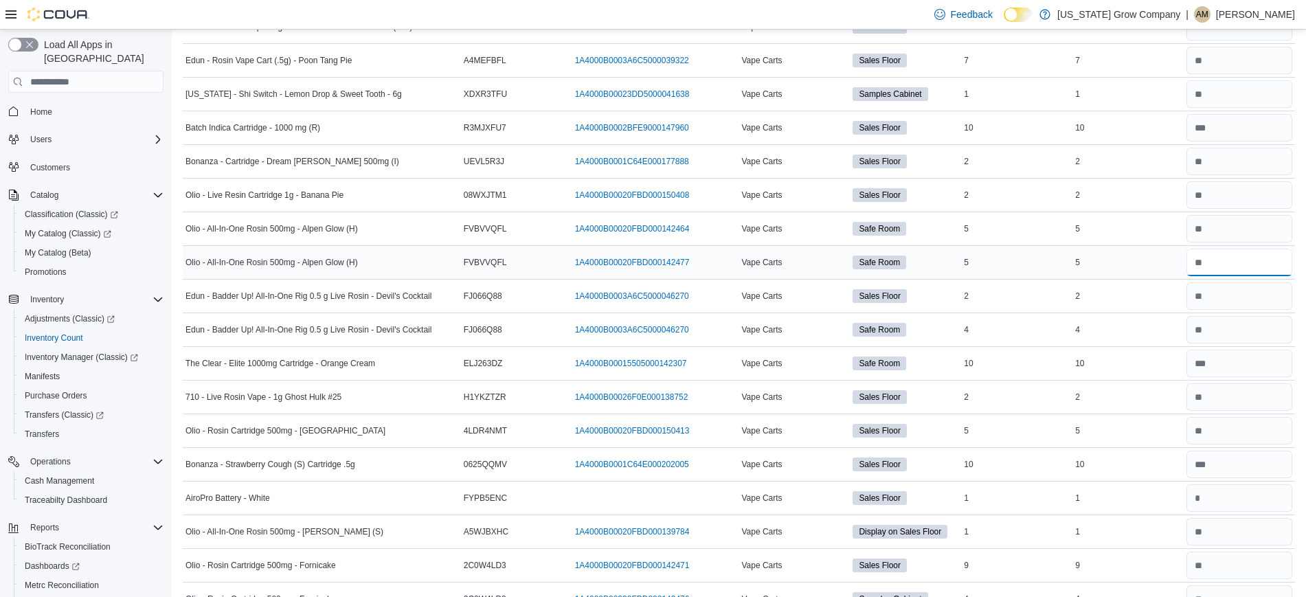
click at [1231, 260] on input "number" at bounding box center [1239, 262] width 106 height 27
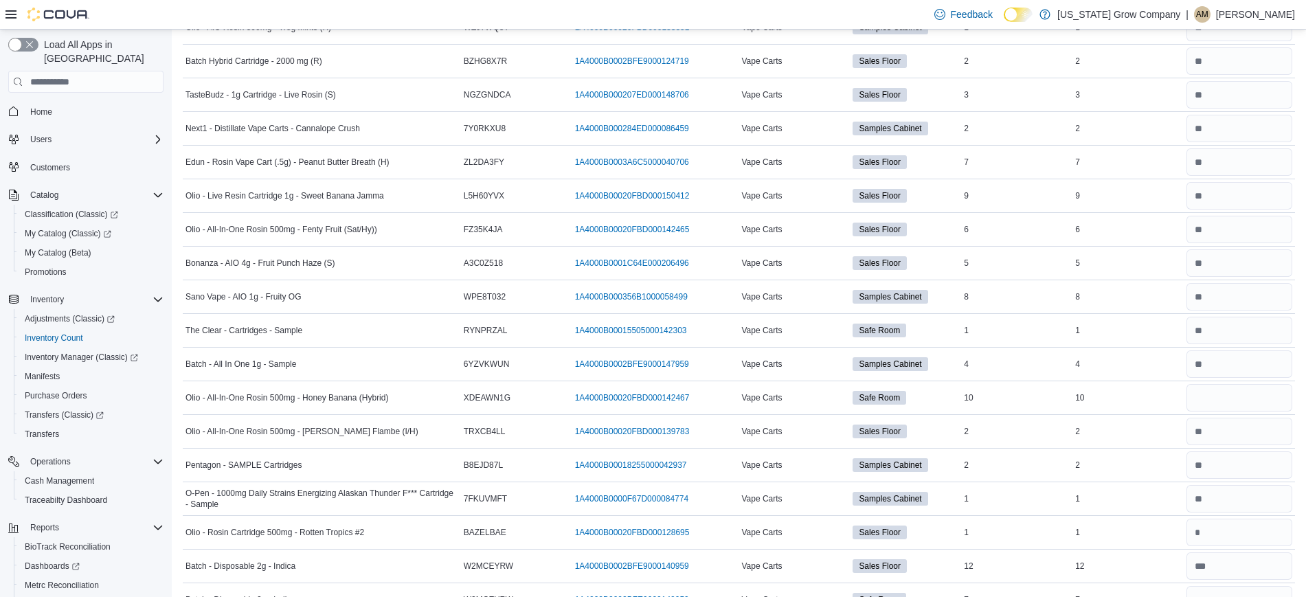
scroll to position [4405, 0]
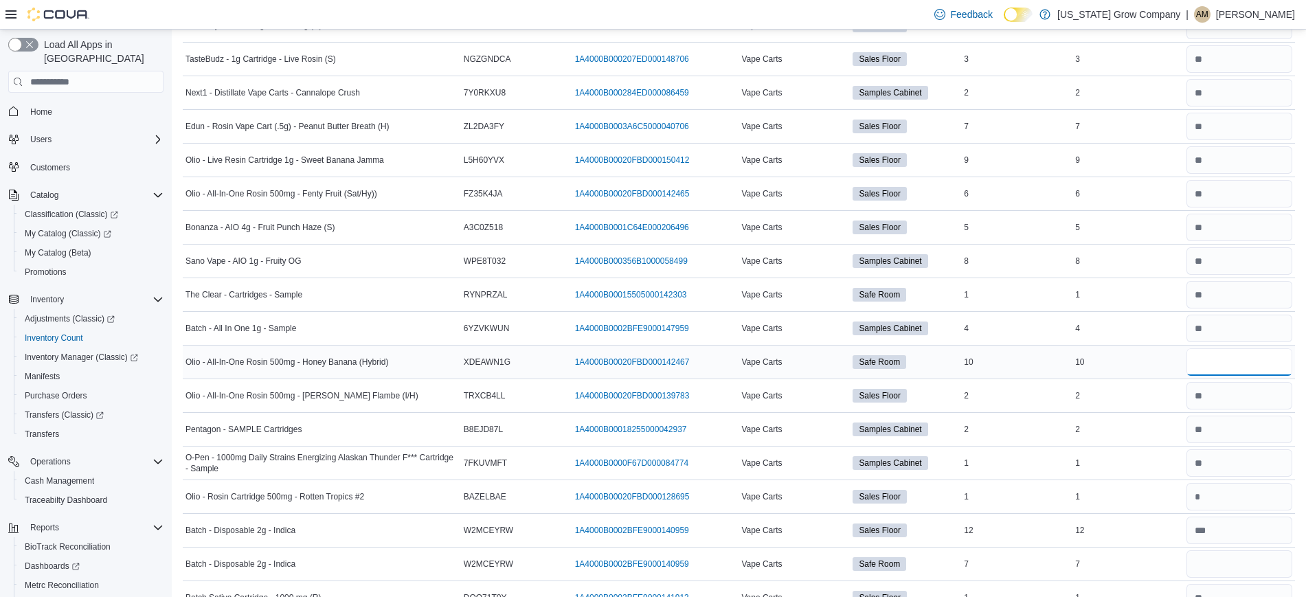
click at [1267, 361] on input "number" at bounding box center [1239, 361] width 106 height 27
click at [1255, 565] on input "number" at bounding box center [1239, 563] width 106 height 27
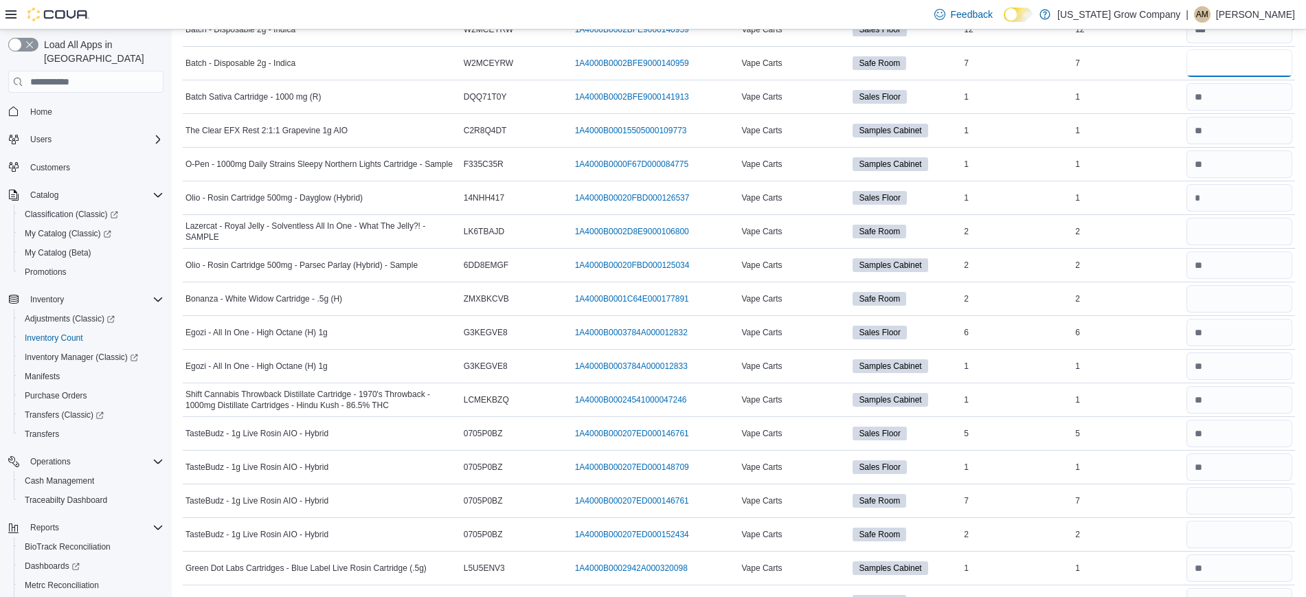
scroll to position [4915, 0]
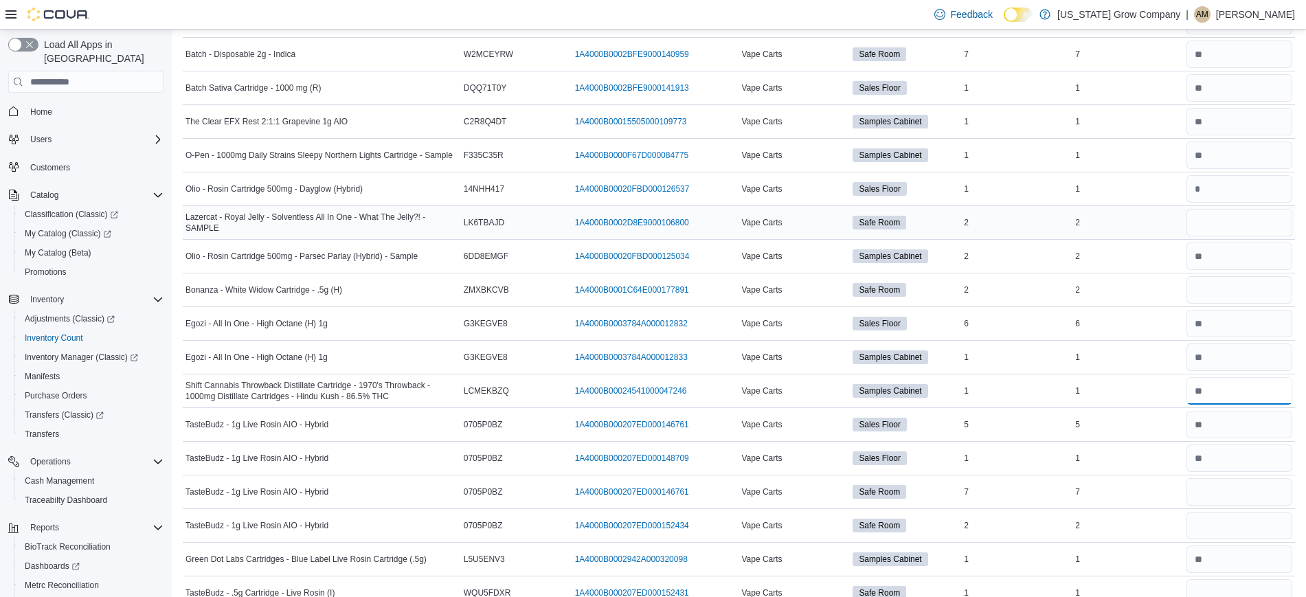
drag, startPoint x: 1262, startPoint y: 391, endPoint x: 1270, endPoint y: 223, distance: 169.1
click at [1270, 223] on input "number" at bounding box center [1239, 222] width 106 height 27
click at [1236, 297] on input "number" at bounding box center [1239, 289] width 106 height 27
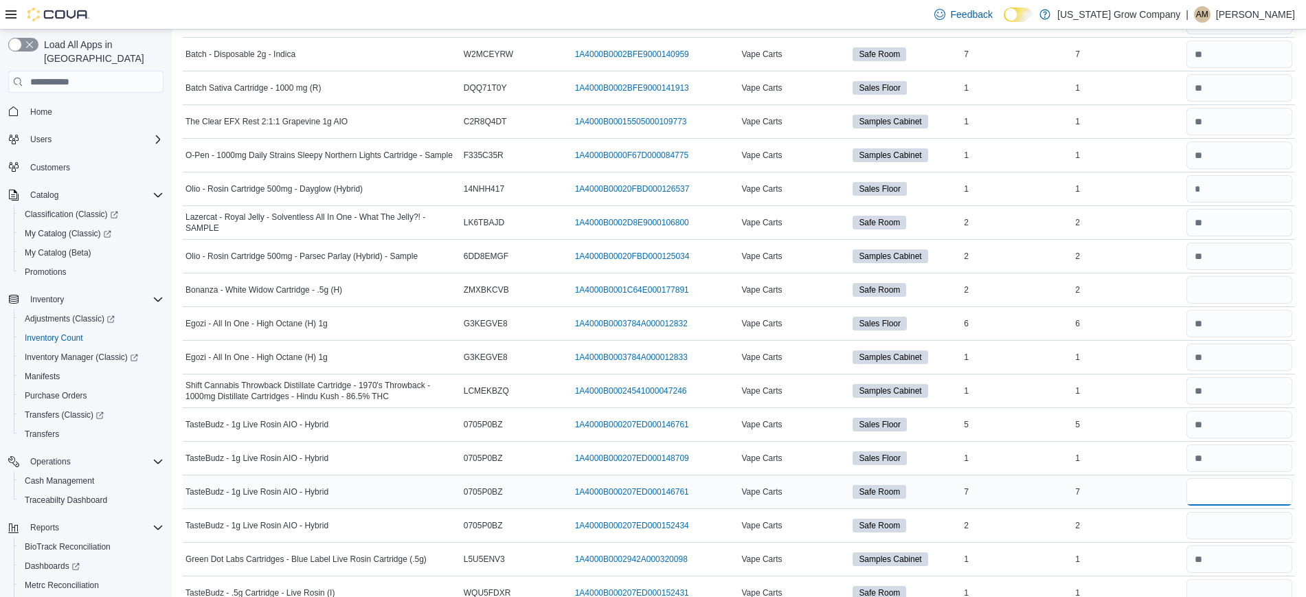
click at [1249, 491] on input "number" at bounding box center [1239, 491] width 106 height 27
click at [1249, 519] on input "number" at bounding box center [1239, 525] width 106 height 27
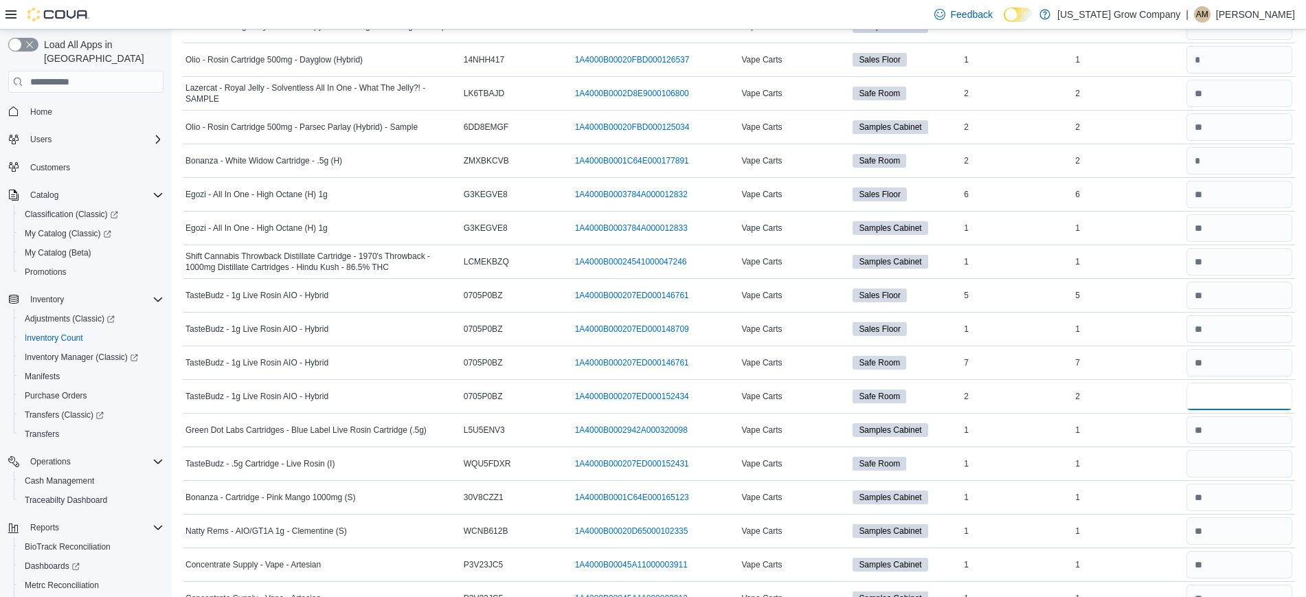
scroll to position [5071, 0]
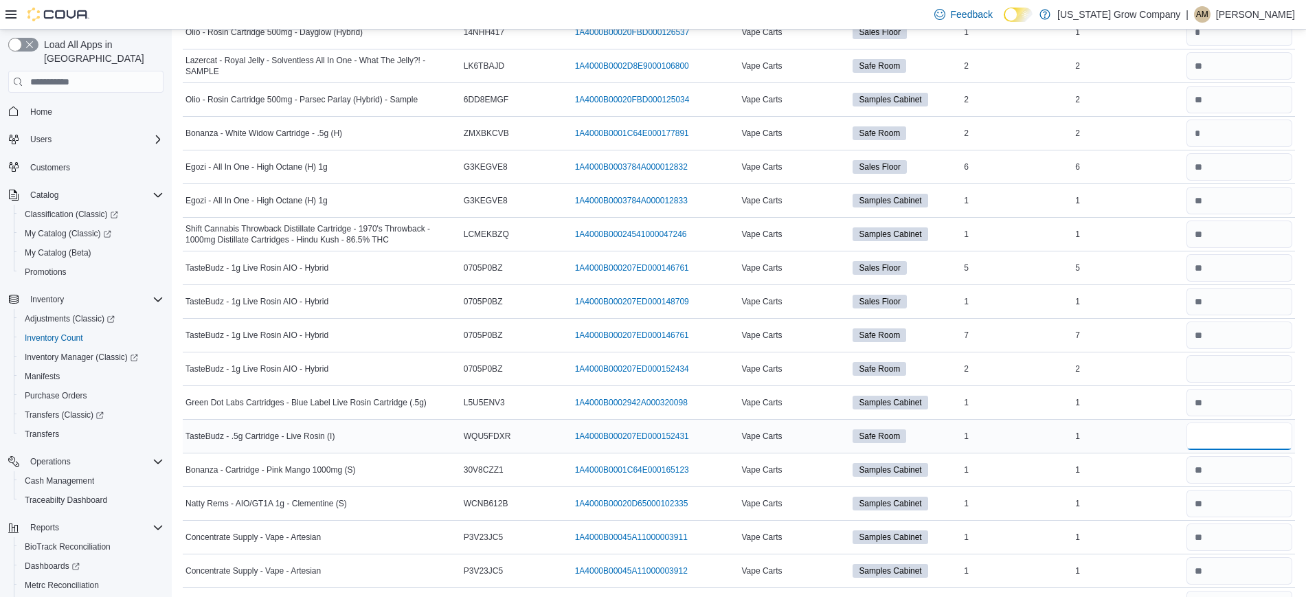
click at [1235, 436] on input "number" at bounding box center [1239, 435] width 106 height 27
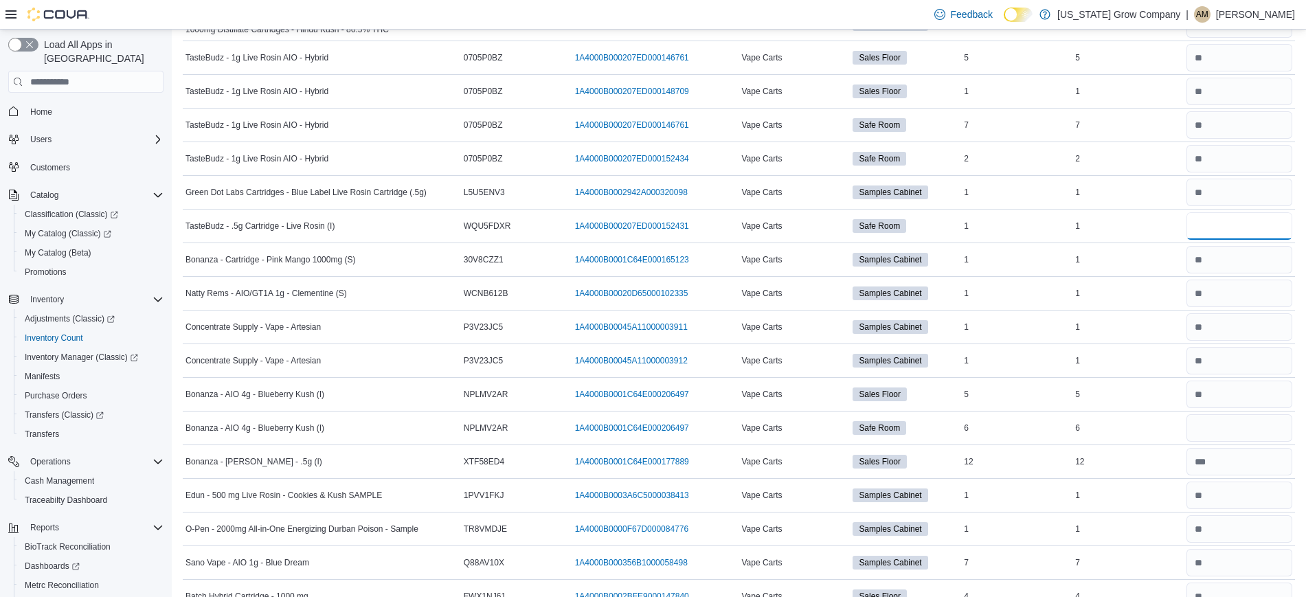
scroll to position [5399, 0]
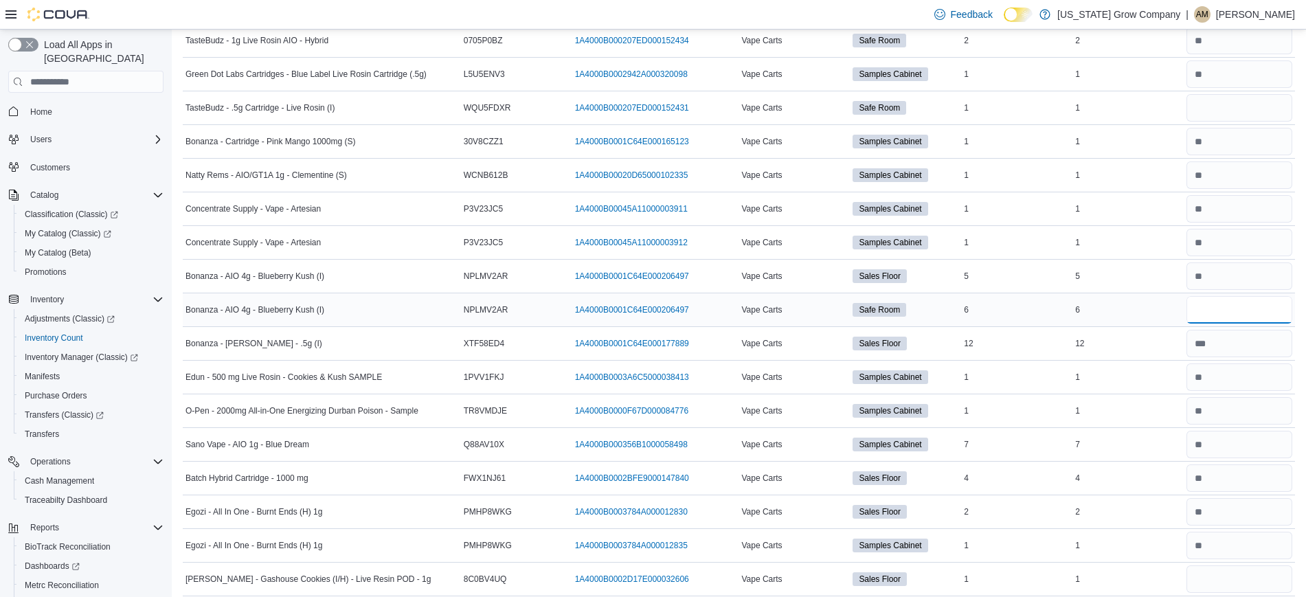
click at [1251, 321] on input "number" at bounding box center [1239, 309] width 106 height 27
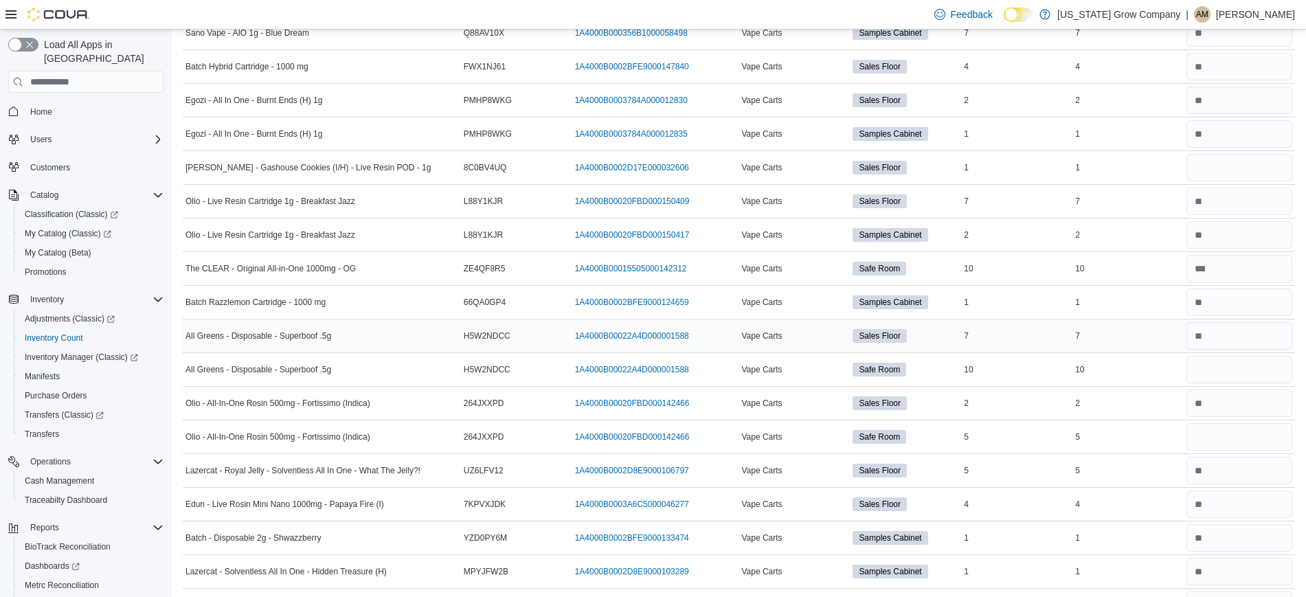
scroll to position [5888, 0]
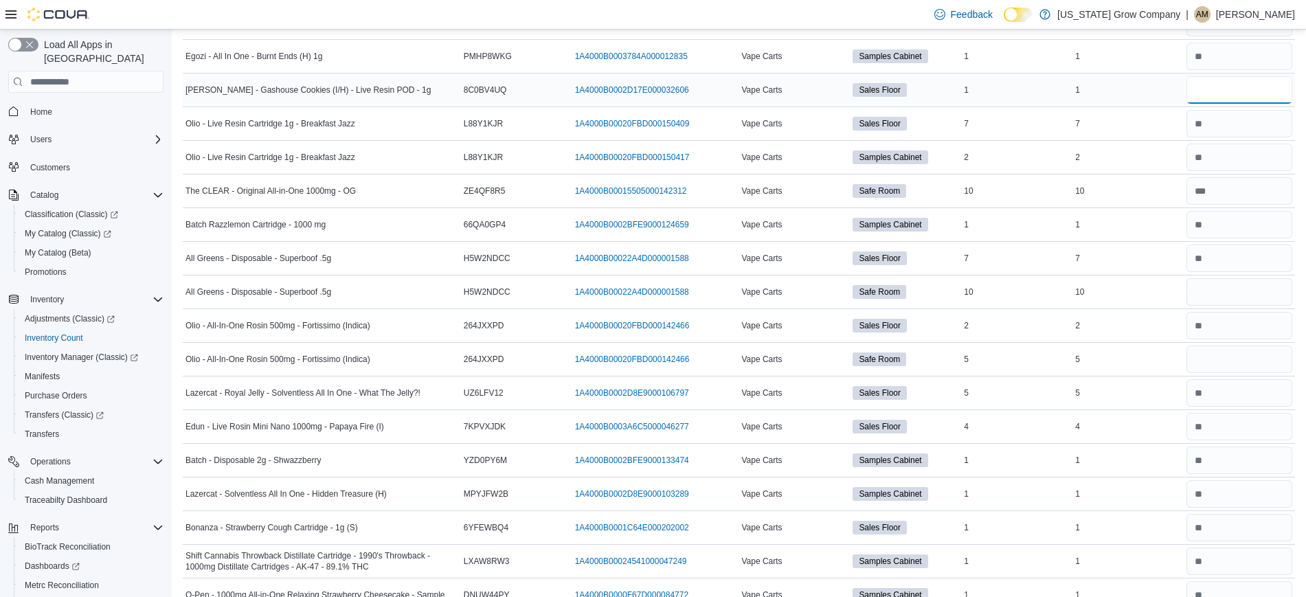
click at [1225, 96] on input "number" at bounding box center [1239, 89] width 106 height 27
click at [1211, 293] on input "number" at bounding box center [1239, 291] width 106 height 27
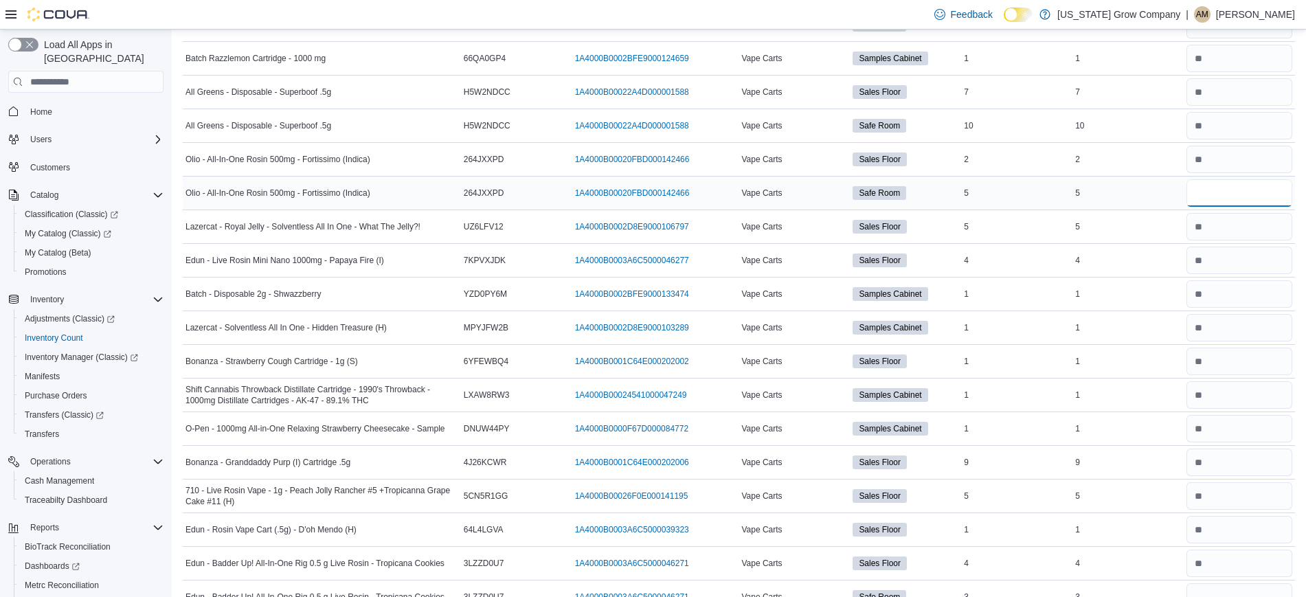
click at [1229, 203] on input "number" at bounding box center [1239, 192] width 106 height 27
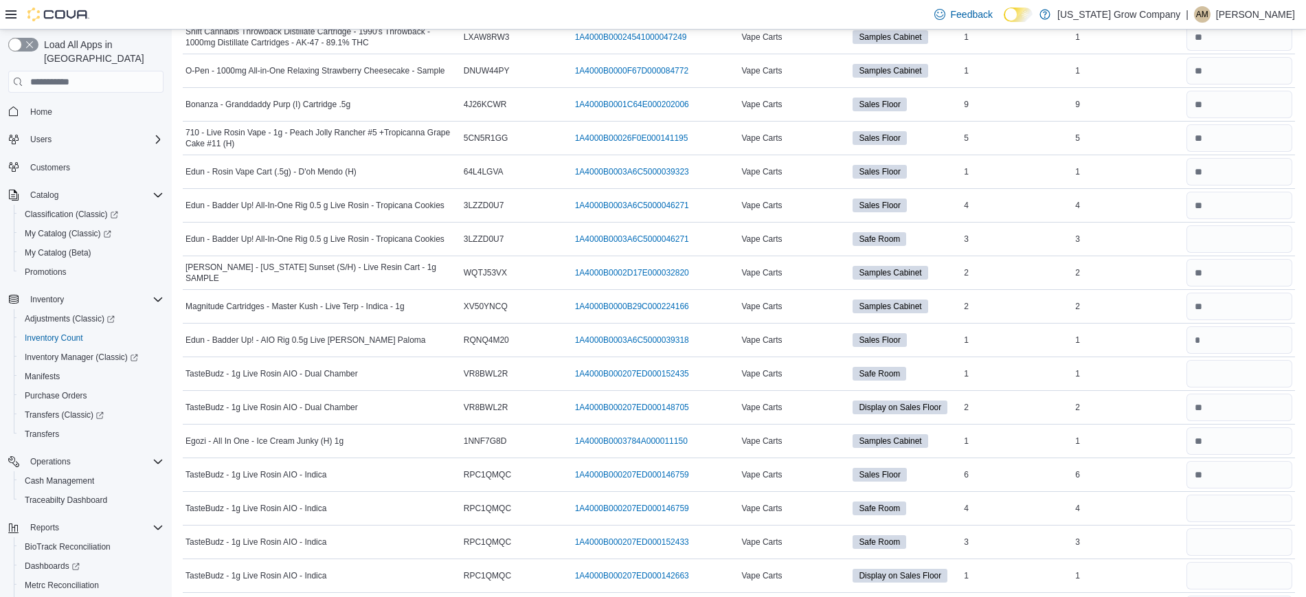
scroll to position [6414, 0]
click at [1218, 238] on input "number" at bounding box center [1239, 237] width 106 height 27
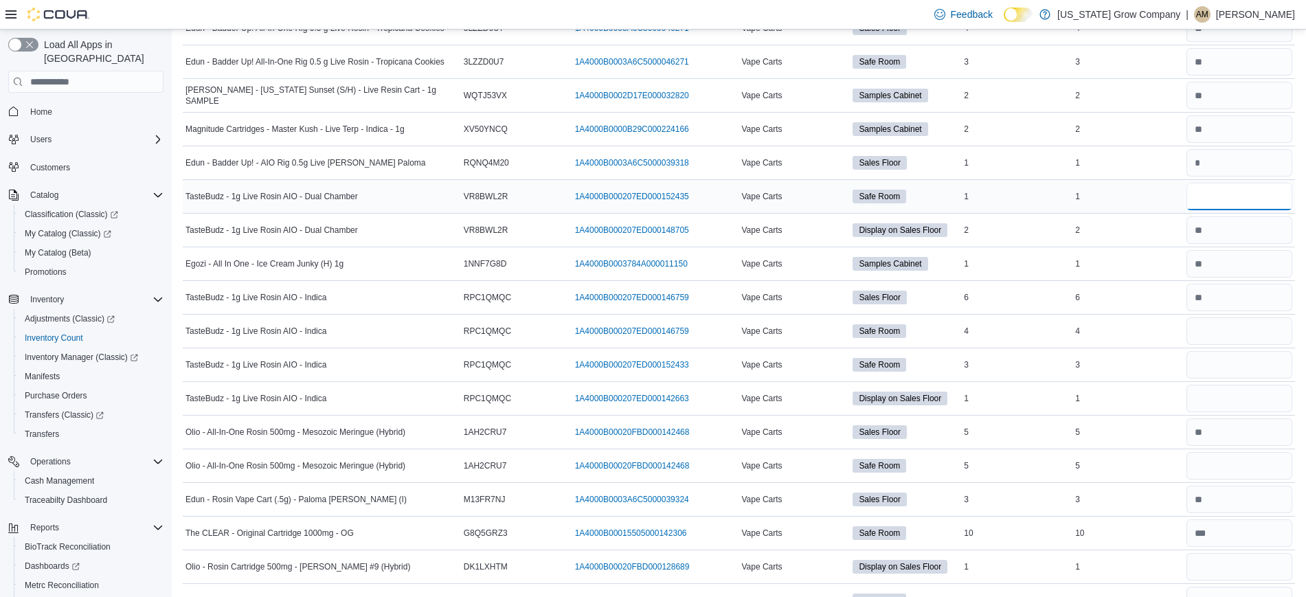
click at [1223, 205] on input "number" at bounding box center [1239, 196] width 106 height 27
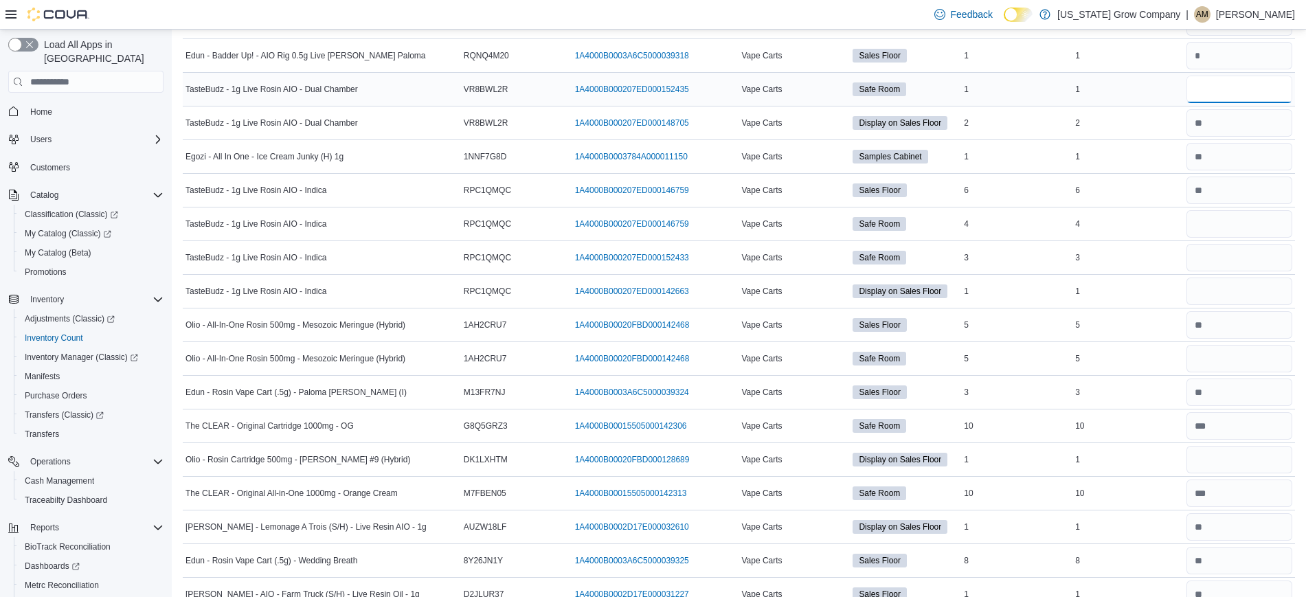
scroll to position [6718, 0]
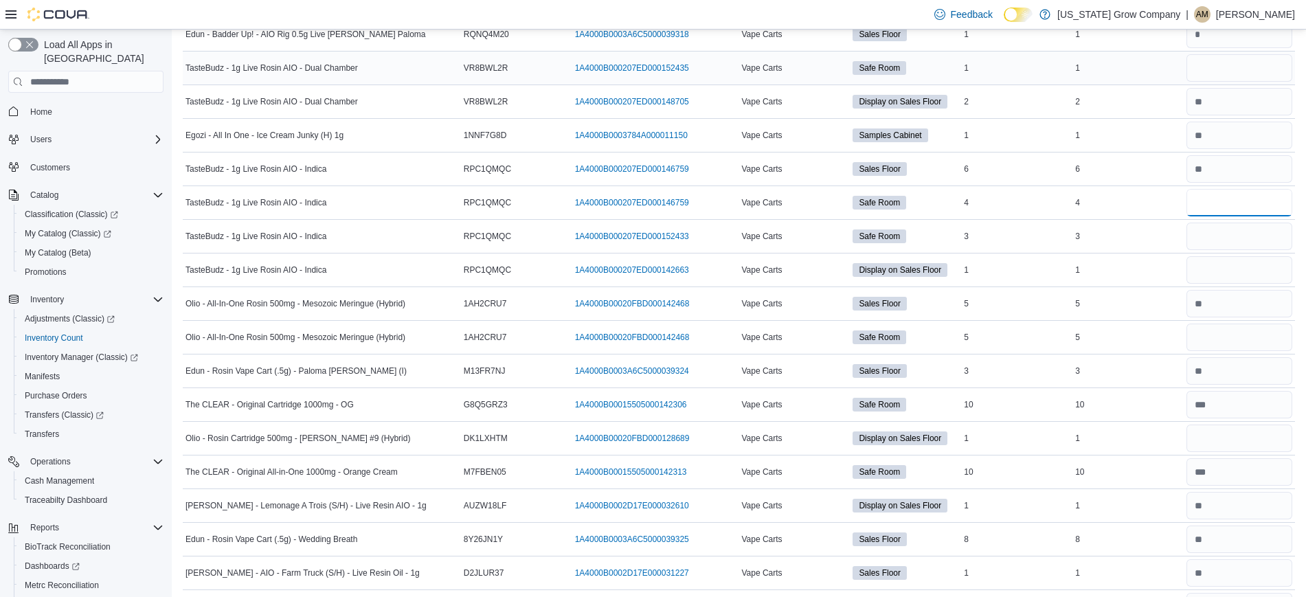
click at [1223, 205] on input "number" at bounding box center [1239, 202] width 106 height 27
click at [1172, 299] on div "5" at bounding box center [1127, 303] width 111 height 16
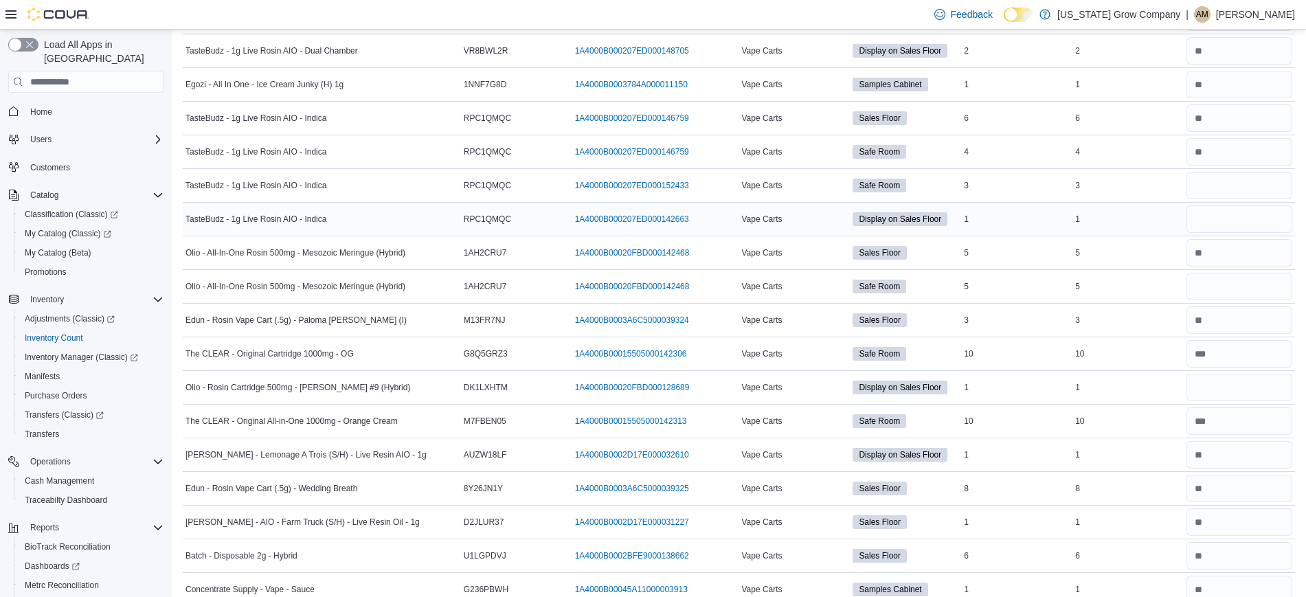
scroll to position [6790, 0]
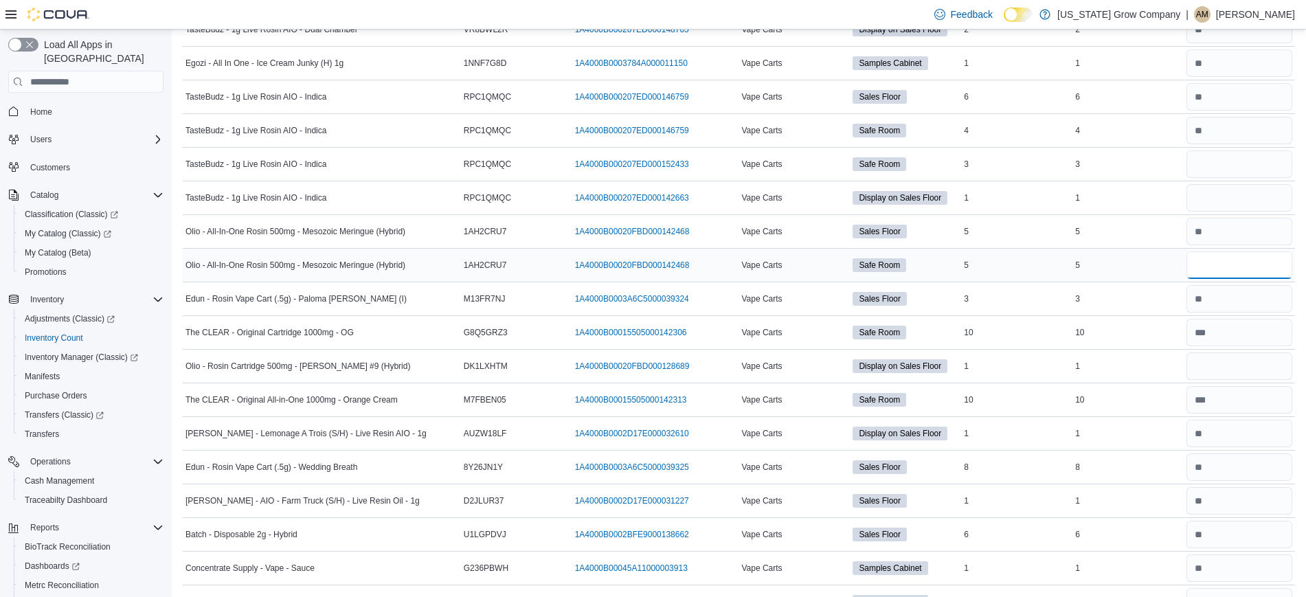
click at [1220, 264] on input "number" at bounding box center [1239, 264] width 106 height 27
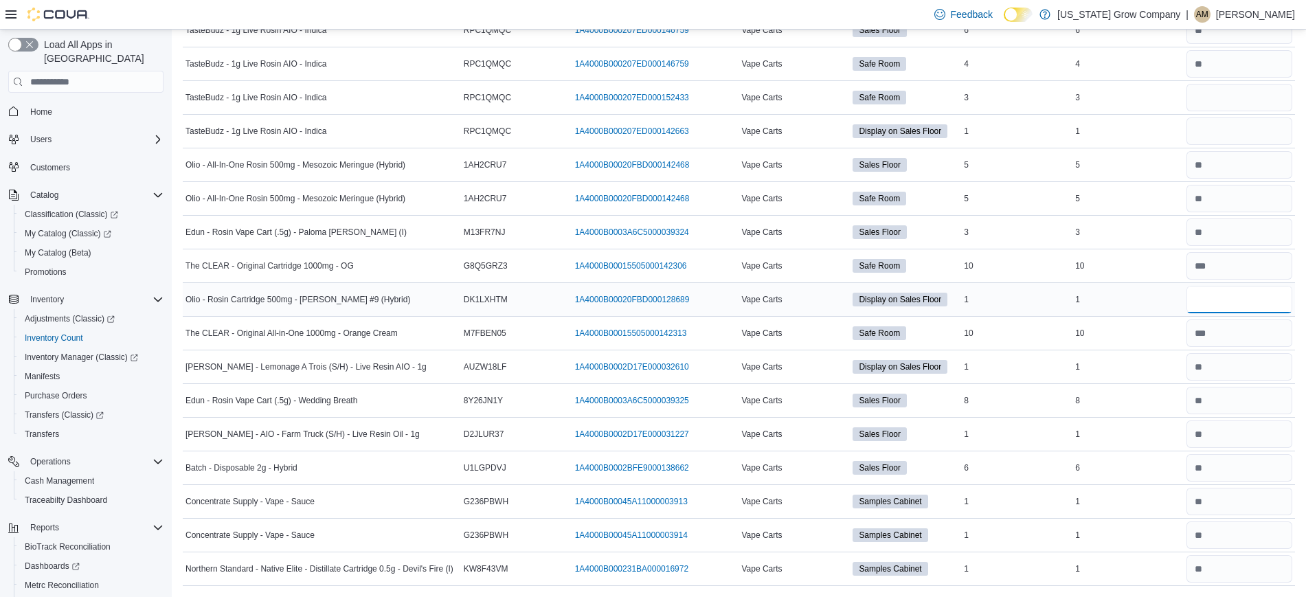
click at [1216, 299] on input "number" at bounding box center [1239, 299] width 106 height 27
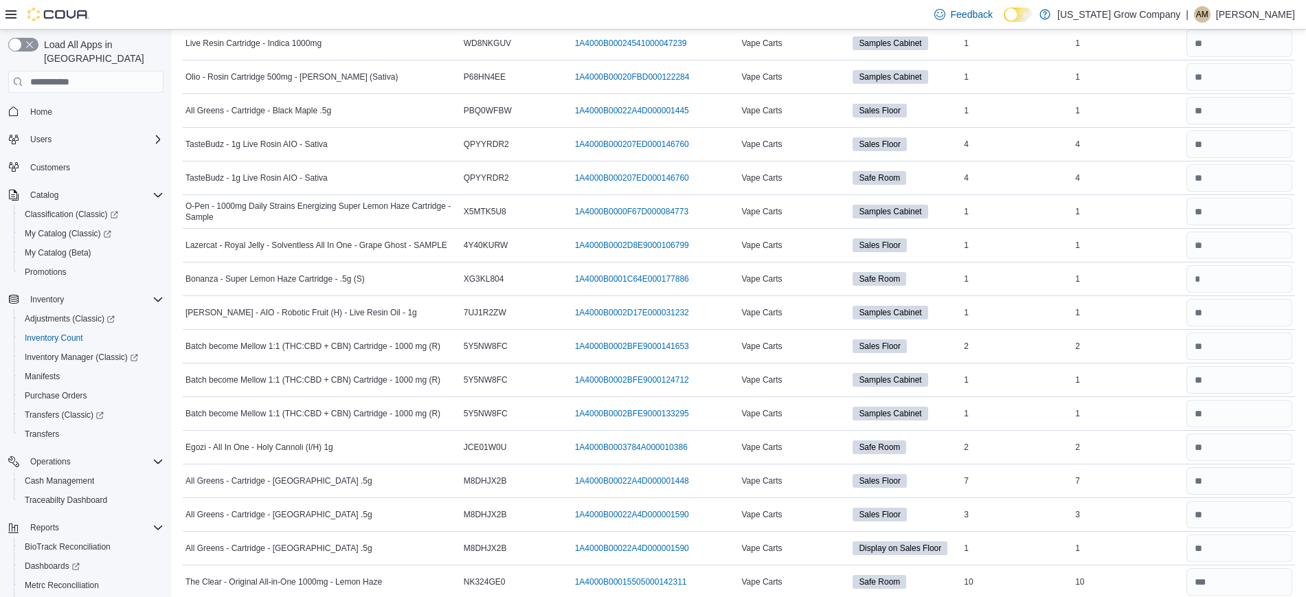
scroll to position [0, 0]
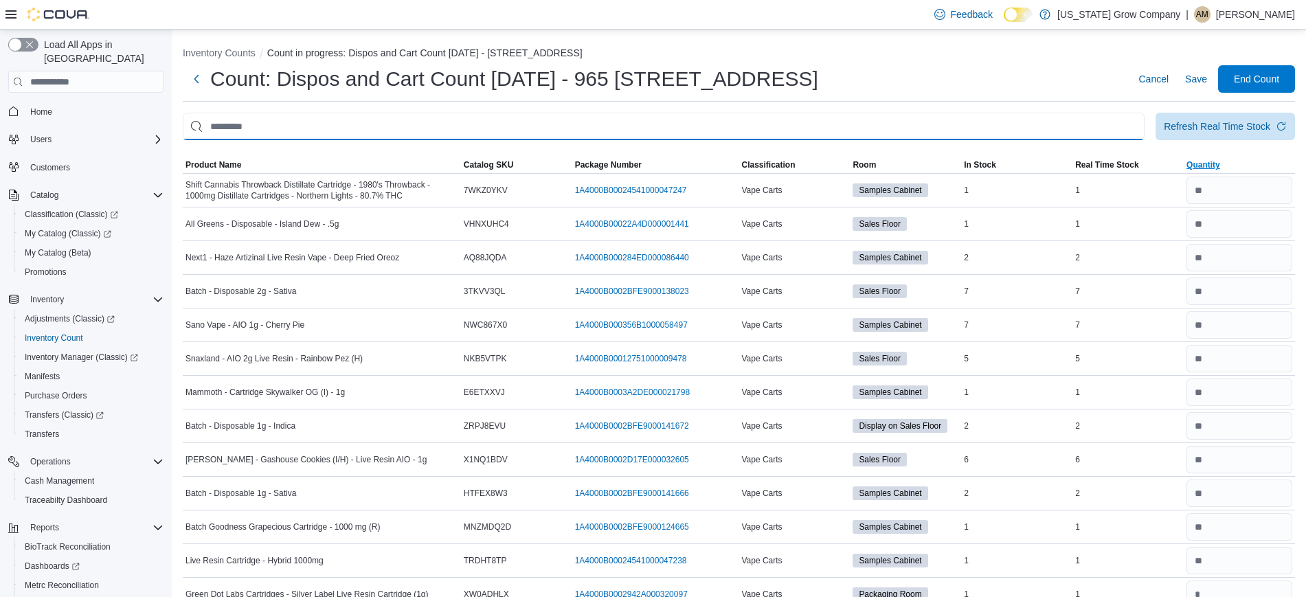
click at [299, 127] on input "This is a search bar. After typing your query, hit enter to filter the results …" at bounding box center [663, 126] width 961 height 27
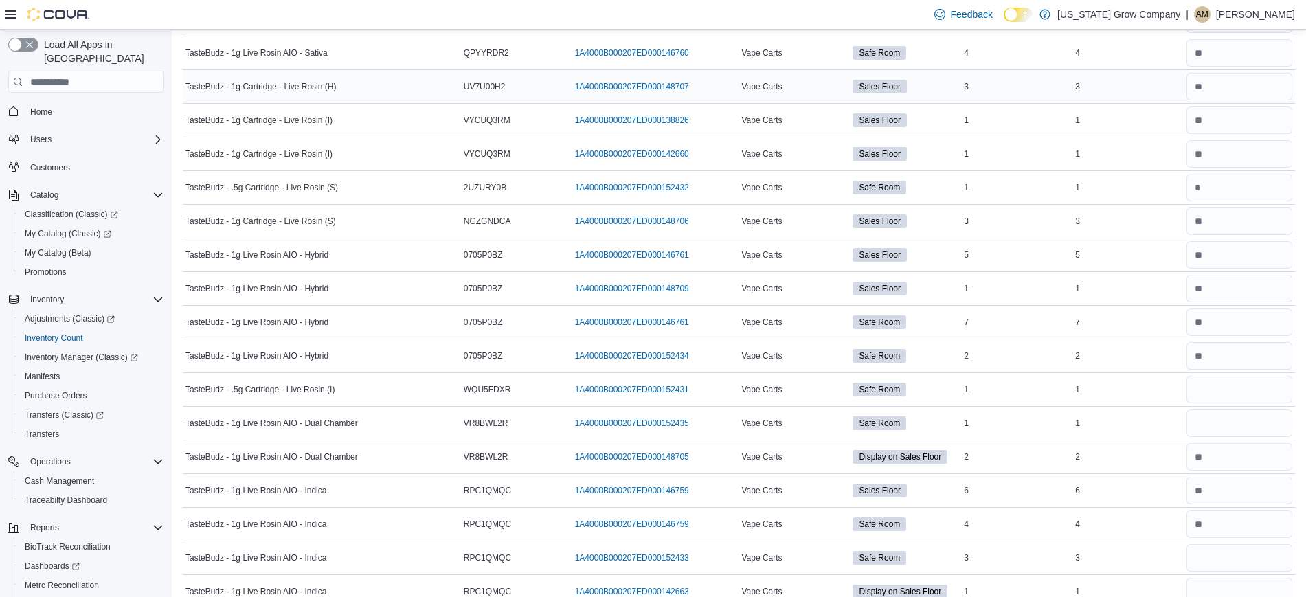
scroll to position [170, 0]
click at [1233, 195] on input "number" at bounding box center [1239, 187] width 106 height 27
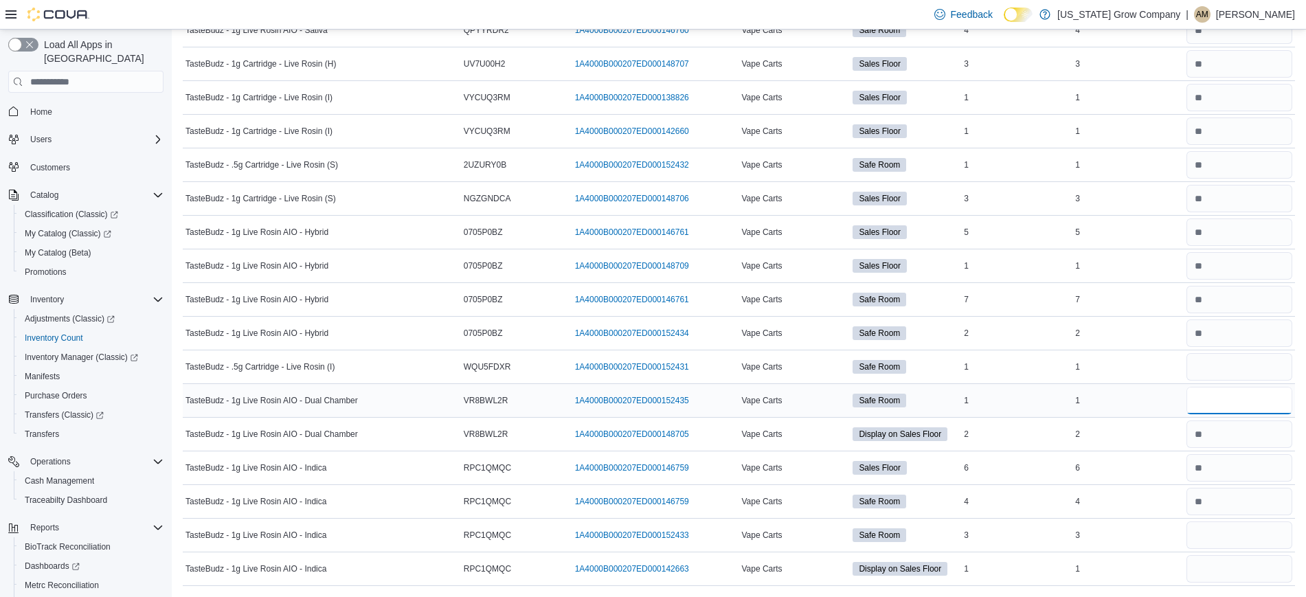
click at [1238, 390] on input "number" at bounding box center [1239, 400] width 106 height 27
click at [1237, 372] on input "number" at bounding box center [1239, 366] width 106 height 27
click at [1233, 372] on input "number" at bounding box center [1239, 366] width 106 height 27
click at [1227, 559] on input "number" at bounding box center [1239, 568] width 106 height 27
click at [1237, 537] on input "number" at bounding box center [1239, 534] width 106 height 27
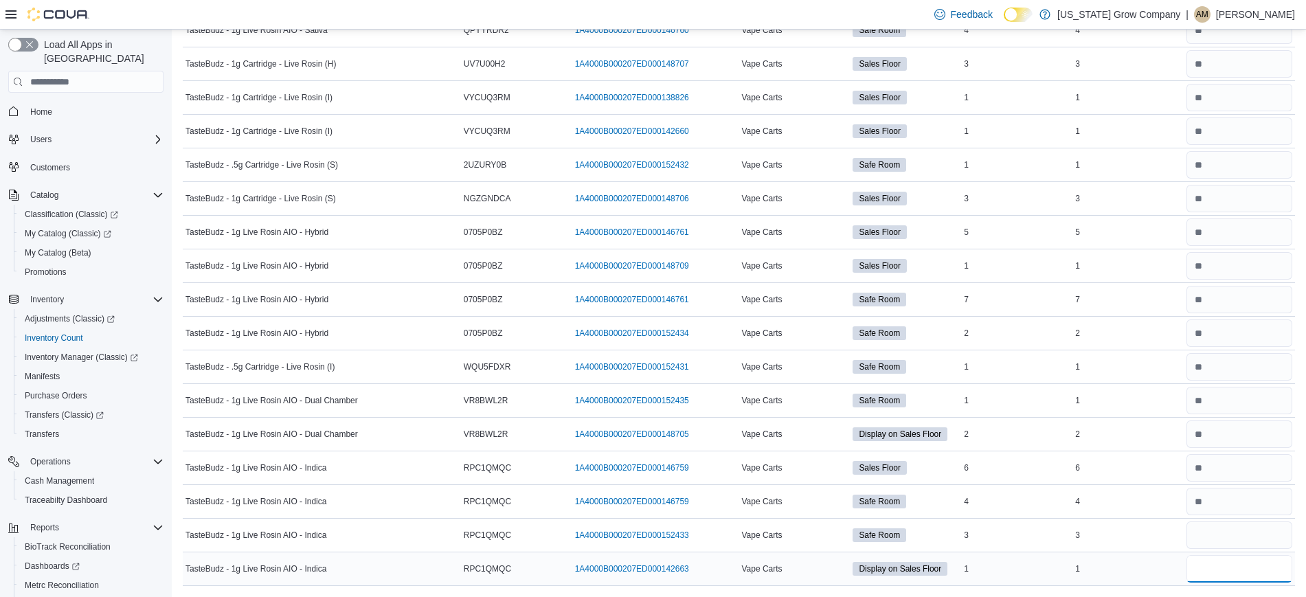
click at [1225, 568] on input "number" at bounding box center [1239, 568] width 106 height 27
click at [1227, 536] on input "number" at bounding box center [1239, 534] width 106 height 27
click at [1247, 561] on input "number" at bounding box center [1239, 568] width 106 height 27
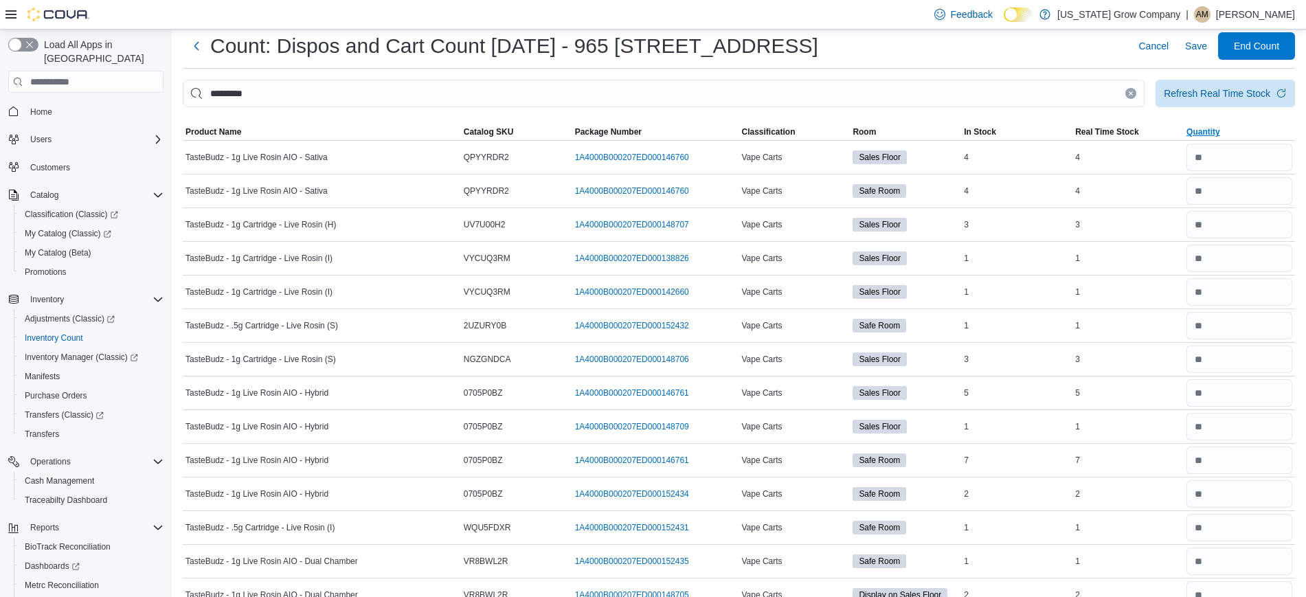
scroll to position [0, 0]
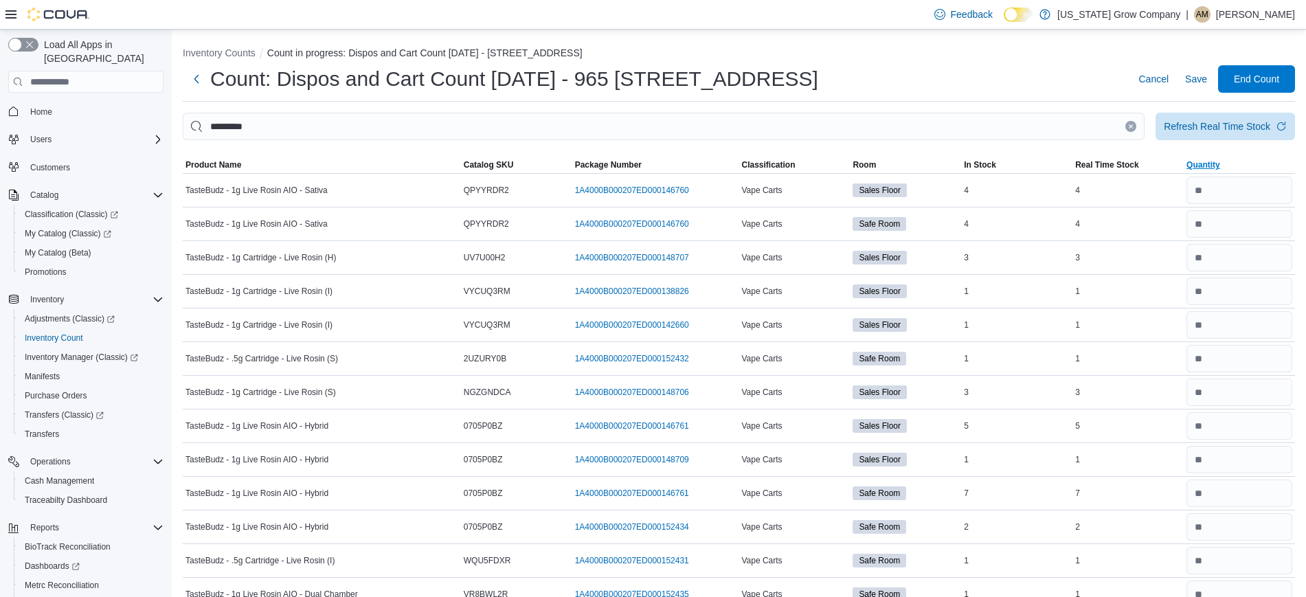
click at [1133, 124] on icon "Clear input" at bounding box center [1130, 126] width 5 height 5
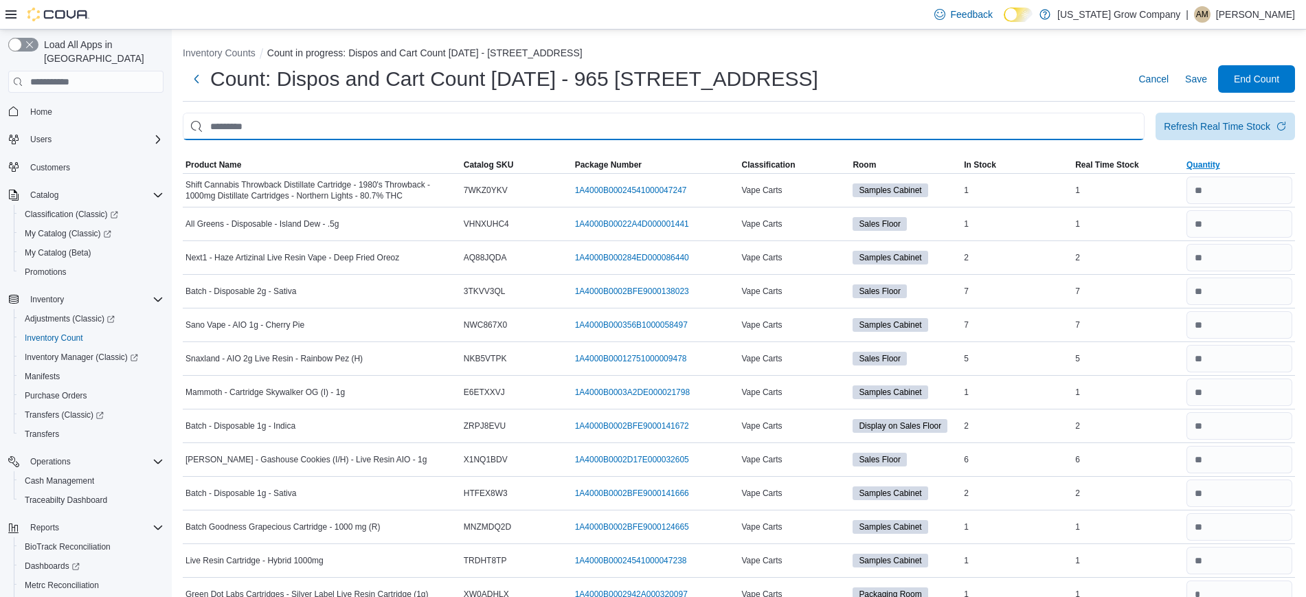
click at [1016, 117] on input "This is a search bar. After typing your query, hit enter to filter the results …" at bounding box center [663, 126] width 961 height 27
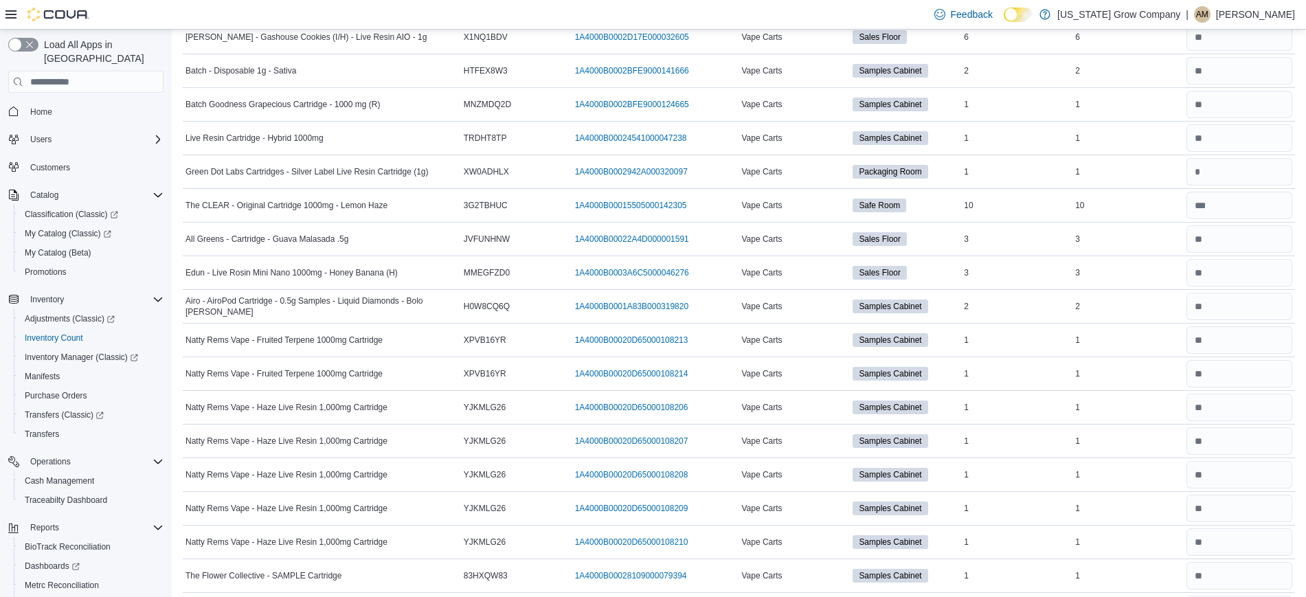
scroll to position [423, 0]
click at [1239, 179] on input "number" at bounding box center [1239, 170] width 106 height 27
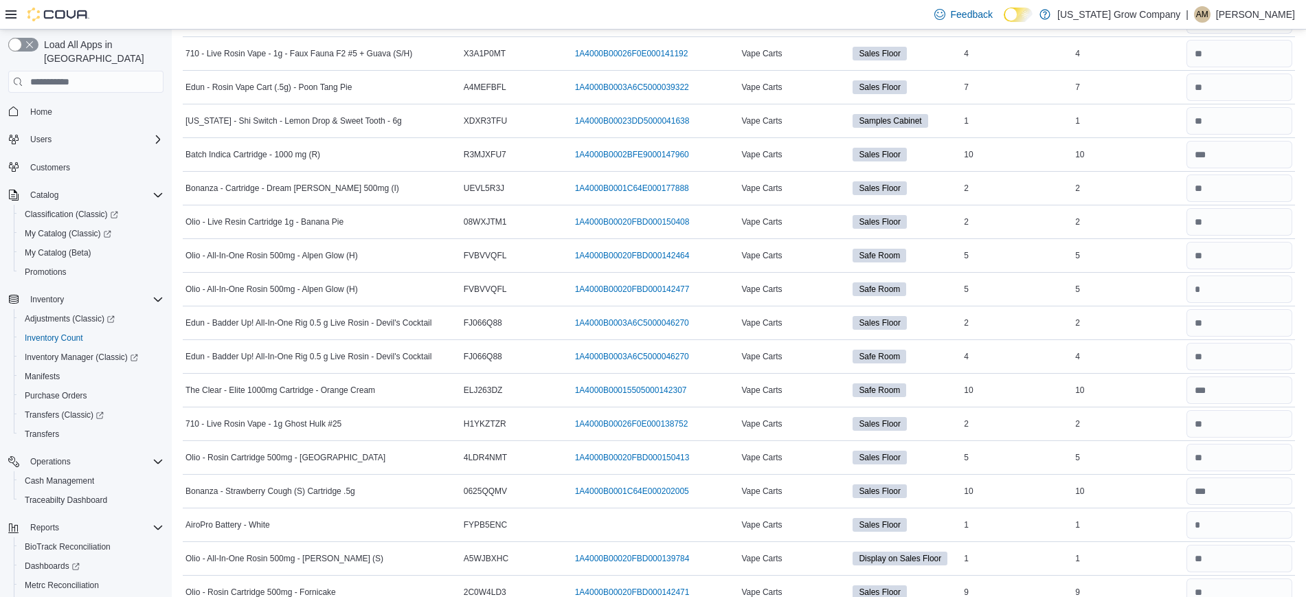
scroll to position [2530, 0]
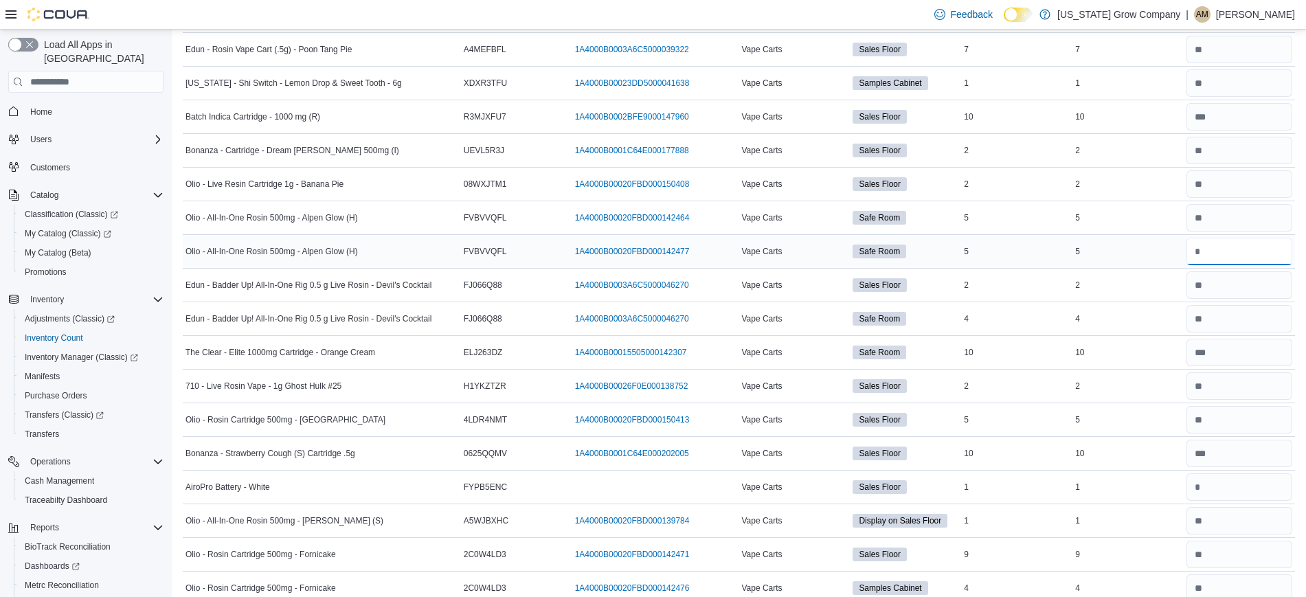
click at [1264, 261] on input "number" at bounding box center [1239, 251] width 106 height 27
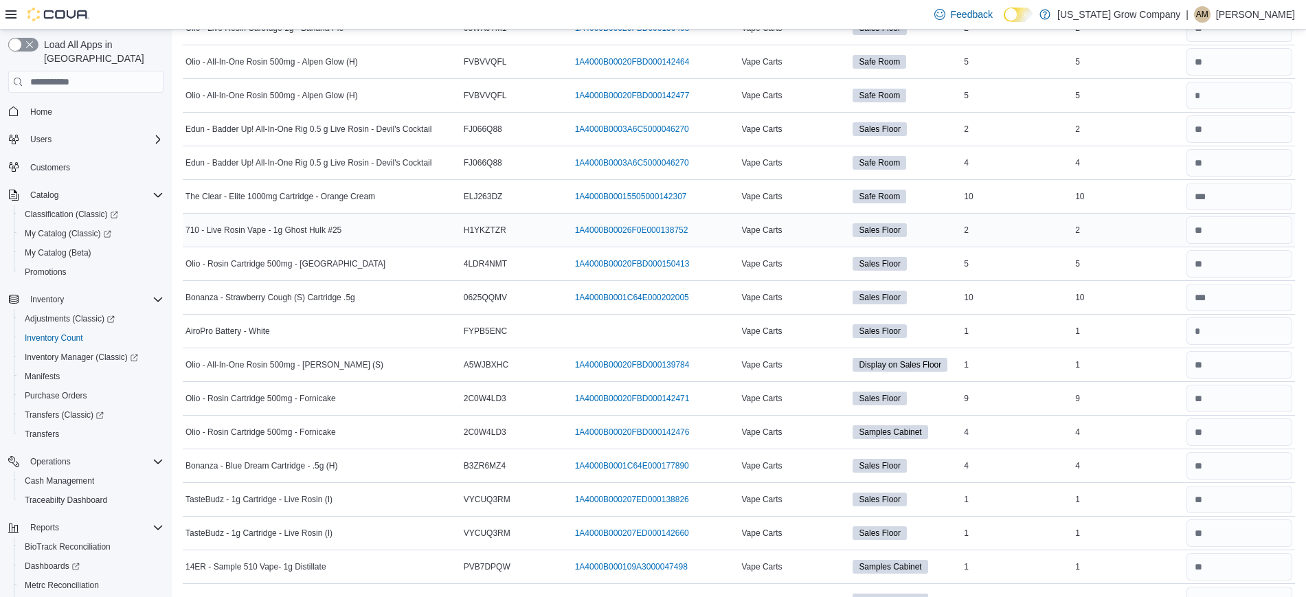
click at [1165, 219] on td "Real Time Stock 2" at bounding box center [1127, 231] width 111 height 34
drag, startPoint x: 1271, startPoint y: 234, endPoint x: 1257, endPoint y: 227, distance: 16.3
click at [1257, 227] on input "number" at bounding box center [1239, 229] width 106 height 27
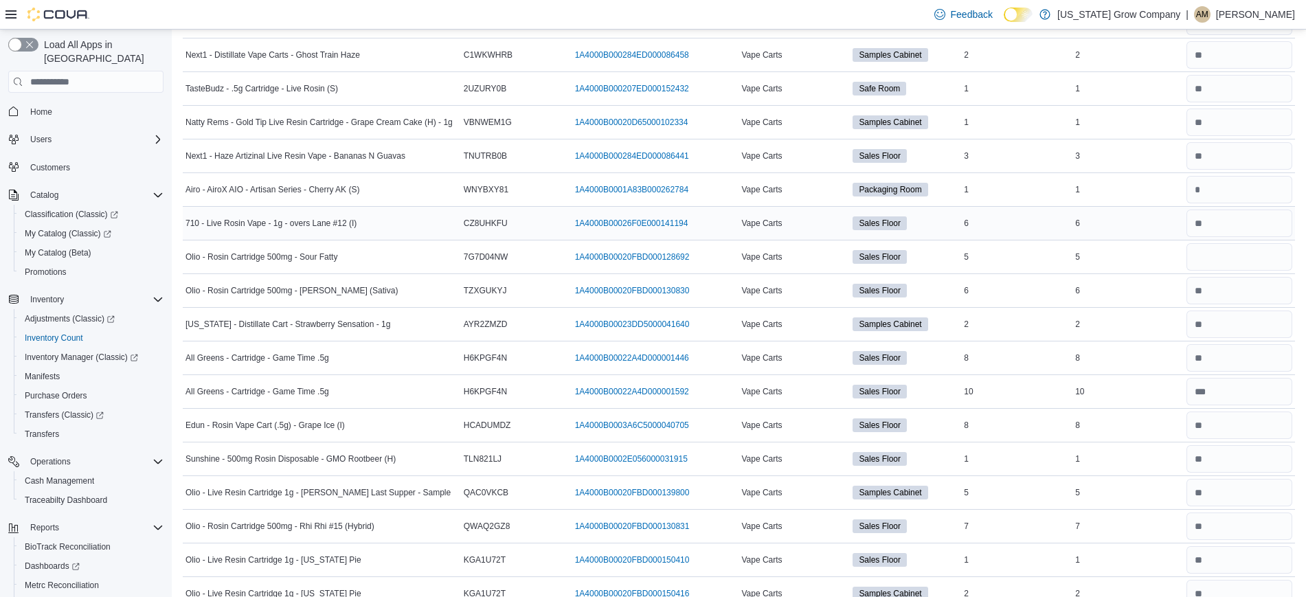
scroll to position [3376, 0]
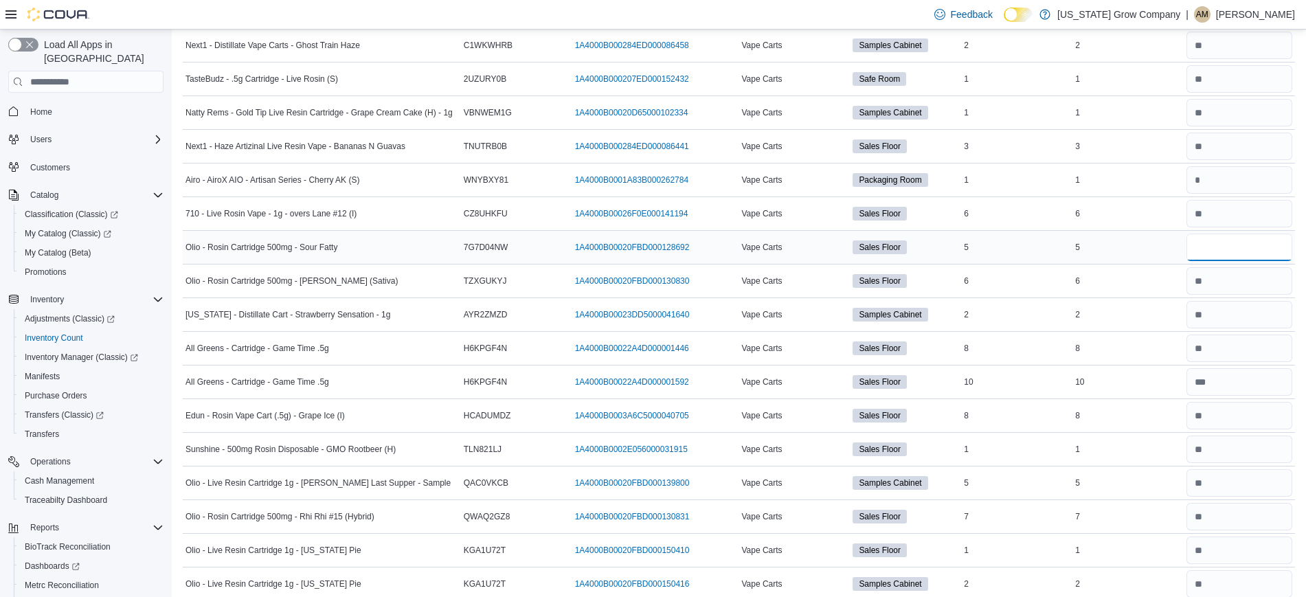
click at [1218, 247] on input "number" at bounding box center [1239, 247] width 106 height 27
click at [1179, 287] on div "6" at bounding box center [1127, 281] width 111 height 16
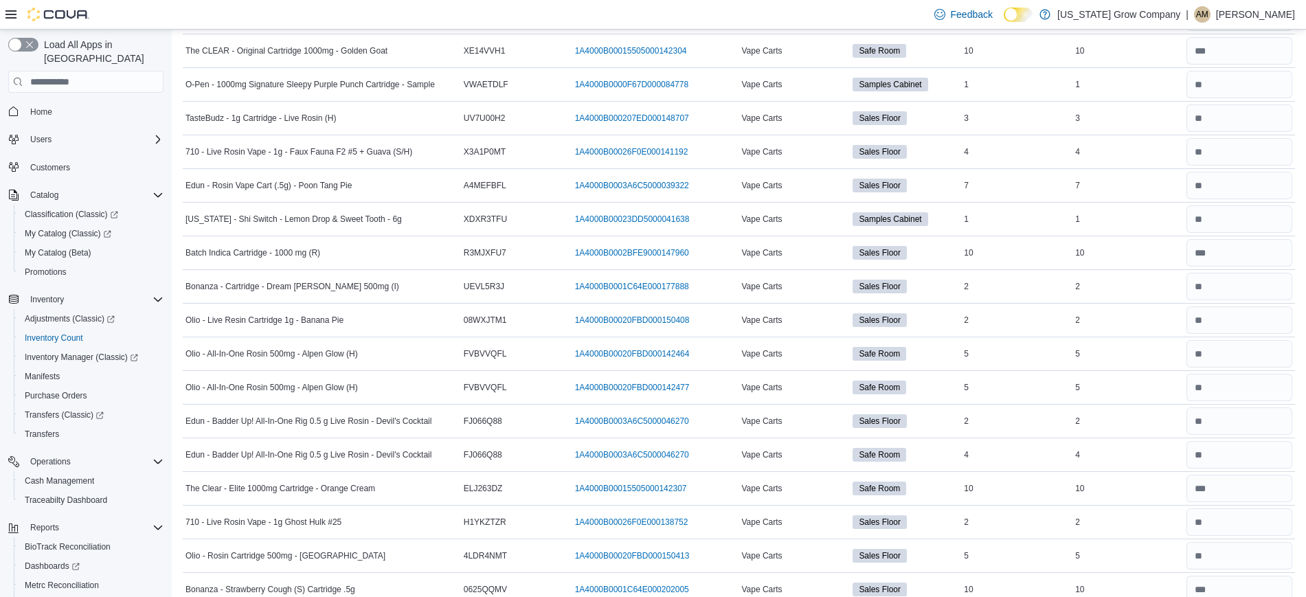
scroll to position [2393, 0]
click at [1260, 391] on input "number" at bounding box center [1239, 387] width 106 height 27
click at [1165, 429] on div "2" at bounding box center [1127, 421] width 111 height 16
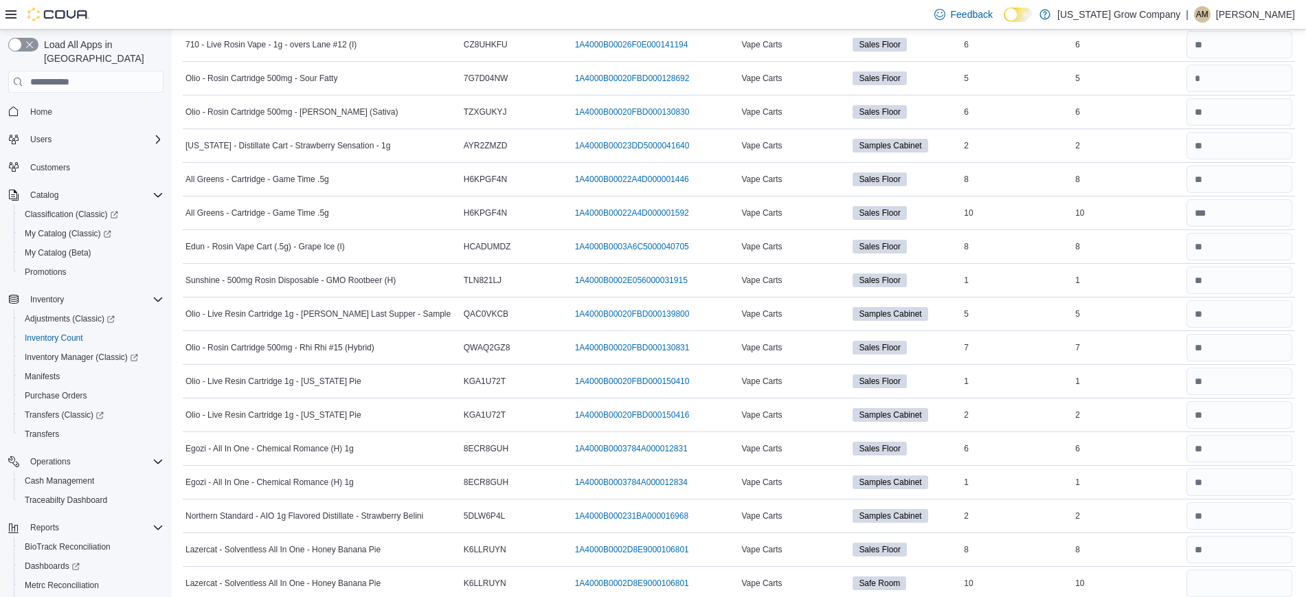
scroll to position [3950, 0]
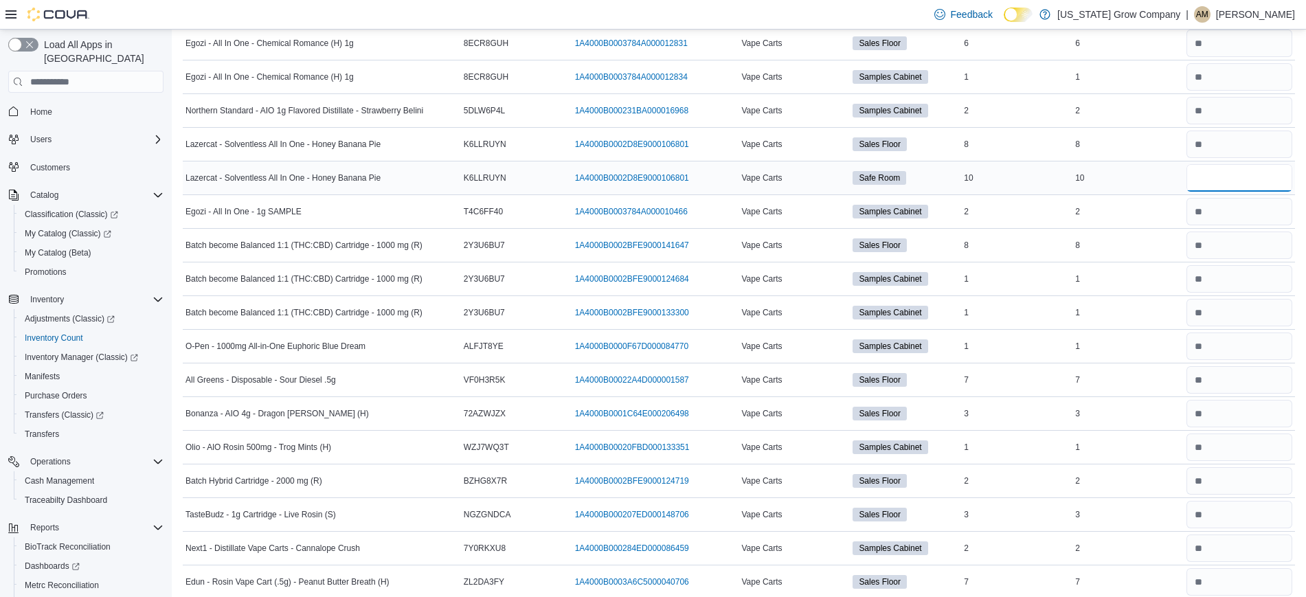
click at [1253, 180] on input "number" at bounding box center [1239, 177] width 106 height 27
click at [1157, 219] on div "2" at bounding box center [1127, 211] width 111 height 16
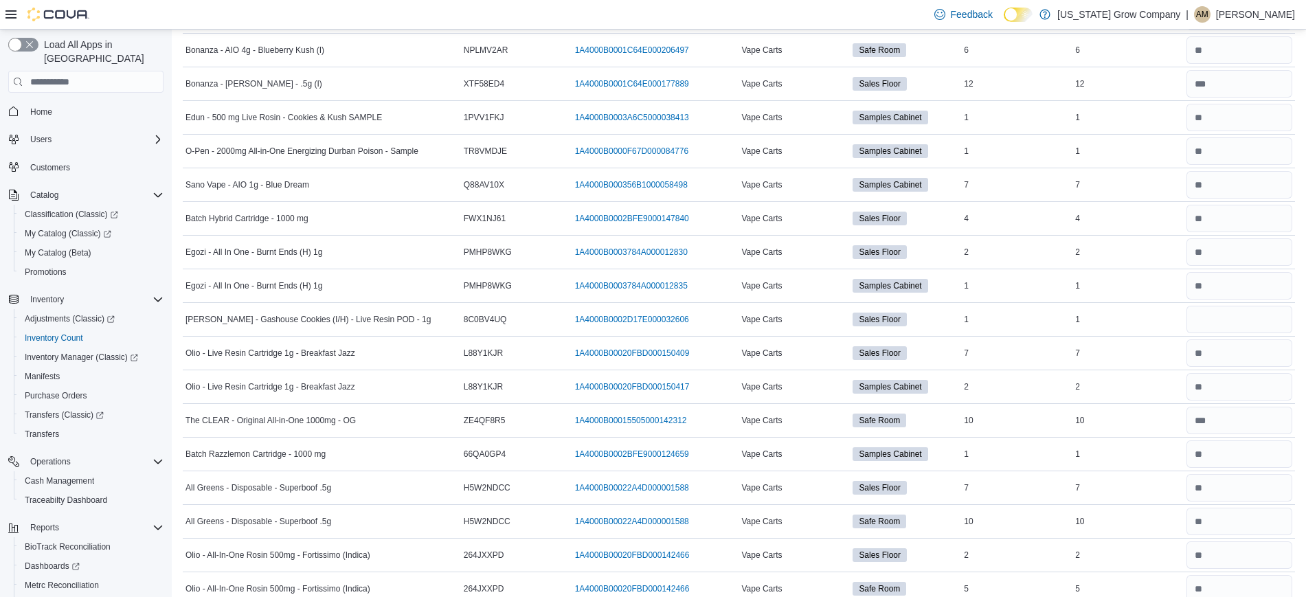
scroll to position [5669, 0]
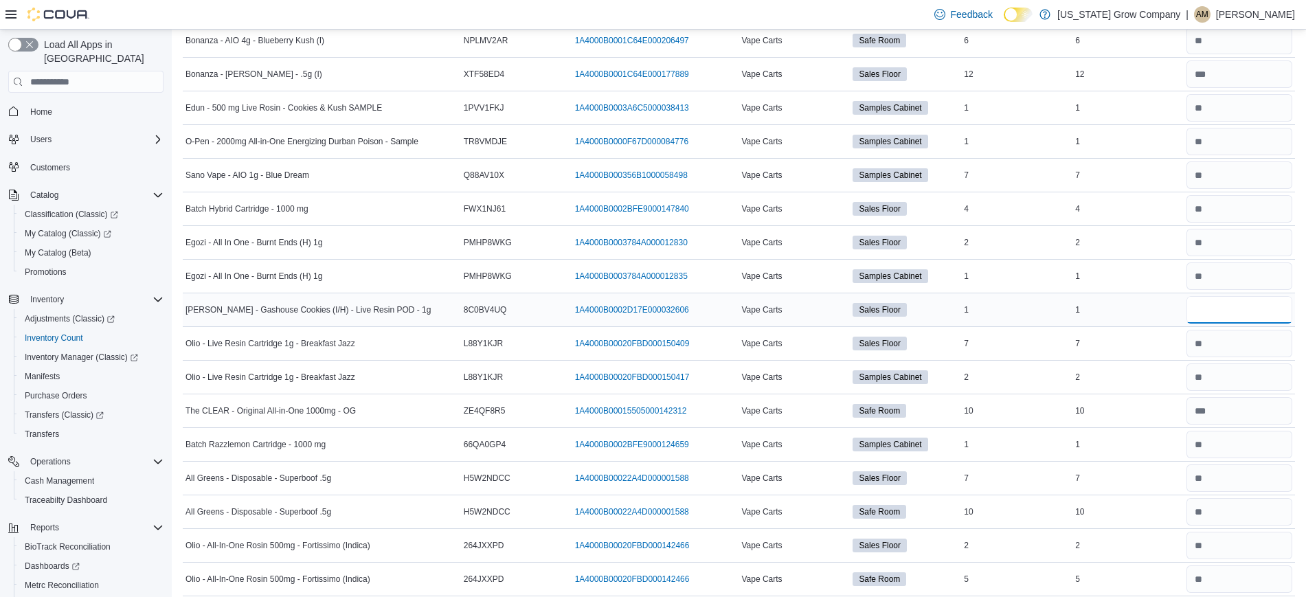
click at [1219, 321] on input "number" at bounding box center [1239, 309] width 106 height 27
click at [1168, 369] on div "2" at bounding box center [1127, 377] width 111 height 16
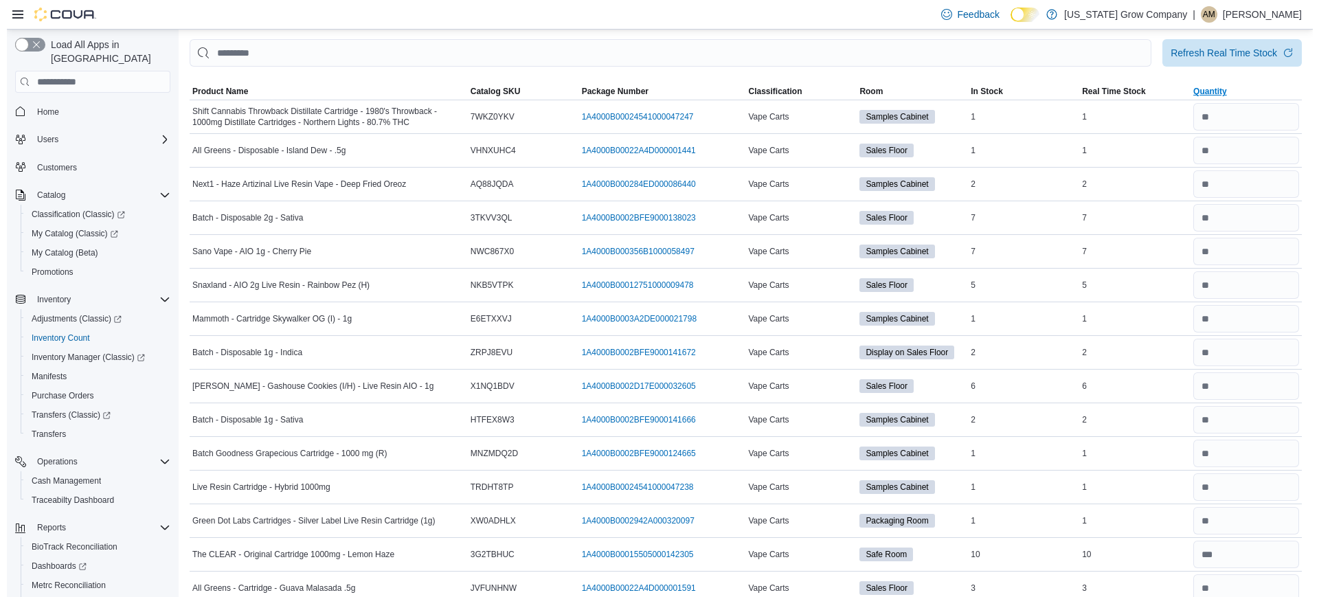
scroll to position [0, 0]
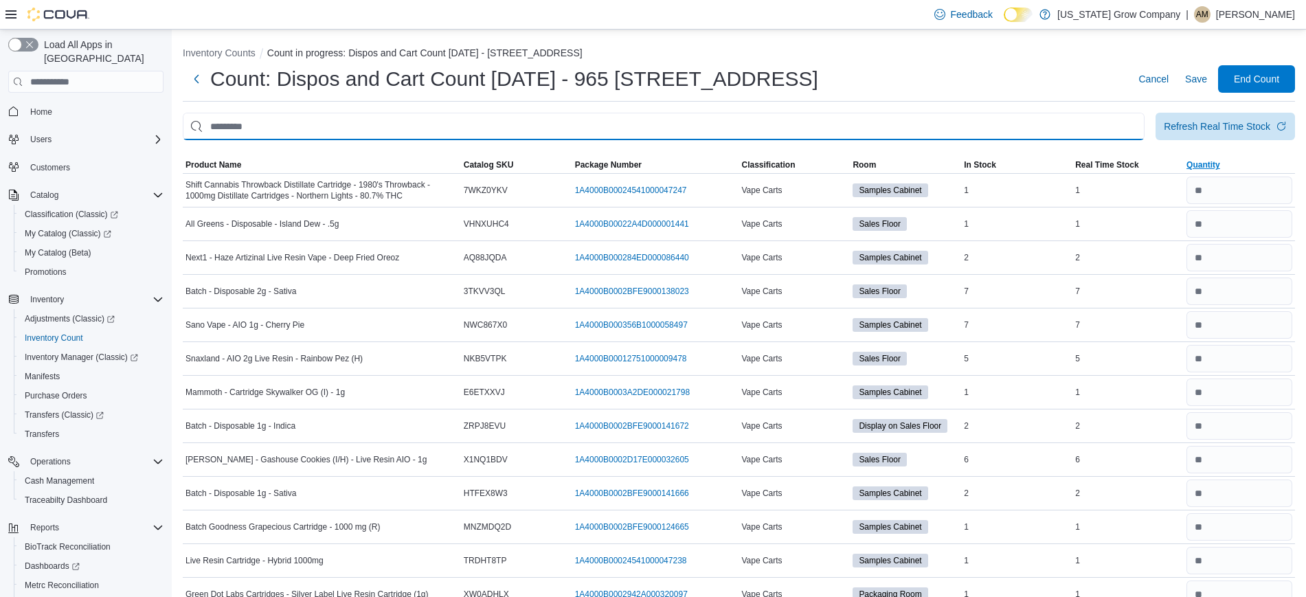
click at [734, 133] on input "This is a search bar. After typing your query, hit enter to filter the results …" at bounding box center [663, 126] width 961 height 27
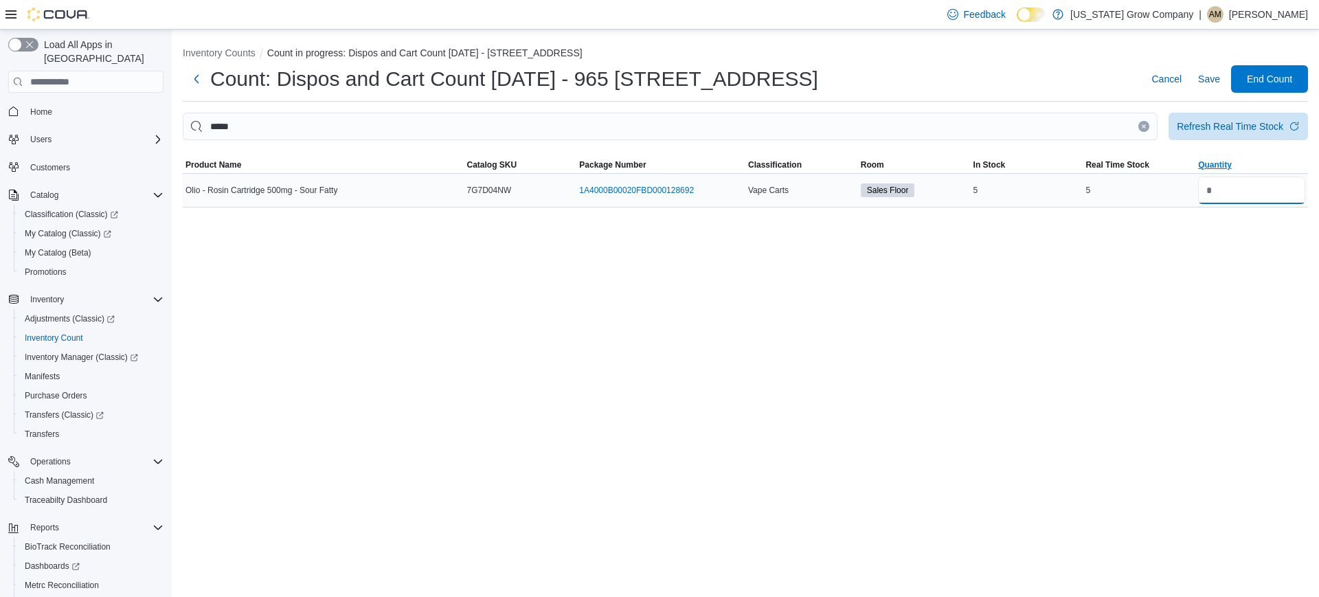
click at [1221, 198] on input "number" at bounding box center [1251, 190] width 107 height 27
click at [1220, 248] on div "Inventory Counts Count in progress: Dispos and Cart Count [DATE] - 965 1/2 Main…" at bounding box center [745, 313] width 1147 height 567
click at [1141, 130] on button "Clear input" at bounding box center [1143, 126] width 11 height 11
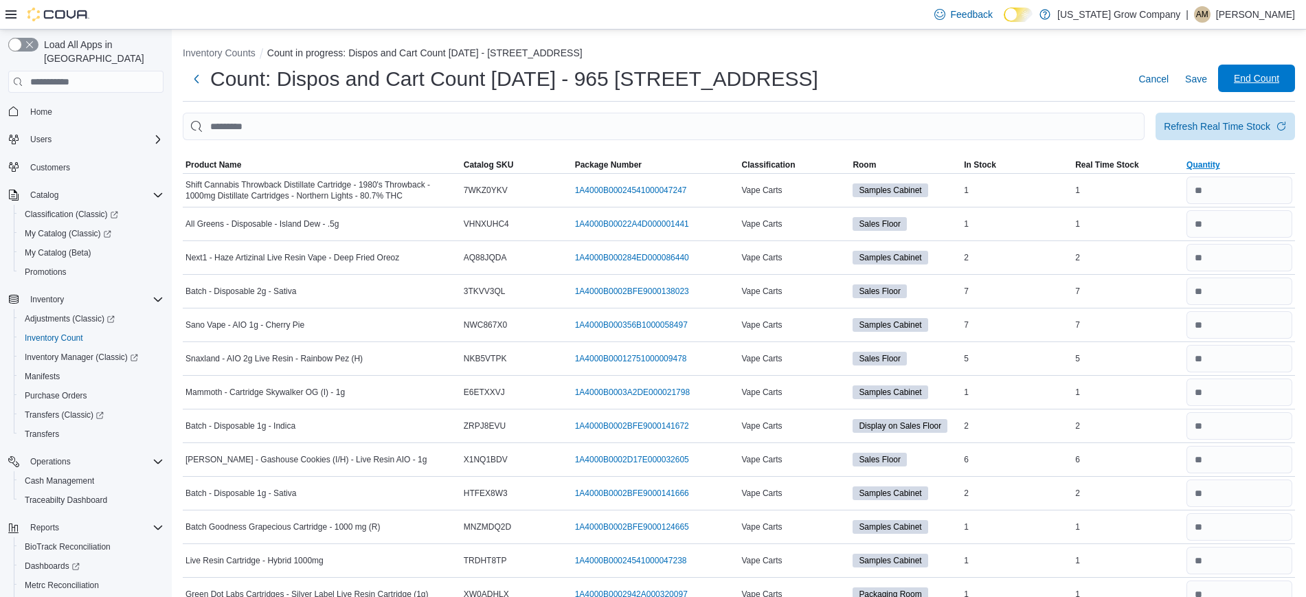
click at [1271, 91] on span "End Count" at bounding box center [1256, 78] width 60 height 27
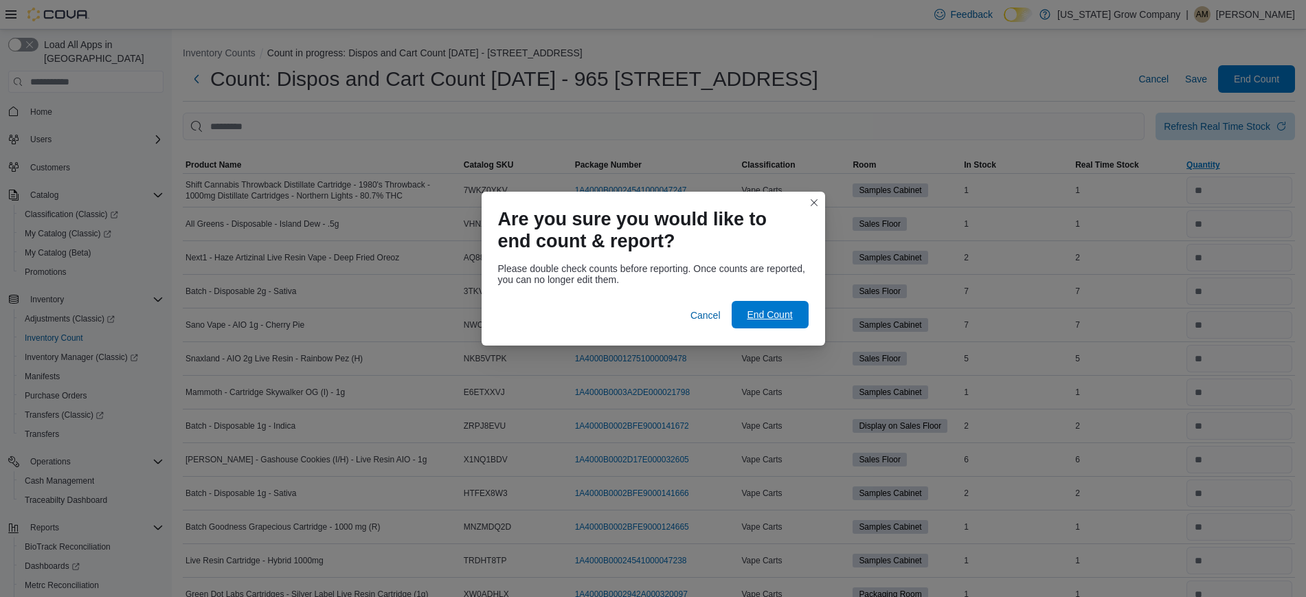
click at [797, 308] on span "End Count" at bounding box center [770, 314] width 60 height 27
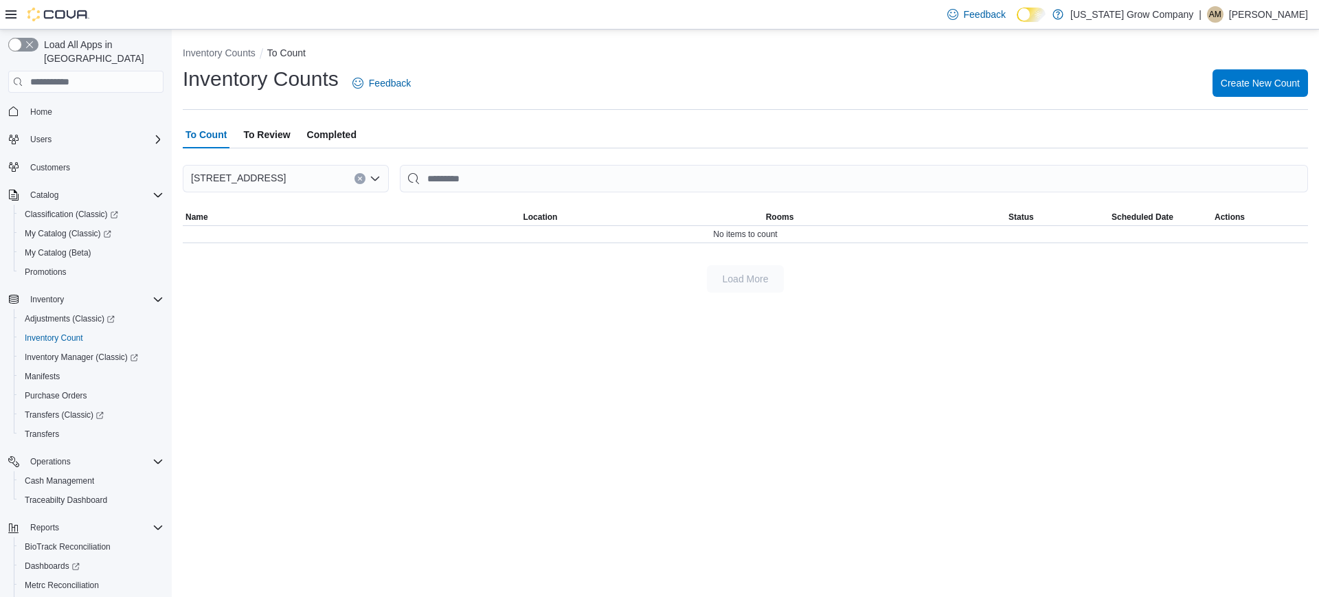
click at [276, 135] on span "To Review" at bounding box center [266, 134] width 47 height 27
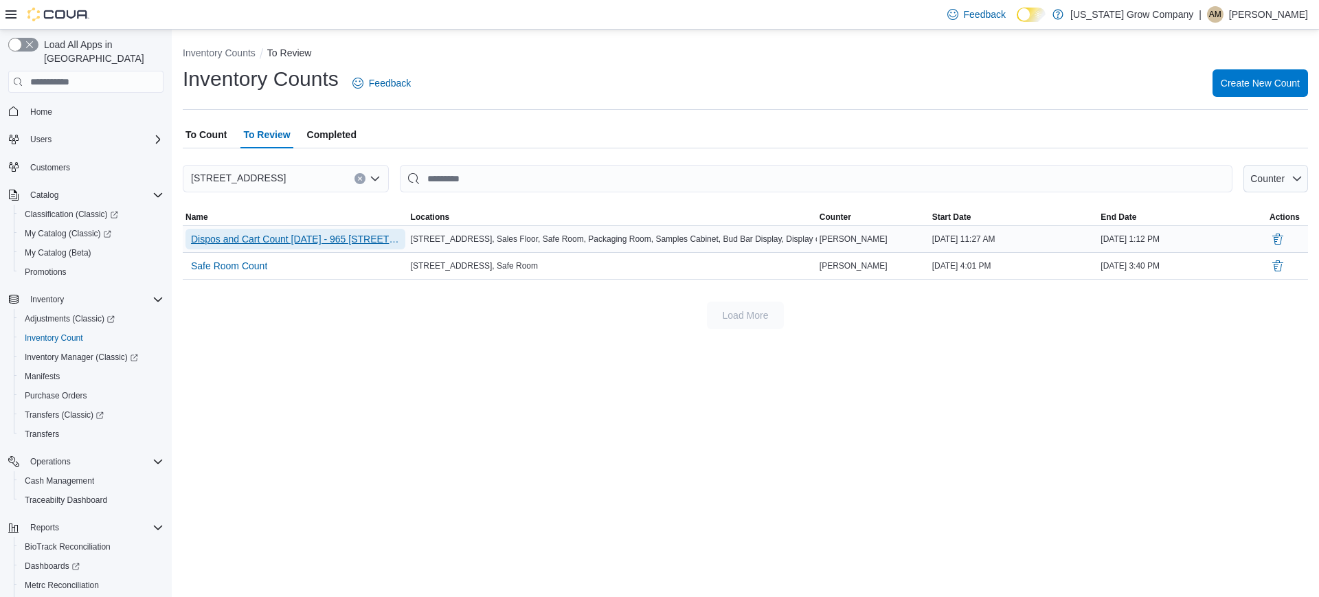
click at [341, 237] on span "Dispos and Cart Count [DATE] - 965 [STREET_ADDRESS]" at bounding box center [295, 239] width 209 height 14
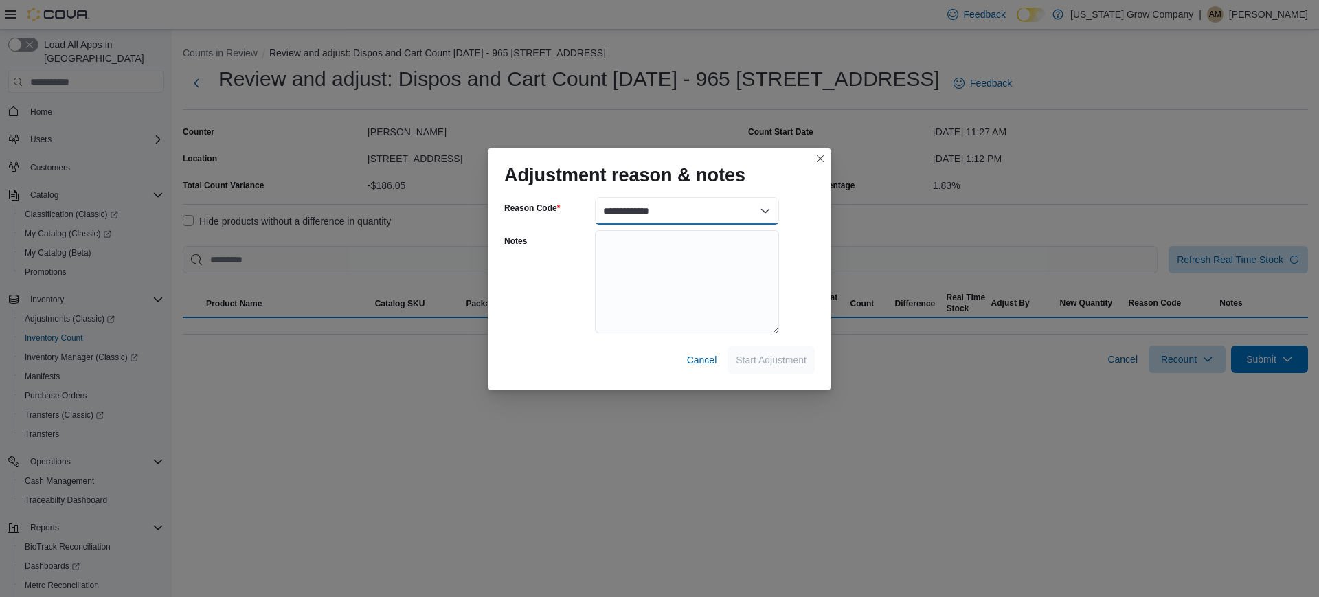
click at [702, 207] on select "**********" at bounding box center [687, 210] width 184 height 27
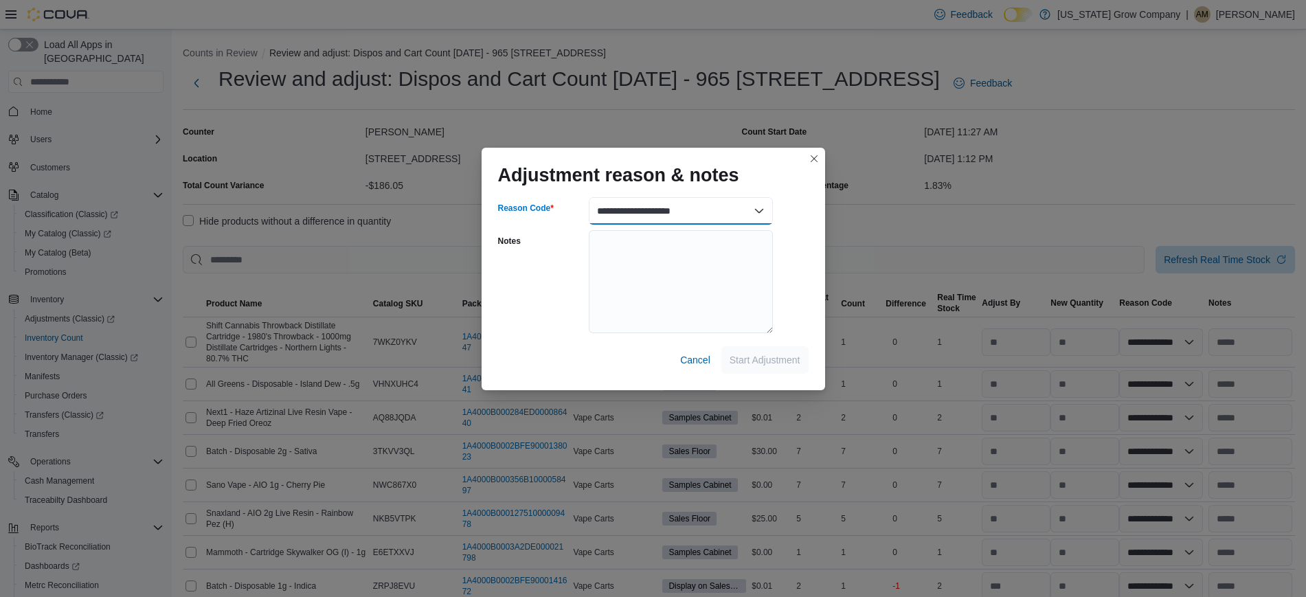
click at [589, 197] on select "**********" at bounding box center [681, 210] width 184 height 27
click at [760, 353] on span "Start Adjustment" at bounding box center [764, 359] width 71 height 14
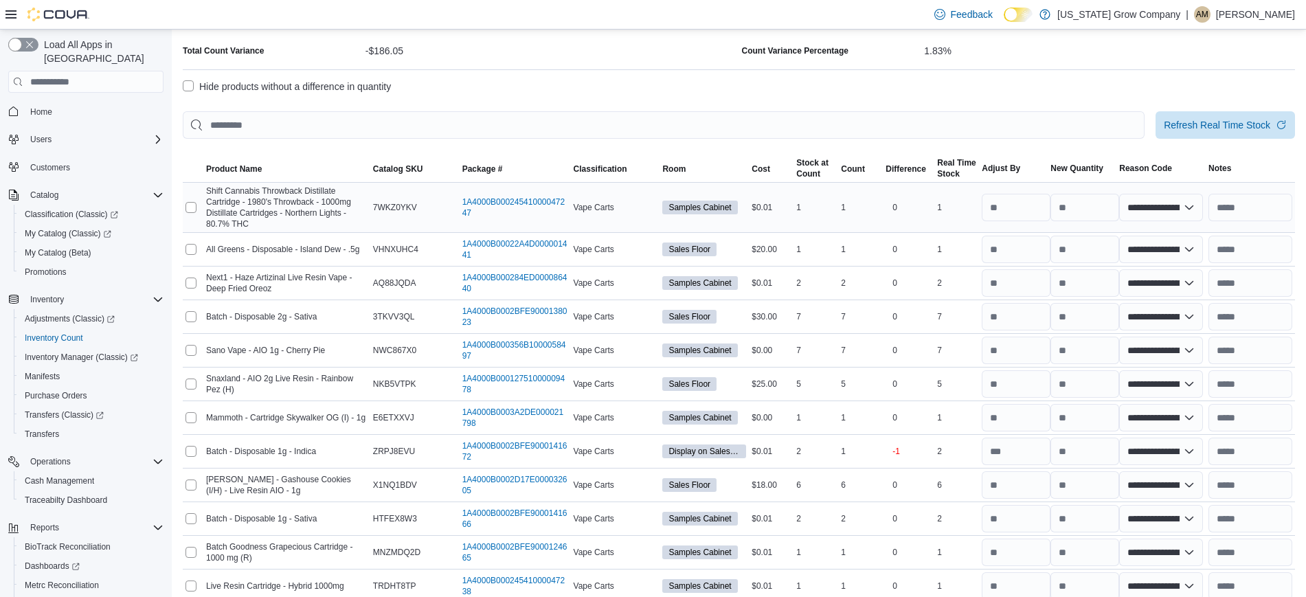
scroll to position [134, 0]
click at [904, 170] on div "Difference" at bounding box center [905, 169] width 41 height 11
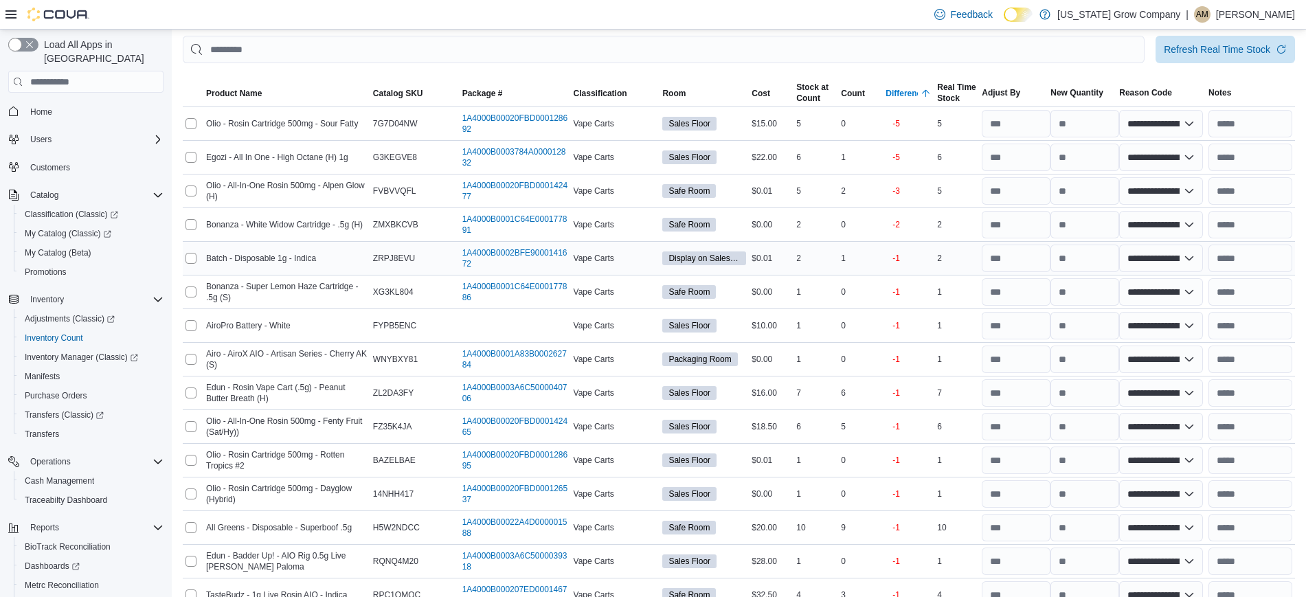
scroll to position [213, 0]
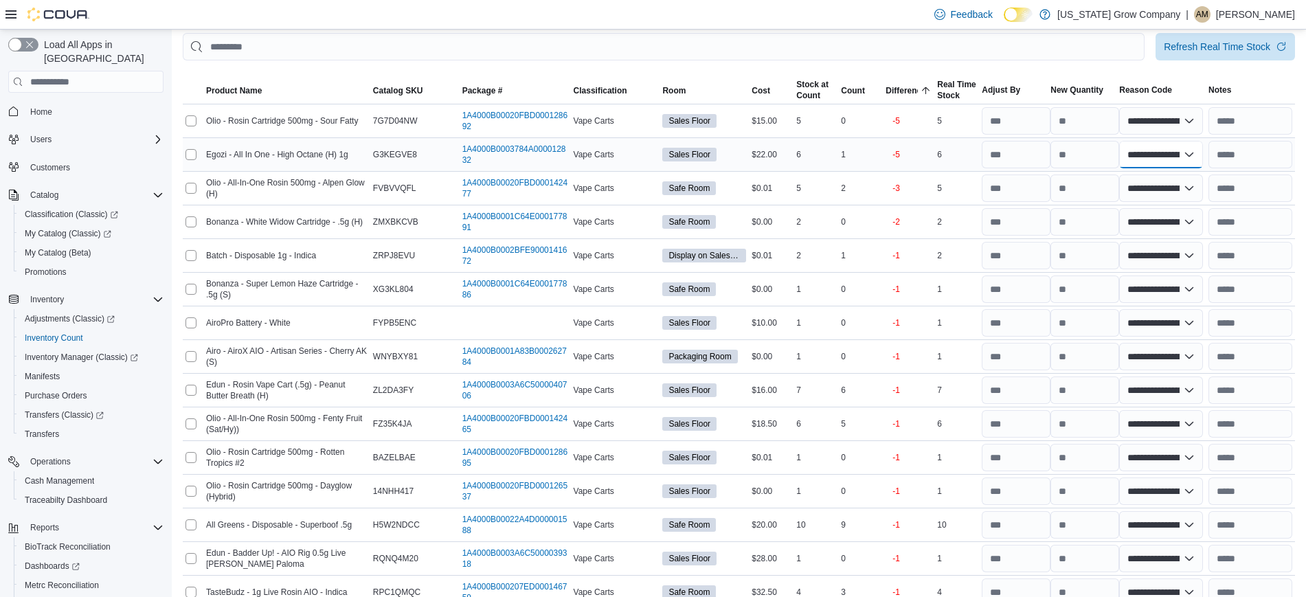
click at [1203, 159] on select "**********" at bounding box center [1161, 154] width 84 height 27
click at [1128, 157] on select "**********" at bounding box center [1161, 154] width 84 height 27
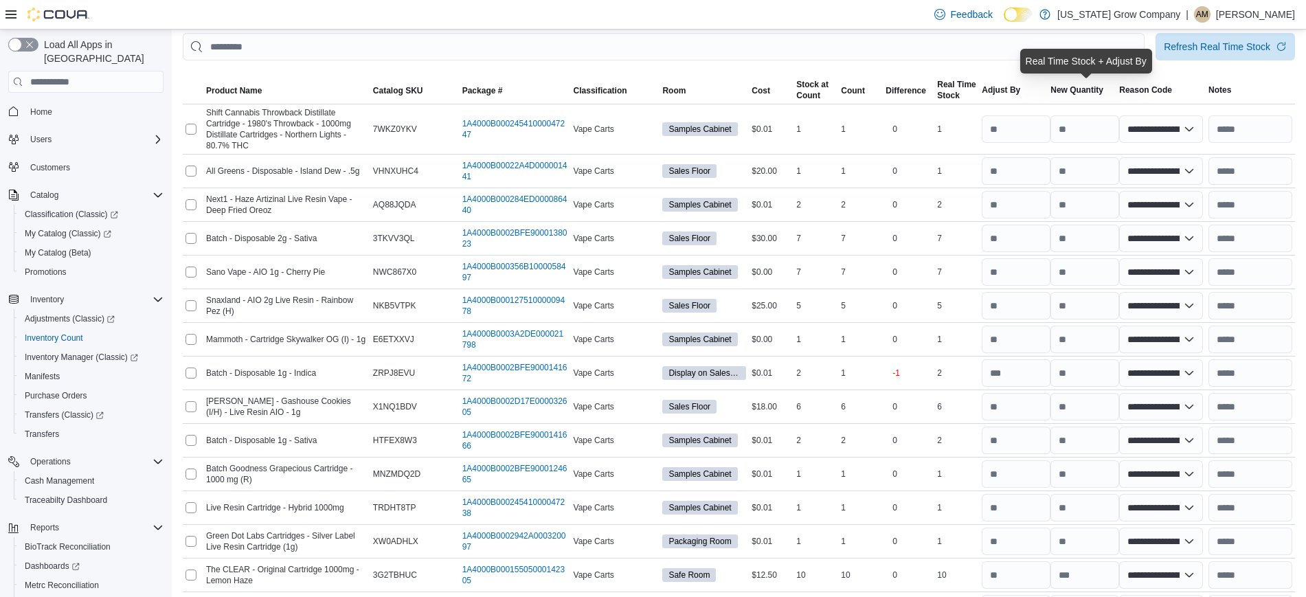
click at [1045, 71] on div at bounding box center [739, 68] width 1112 height 16
click at [915, 89] on div "Difference" at bounding box center [905, 90] width 41 height 11
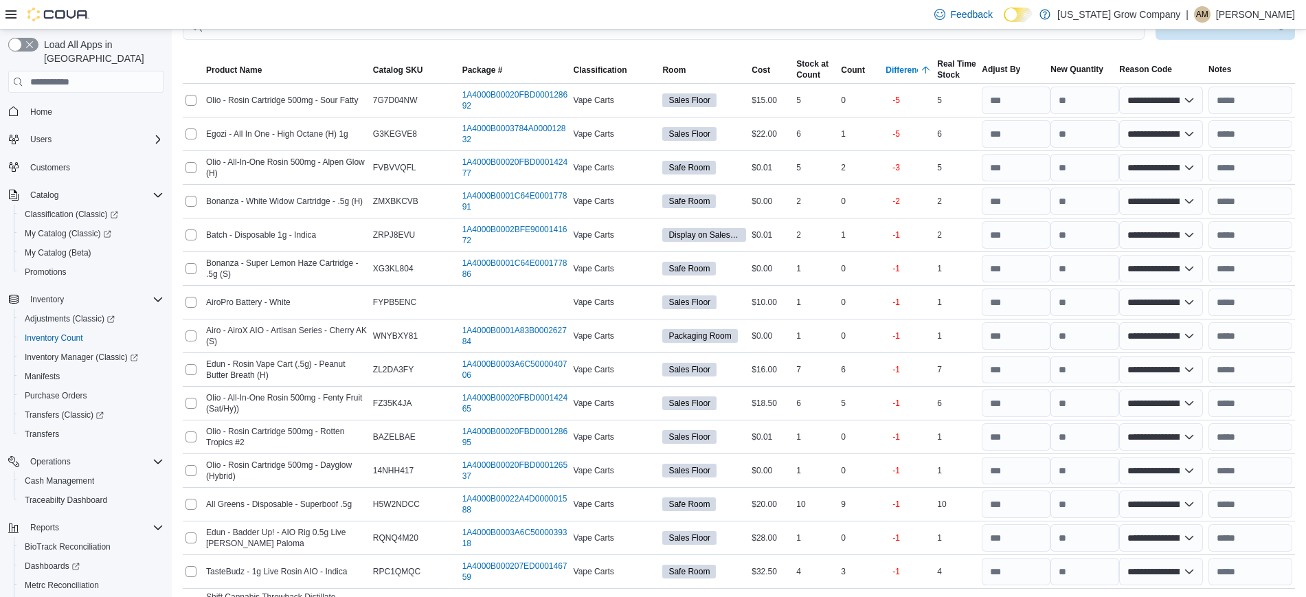
scroll to position [234, 0]
click at [1203, 96] on select "**********" at bounding box center [1161, 99] width 84 height 27
click at [1128, 94] on select "**********" at bounding box center [1161, 99] width 84 height 27
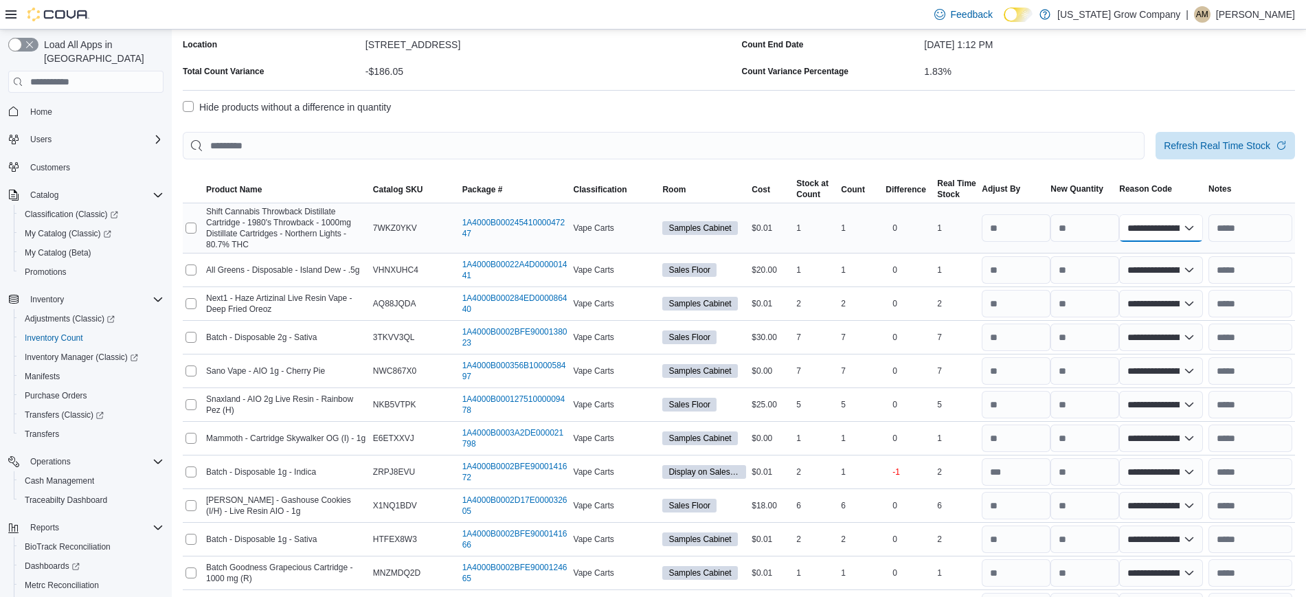
scroll to position [112, 0]
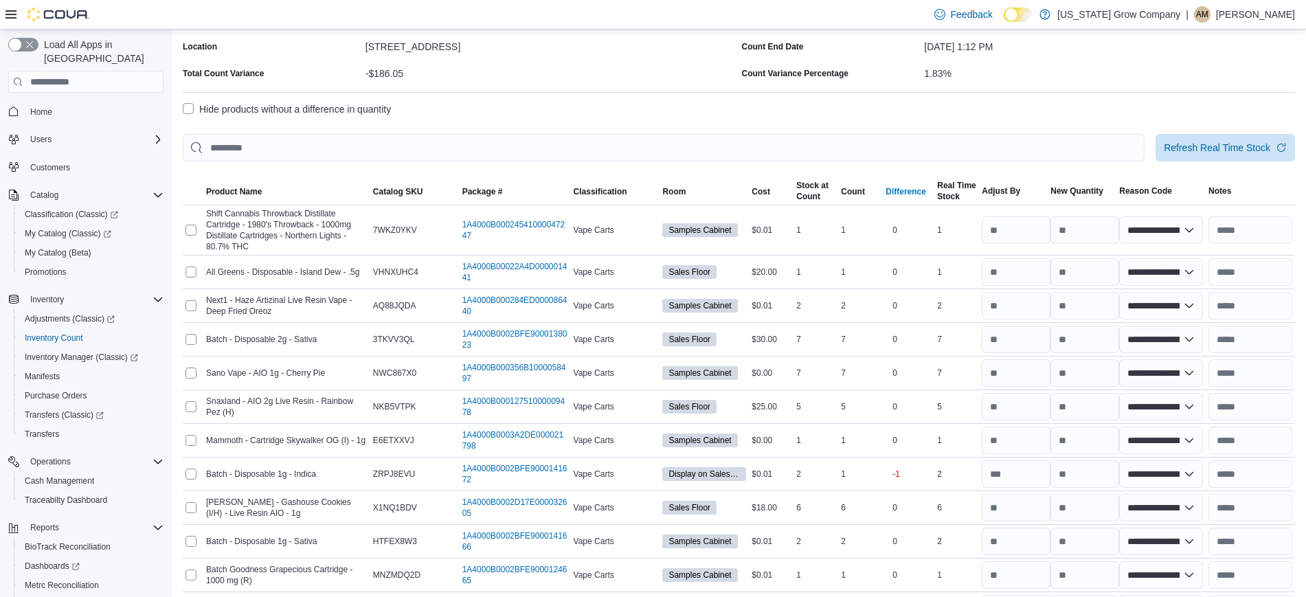
click at [919, 189] on div "Difference" at bounding box center [905, 191] width 41 height 11
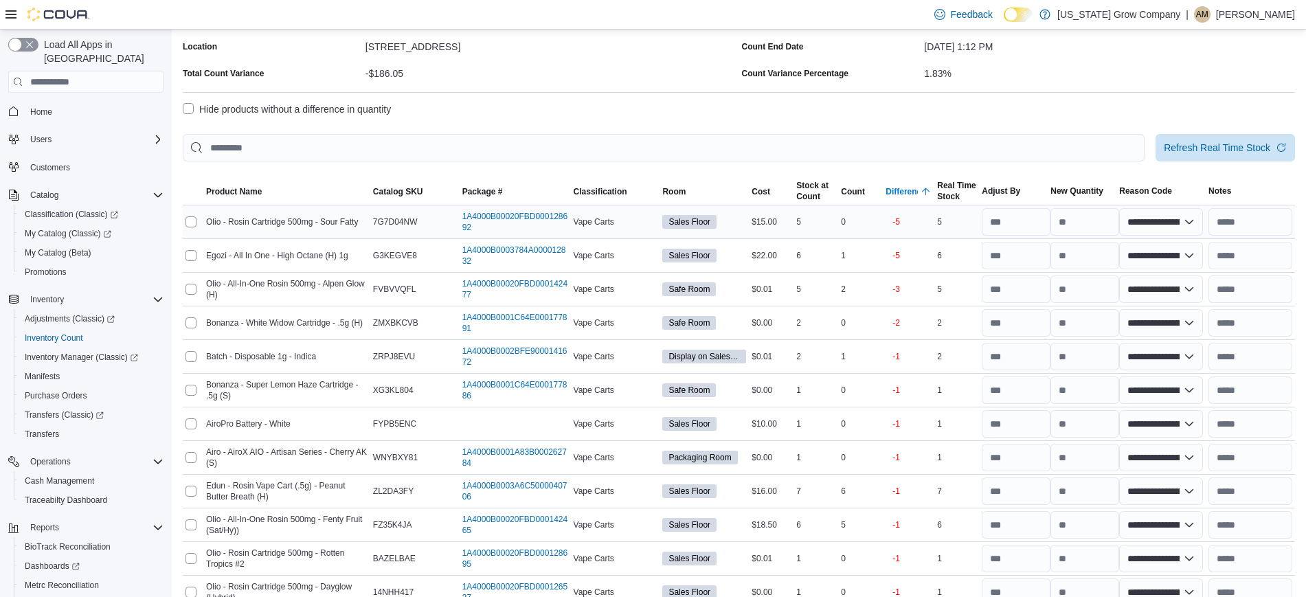
scroll to position [184, 0]
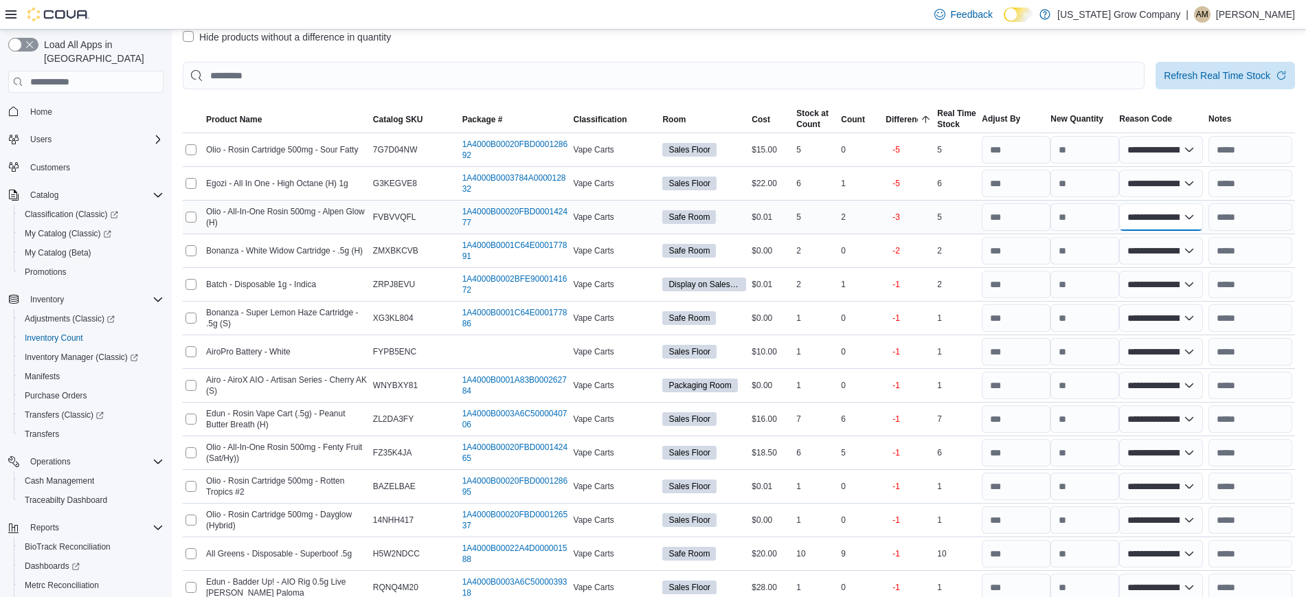
click at [1184, 214] on select "**********" at bounding box center [1161, 216] width 84 height 27
click at [1128, 220] on select "**********" at bounding box center [1161, 216] width 84 height 27
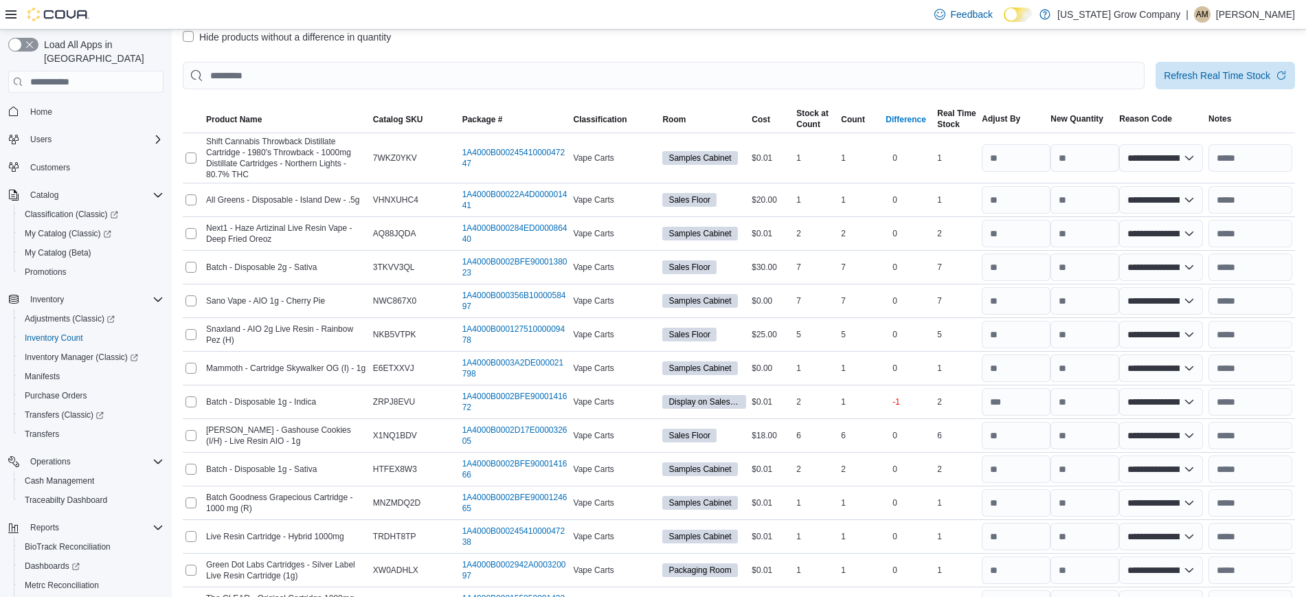
click at [913, 116] on div "Difference" at bounding box center [905, 119] width 41 height 11
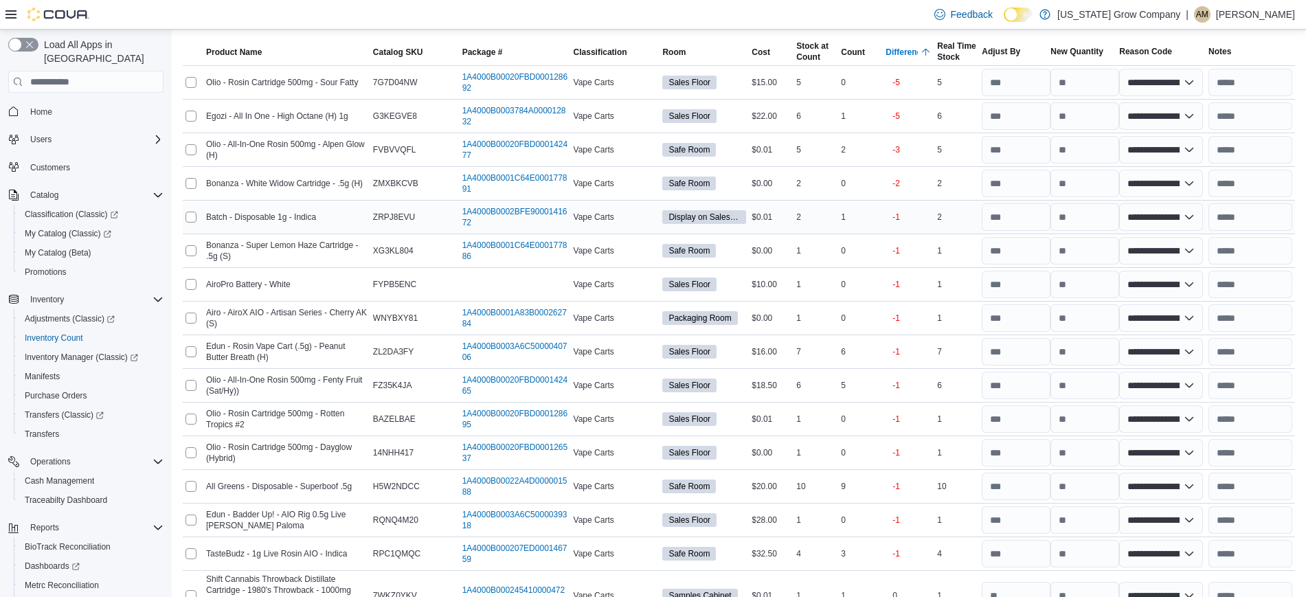
scroll to position [260, 0]
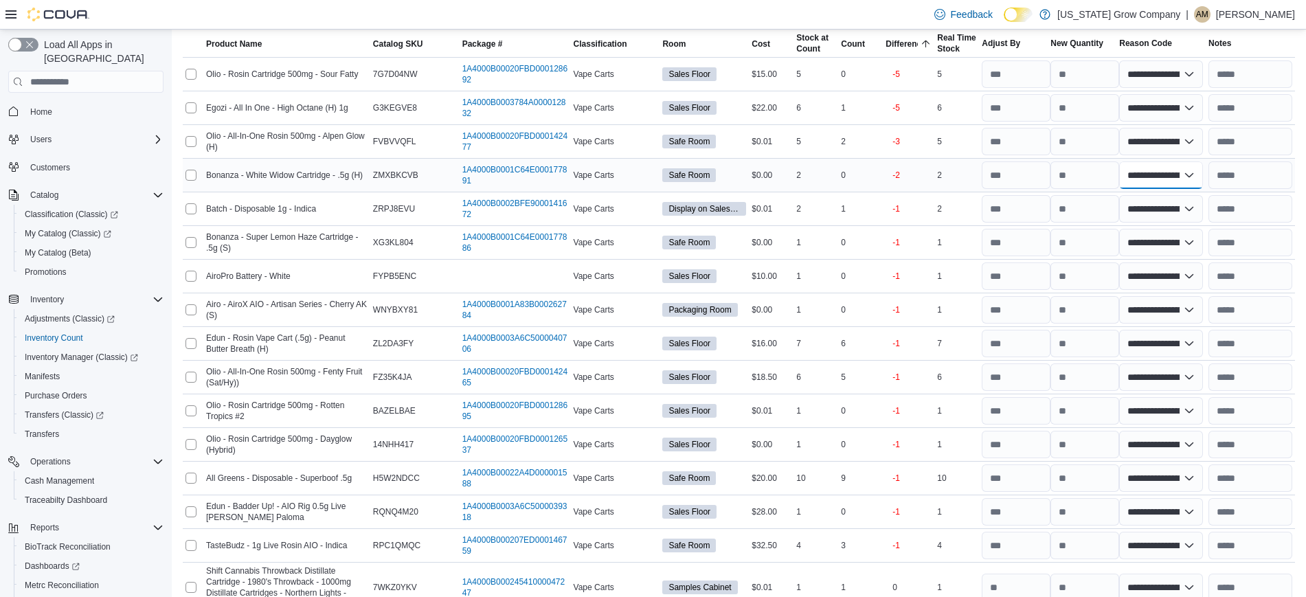
click at [1200, 172] on select "**********" at bounding box center [1161, 174] width 84 height 27
click at [1128, 178] on select "**********" at bounding box center [1161, 174] width 84 height 27
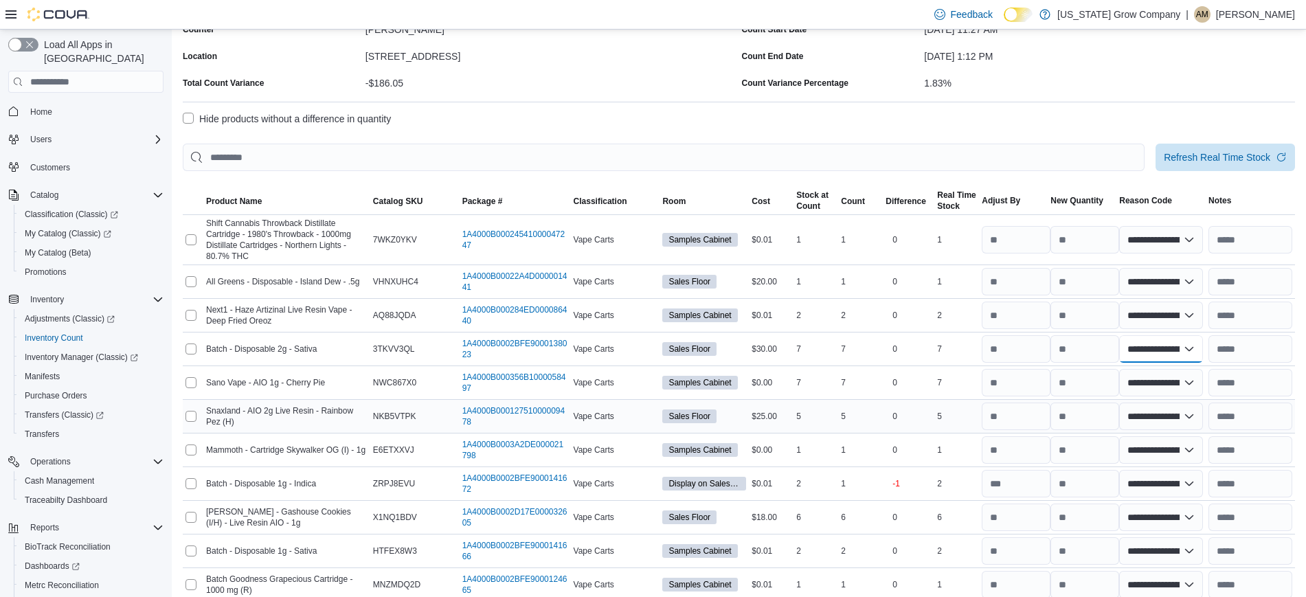
scroll to position [102, 0]
click at [917, 203] on div "Difference" at bounding box center [905, 201] width 41 height 11
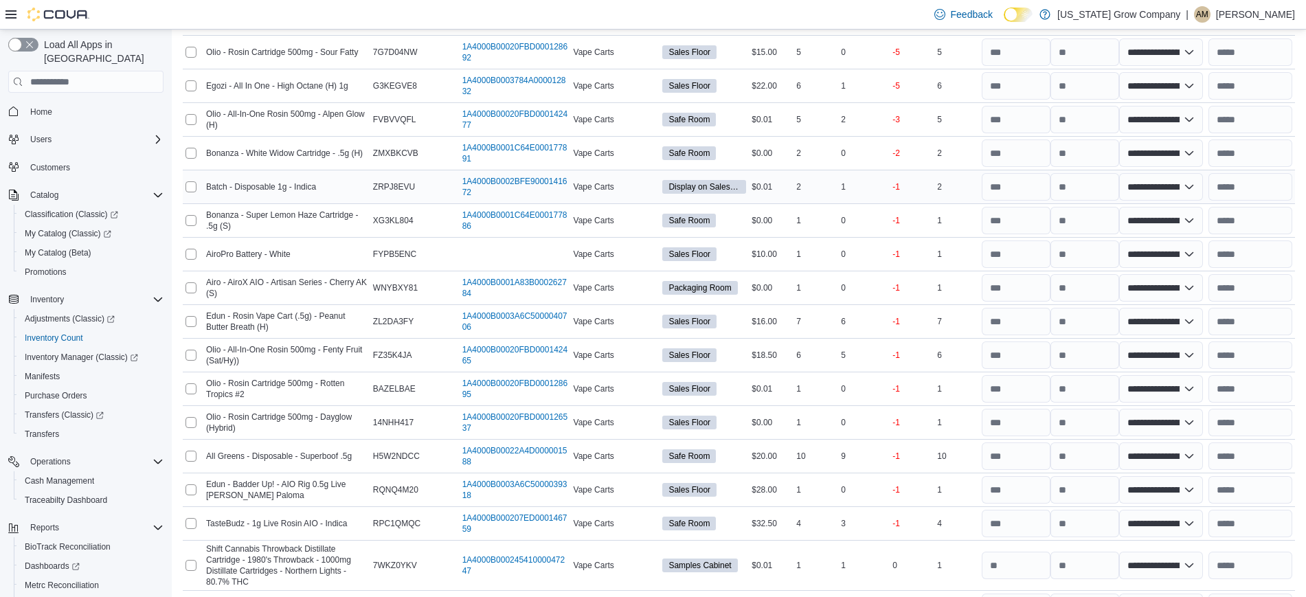
scroll to position [282, 0]
click at [1185, 177] on select "**********" at bounding box center [1161, 185] width 84 height 27
click at [1295, 167] on div at bounding box center [1249, 152] width 89 height 33
click at [1176, 220] on select "**********" at bounding box center [1161, 219] width 84 height 27
click at [1128, 223] on select "**********" at bounding box center [1161, 219] width 84 height 27
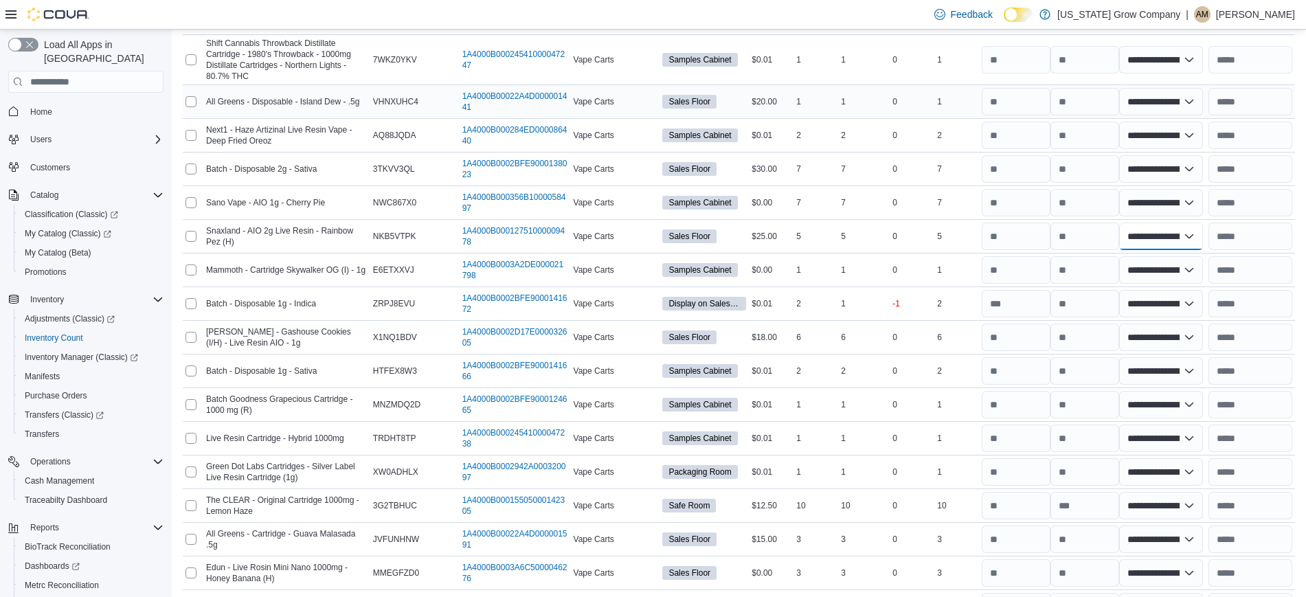
scroll to position [0, 0]
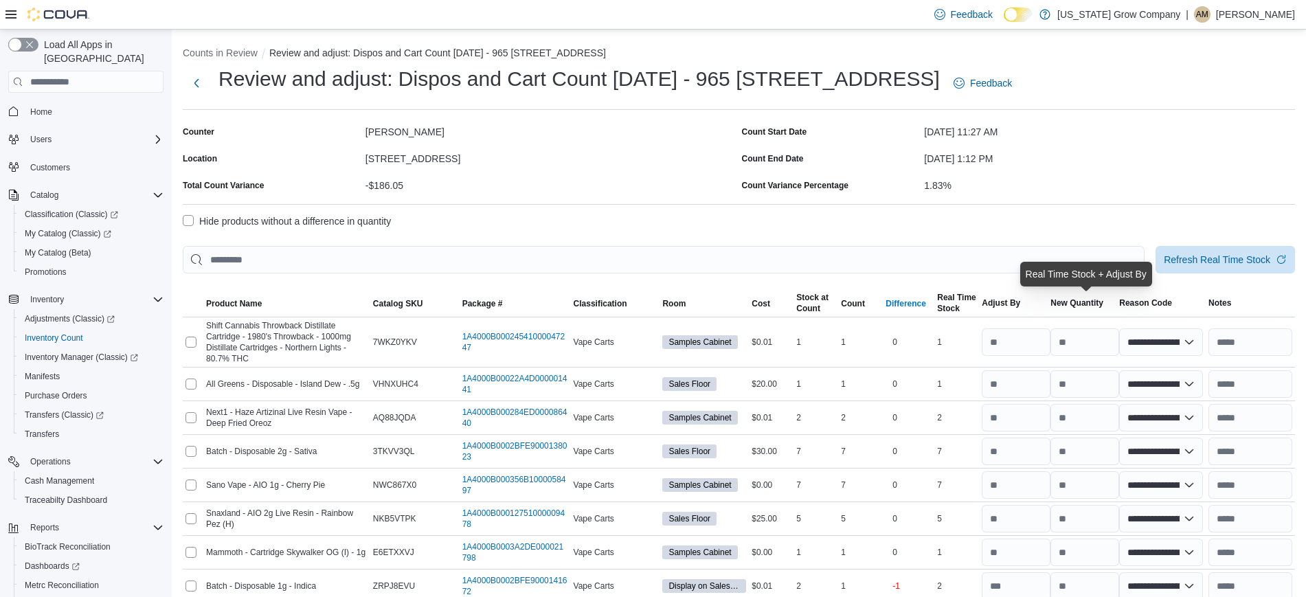
click at [910, 301] on div "Difference" at bounding box center [905, 303] width 41 height 11
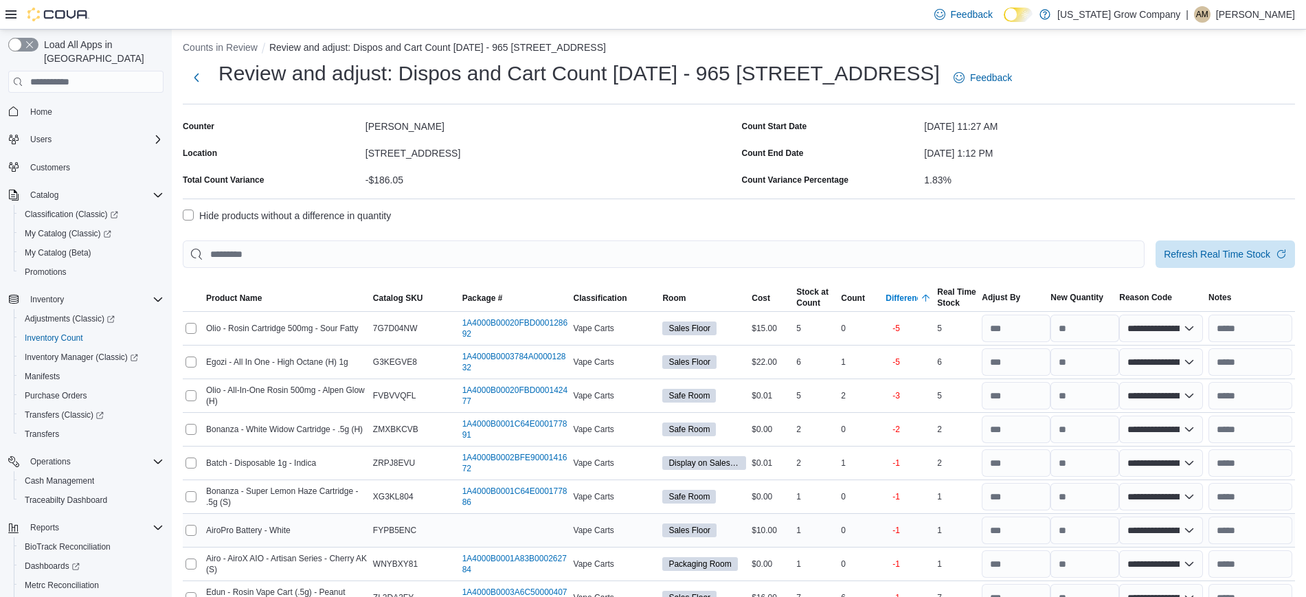
scroll to position [3, 0]
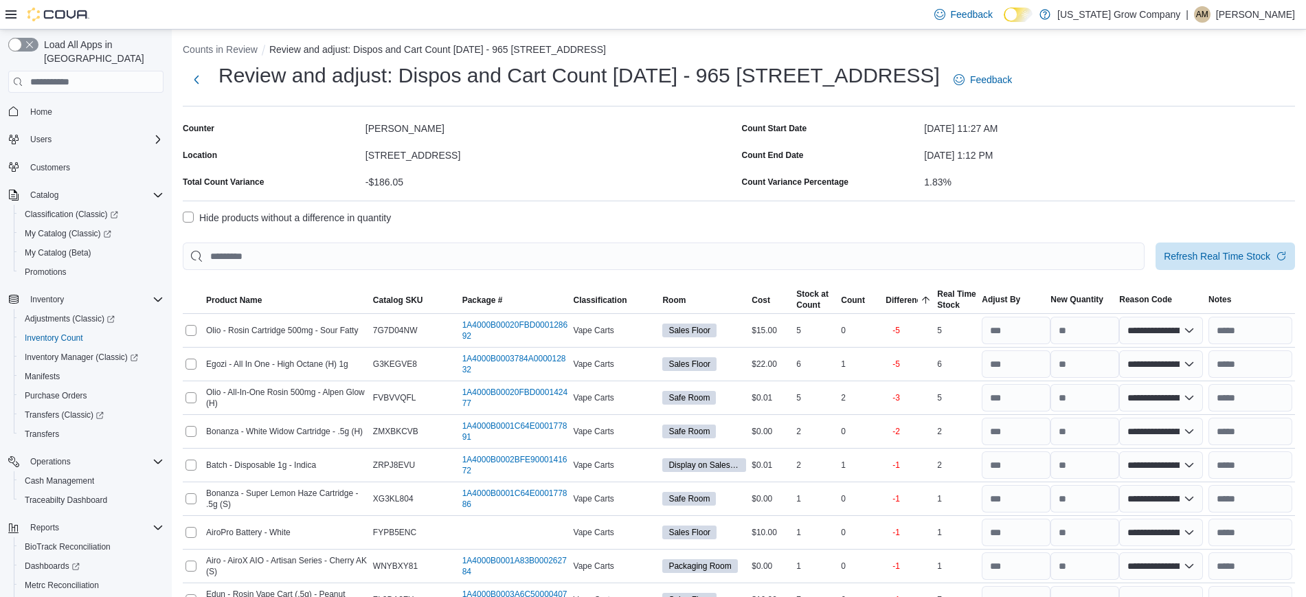
click at [184, 218] on label "Hide products without a difference in quantity" at bounding box center [287, 217] width 208 height 16
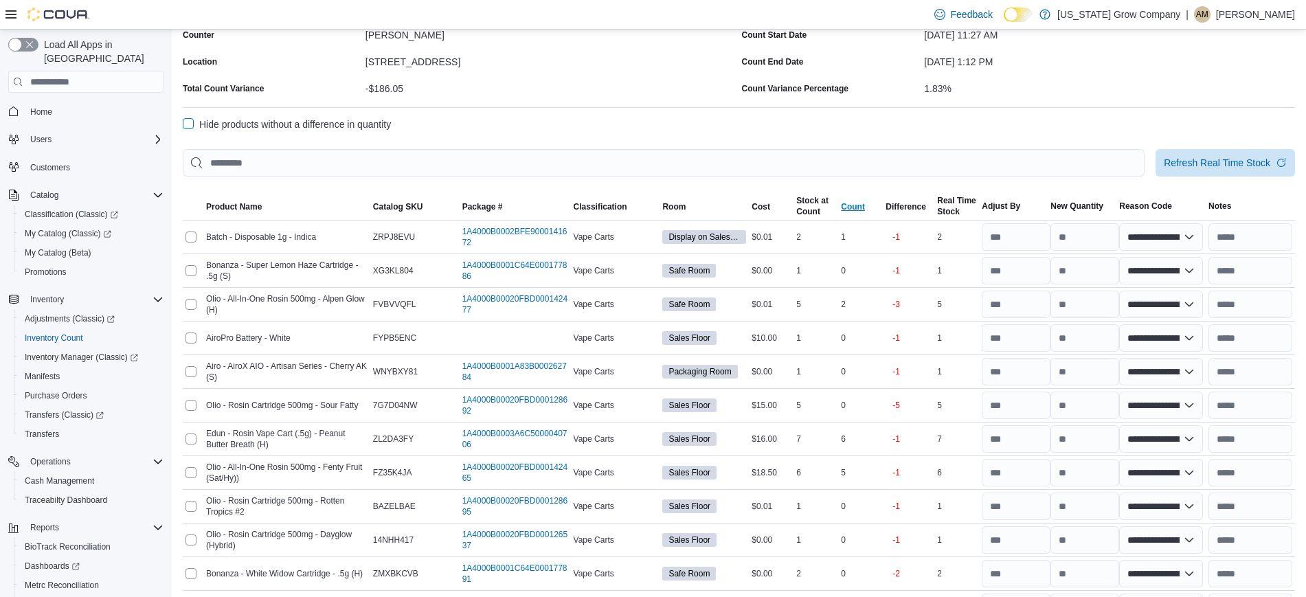
scroll to position [89, 0]
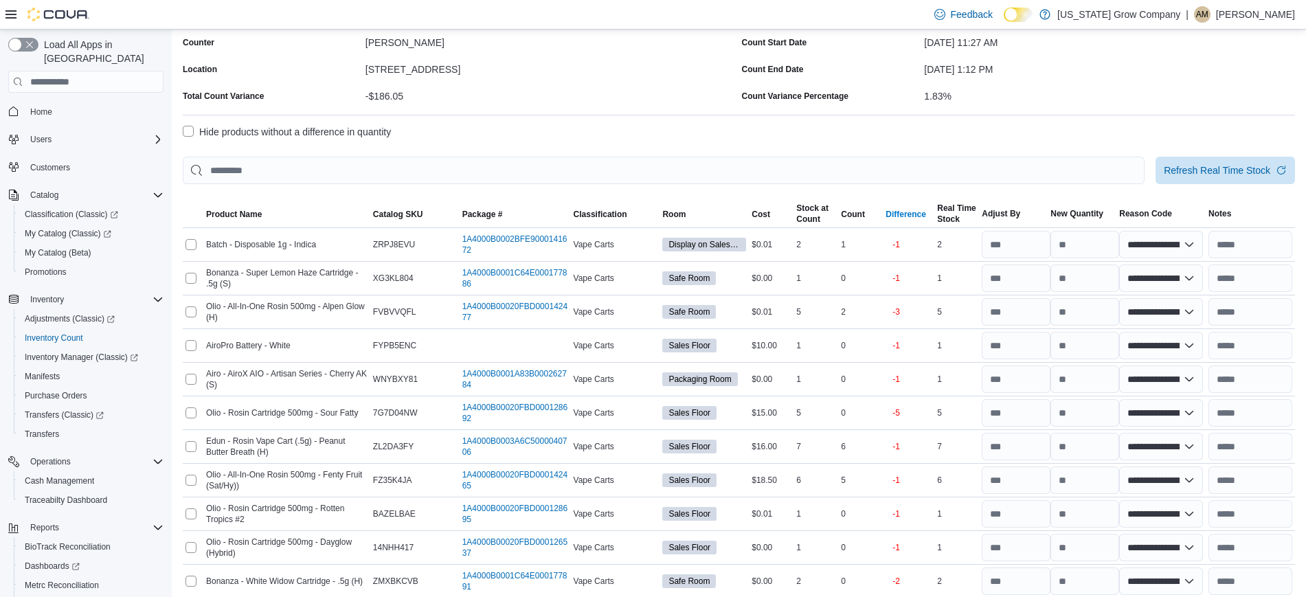
click at [891, 209] on span "Difference" at bounding box center [909, 214] width 52 height 16
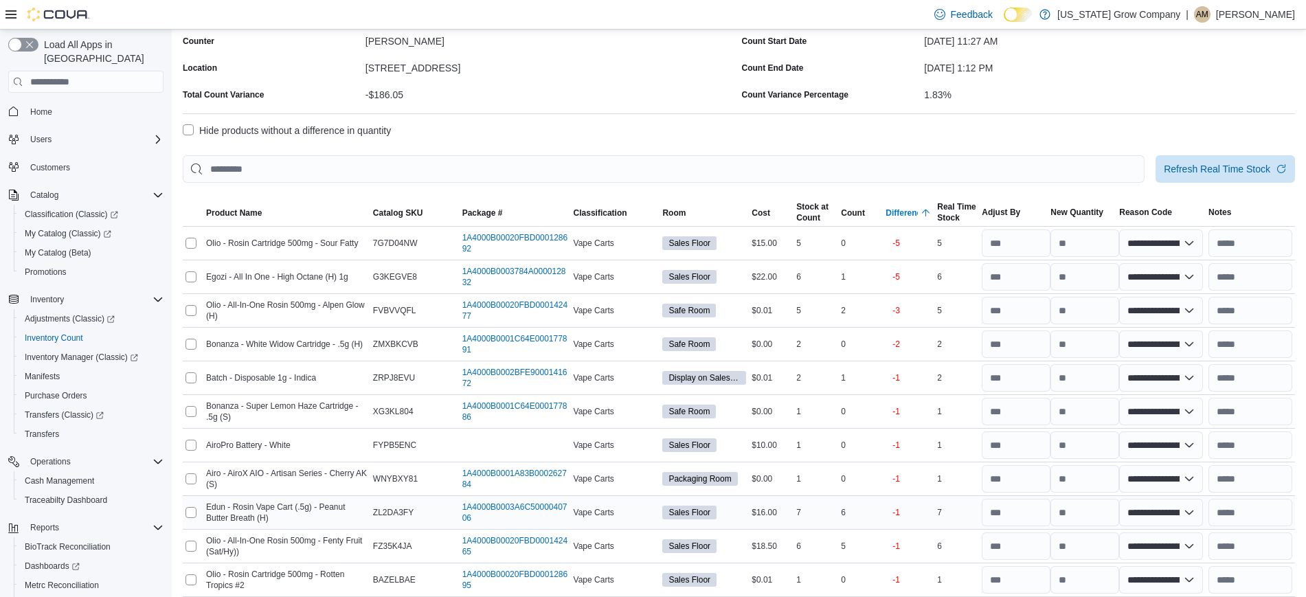
scroll to position [0, 0]
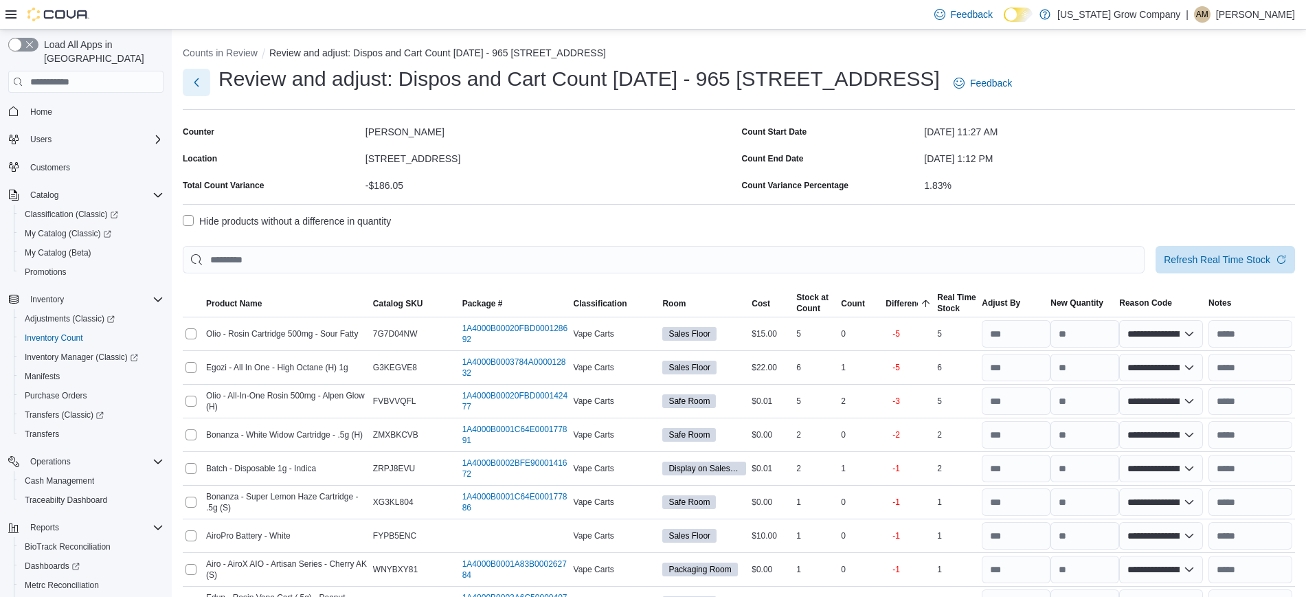
click at [192, 80] on button "Next" at bounding box center [196, 82] width 27 height 27
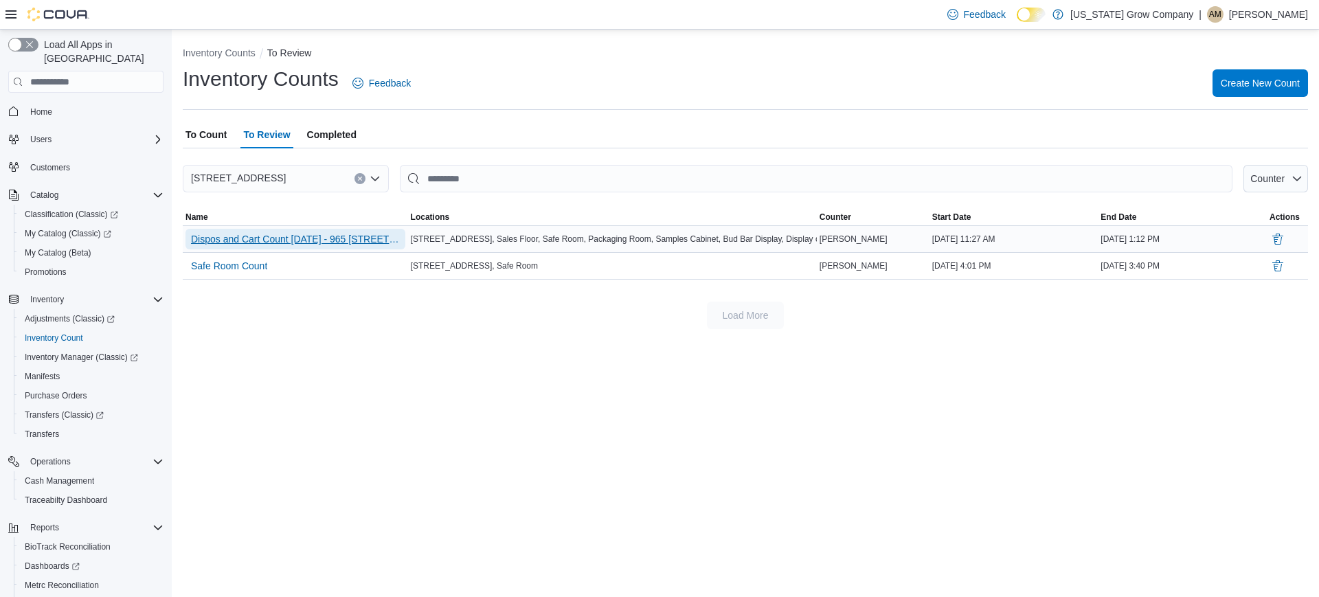
click at [271, 237] on span "Dispos and Cart Count [DATE] - 965 [STREET_ADDRESS]" at bounding box center [295, 239] width 209 height 14
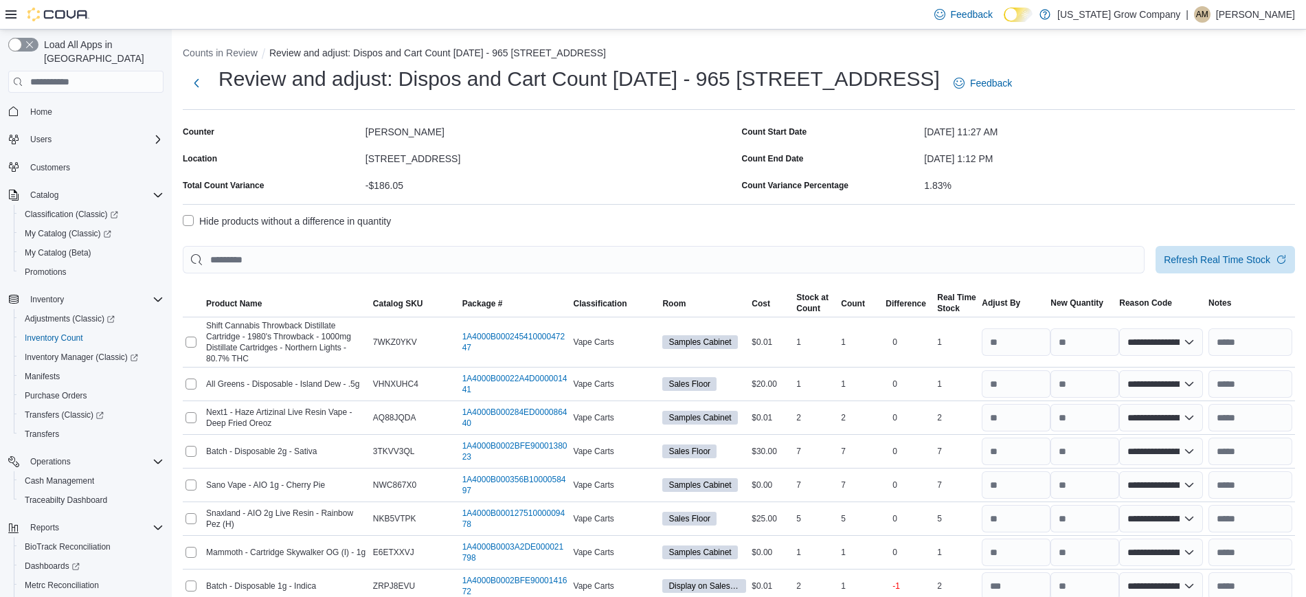
click at [209, 226] on label "Hide products without a difference in quantity" at bounding box center [287, 221] width 208 height 16
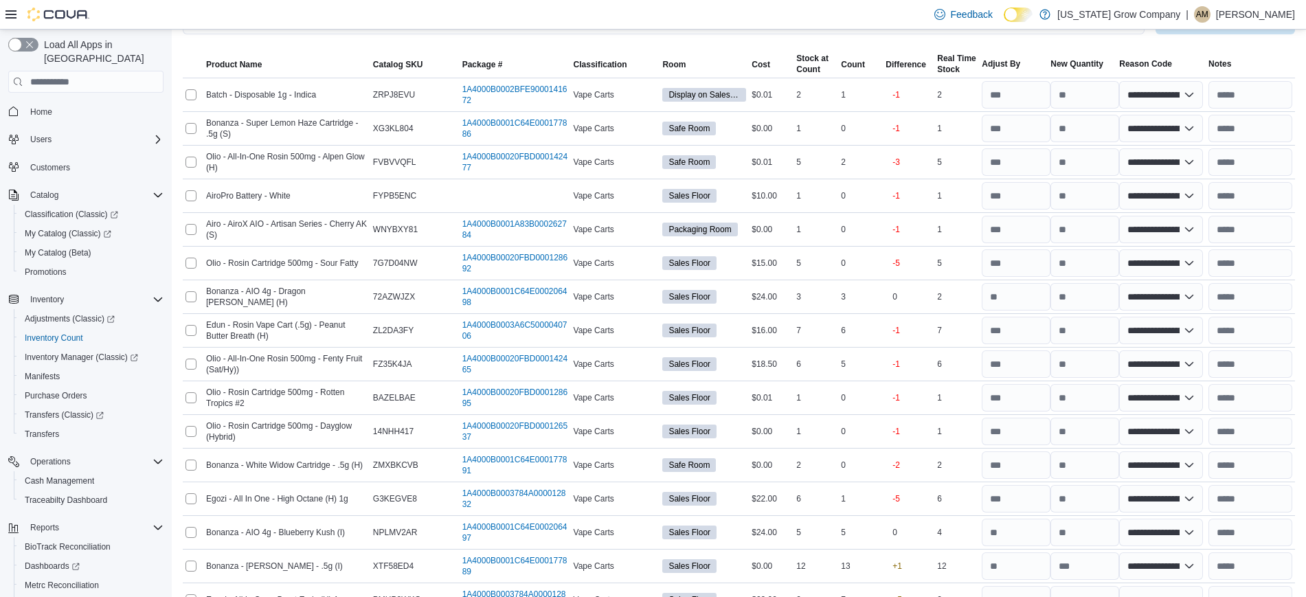
scroll to position [240, 0]
click at [1197, 90] on select "**********" at bounding box center [1161, 93] width 84 height 27
click at [1128, 80] on select "**********" at bounding box center [1161, 93] width 84 height 27
click at [1192, 132] on select "**********" at bounding box center [1161, 126] width 84 height 27
click at [1128, 113] on select "**********" at bounding box center [1161, 126] width 84 height 27
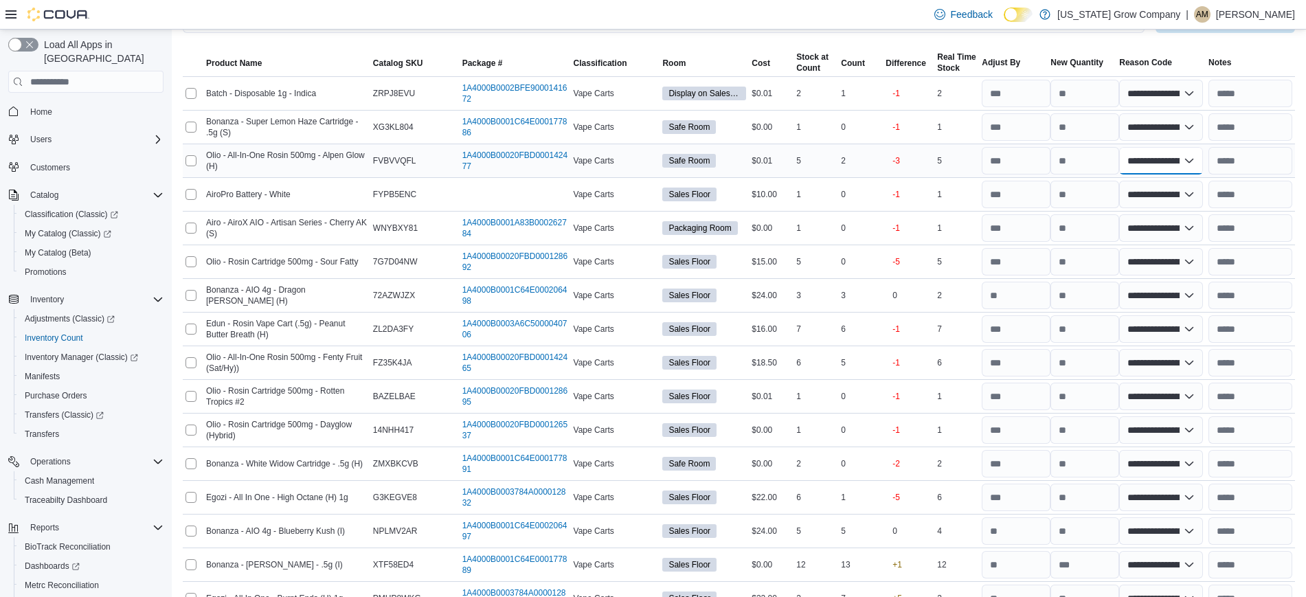
click at [1154, 165] on select "**********" at bounding box center [1161, 160] width 84 height 27
click at [1128, 147] on select "**********" at bounding box center [1161, 160] width 84 height 27
click at [1155, 197] on select "**********" at bounding box center [1161, 194] width 84 height 27
click at [1128, 181] on select "**********" at bounding box center [1161, 194] width 84 height 27
click at [1174, 229] on select "**********" at bounding box center [1161, 227] width 84 height 27
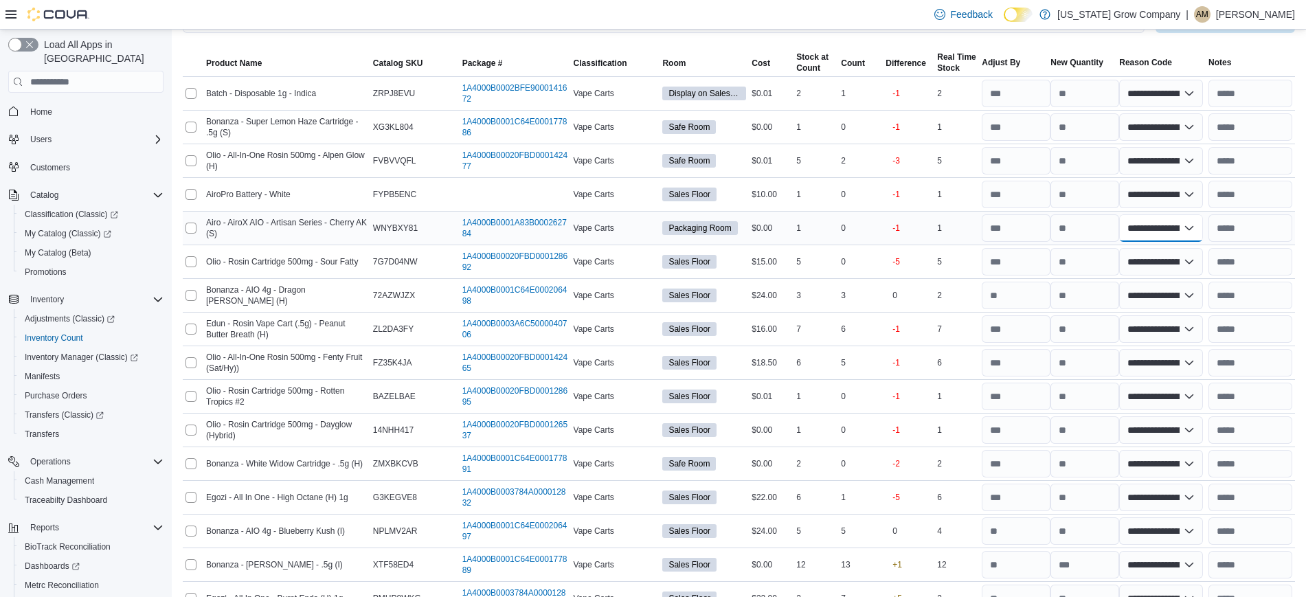
click at [1128, 214] on select "**********" at bounding box center [1161, 227] width 84 height 27
click at [1152, 264] on select "**********" at bounding box center [1161, 261] width 84 height 27
click at [1128, 248] on select "**********" at bounding box center [1161, 261] width 84 height 27
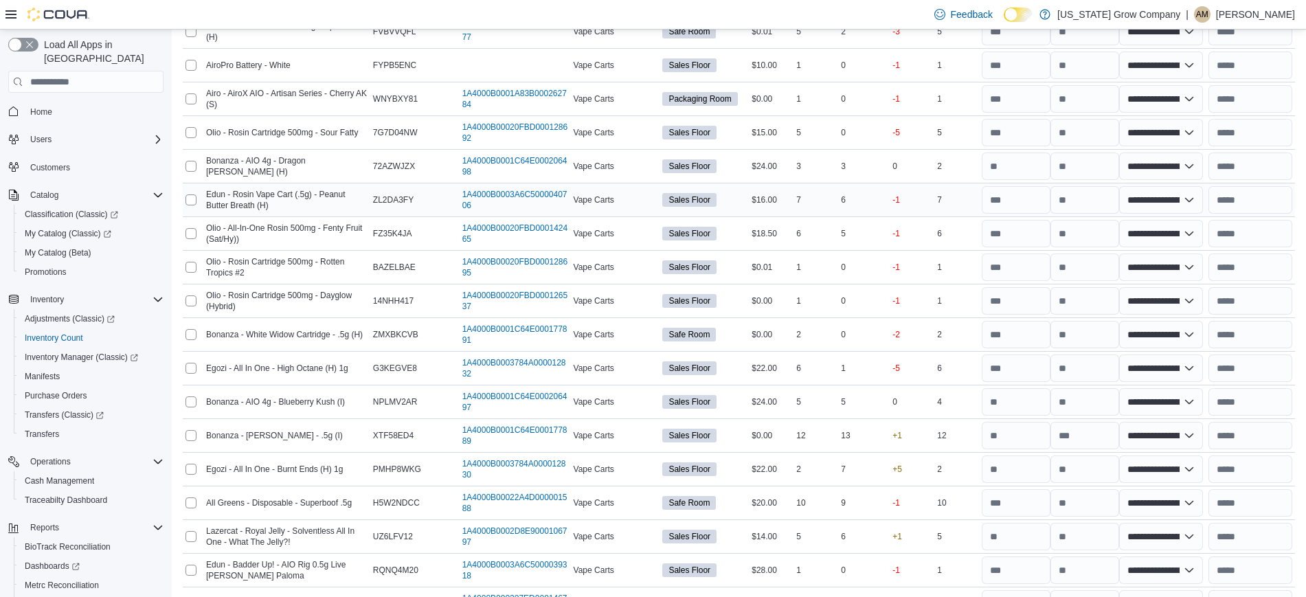
click at [1263, 319] on div at bounding box center [1249, 334] width 89 height 33
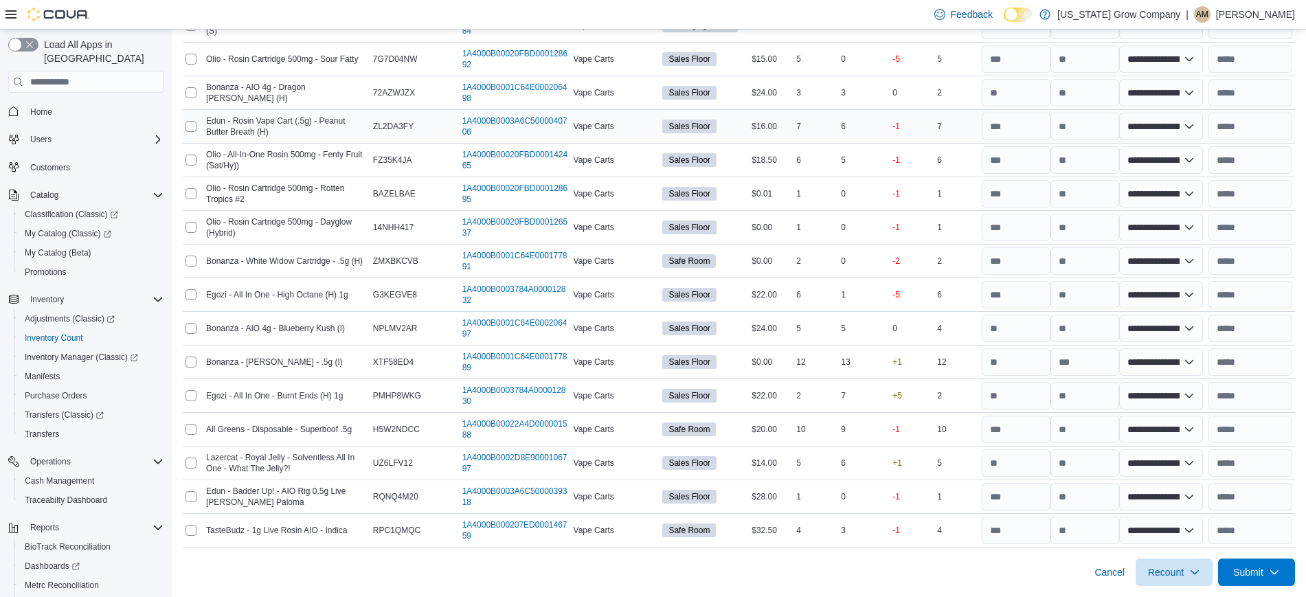
scroll to position [442, 0]
click at [1202, 82] on select "**********" at bounding box center [1161, 93] width 84 height 27
click at [1128, 80] on select "**********" at bounding box center [1161, 93] width 84 height 27
click at [1171, 137] on select "**********" at bounding box center [1161, 126] width 84 height 27
click at [1128, 113] on select "**********" at bounding box center [1161, 126] width 84 height 27
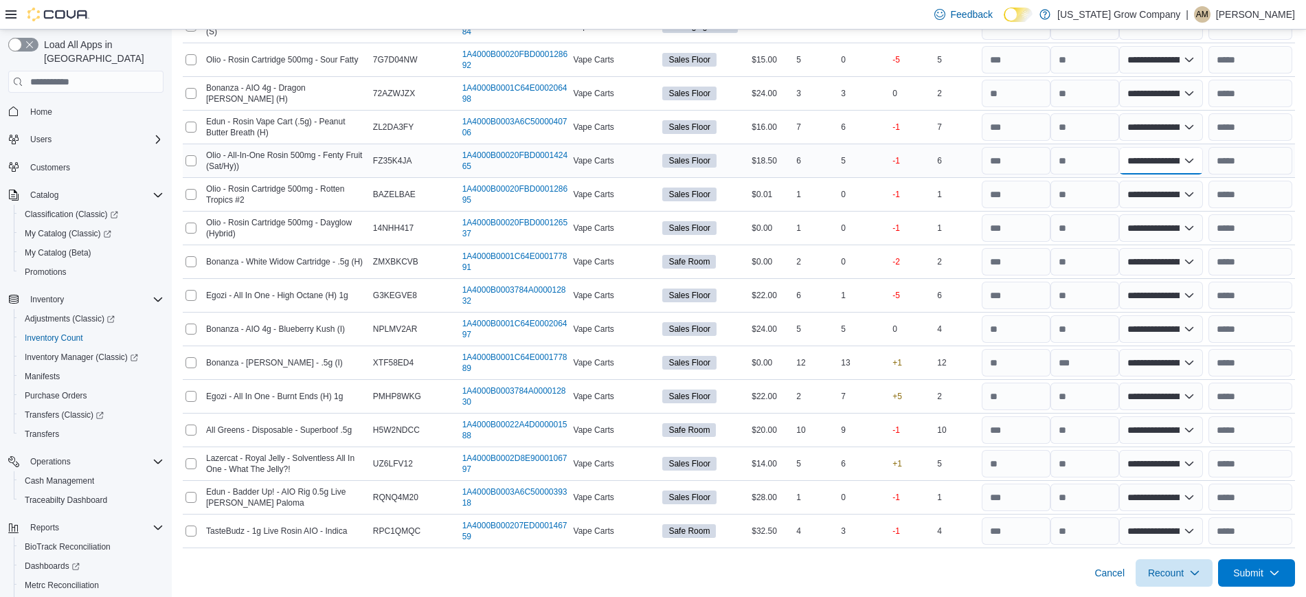
click at [1149, 162] on select "**********" at bounding box center [1161, 160] width 84 height 27
click at [1128, 147] on select "**********" at bounding box center [1161, 160] width 84 height 27
click at [1139, 195] on select "**********" at bounding box center [1161, 194] width 84 height 27
click at [1128, 181] on select "**********" at bounding box center [1161, 194] width 84 height 27
click at [1145, 231] on select "**********" at bounding box center [1161, 227] width 84 height 27
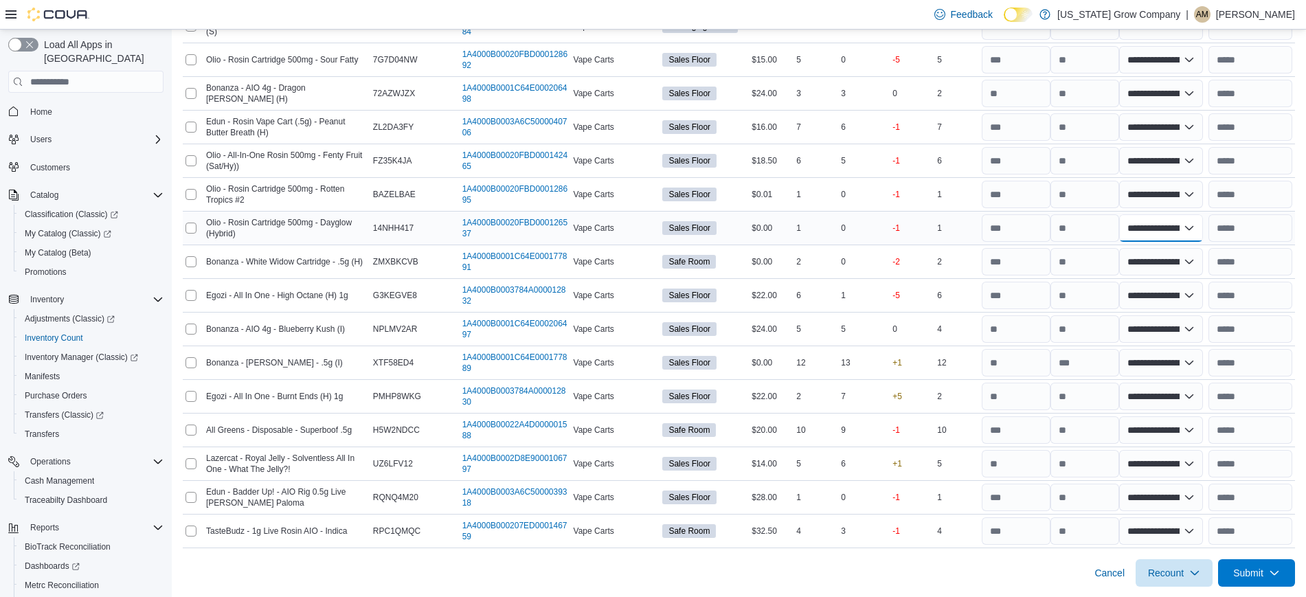
click at [1128, 214] on select "**********" at bounding box center [1161, 227] width 84 height 27
click at [1181, 265] on select "**********" at bounding box center [1161, 261] width 84 height 27
click at [1128, 248] on select "**********" at bounding box center [1161, 261] width 84 height 27
click at [1180, 294] on select "**********" at bounding box center [1161, 294] width 84 height 27
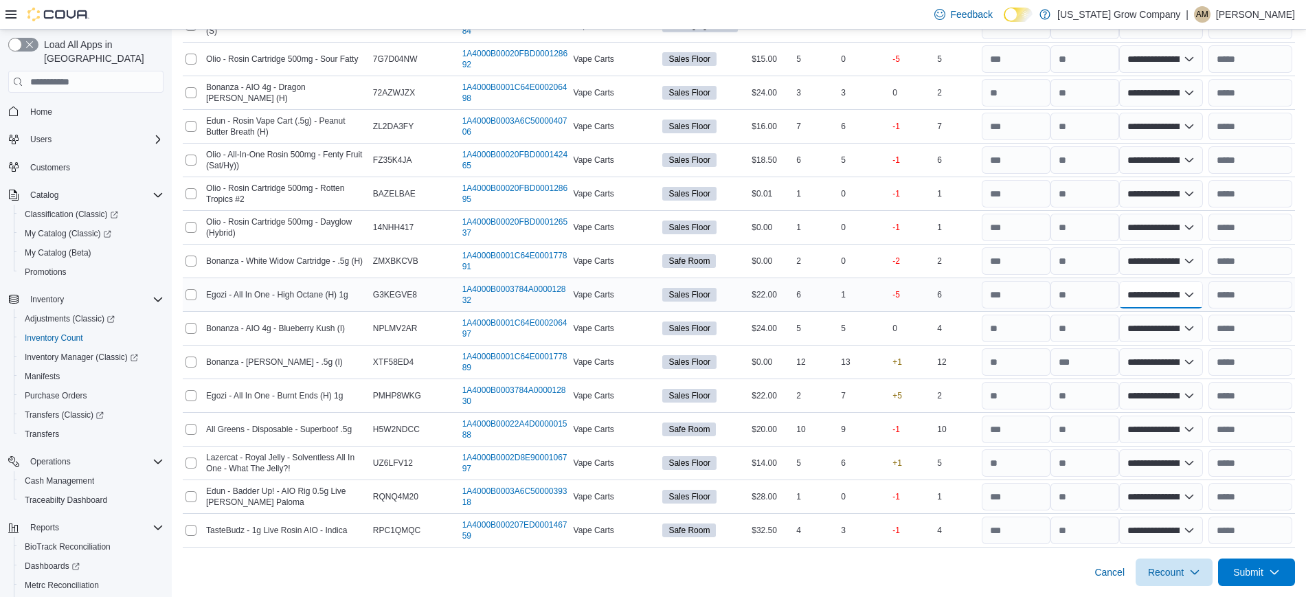
click at [1128, 281] on select "**********" at bounding box center [1161, 294] width 84 height 27
click at [1181, 340] on select "**********" at bounding box center [1161, 328] width 84 height 27
click at [1128, 315] on select "**********" at bounding box center [1161, 328] width 84 height 27
click at [1146, 363] on select "**********" at bounding box center [1161, 361] width 84 height 27
click at [1128, 348] on select "**********" at bounding box center [1161, 361] width 84 height 27
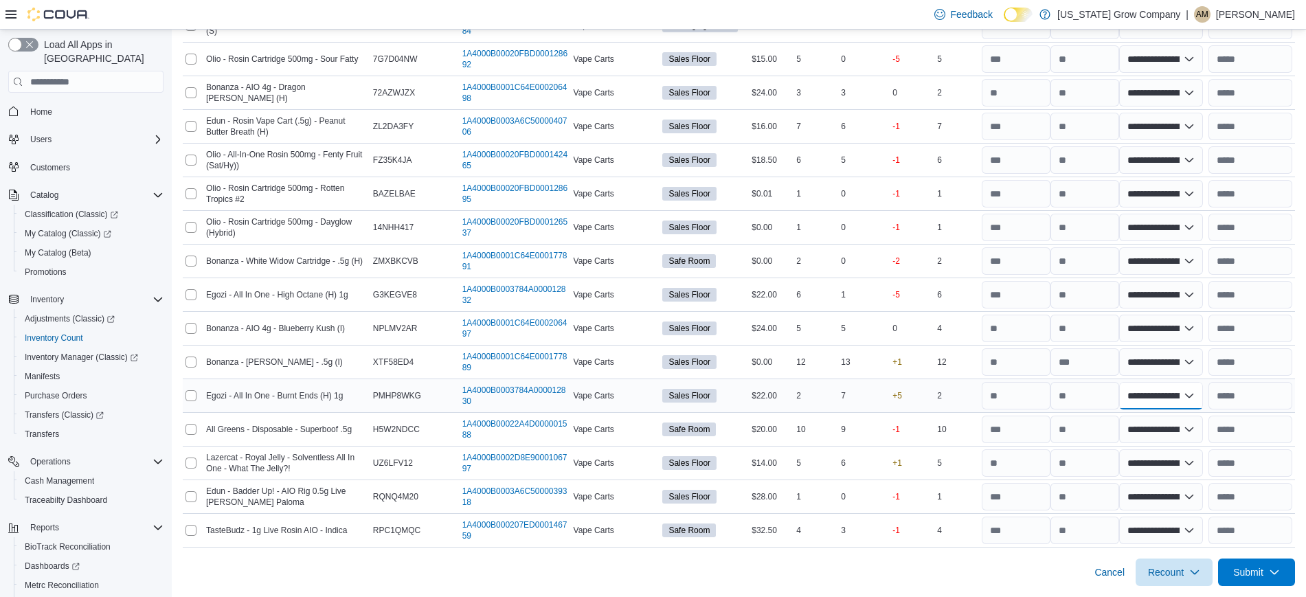
click at [1192, 398] on select "**********" at bounding box center [1161, 395] width 84 height 27
click at [1128, 382] on select "**********" at bounding box center [1161, 395] width 84 height 27
click at [1193, 422] on select "**********" at bounding box center [1161, 428] width 84 height 27
click at [1128, 415] on select "**********" at bounding box center [1161, 428] width 84 height 27
click at [1176, 463] on select "**********" at bounding box center [1161, 462] width 84 height 27
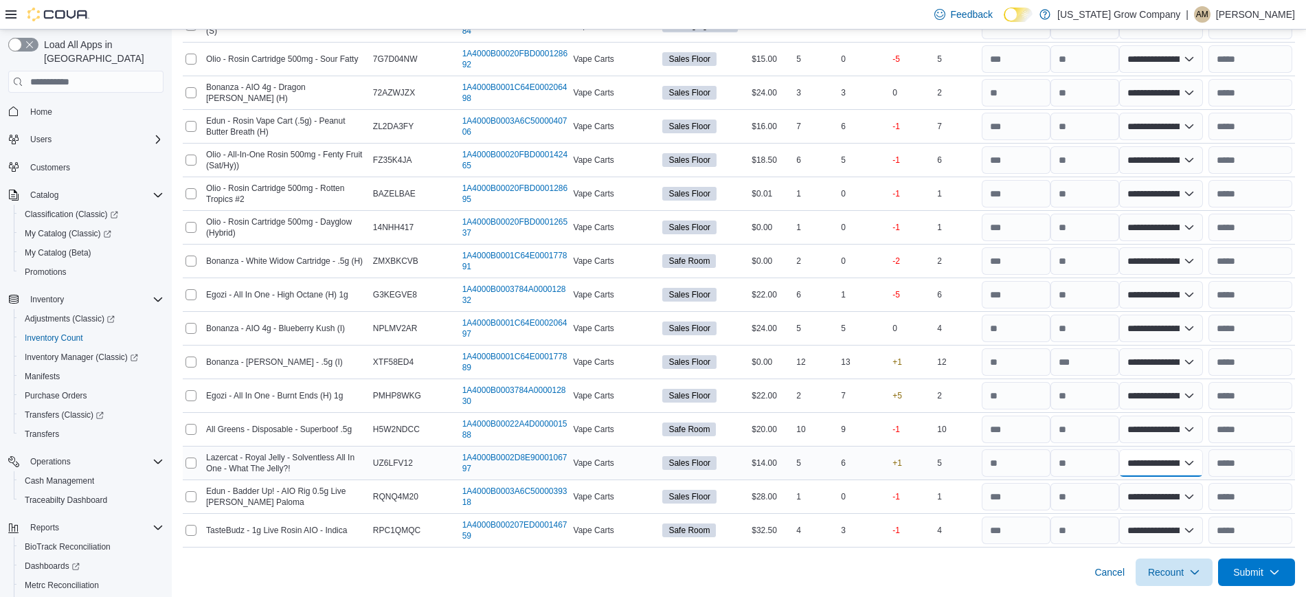
click at [1128, 449] on select "**********" at bounding box center [1161, 462] width 84 height 27
click at [1181, 500] on select "**********" at bounding box center [1161, 496] width 84 height 27
click at [1128, 483] on select "**********" at bounding box center [1161, 496] width 84 height 27
click at [1170, 498] on select "**********" at bounding box center [1161, 496] width 84 height 27
click at [1128, 483] on select "**********" at bounding box center [1161, 496] width 84 height 27
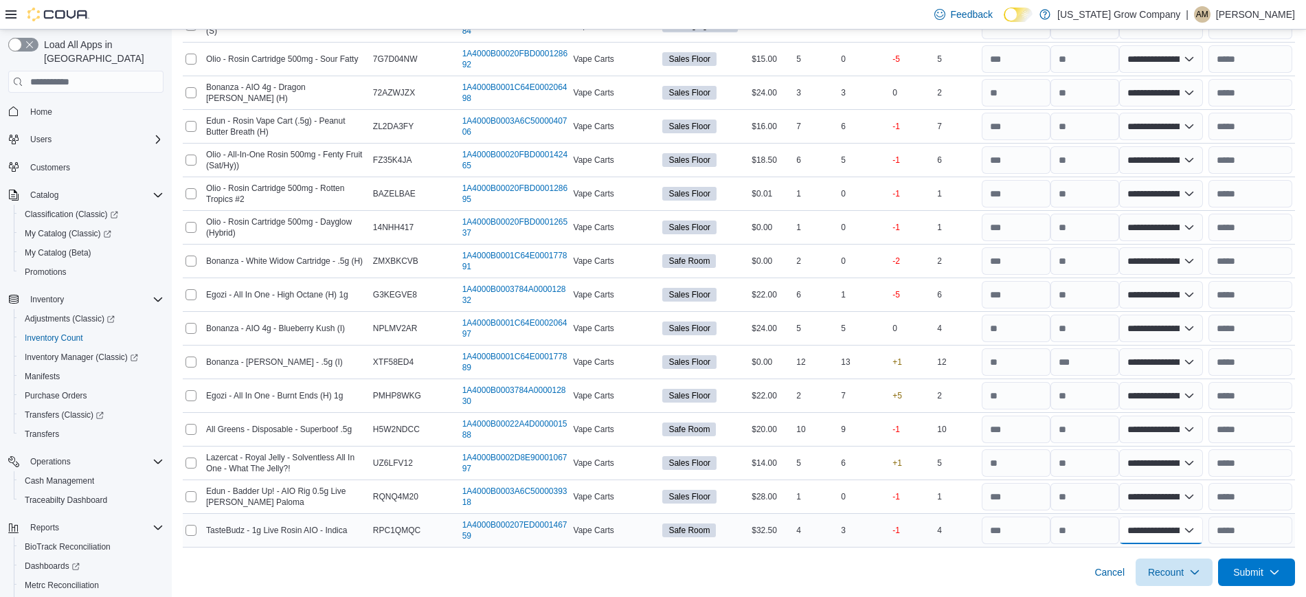
click at [1176, 529] on select "**********" at bounding box center [1161, 529] width 84 height 27
click at [1128, 516] on select "**********" at bounding box center [1161, 529] width 84 height 27
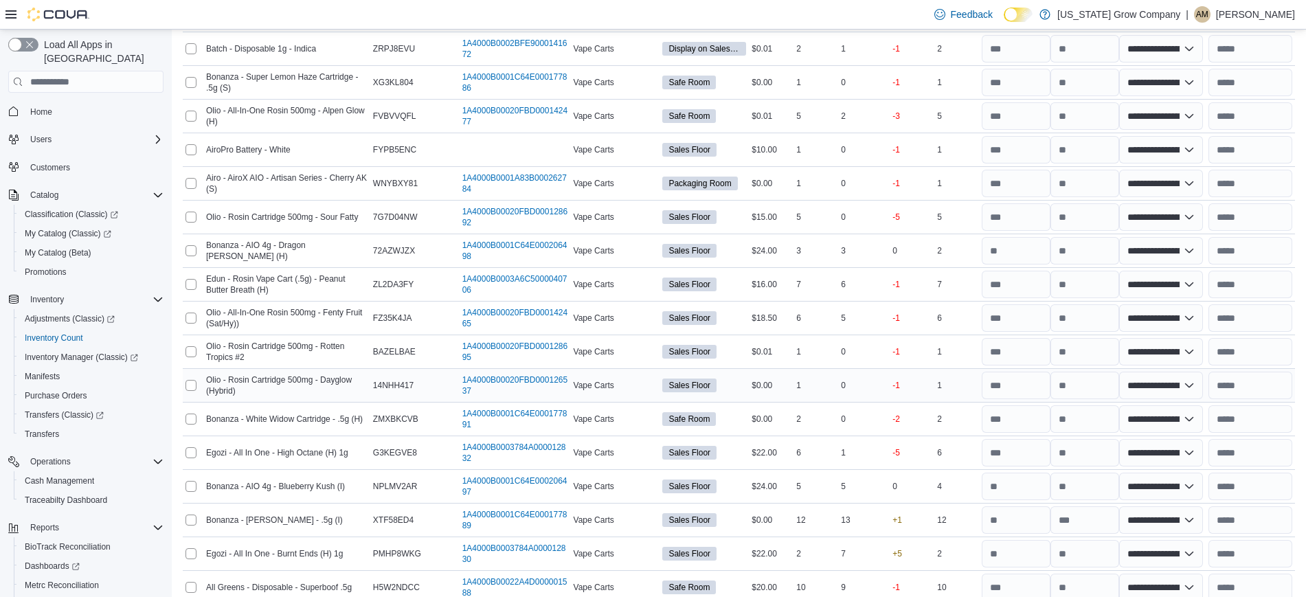
scroll to position [247, 0]
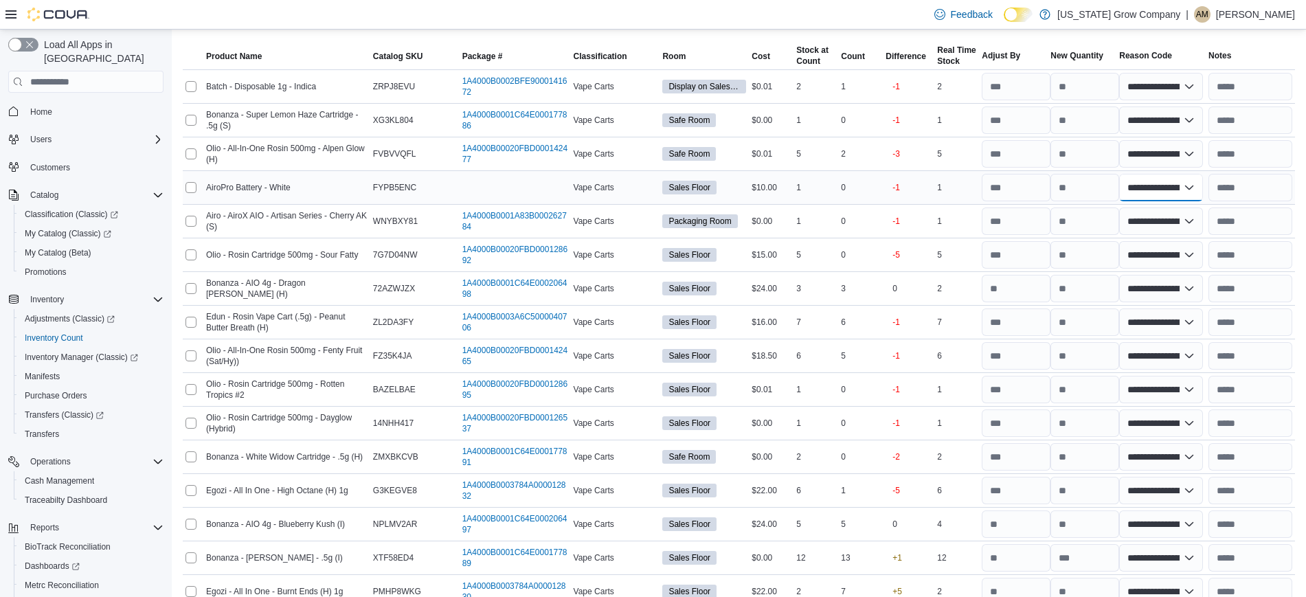
click at [1199, 188] on select "**********" at bounding box center [1161, 187] width 84 height 27
click at [1128, 174] on select "**********" at bounding box center [1161, 187] width 84 height 27
click at [1260, 85] on input "text" at bounding box center [1250, 86] width 84 height 27
click at [907, 58] on div "Difference" at bounding box center [905, 56] width 41 height 11
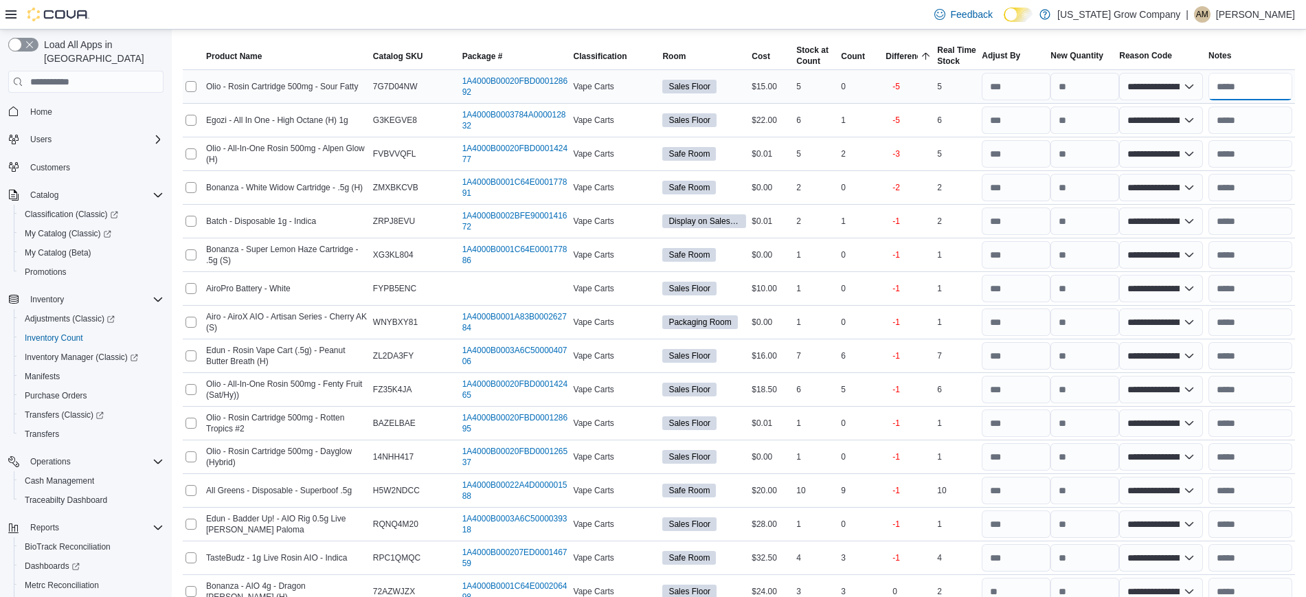
click at [1263, 90] on input "text" at bounding box center [1250, 86] width 84 height 27
click at [1196, 86] on select "**********" at bounding box center [1161, 86] width 84 height 27
click at [1262, 36] on div at bounding box center [739, 34] width 1112 height 16
click at [1196, 120] on select "**********" at bounding box center [1161, 119] width 84 height 27
click at [1128, 106] on select "**********" at bounding box center [1161, 119] width 84 height 27
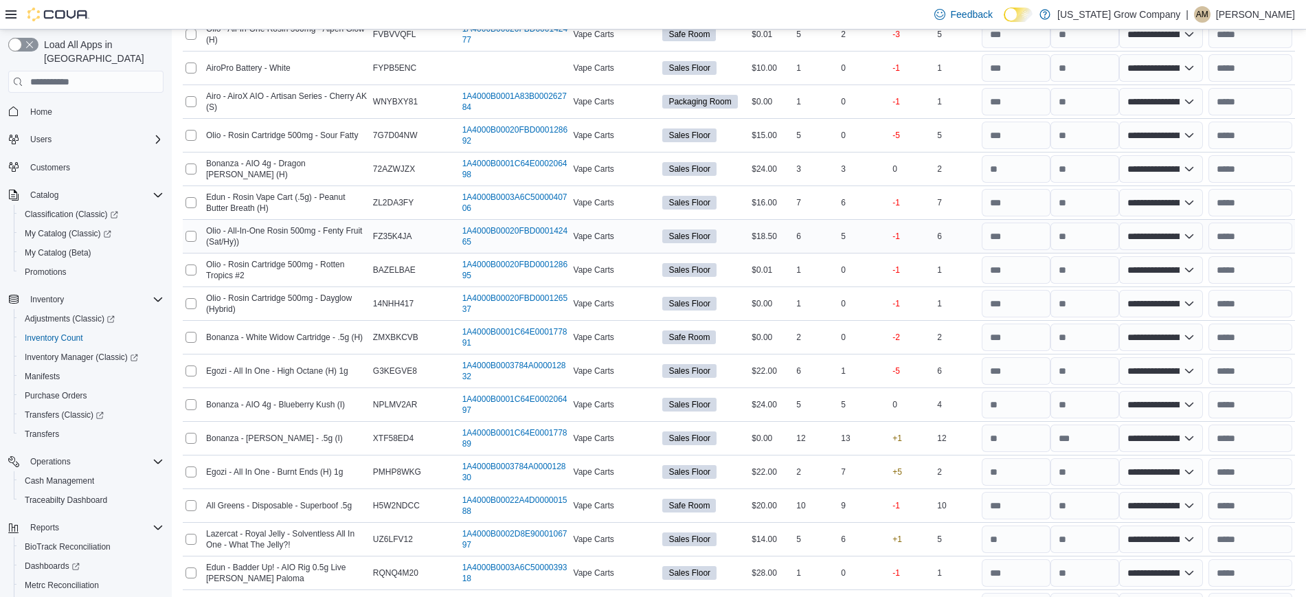
scroll to position [443, 0]
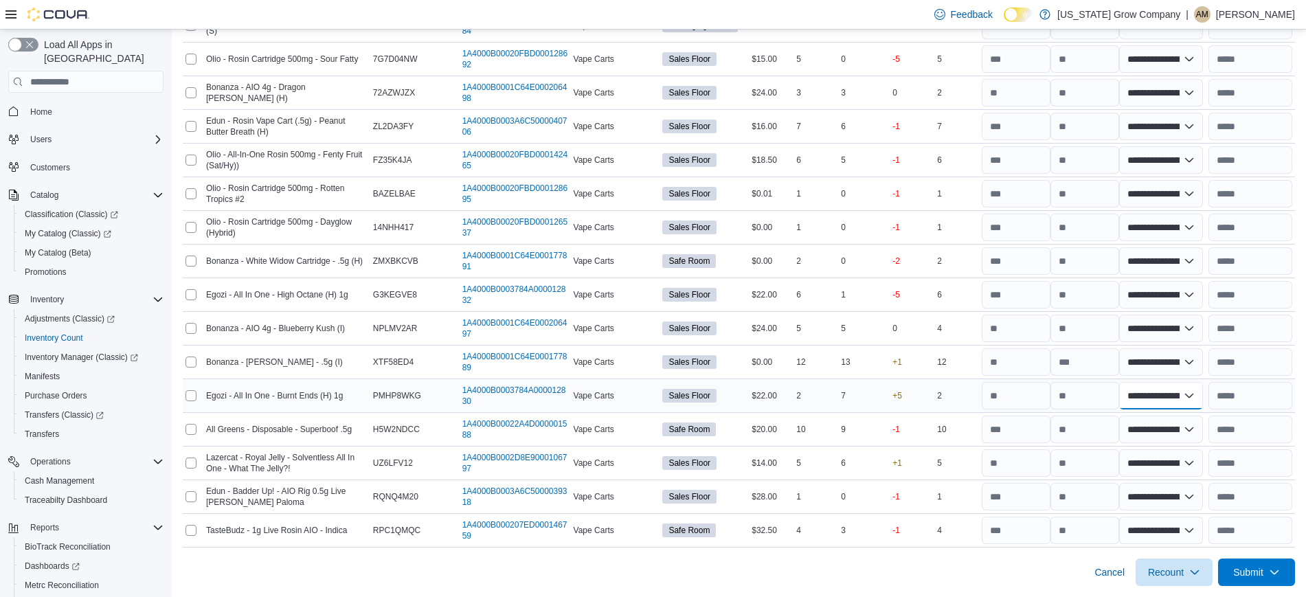
click at [1198, 398] on select "**********" at bounding box center [1161, 395] width 84 height 27
click at [1128, 382] on select "**********" at bounding box center [1161, 395] width 84 height 27
click at [1266, 291] on input "text" at bounding box center [1250, 294] width 84 height 27
click at [1266, 292] on input "**********" at bounding box center [1251, 294] width 86 height 27
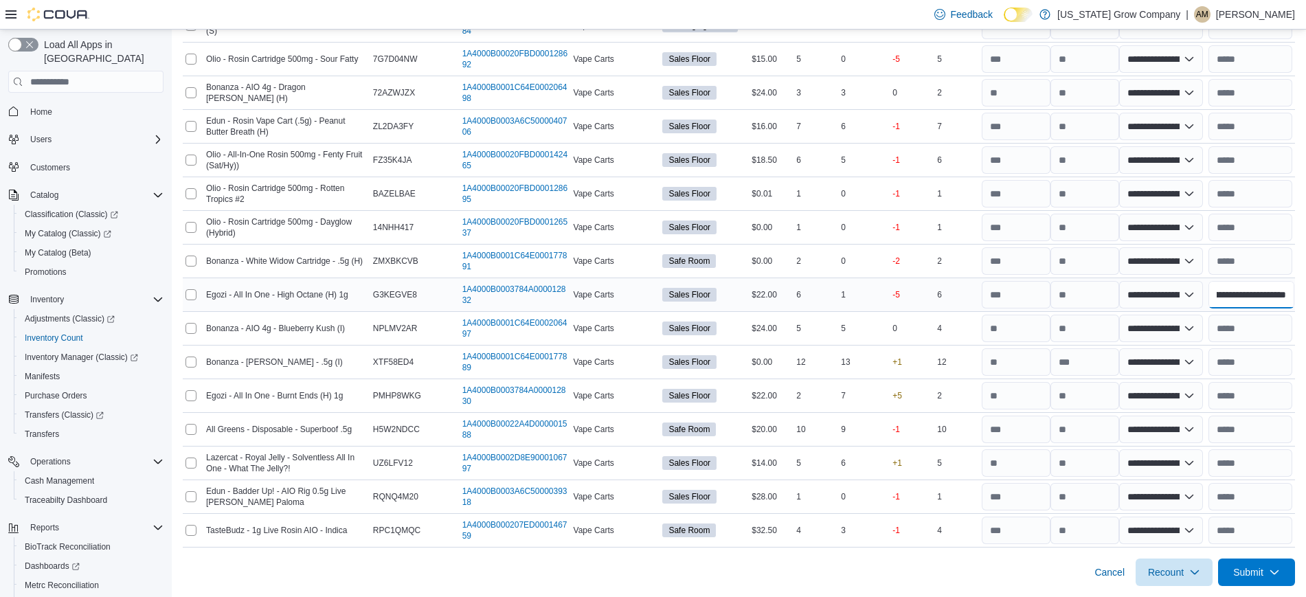
click at [1266, 292] on input "**********" at bounding box center [1251, 294] width 86 height 27
click at [1268, 407] on input "text" at bounding box center [1250, 395] width 84 height 27
paste input "**********"
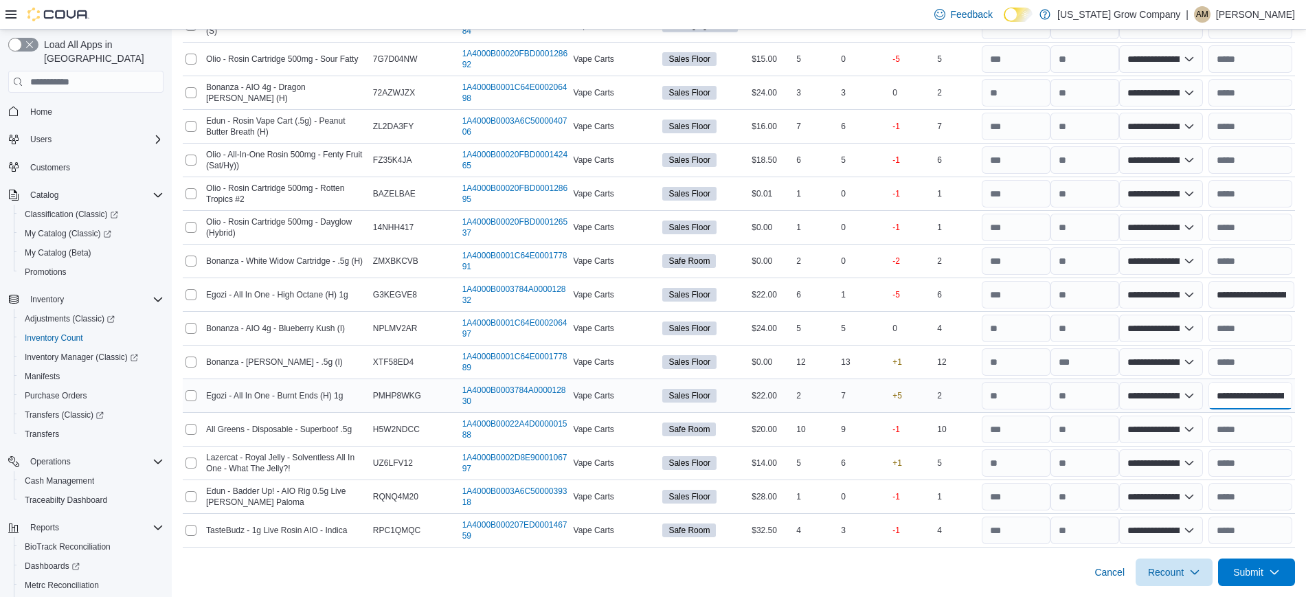
scroll to position [0, 116]
drag, startPoint x: 1273, startPoint y: 398, endPoint x: 1318, endPoint y: 397, distance: 44.7
click at [1038, 558] on div "Cancel Recount Submit" at bounding box center [739, 566] width 1112 height 38
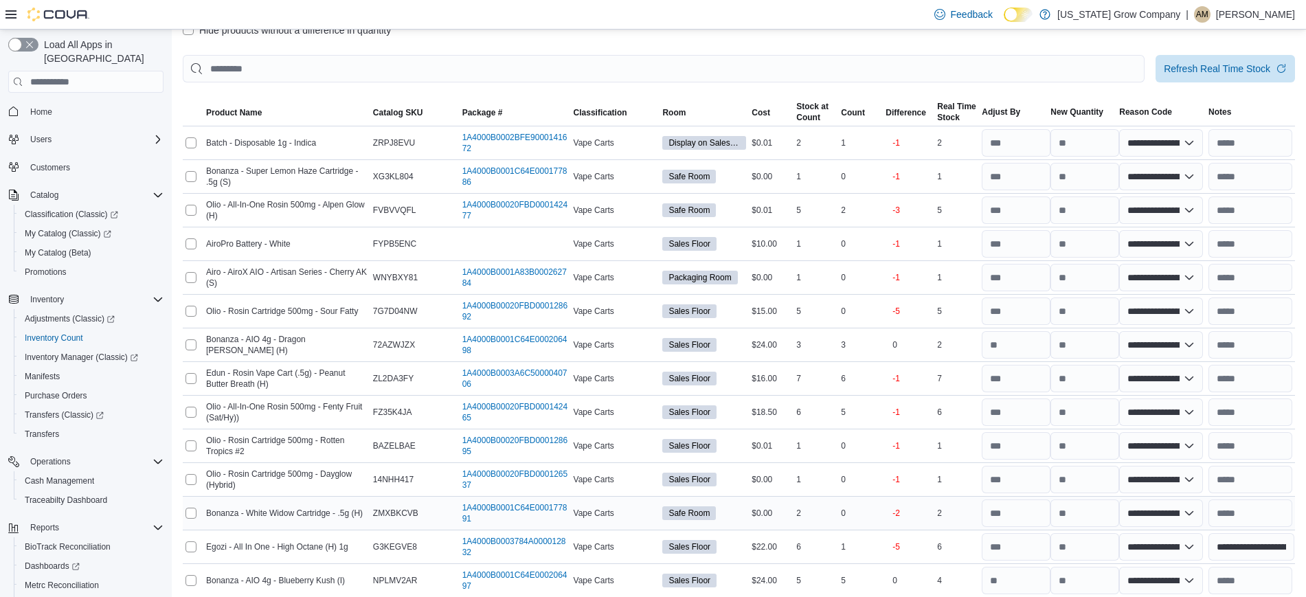
scroll to position [190, 0]
click at [1198, 216] on select "**********" at bounding box center [1161, 211] width 84 height 27
click at [1128, 198] on select "**********" at bounding box center [1161, 211] width 84 height 27
click at [1256, 207] on input "text" at bounding box center [1250, 211] width 84 height 27
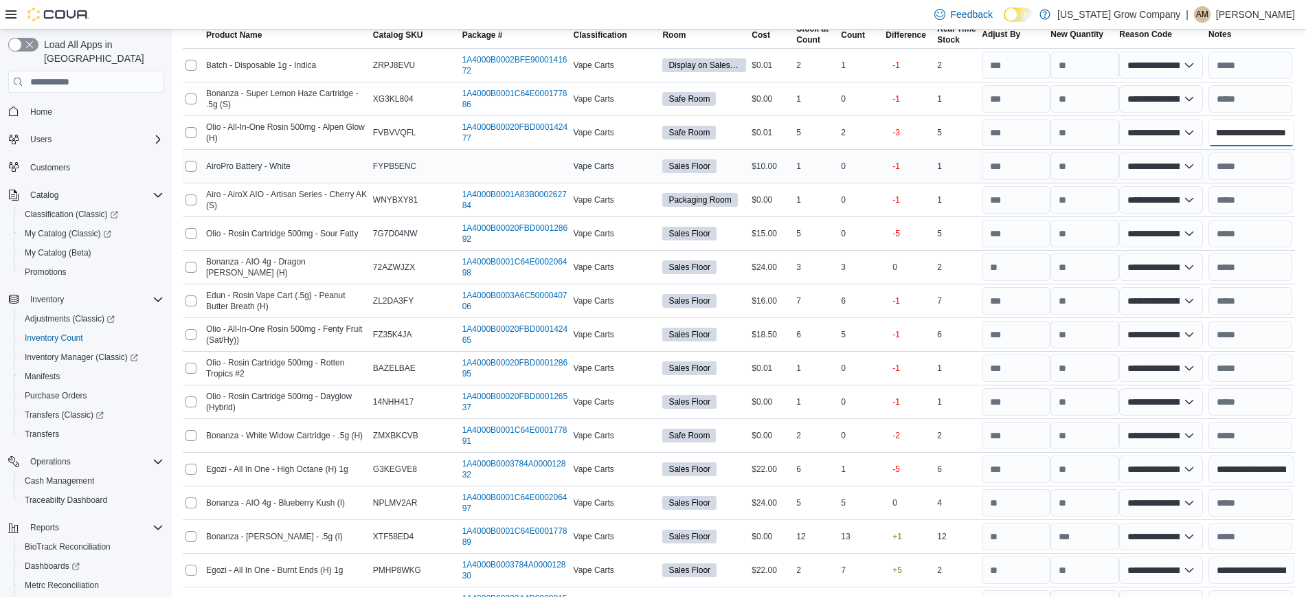
scroll to position [271, 0]
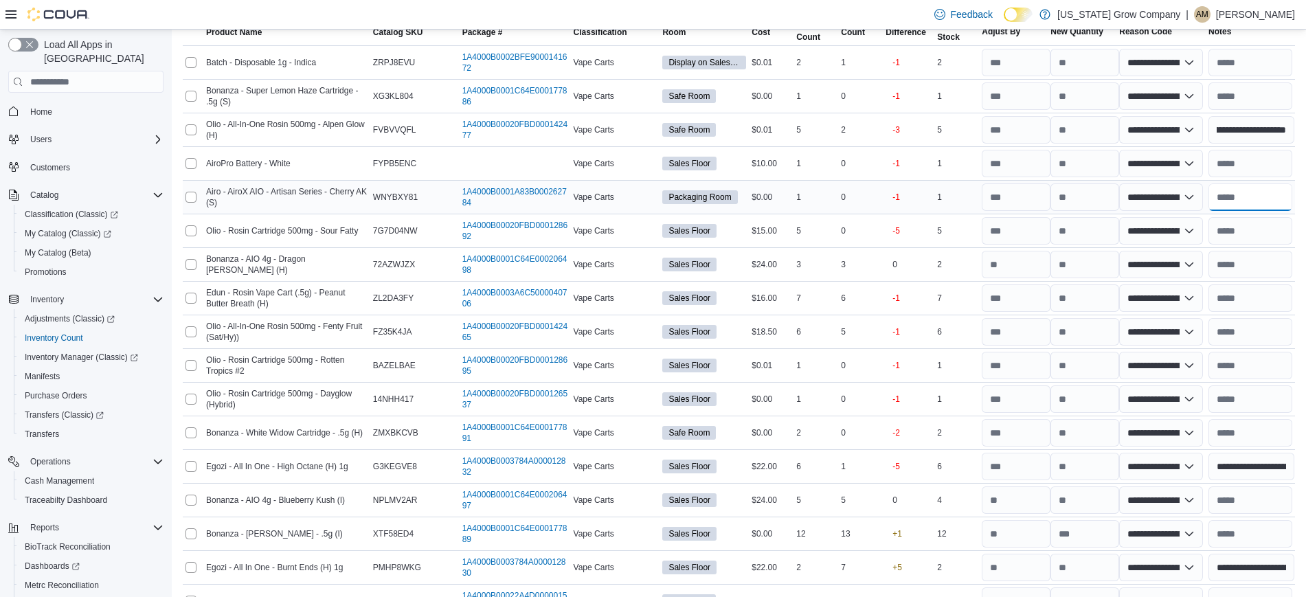
click at [1257, 209] on input "text" at bounding box center [1250, 196] width 84 height 27
click at [1254, 232] on input "text" at bounding box center [1250, 230] width 84 height 27
click at [1275, 271] on input "text" at bounding box center [1250, 264] width 84 height 27
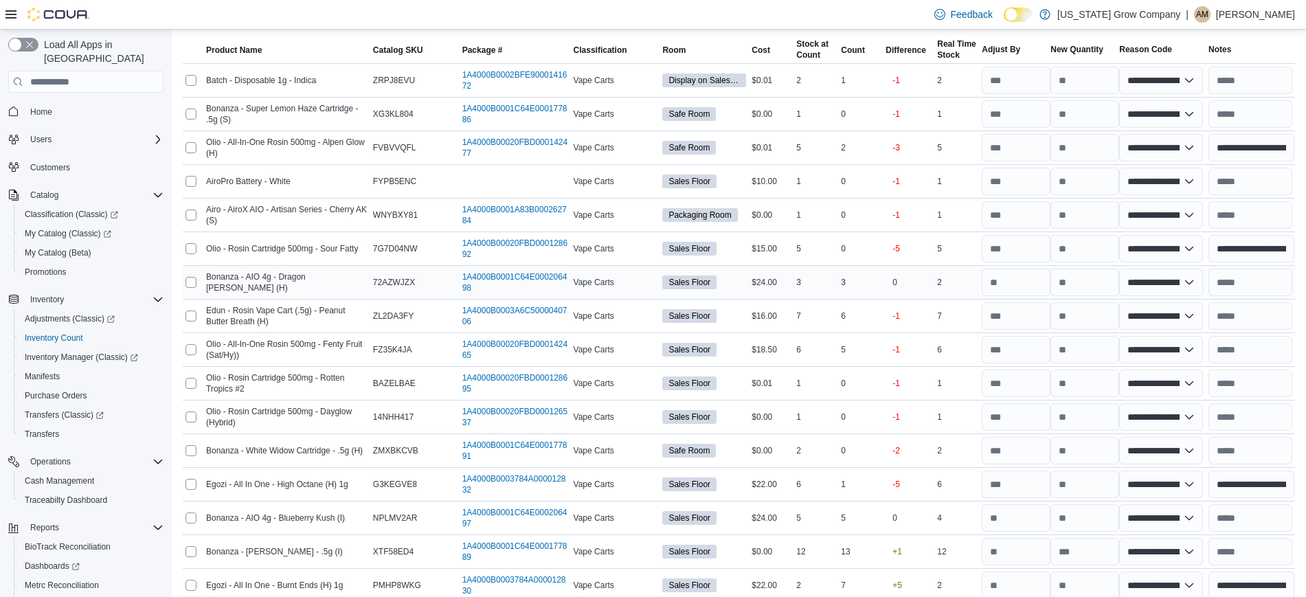
scroll to position [251, 0]
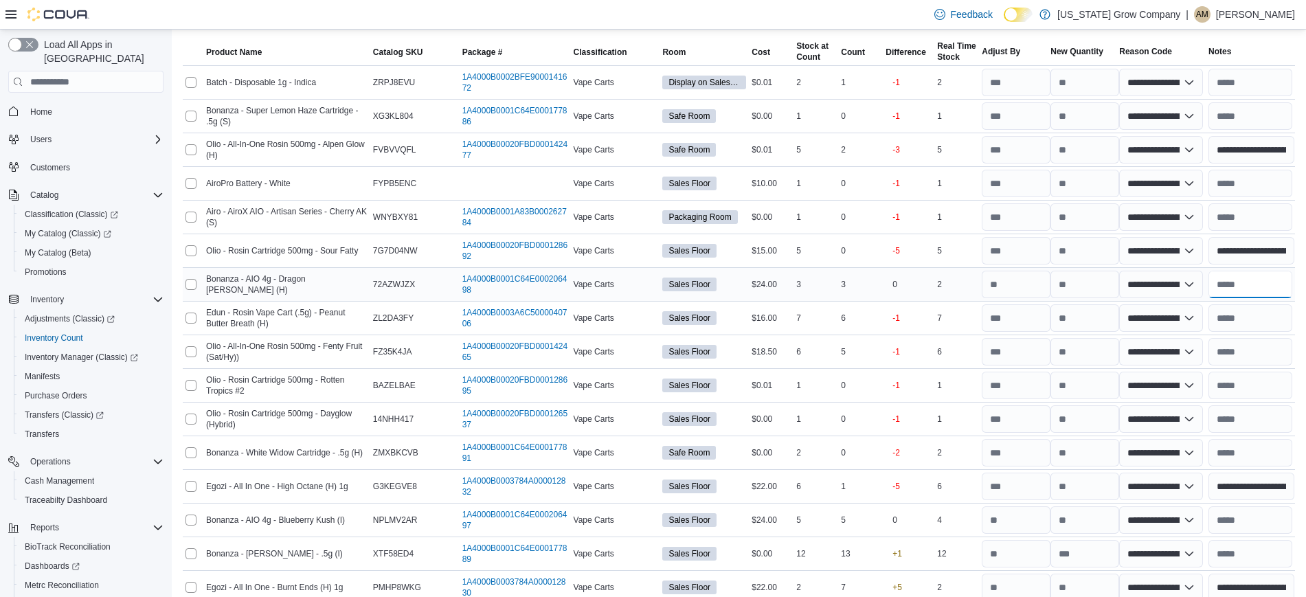
click at [1275, 271] on input "text" at bounding box center [1250, 284] width 84 height 27
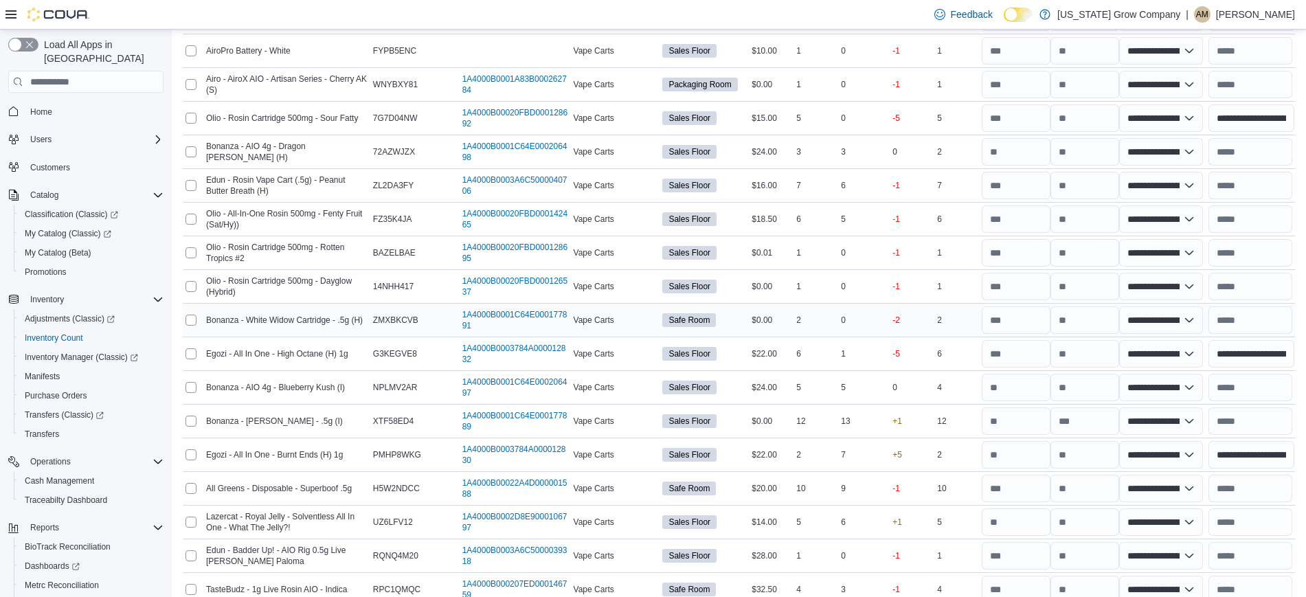
scroll to position [443, 0]
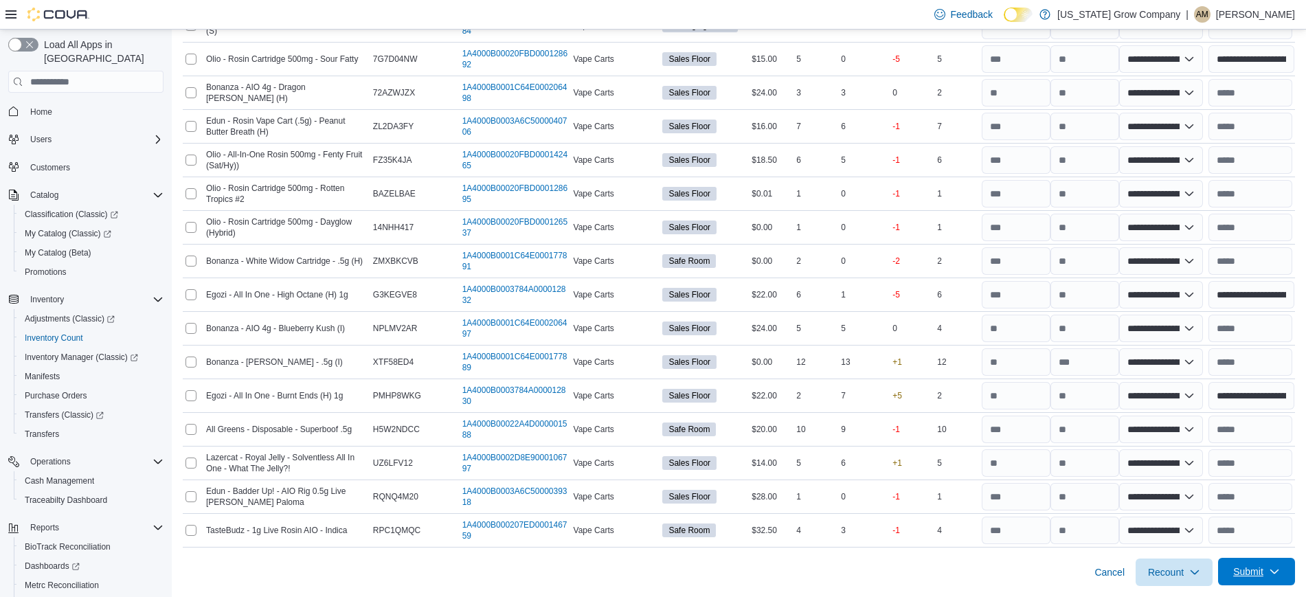
click at [1263, 573] on span "Submit" at bounding box center [1248, 572] width 30 height 14
click at [1246, 520] on span "Submit Adjustments" at bounding box center [1213, 510] width 85 height 27
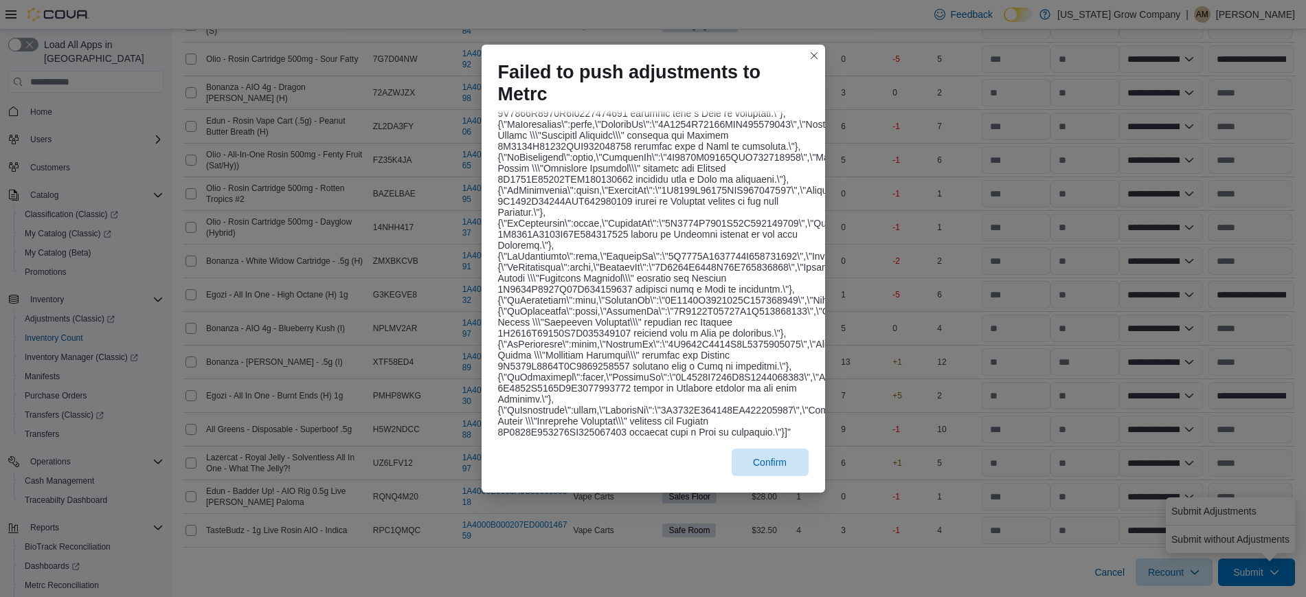
scroll to position [183, 0]
click at [780, 462] on span "Confirm" at bounding box center [770, 461] width 60 height 27
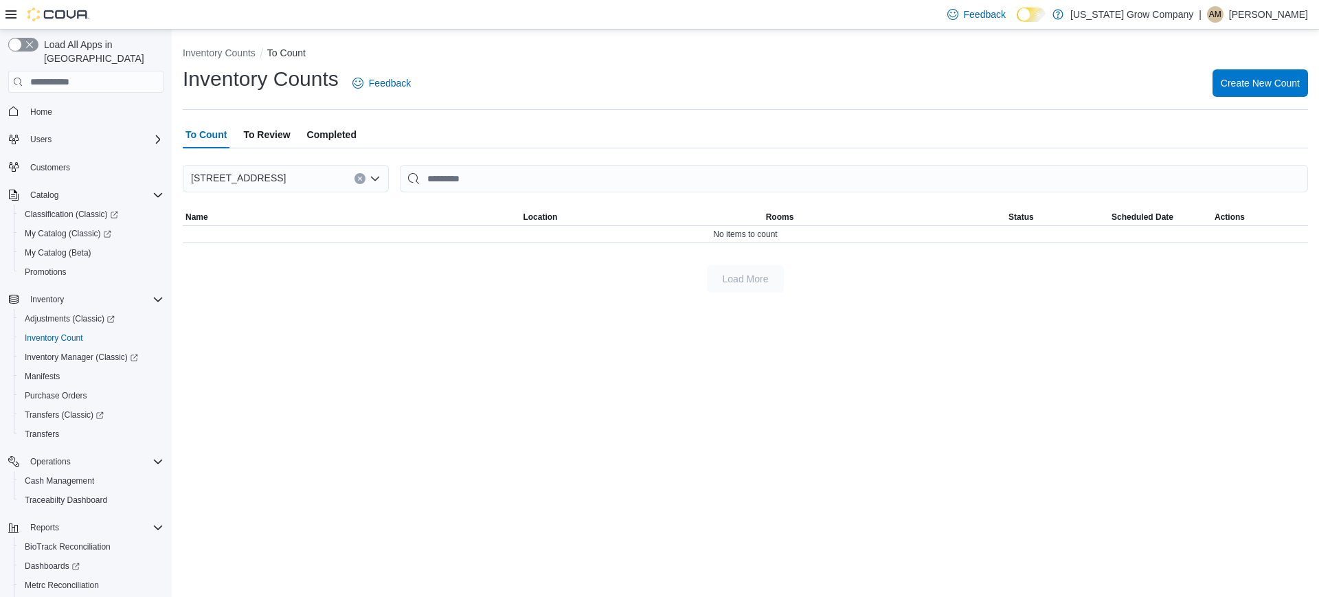
click at [334, 133] on span "Completed" at bounding box center [331, 134] width 49 height 27
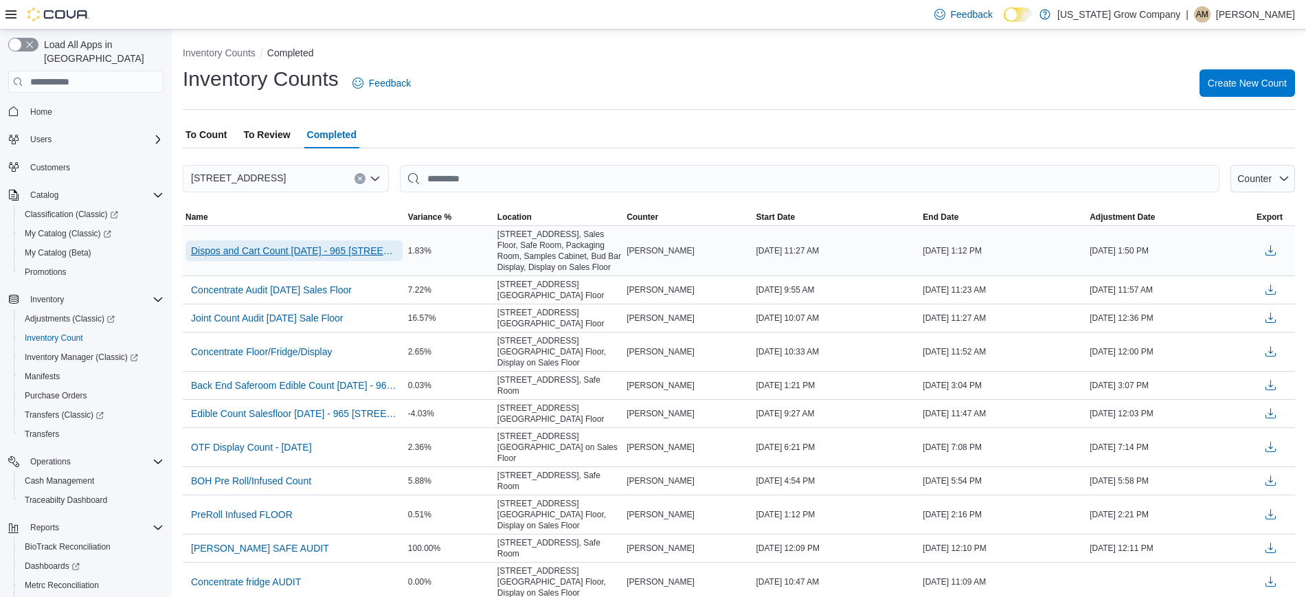
click at [321, 255] on span "Dispos and Cart Count [DATE] - 965 [STREET_ADDRESS]" at bounding box center [294, 251] width 206 height 14
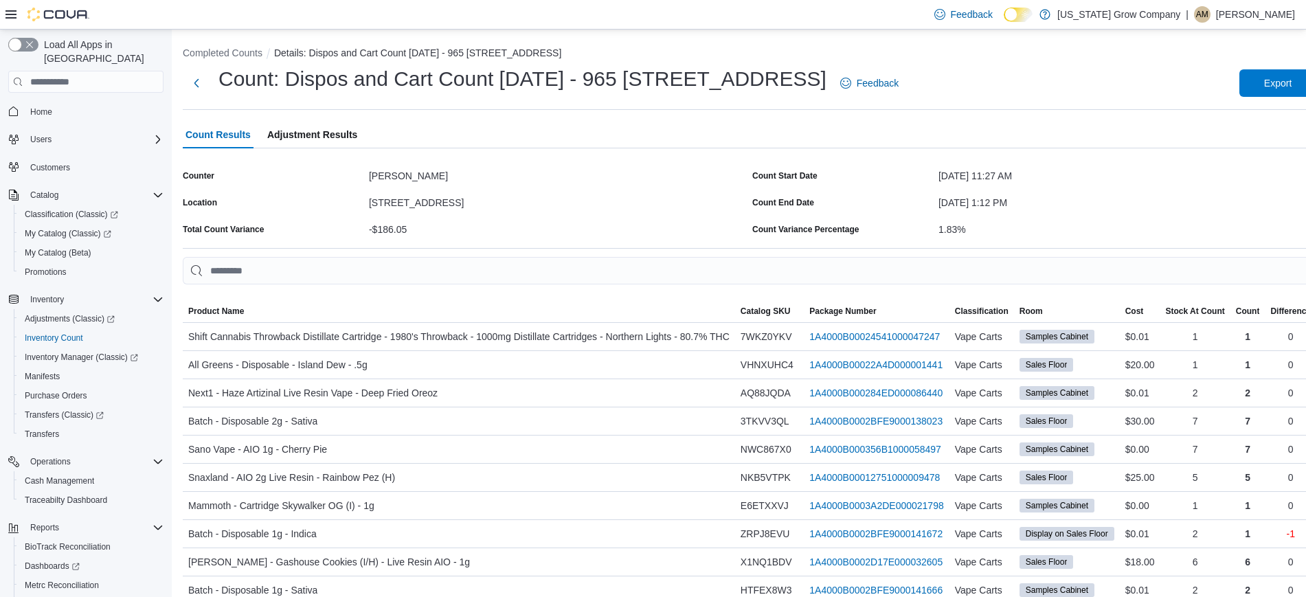
click at [233, 139] on span "Count Results" at bounding box center [217, 134] width 65 height 27
click at [197, 82] on button "Next" at bounding box center [196, 82] width 27 height 27
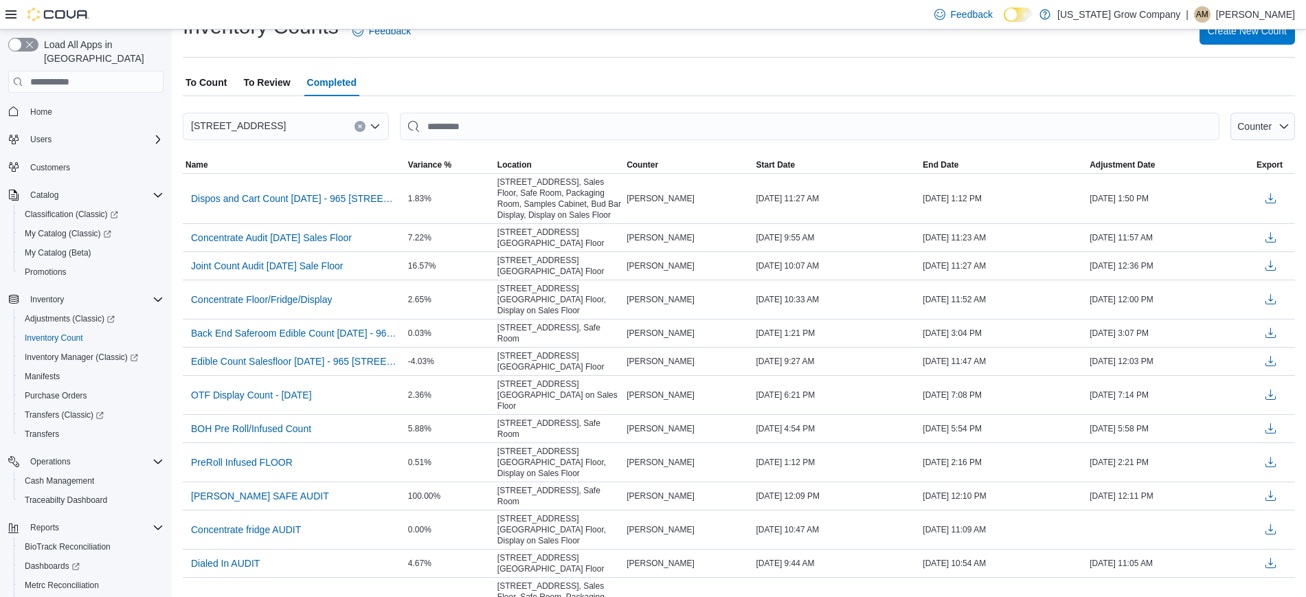
scroll to position [52, 0]
click at [215, 87] on span "To Count" at bounding box center [205, 82] width 41 height 27
